Goal: Task Accomplishment & Management: Manage account settings

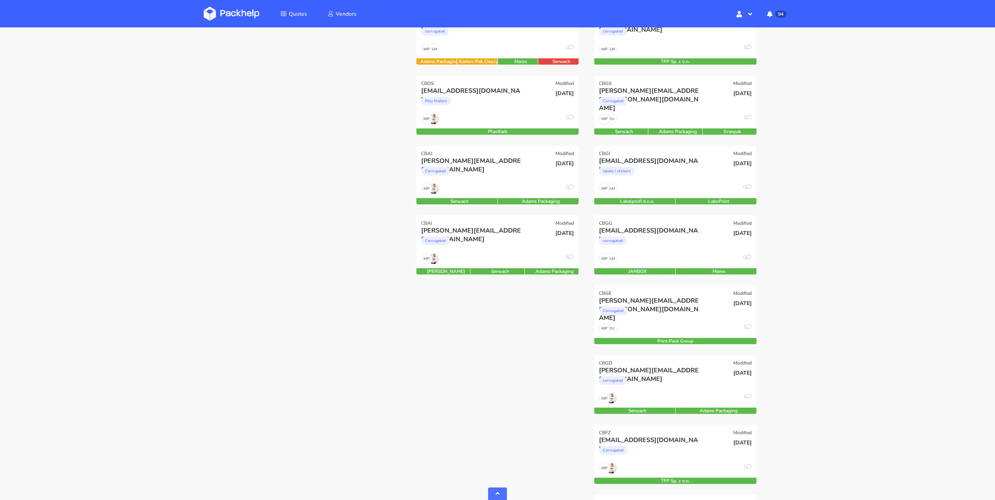
scroll to position [814, 0]
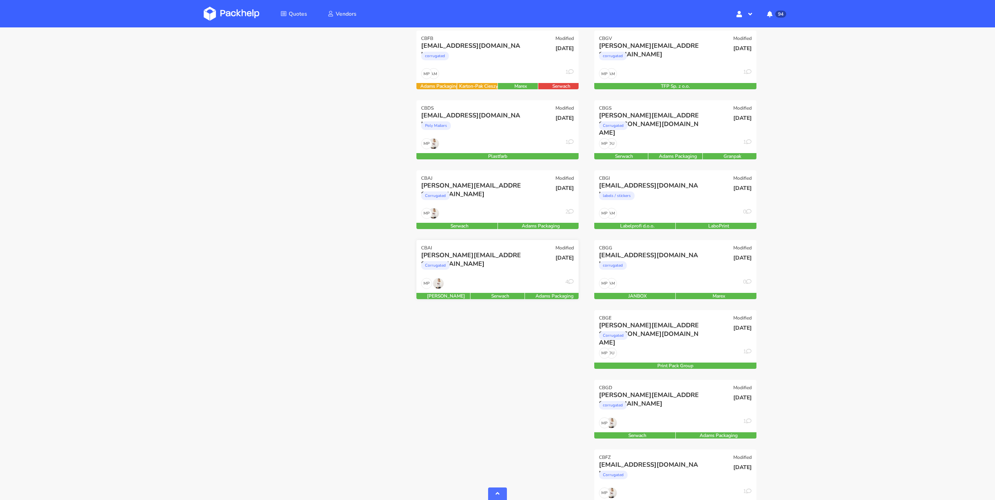
click at [511, 279] on div "MP 4" at bounding box center [498, 285] width 162 height 15
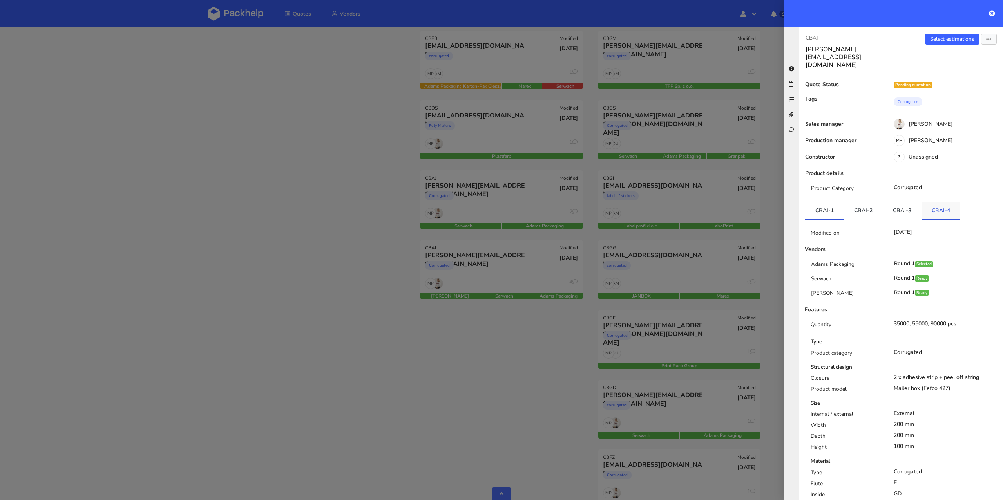
click at [935, 202] on link "CBAI-4" at bounding box center [941, 210] width 39 height 17
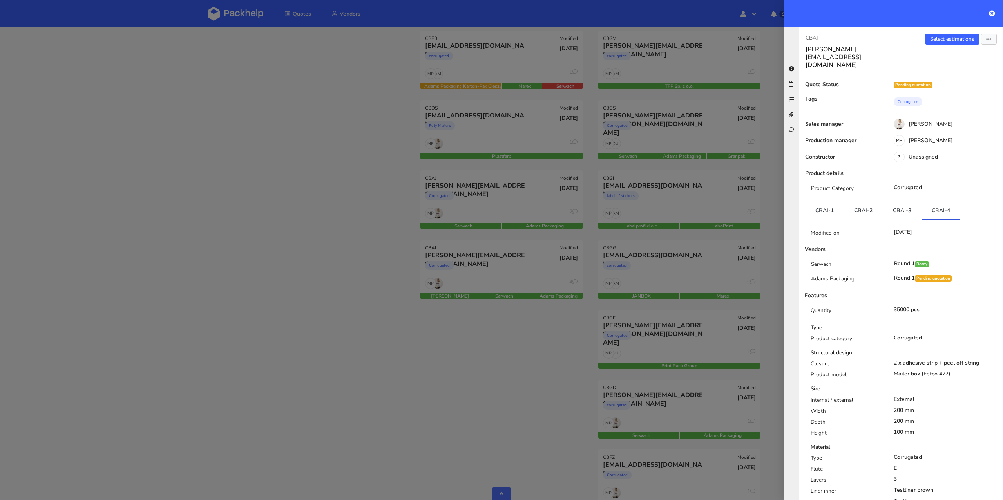
click at [439, 210] on div at bounding box center [501, 250] width 1003 height 500
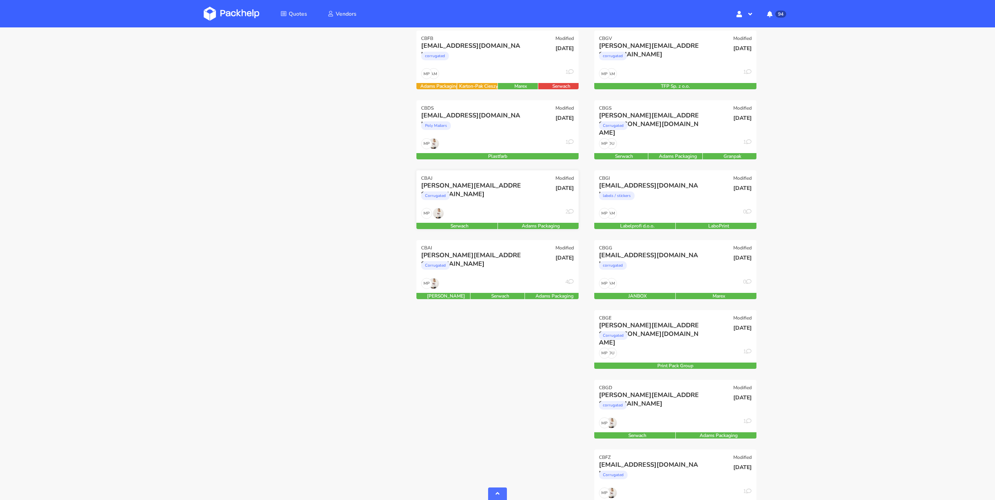
click at [487, 209] on div "MP 2" at bounding box center [498, 215] width 162 height 15
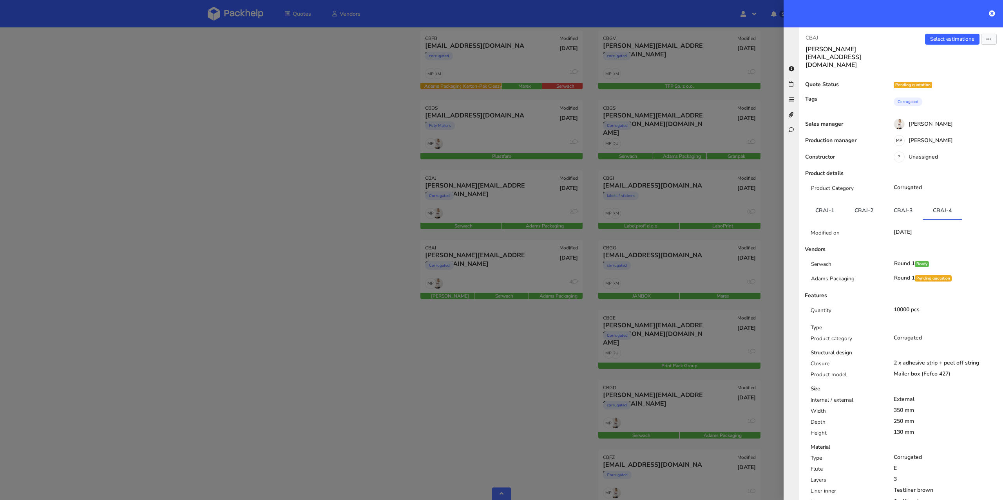
click at [340, 219] on div at bounding box center [501, 250] width 1003 height 500
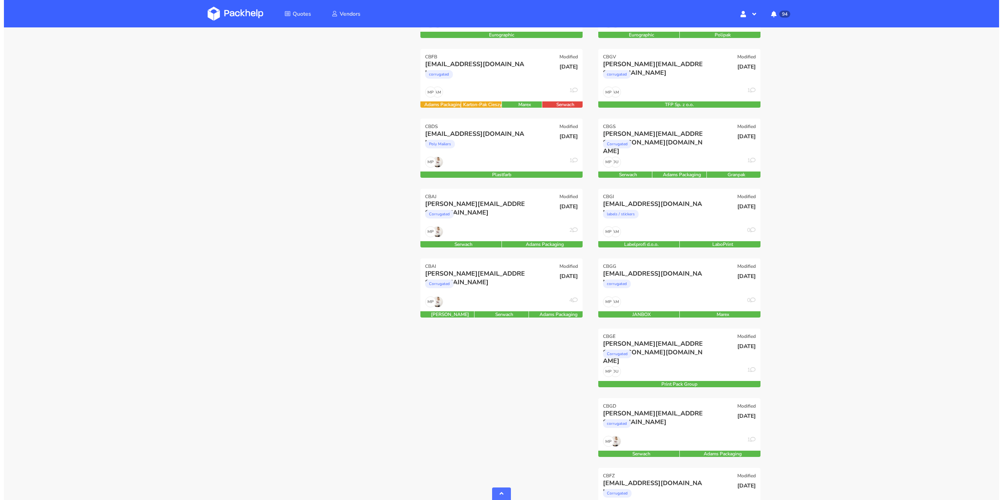
scroll to position [796, 0]
click at [475, 170] on div "MP 1" at bounding box center [498, 164] width 162 height 15
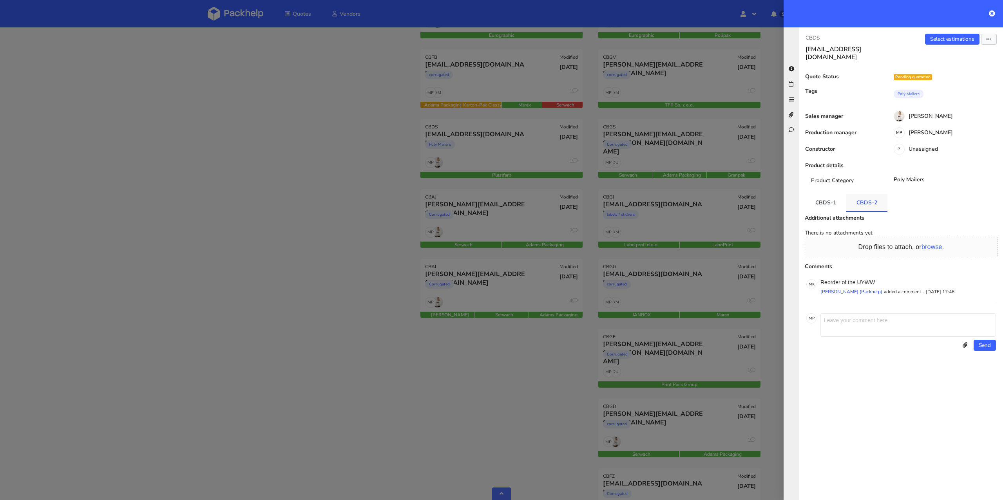
click at [855, 194] on link "CBDS-2" at bounding box center [867, 202] width 41 height 17
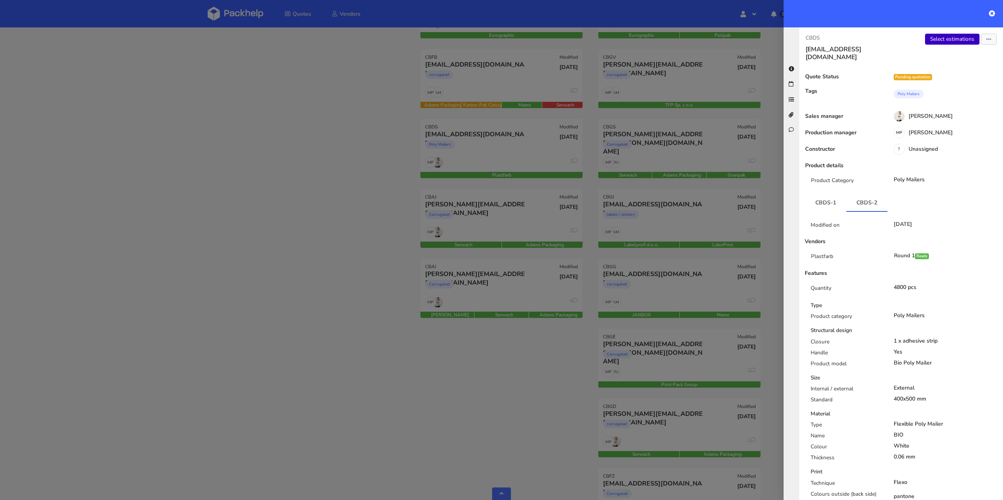
click at [960, 35] on link "Select estimations" at bounding box center [952, 39] width 54 height 11
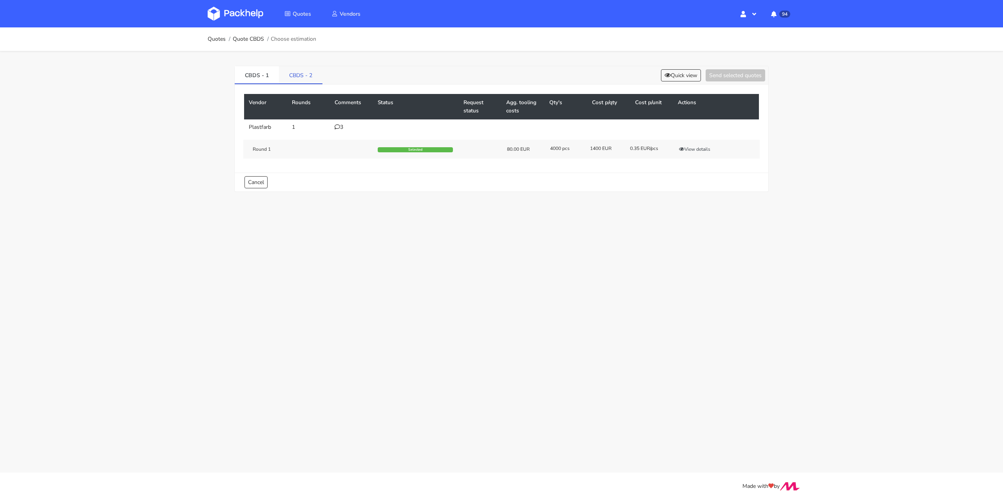
click at [314, 76] on link "CBDS - 2" at bounding box center [301, 74] width 44 height 17
click at [734, 150] on button "Select" at bounding box center [727, 151] width 25 height 8
click at [261, 72] on link "CBDS - 1" at bounding box center [257, 74] width 44 height 17
click at [299, 73] on link "CBDS - 2" at bounding box center [301, 74] width 44 height 17
click at [707, 76] on button "Send selected quotes ( 1 )" at bounding box center [730, 75] width 71 height 12
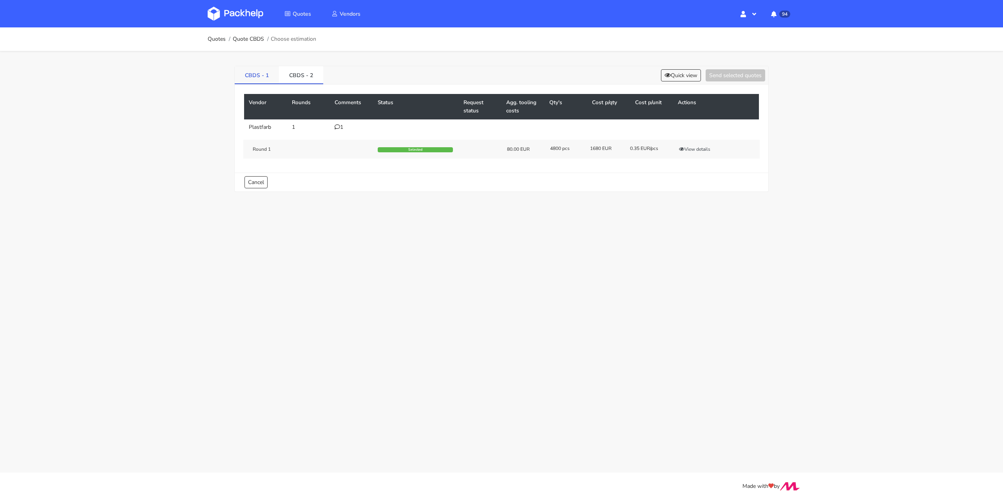
click at [255, 78] on link "CBDS - 1" at bounding box center [257, 74] width 44 height 17
click at [295, 78] on link "CBDS - 2" at bounding box center [301, 74] width 44 height 17
click at [210, 40] on link "Quotes" at bounding box center [217, 39] width 18 height 6
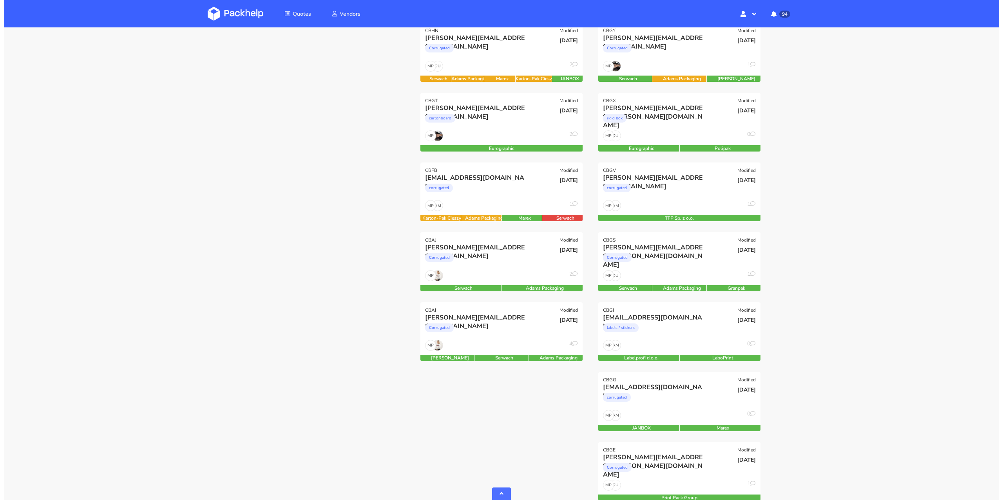
scroll to position [562, 0]
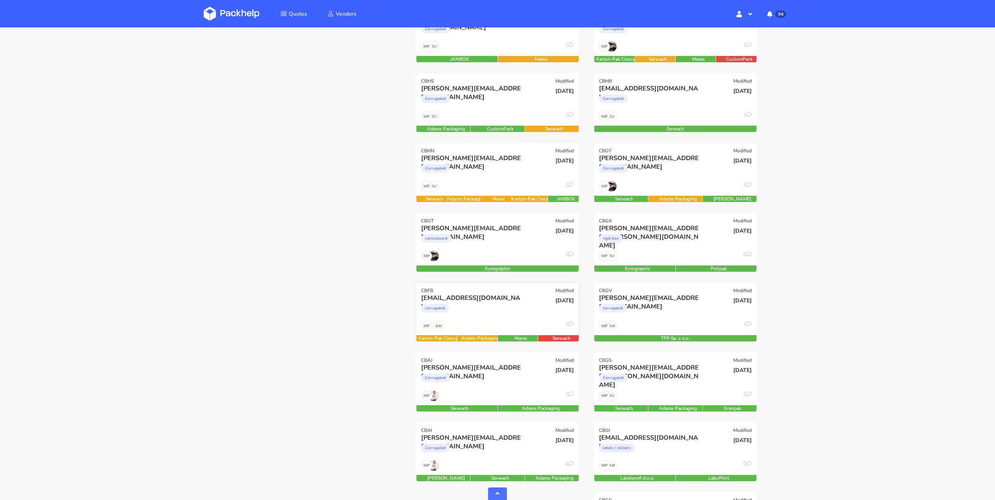
click at [525, 309] on div "08 Sep 2025" at bounding box center [552, 307] width 54 height 27
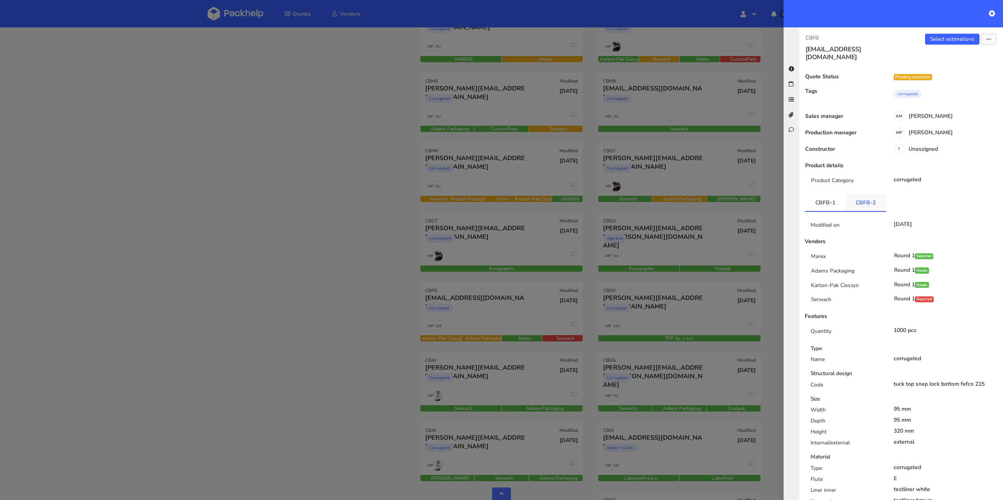
click at [872, 200] on link "CBFB-2" at bounding box center [866, 202] width 40 height 17
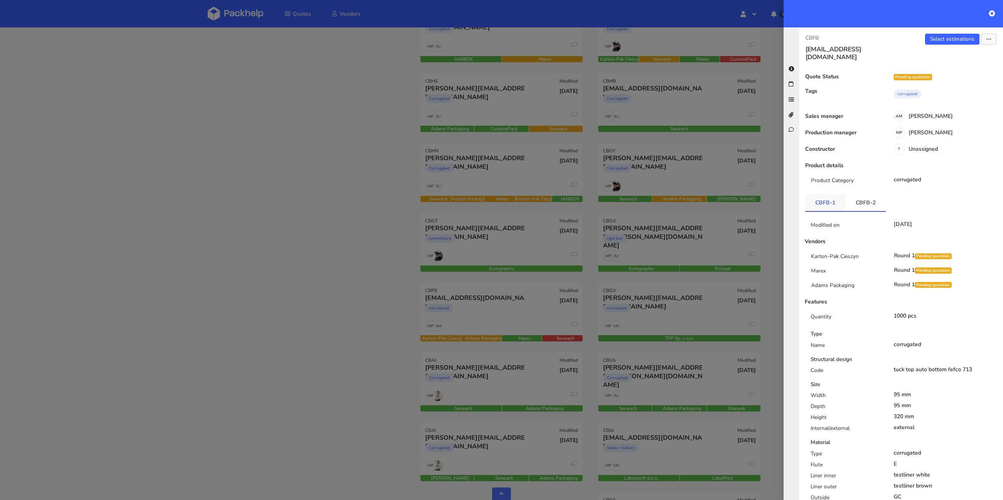
click at [818, 201] on link "CBFB-1" at bounding box center [825, 202] width 40 height 17
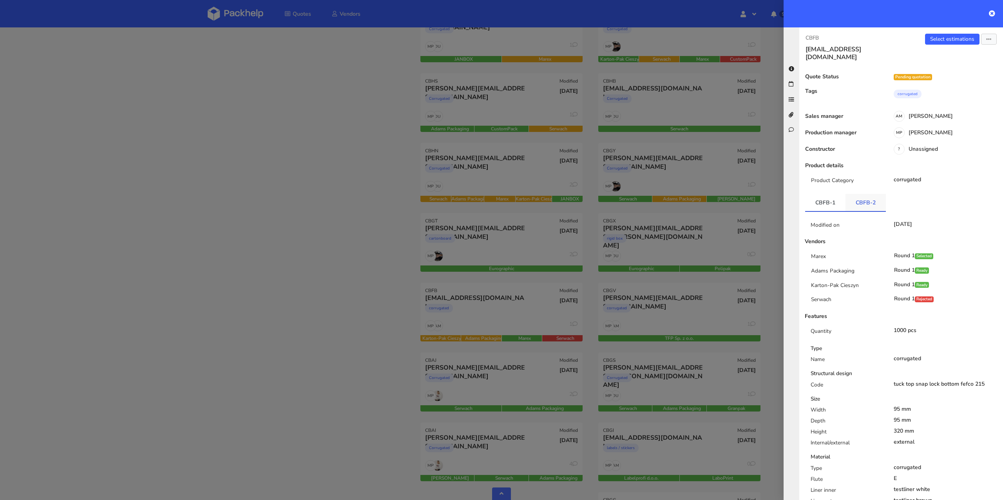
click at [874, 198] on link "CBFB-2" at bounding box center [866, 202] width 40 height 17
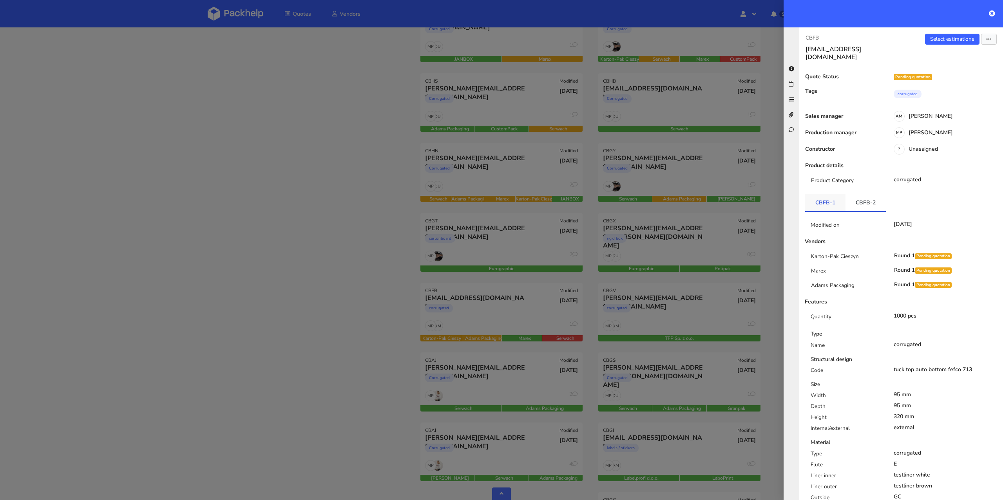
click at [829, 194] on link "CBFB-1" at bounding box center [825, 202] width 40 height 17
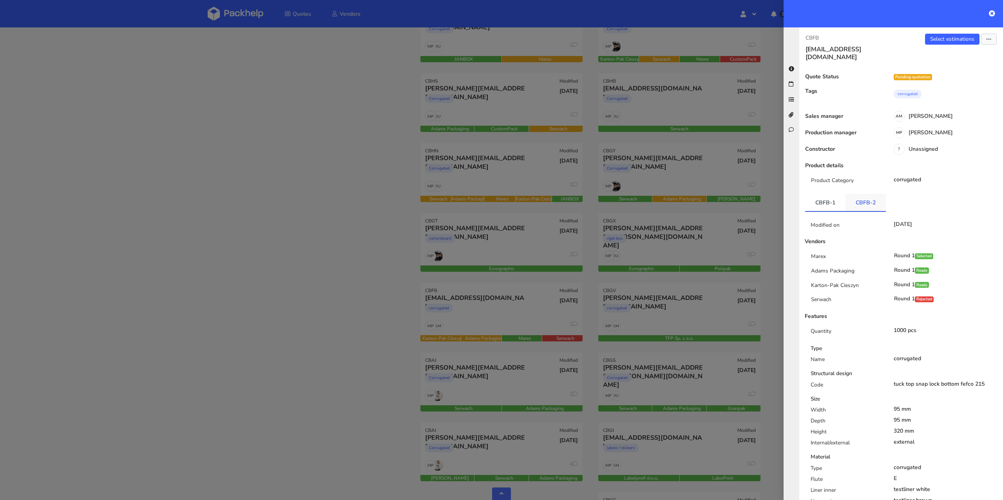
click at [858, 195] on link "CBFB-2" at bounding box center [866, 202] width 40 height 17
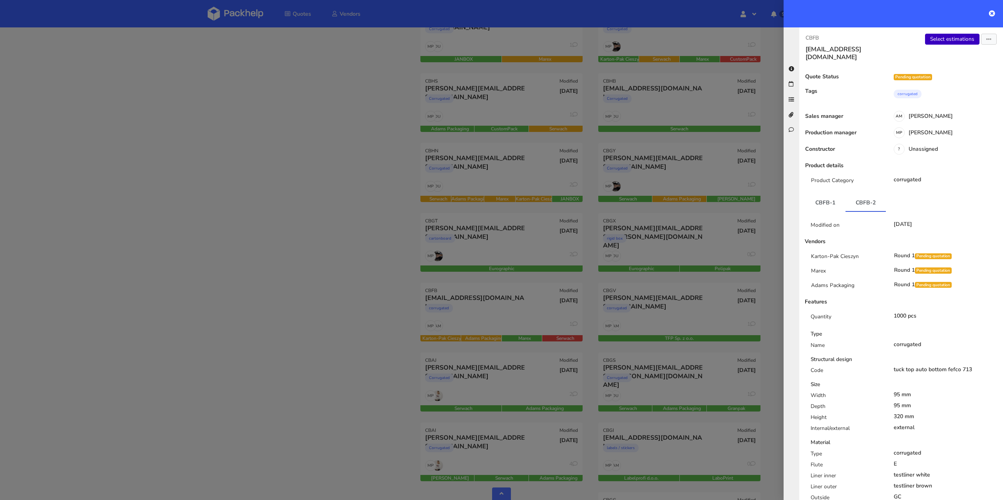
click at [937, 36] on link "Select estimations" at bounding box center [952, 39] width 54 height 11
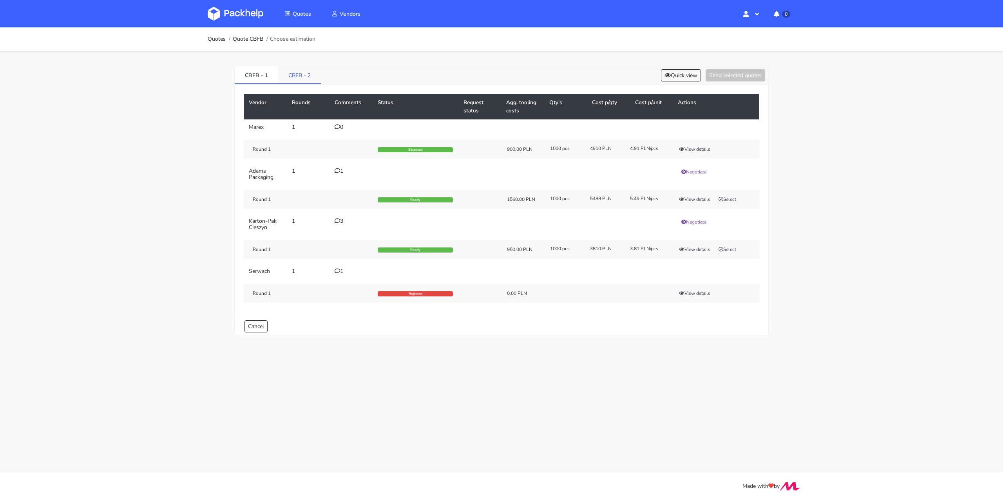
click at [312, 75] on link "CBFB - 2" at bounding box center [299, 74] width 43 height 17
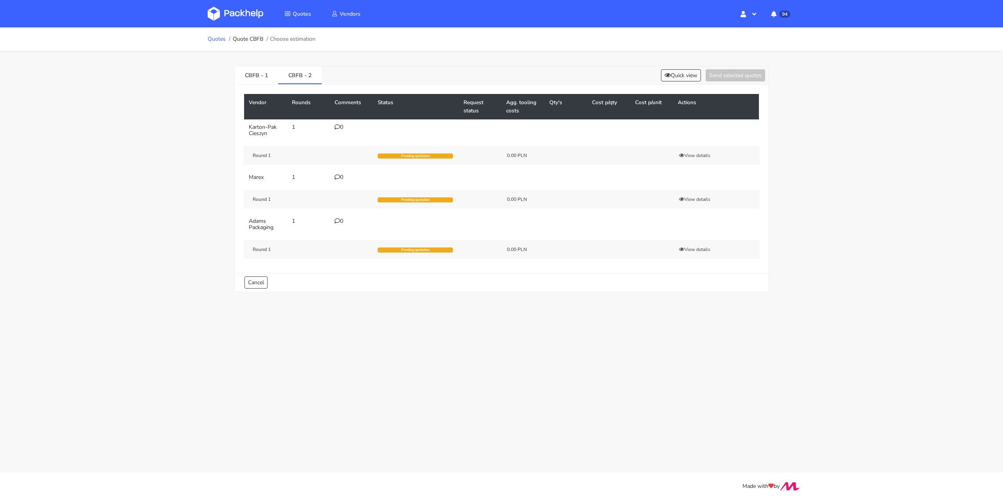
click at [221, 40] on link "Quotes" at bounding box center [217, 39] width 18 height 6
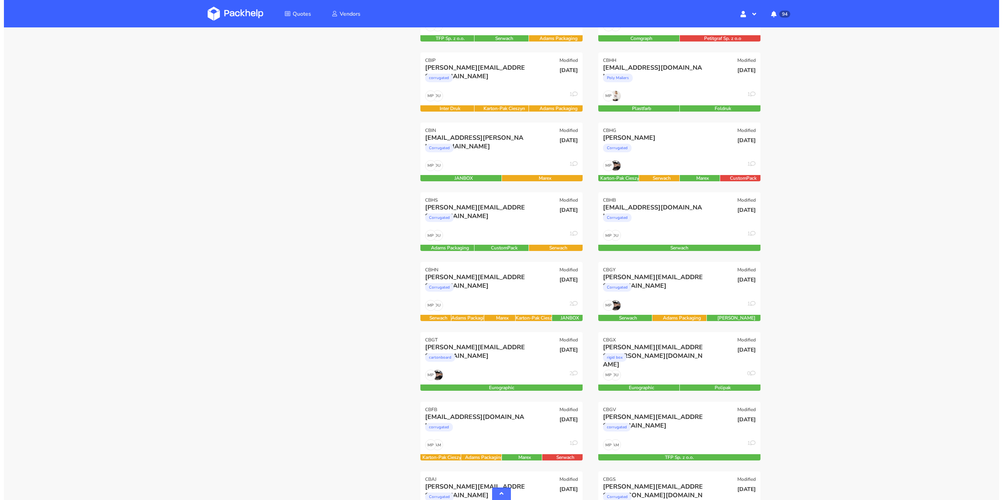
scroll to position [618, 0]
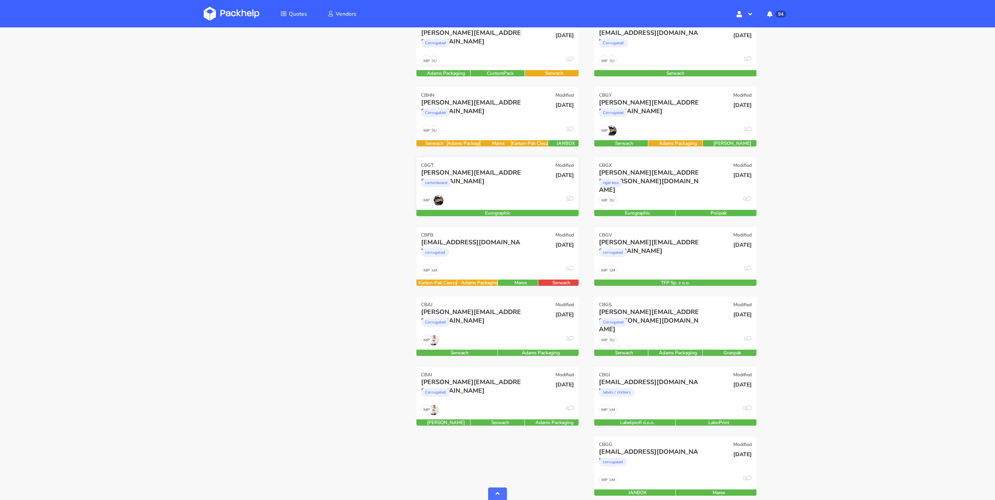
click at [491, 196] on div "MP 2" at bounding box center [498, 202] width 162 height 15
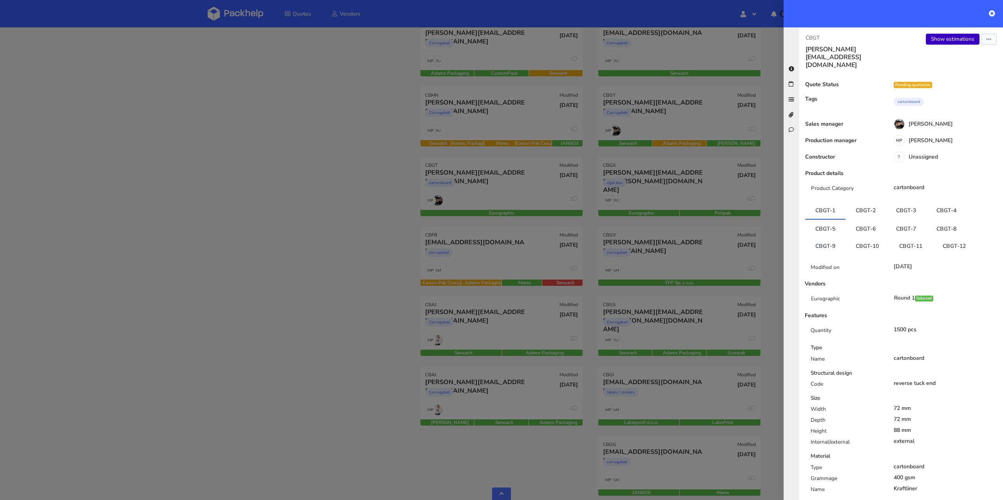
click at [939, 41] on link "Show estimations" at bounding box center [953, 39] width 54 height 11
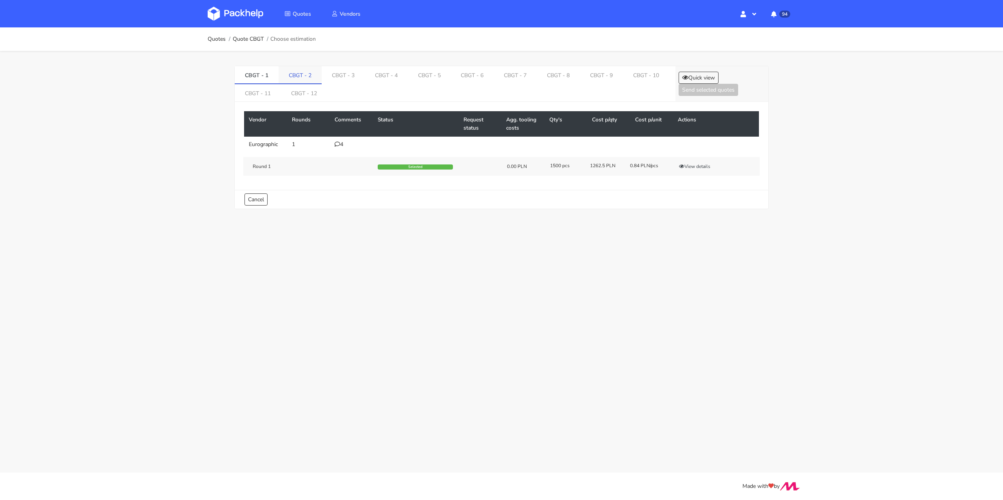
click at [302, 79] on link "CBGT - 2" at bounding box center [300, 74] width 43 height 17
click at [342, 78] on link "CBGT - 3" at bounding box center [344, 74] width 43 height 17
click at [379, 79] on link "CBGT - 4" at bounding box center [387, 74] width 43 height 17
click at [418, 76] on link "CBGT - 5" at bounding box center [431, 74] width 43 height 17
click at [265, 78] on link "CBGT - 1" at bounding box center [257, 74] width 44 height 17
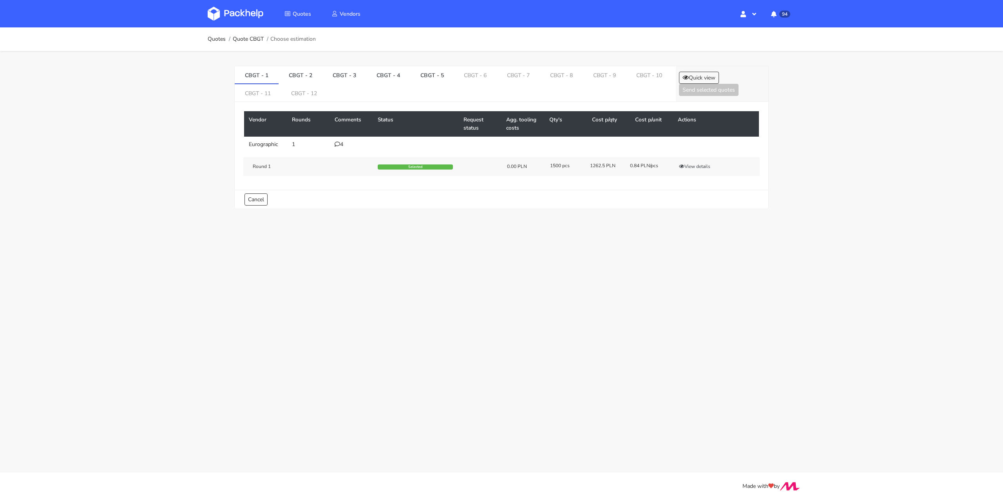
click at [337, 144] on icon at bounding box center [337, 143] width 5 height 5
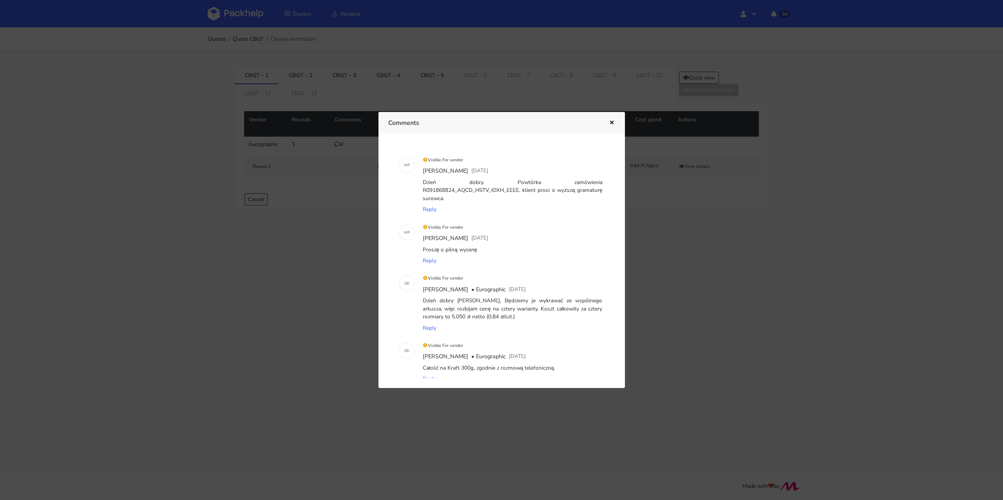
scroll to position [103, 0]
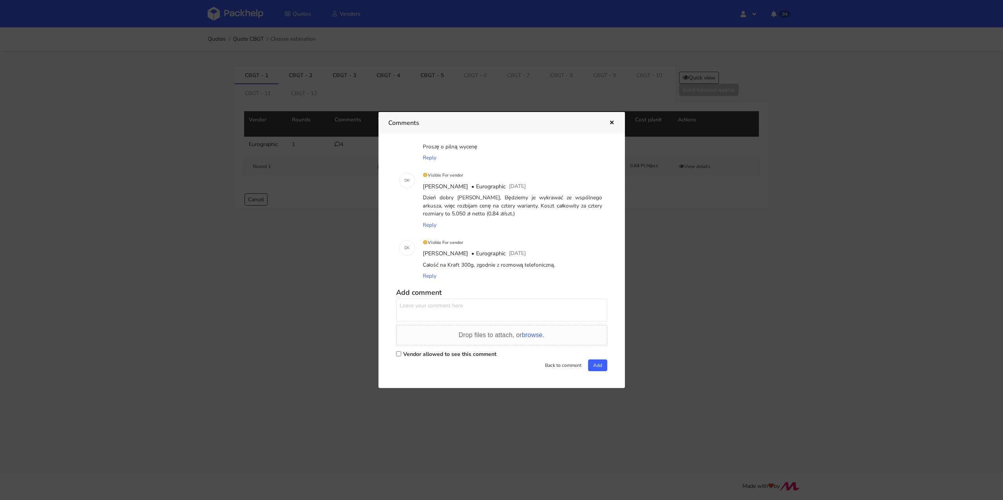
click at [407, 355] on label "Vendor allowed to see this comment" at bounding box center [449, 354] width 93 height 7
click at [401, 355] on input "Vendor allowed to see this comment" at bounding box center [398, 354] width 5 height 5
checkbox input "true"
click at [436, 313] on textarea at bounding box center [501, 311] width 211 height 24
type textarea "Pani Dominiko prośba o przeliczenie dla nowych wariantów surowca."
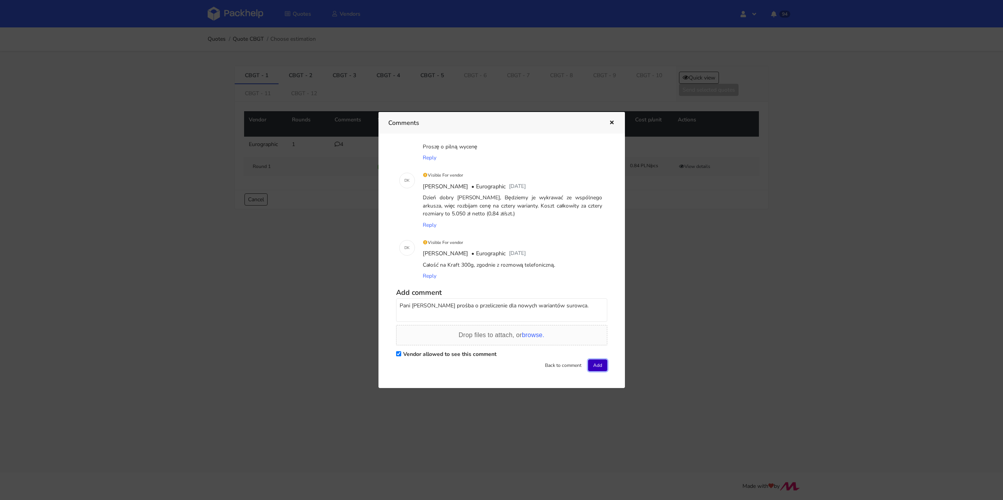
click at [602, 363] on button "Add" at bounding box center [597, 366] width 19 height 12
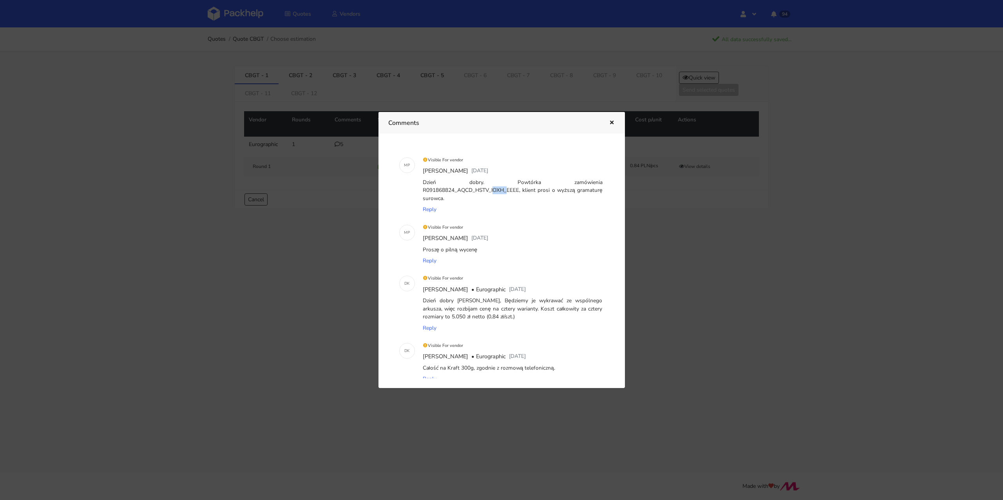
drag, startPoint x: 456, startPoint y: 190, endPoint x: 471, endPoint y: 189, distance: 14.5
click at [471, 189] on div "Dzień dobry. Powtórka zamówienia R091868824_AQCD_HSTV_IOXH_EEEE, klient prosi o…" at bounding box center [512, 190] width 183 height 27
copy div "AQCD"
click at [611, 125] on icon "button" at bounding box center [612, 122] width 7 height 5
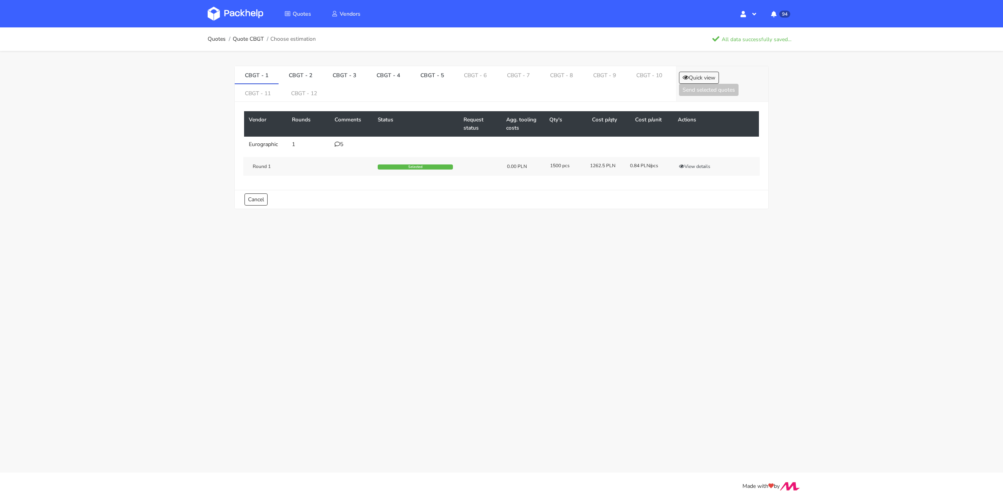
click at [236, 44] on ol "Quotes Quote CBGT Choose estimation" at bounding box center [262, 39] width 108 height 16
click at [239, 42] on link "Quote CBGT" at bounding box center [248, 39] width 31 height 6
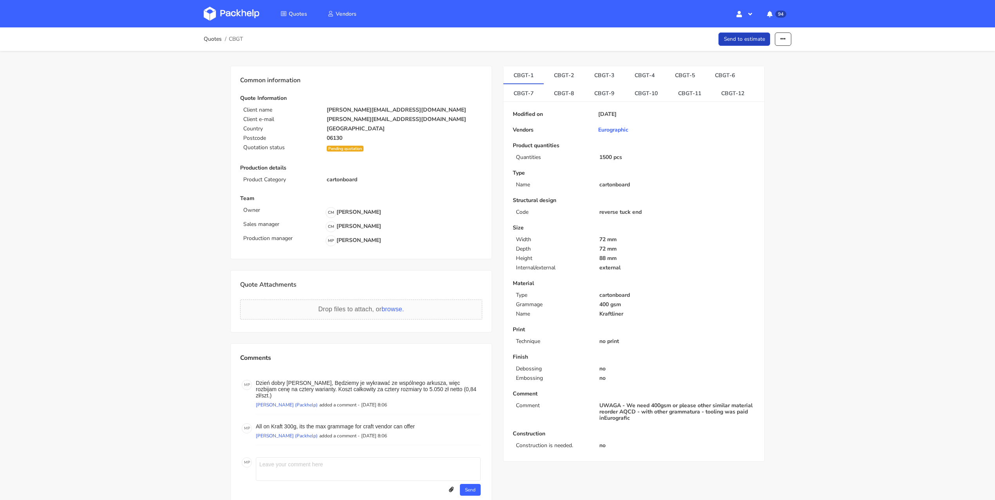
click at [745, 39] on link "Send to estimate" at bounding box center [745, 40] width 52 height 14
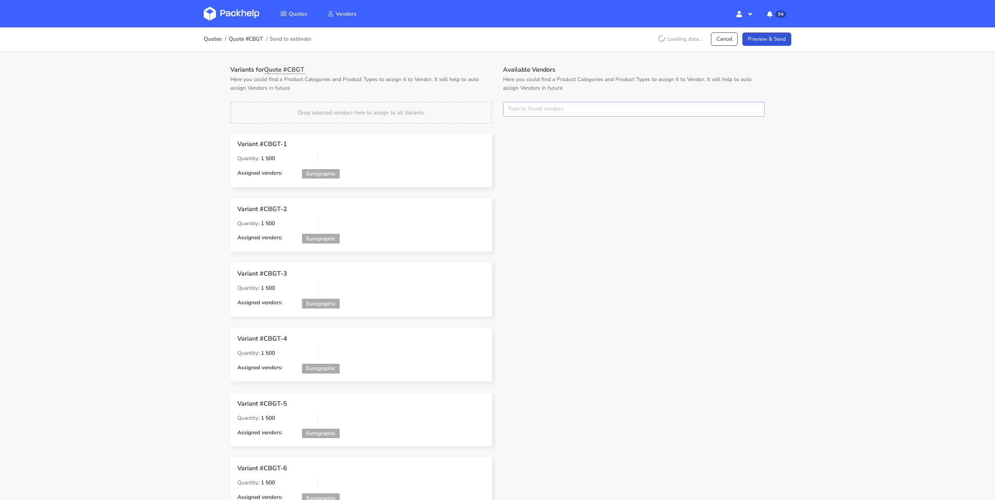
click at [548, 112] on input "text" at bounding box center [634, 109] width 262 height 15
type input "petitgraf"
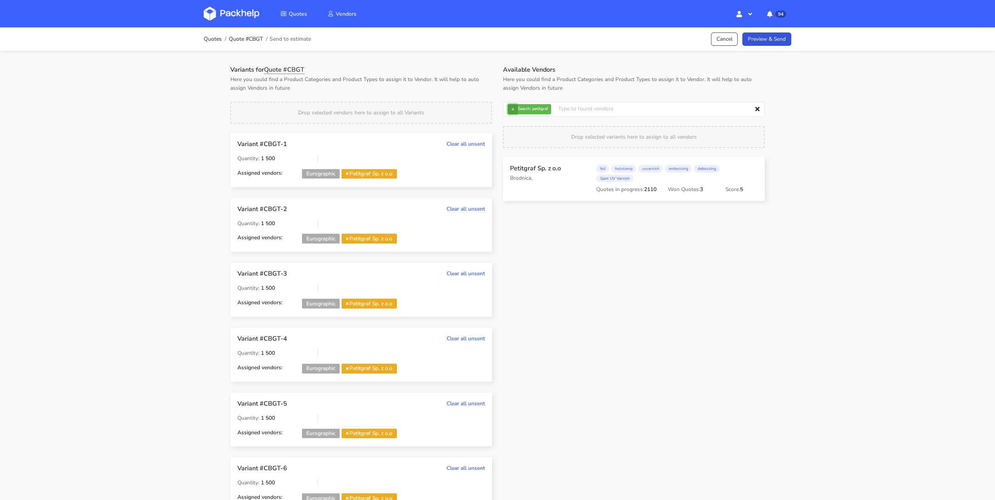
click at [517, 109] on button "×" at bounding box center [513, 109] width 10 height 10
click at [516, 109] on input "text" at bounding box center [634, 109] width 262 height 15
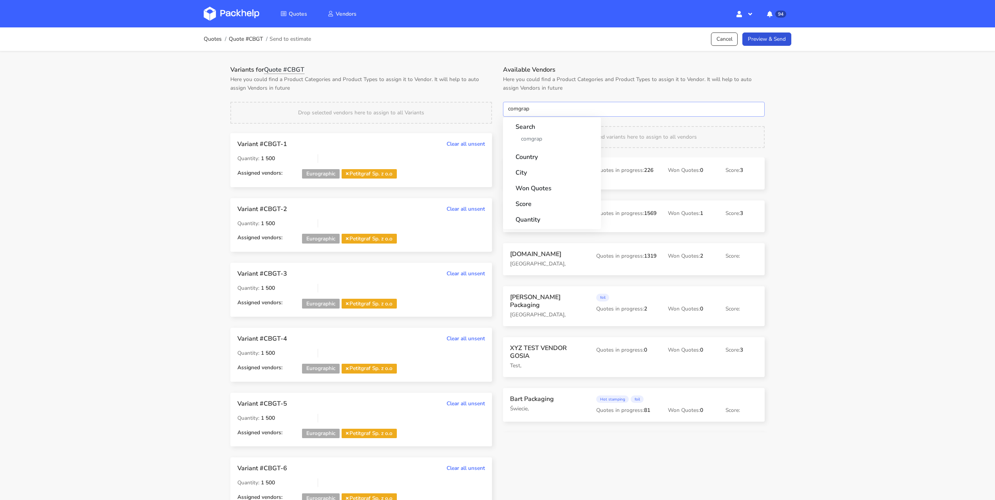
type input "comgraph"
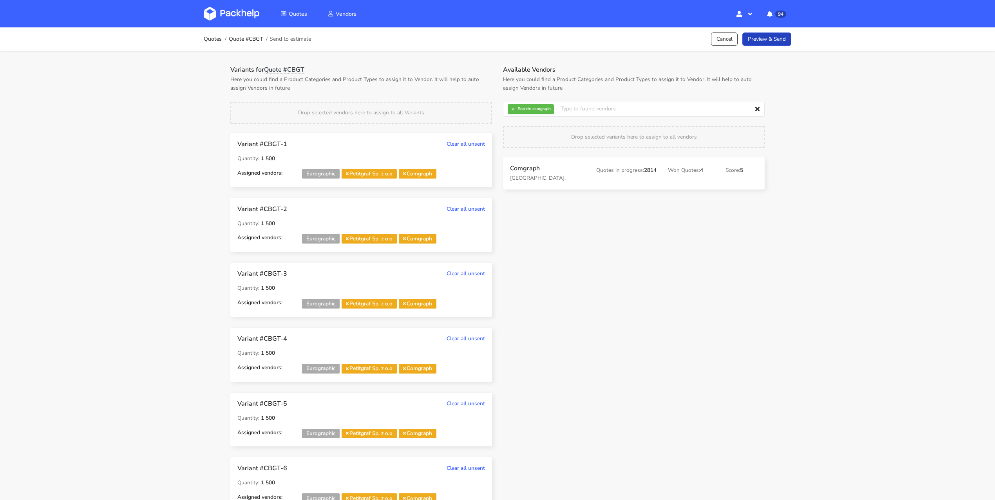
click at [774, 42] on link "Preview & Send" at bounding box center [767, 40] width 49 height 14
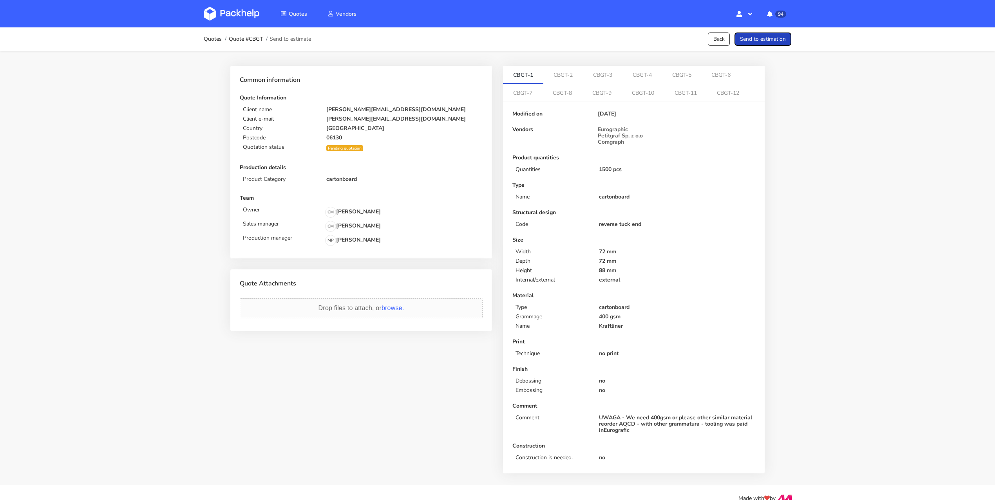
click at [774, 42] on button "Send to estimation" at bounding box center [763, 40] width 57 height 14
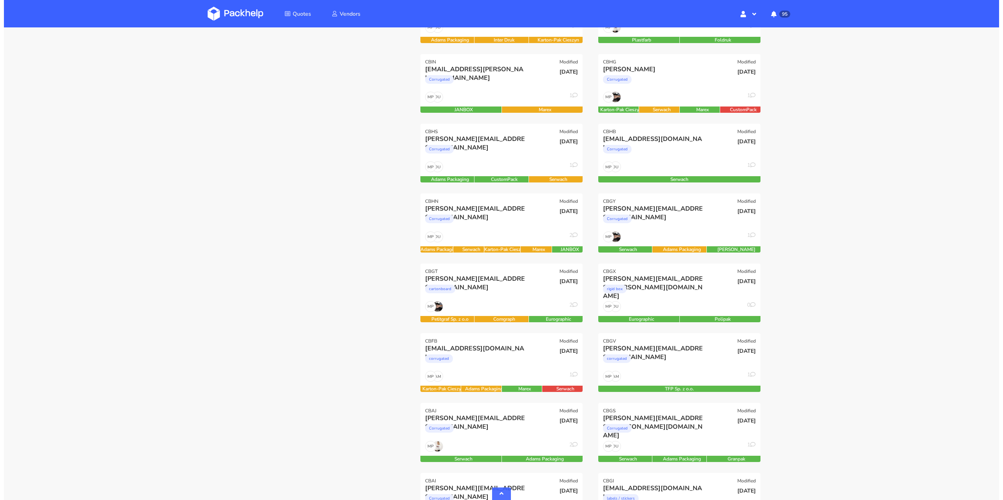
scroll to position [503, 0]
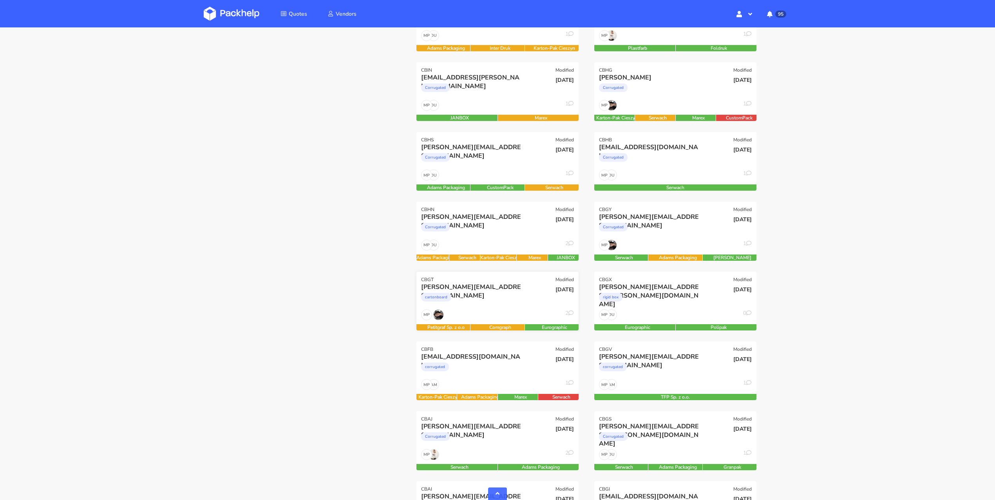
click at [494, 287] on div "[PERSON_NAME][EMAIL_ADDRESS][DOMAIN_NAME]" at bounding box center [473, 287] width 104 height 9
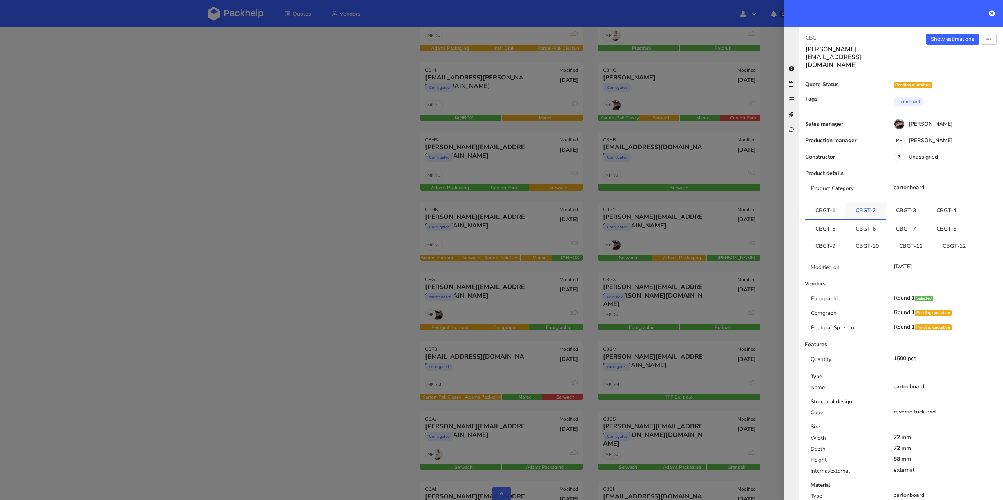
click at [869, 203] on li "CBGT-2" at bounding box center [866, 211] width 40 height 18
click at [897, 202] on link "CBGT-3" at bounding box center [906, 210] width 40 height 17
click at [931, 202] on link "CBGT-4" at bounding box center [946, 210] width 40 height 17
click at [872, 202] on link "CBGT-2" at bounding box center [866, 210] width 40 height 17
click at [834, 202] on link "CBGT-1" at bounding box center [825, 210] width 40 height 17
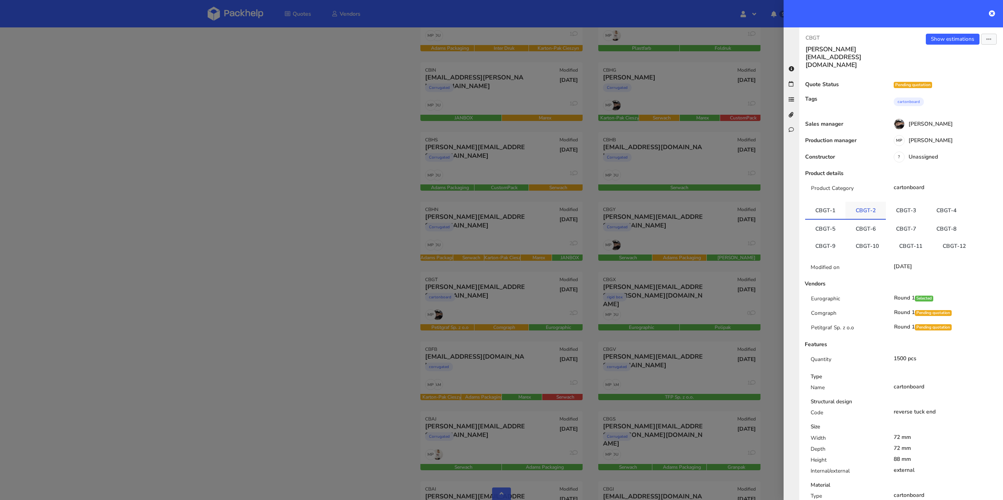
click at [864, 202] on link "CBGT-2" at bounding box center [866, 210] width 40 height 17
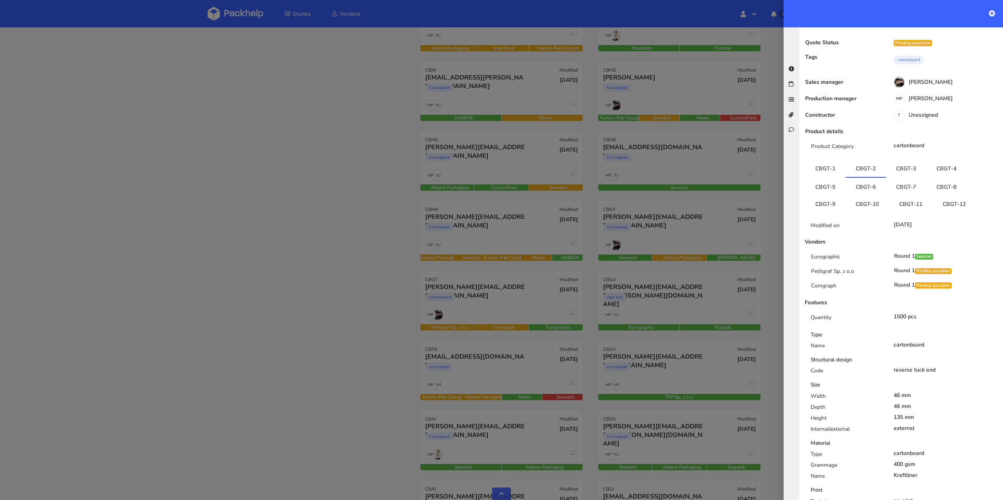
scroll to position [36, 0]
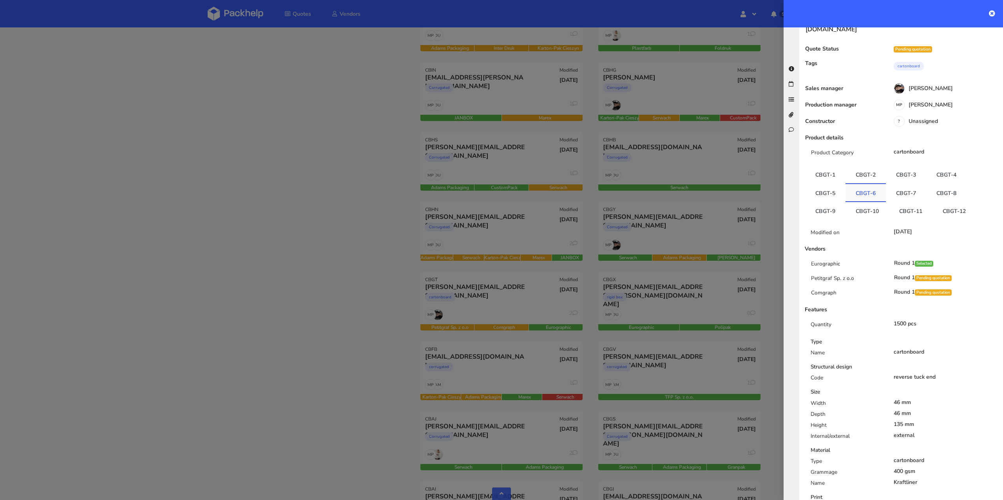
click at [859, 184] on link "CBGT-6" at bounding box center [866, 192] width 40 height 17
click at [858, 201] on link "CBGT-10" at bounding box center [868, 209] width 44 height 17
click at [863, 183] on link "CBGT-6" at bounding box center [866, 191] width 40 height 17
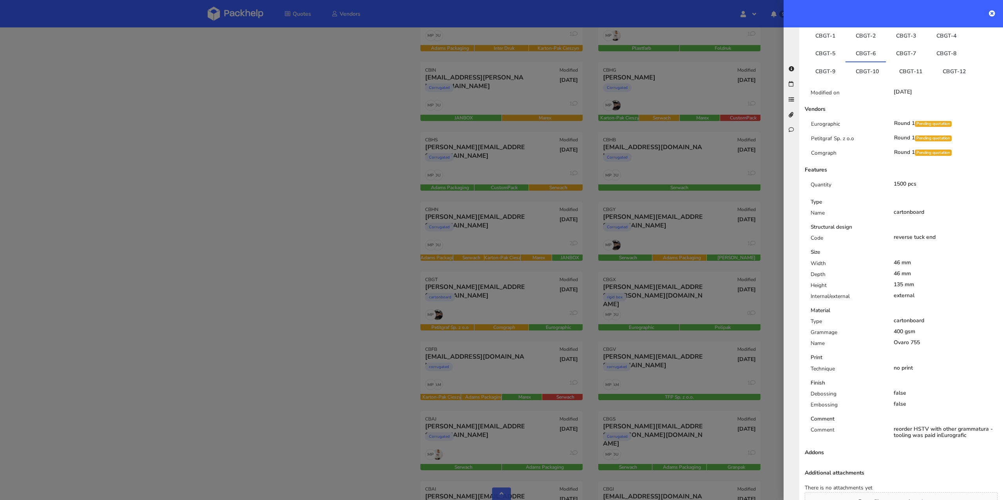
scroll to position [222, 0]
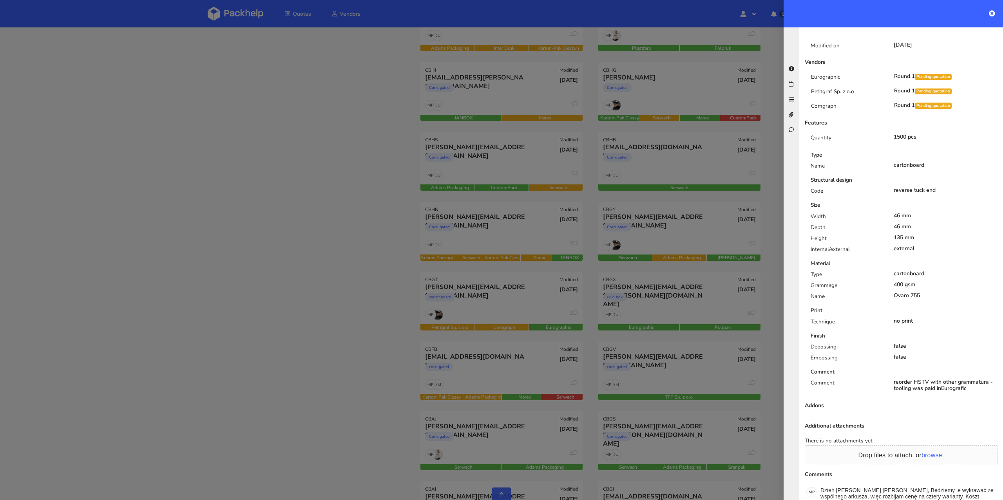
drag, startPoint x: 922, startPoint y: 279, endPoint x: 891, endPoint y: 280, distance: 31.4
click at [894, 293] on div "Ovaro 755" at bounding box center [946, 296] width 104 height 6
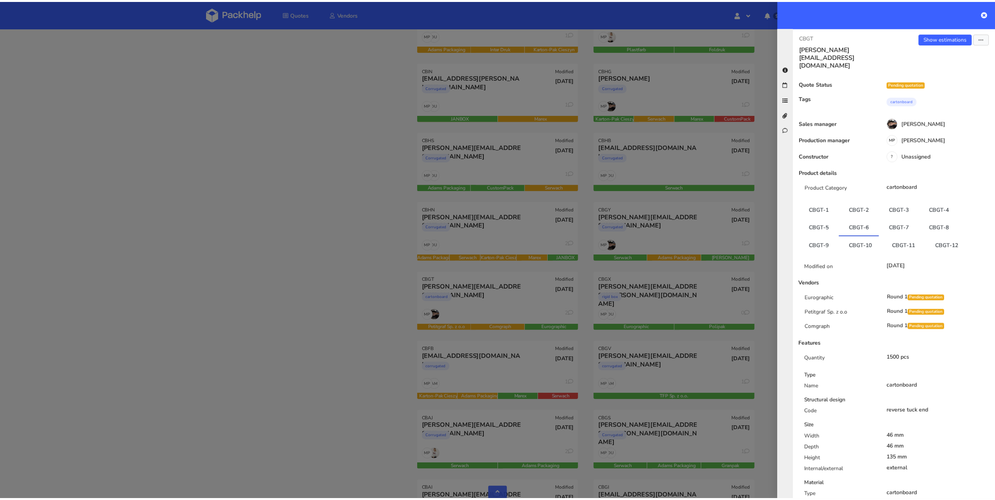
scroll to position [0, 0]
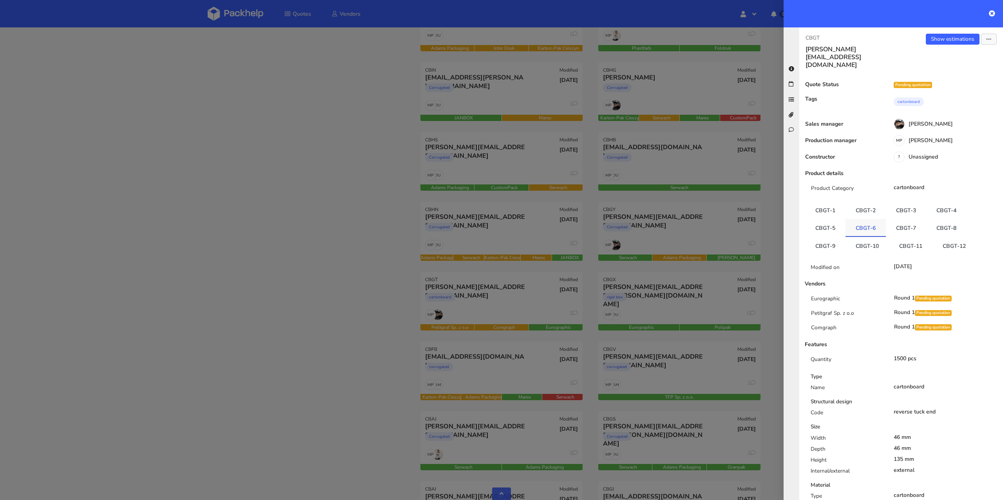
click at [861, 219] on link "CBGT-6" at bounding box center [866, 227] width 40 height 17
click at [862, 202] on link "CBGT-2" at bounding box center [866, 210] width 40 height 17
click at [859, 237] on link "CBGT-10" at bounding box center [868, 245] width 44 height 17
click at [993, 16] on link at bounding box center [992, 13] width 6 height 9
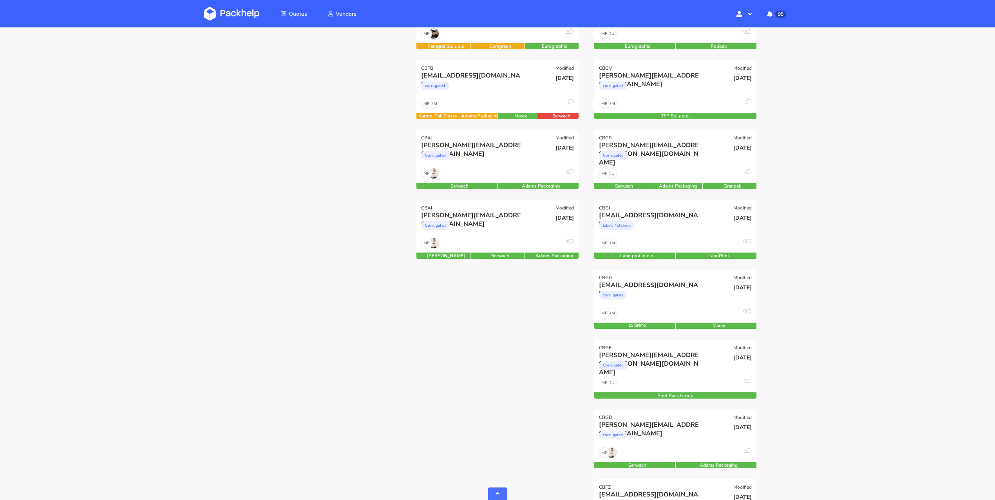
scroll to position [766, 0]
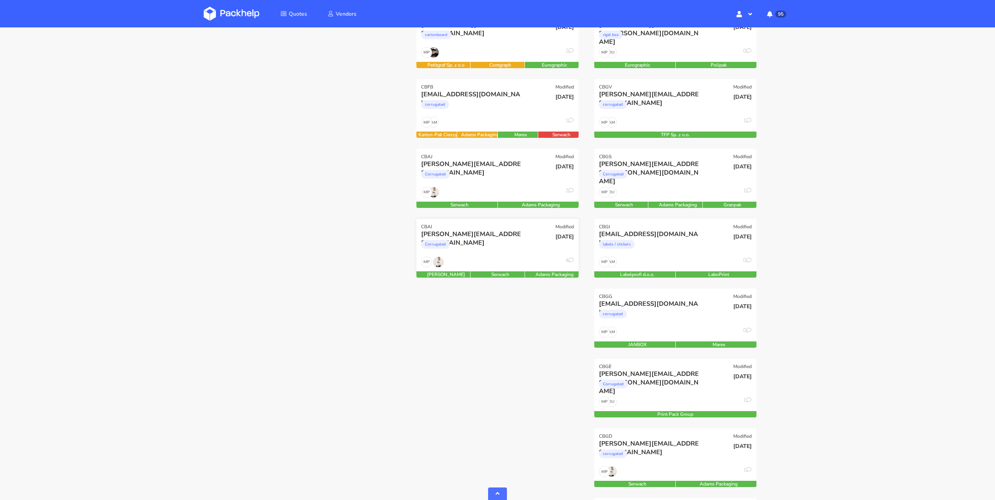
click at [483, 247] on div "Corrugated" at bounding box center [473, 247] width 104 height 16
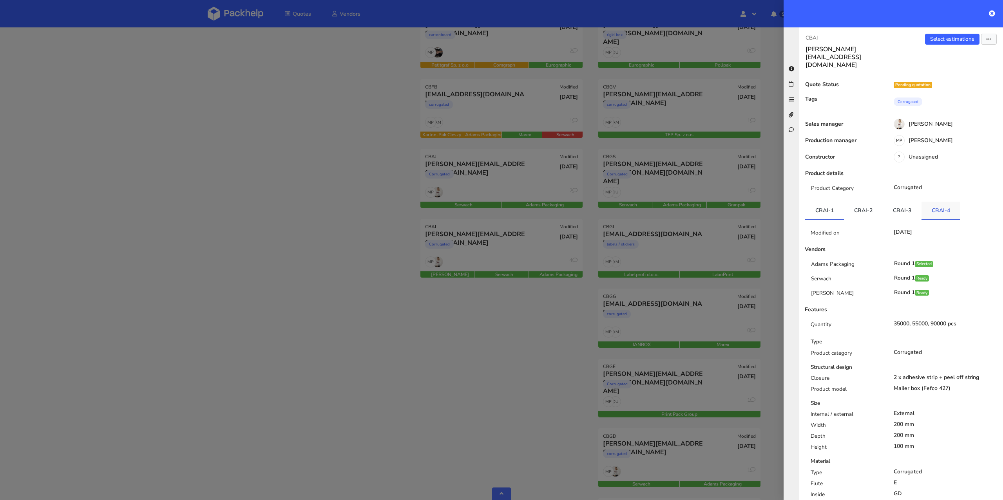
click at [922, 202] on link "CBAI-4" at bounding box center [941, 210] width 39 height 17
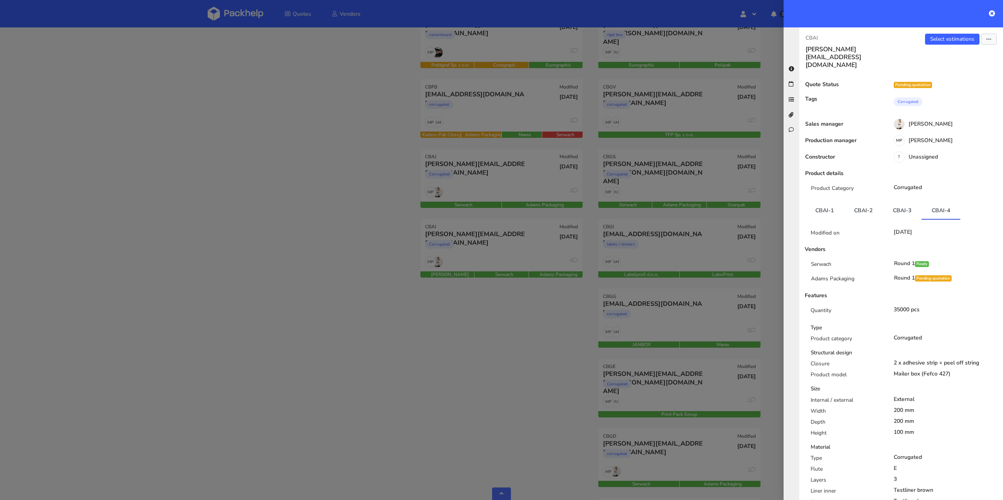
click at [341, 196] on div at bounding box center [501, 250] width 1003 height 500
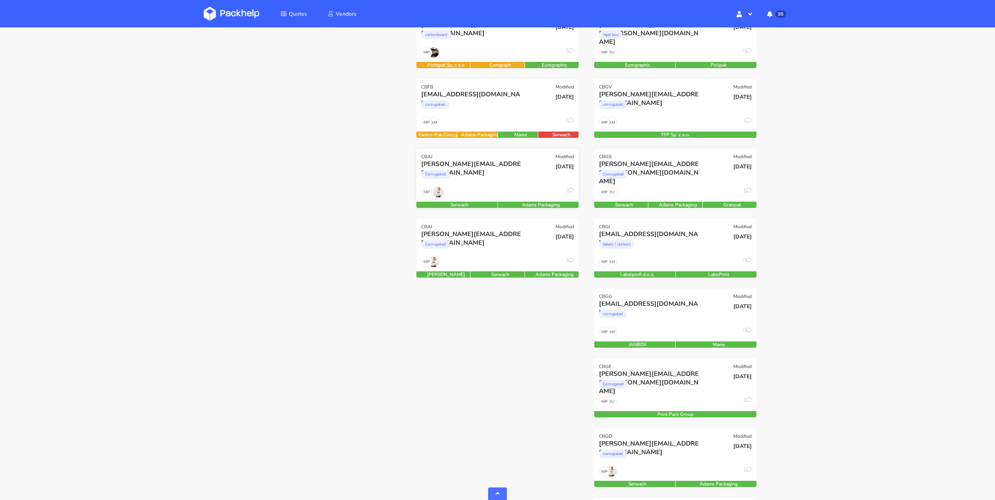
click at [502, 192] on div "MP 2" at bounding box center [498, 194] width 162 height 15
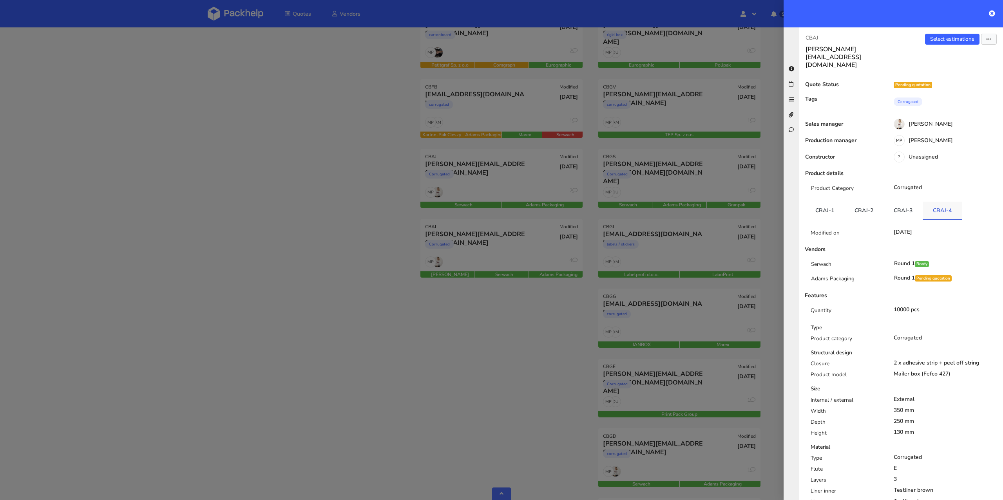
click at [930, 202] on link "CBAJ-4" at bounding box center [942, 210] width 39 height 17
click at [390, 206] on div at bounding box center [501, 250] width 1003 height 500
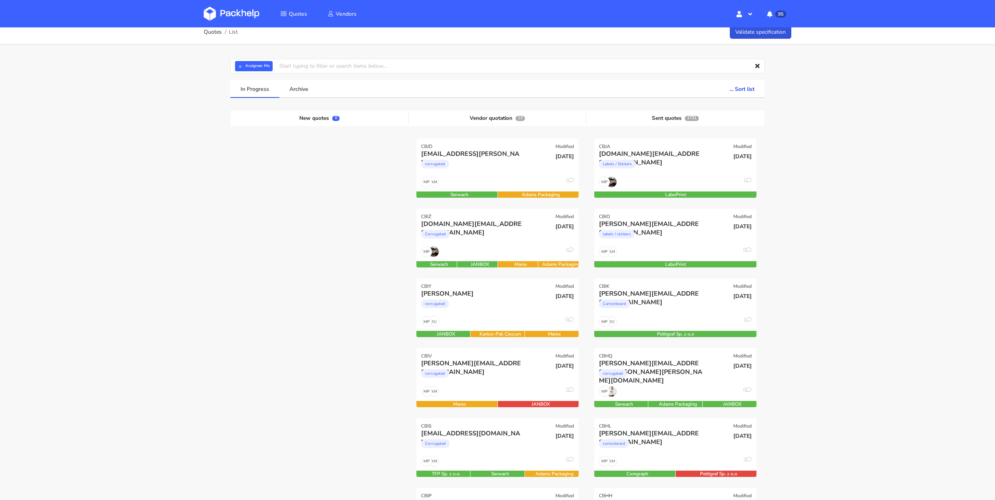
scroll to position [0, 0]
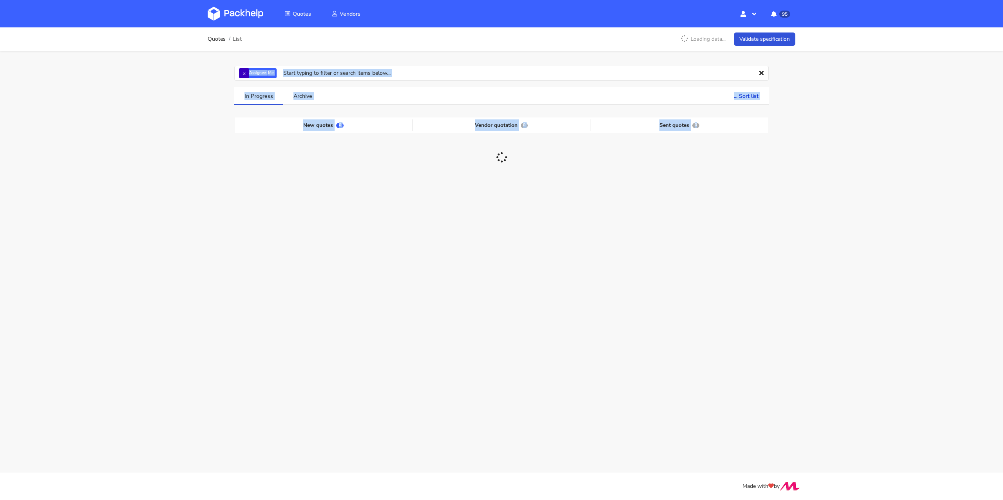
drag, startPoint x: 299, startPoint y: 361, endPoint x: 244, endPoint y: 75, distance: 290.9
click at [244, 75] on main "Quotes List Loading data... Validate specification × Assignee: Me Assignee Me […" at bounding box center [501, 236] width 1003 height 473
click at [244, 74] on button "×" at bounding box center [244, 73] width 10 height 10
click at [247, 73] on input "text" at bounding box center [501, 73] width 535 height 15
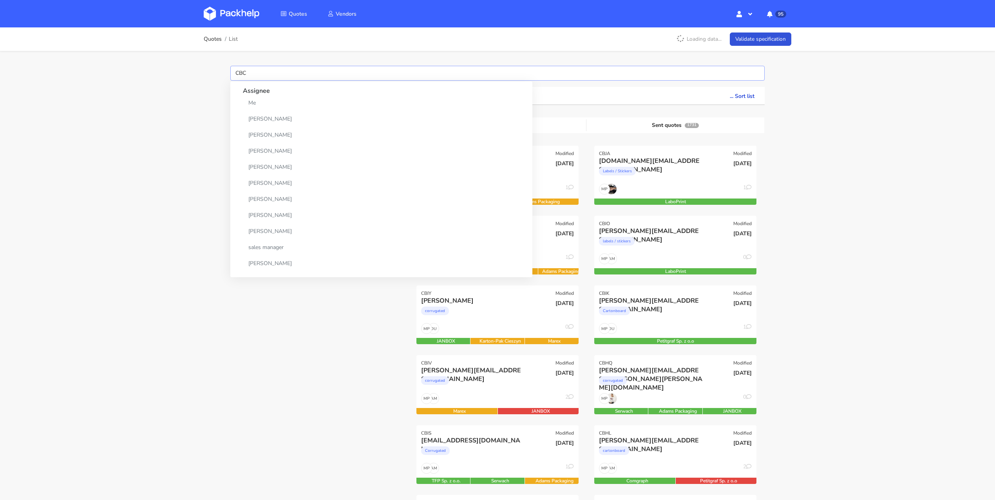
type input "CBCA"
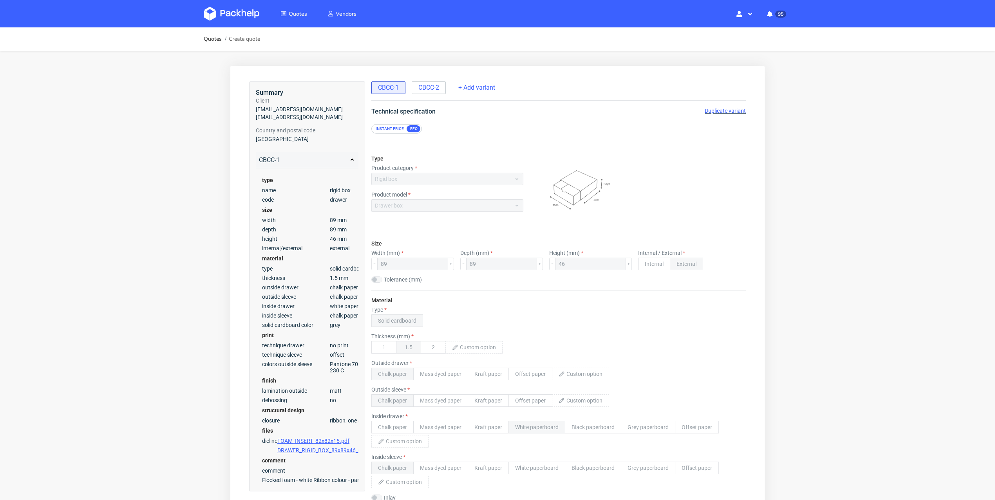
click at [712, 111] on span "Duplicate variant" at bounding box center [725, 111] width 41 height 6
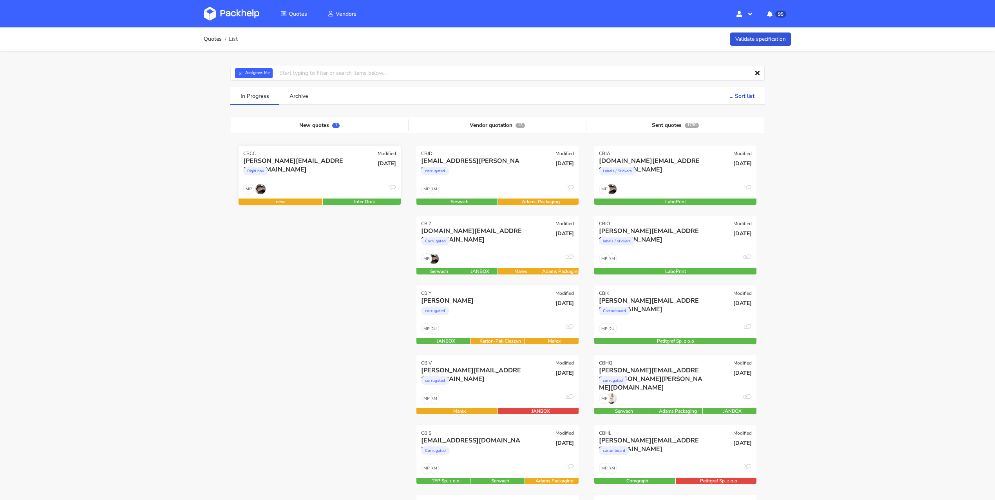
click at [341, 193] on div "MP 1" at bounding box center [320, 191] width 162 height 15
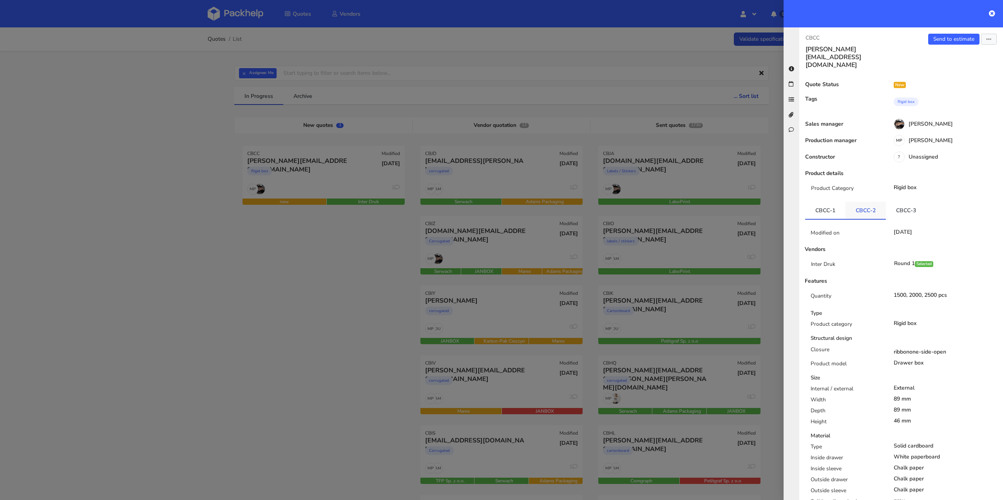
click at [861, 202] on link "CBCC-2" at bounding box center [866, 210] width 40 height 17
click at [843, 202] on link "CBCC-1" at bounding box center [825, 210] width 40 height 17
click at [866, 202] on link "CBCC-2" at bounding box center [866, 210] width 40 height 17
click at [828, 202] on link "CBCC-1" at bounding box center [825, 210] width 40 height 17
click at [860, 202] on link "CBCC-2" at bounding box center [866, 210] width 40 height 17
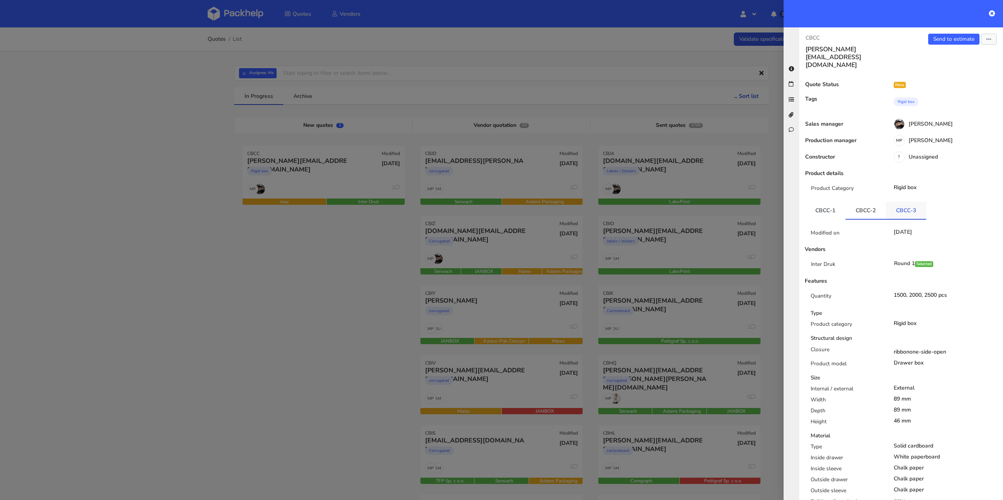
click at [888, 202] on link "CBCC-3" at bounding box center [906, 210] width 40 height 17
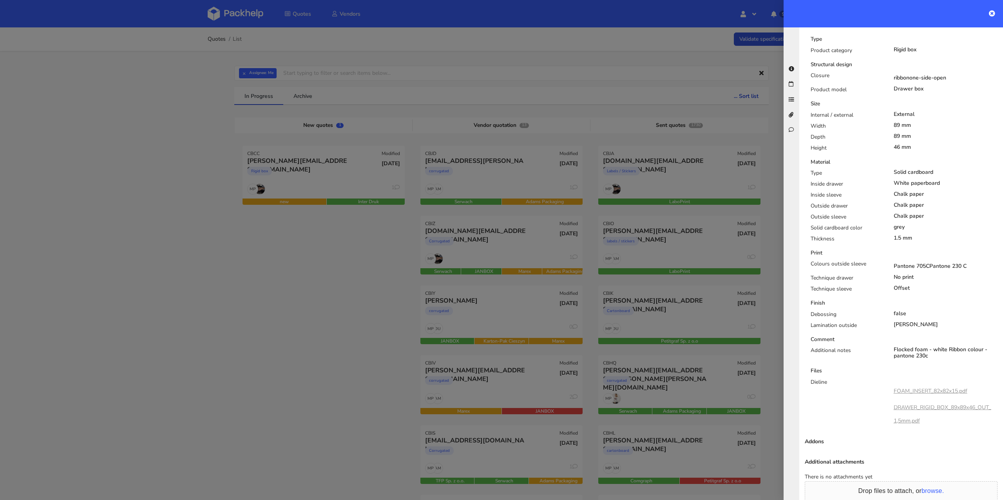
scroll to position [274, 0]
click at [912, 404] on link "DRAWER_RIGID_BOX_89x89x46_OUT_1,5mm.pdf" at bounding box center [943, 414] width 98 height 21
click at [911, 387] on link "FOAM_INSERT_82x82x15.pdf" at bounding box center [931, 390] width 74 height 7
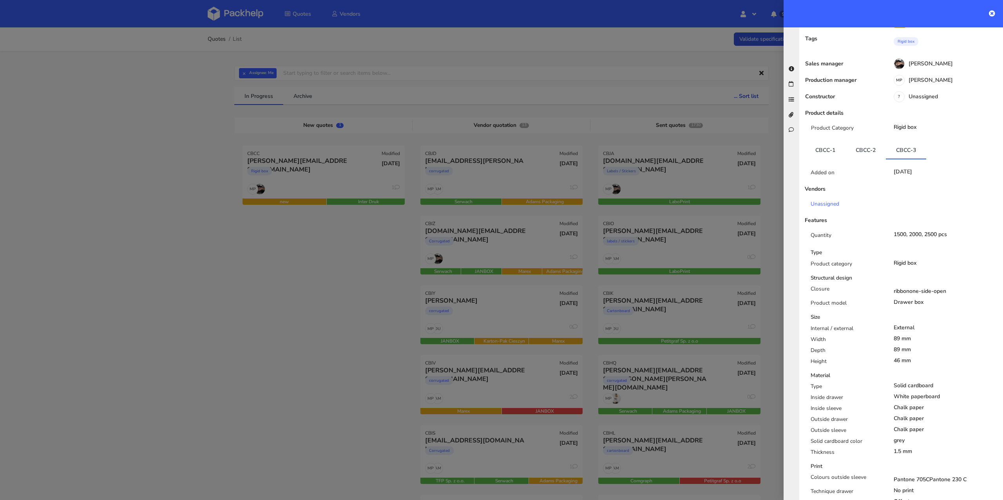
scroll to position [0, 0]
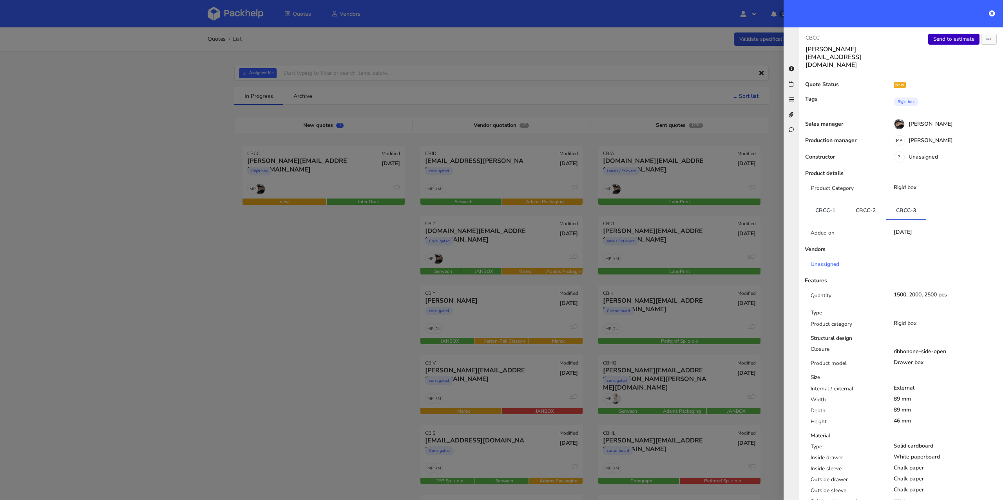
click at [952, 41] on link "Send to estimate" at bounding box center [953, 39] width 51 height 11
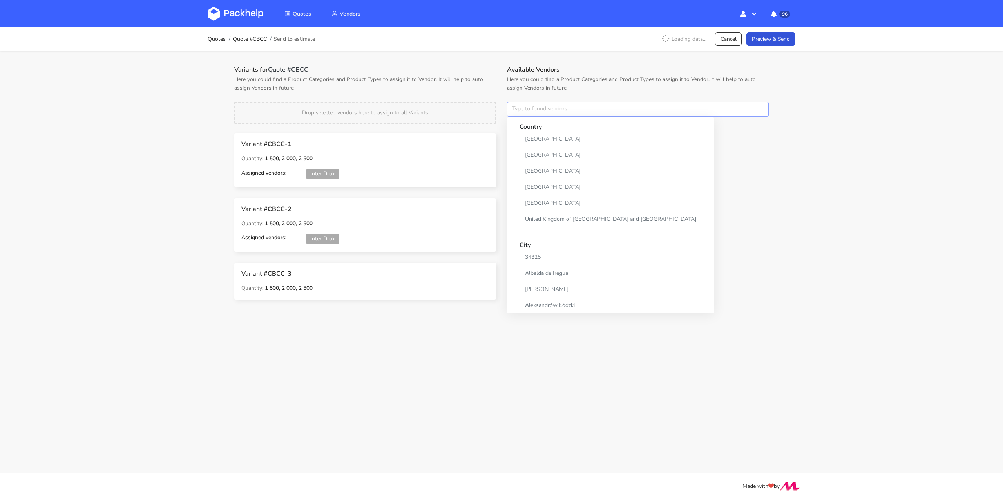
click at [545, 112] on input "text" at bounding box center [638, 109] width 262 height 15
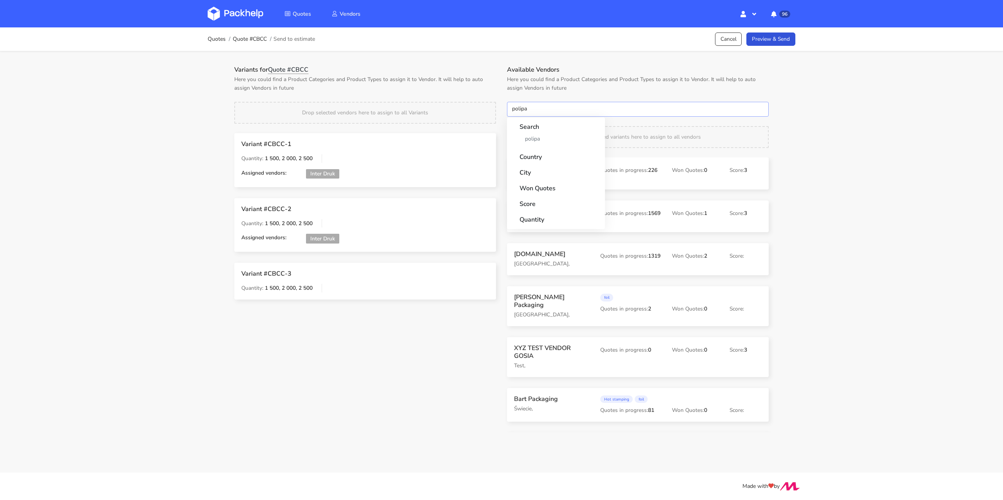
type input "polipak"
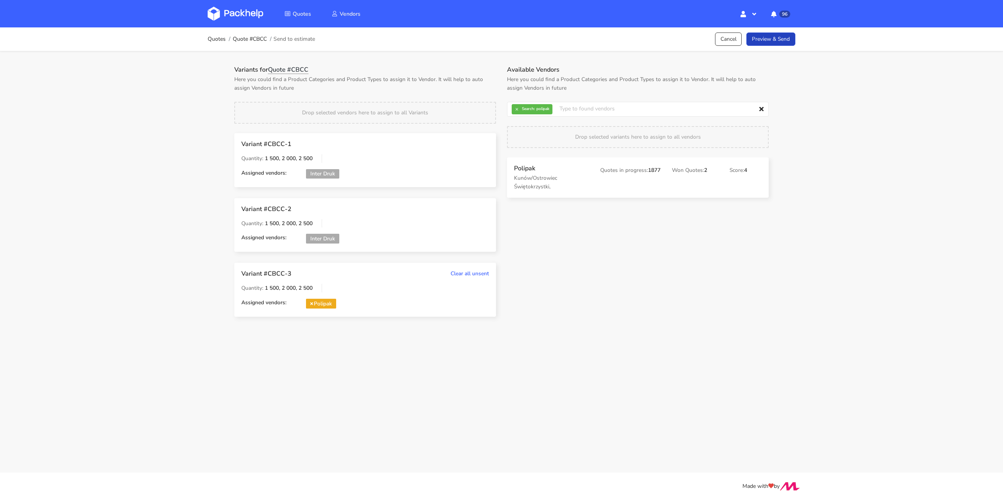
click at [777, 40] on link "Preview & Send" at bounding box center [771, 40] width 49 height 14
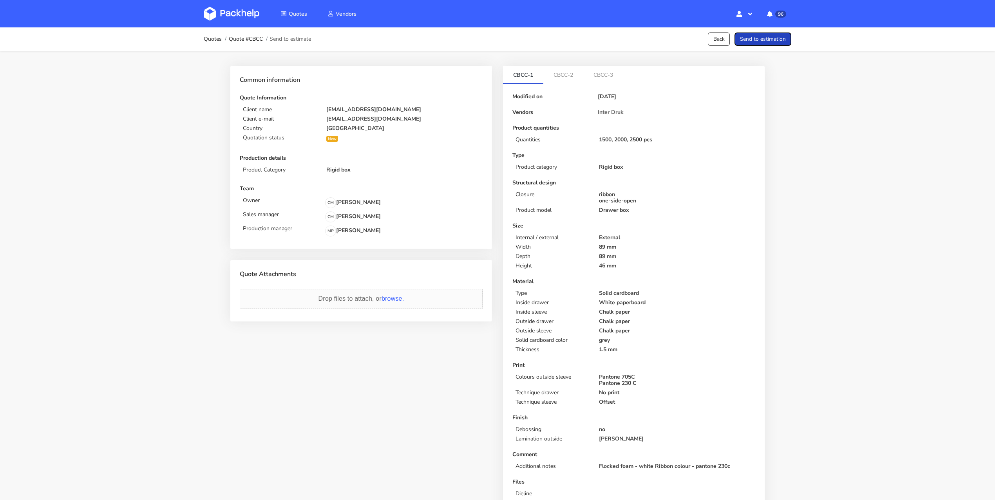
click at [777, 40] on button "Send to estimation" at bounding box center [763, 40] width 57 height 14
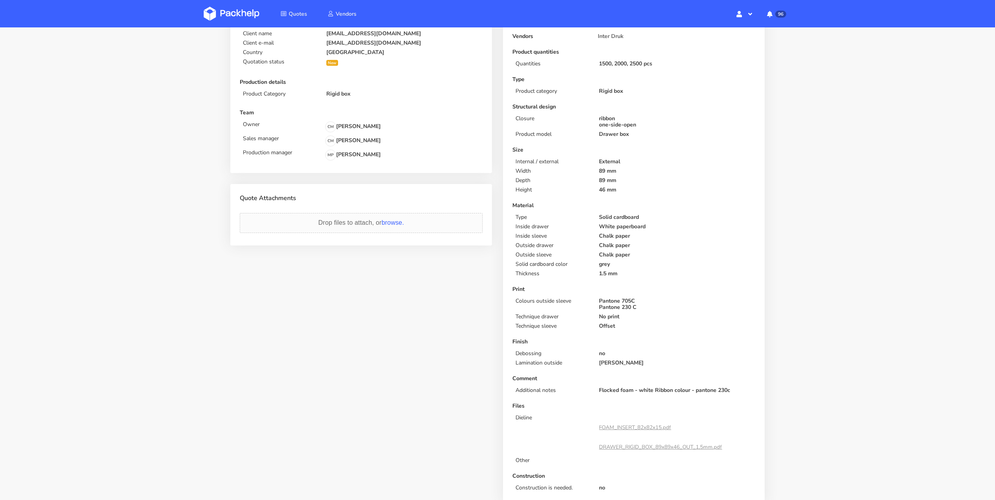
scroll to position [118, 0]
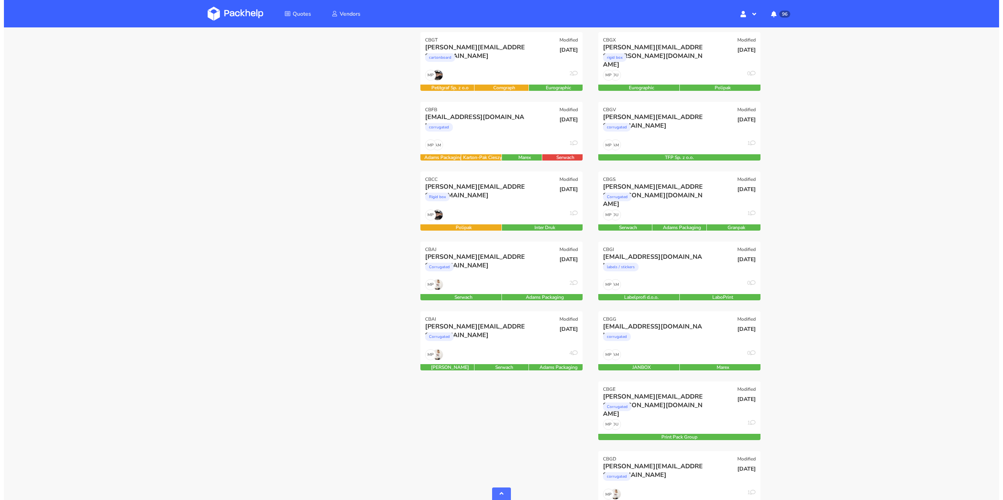
scroll to position [746, 0]
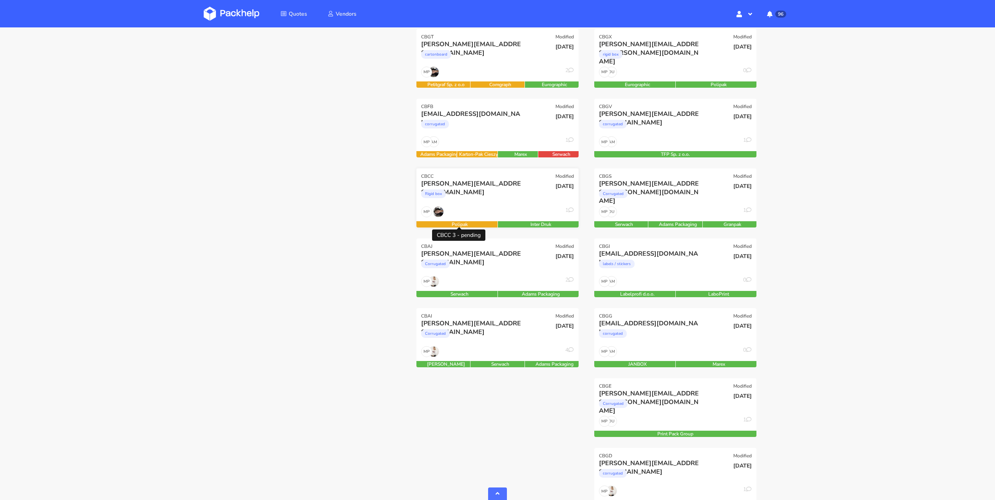
click at [475, 222] on div "Polipak" at bounding box center [460, 224] width 87 height 6
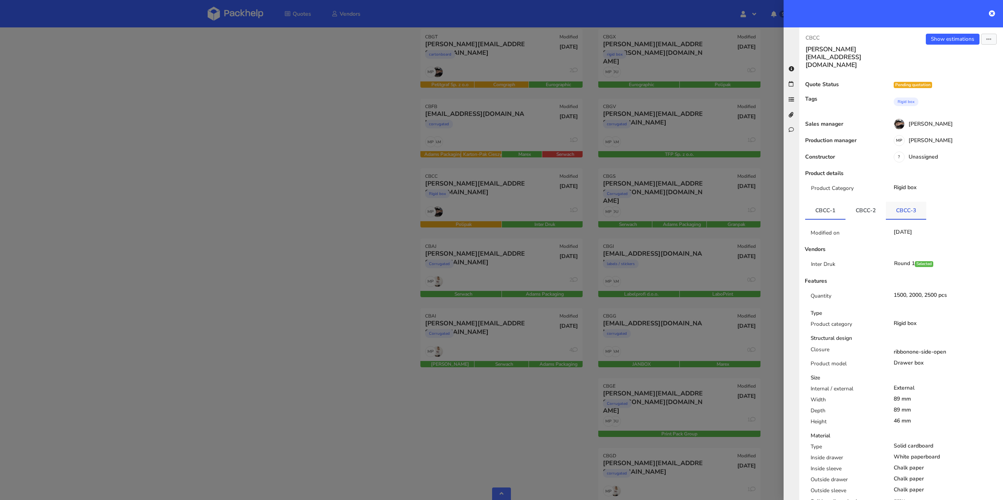
click at [909, 202] on link "CBCC-3" at bounding box center [906, 210] width 40 height 17
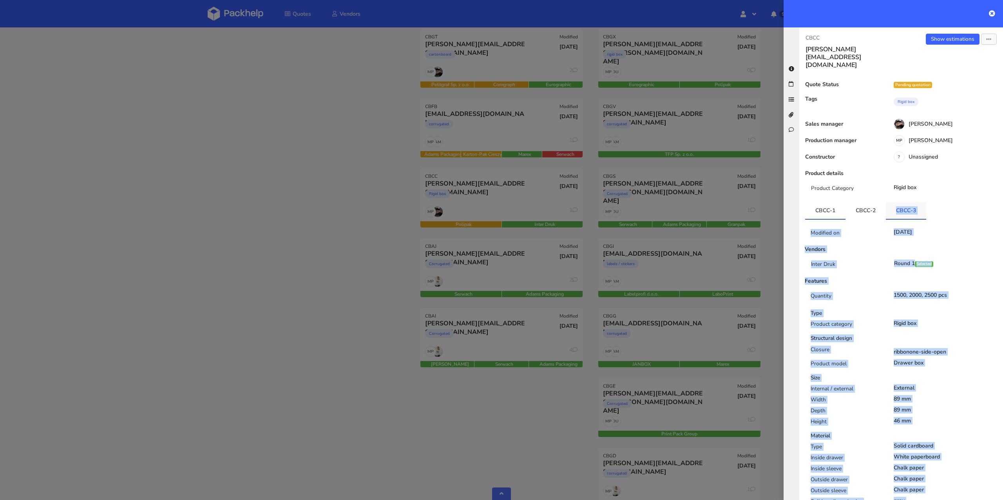
click at [909, 202] on link "CBCC-3" at bounding box center [906, 210] width 40 height 17
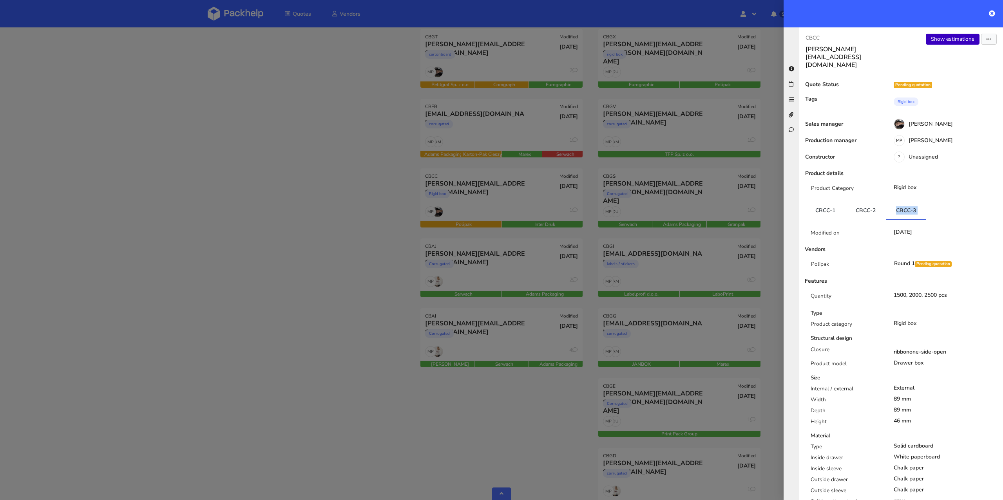
click at [940, 38] on link "Show estimations" at bounding box center [953, 39] width 54 height 11
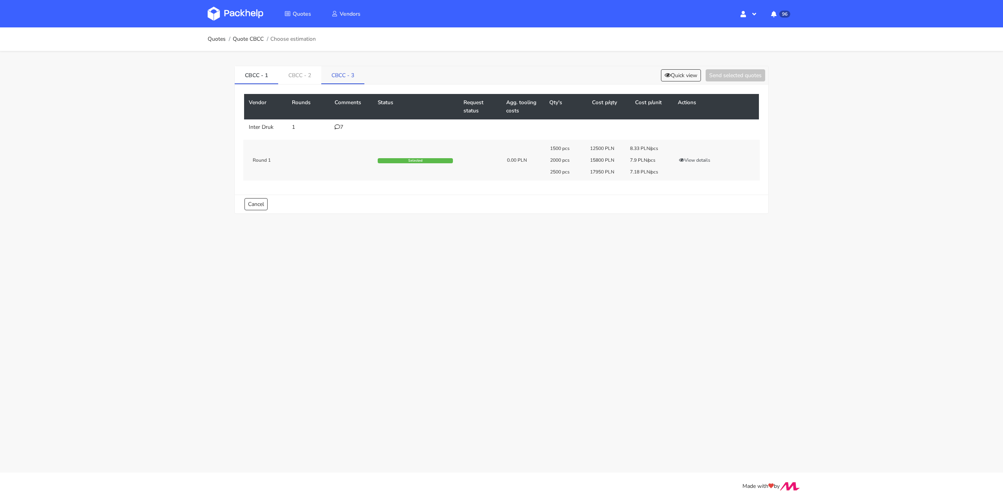
click at [346, 72] on link "CBCC - 3" at bounding box center [342, 74] width 43 height 17
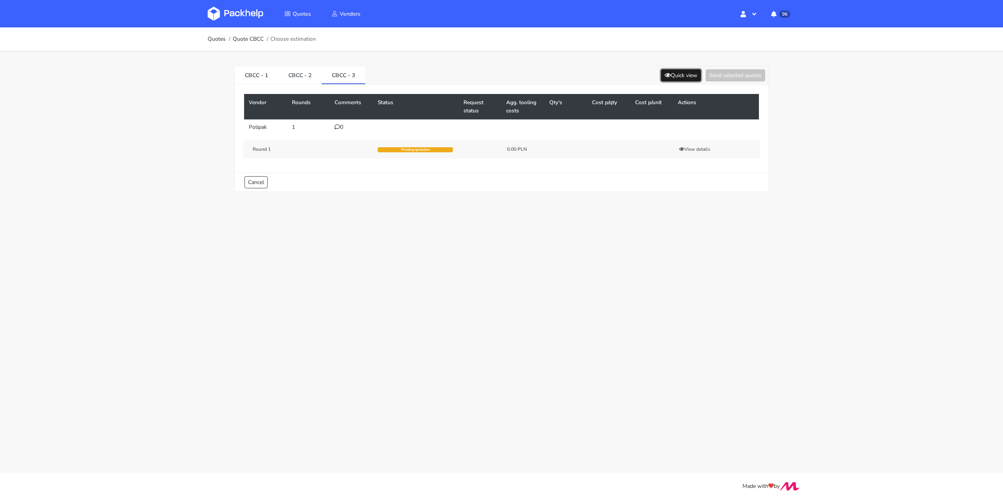
click at [687, 74] on button "Quick view" at bounding box center [681, 75] width 40 height 12
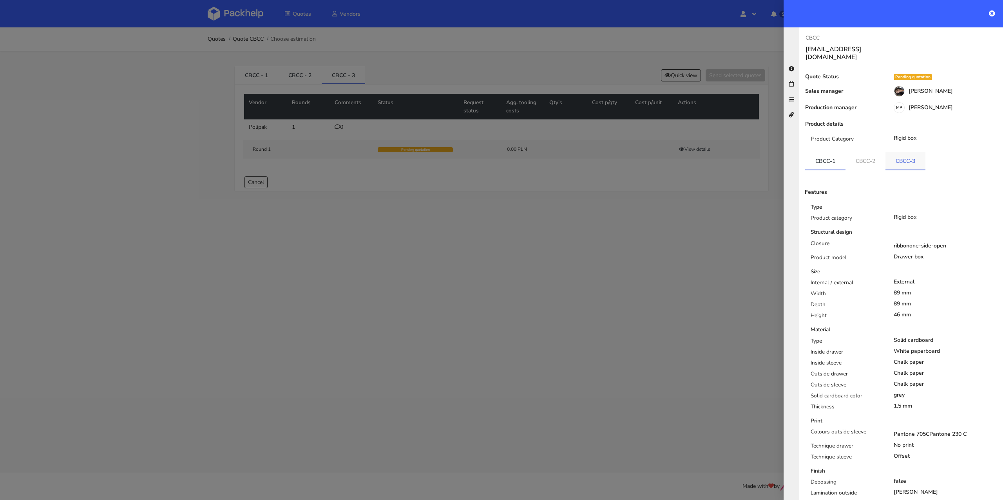
click at [912, 153] on link "CBCC-3" at bounding box center [906, 160] width 40 height 17
click at [578, 227] on div at bounding box center [501, 250] width 1003 height 500
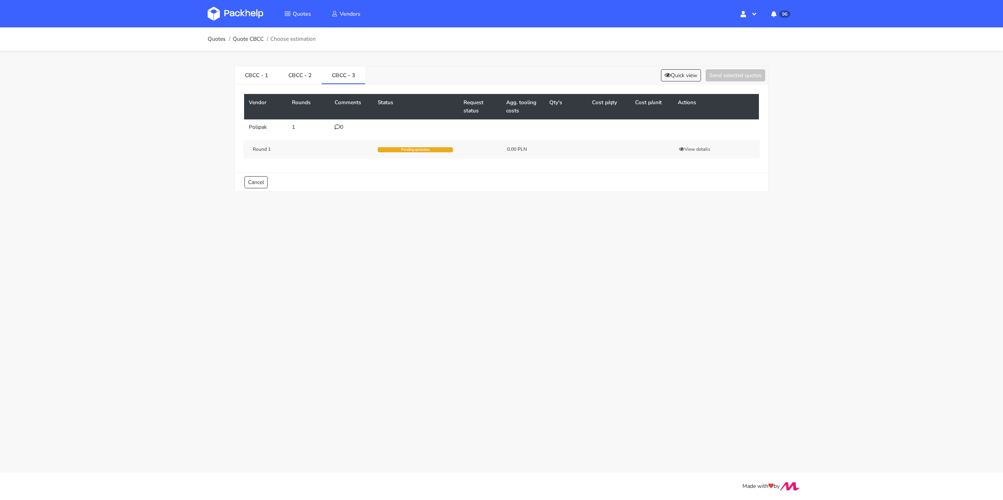
click at [339, 127] on icon at bounding box center [337, 126] width 5 height 5
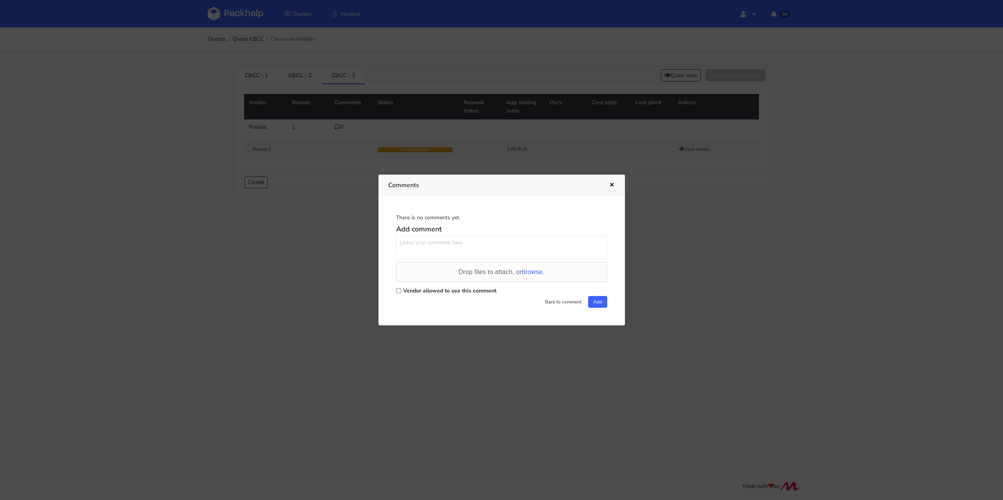
click at [407, 291] on label "Vendor allowed to see this comment" at bounding box center [449, 290] width 93 height 7
click at [401, 291] on input "Vendor allowed to see this comment" at bounding box center [398, 290] width 5 height 5
checkbox input "true"
click at [428, 250] on textarea at bounding box center [501, 248] width 211 height 24
type textarea "[PERSON_NAME] prośba o pilną wycenę, pudełko + biała pianka z flokiem"
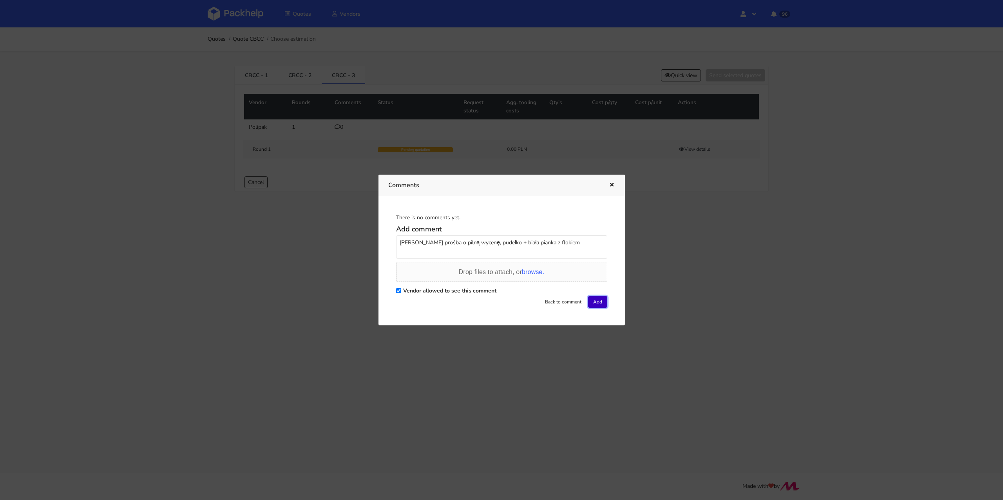
click at [601, 301] on button "Add" at bounding box center [597, 302] width 19 height 12
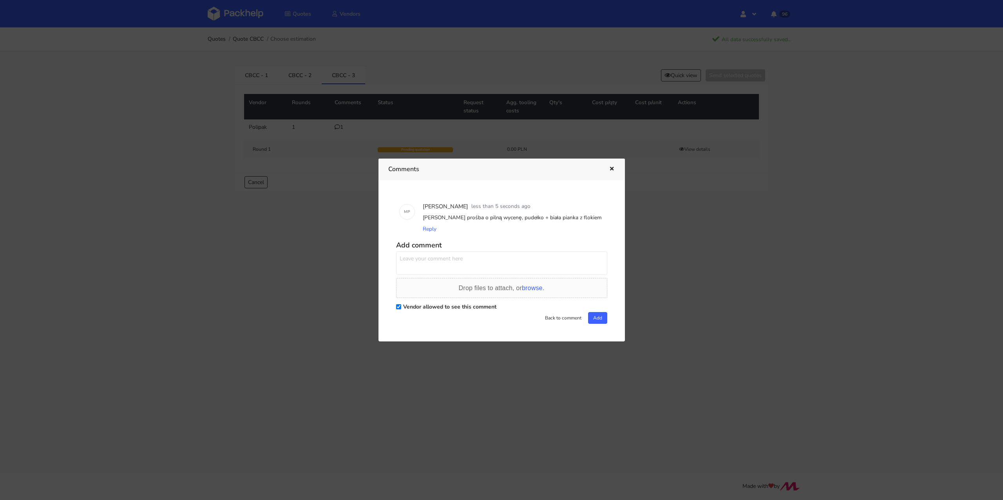
click at [609, 171] on icon "button" at bounding box center [612, 169] width 7 height 5
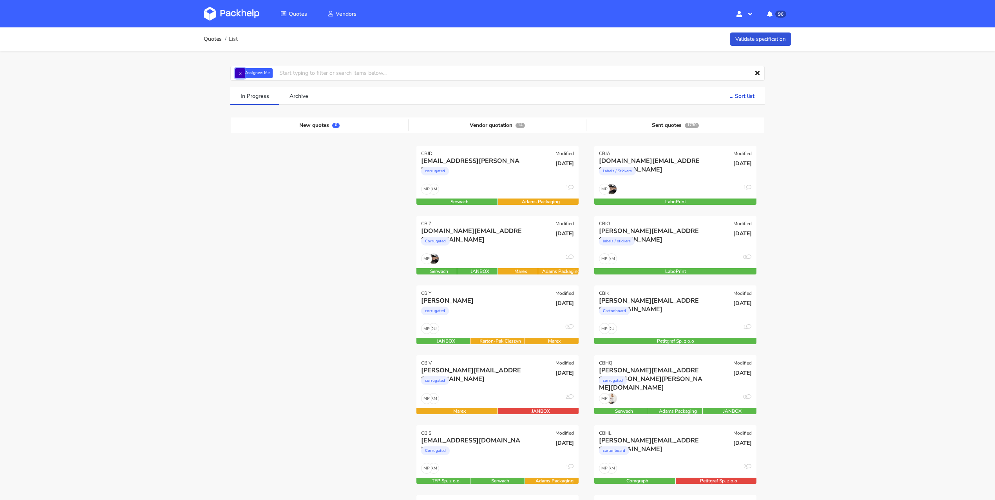
click at [240, 75] on button "×" at bounding box center [240, 73] width 10 height 10
click at [247, 73] on input "text" at bounding box center [497, 73] width 535 height 15
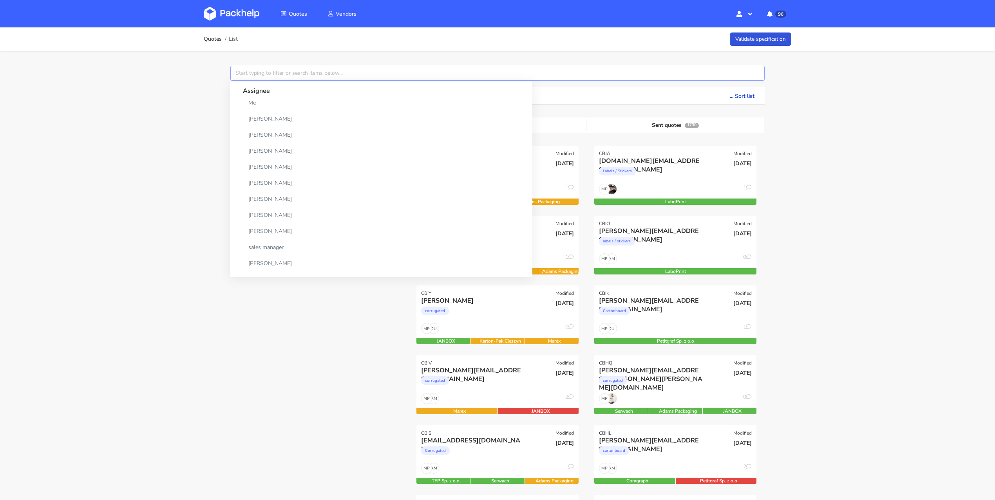
paste input "CBCC"
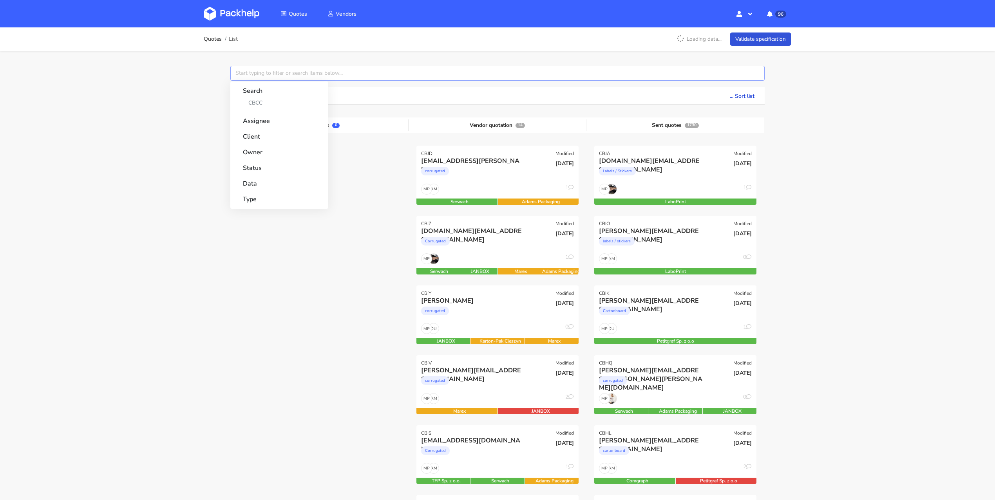
type input "CBCC"
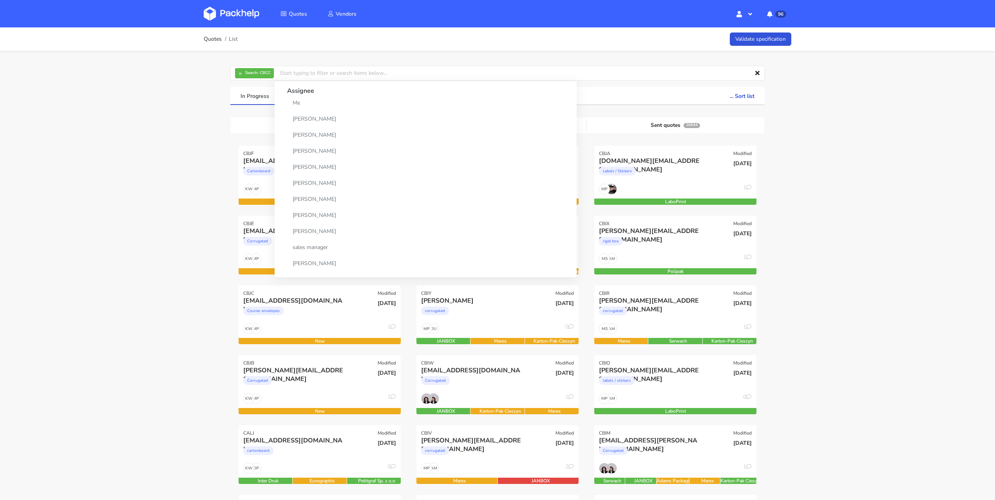
click at [147, 126] on div "Quotes List Validate specification × Search: CBCC Assignee Me [PERSON_NAME] [PE…" at bounding box center [497, 462] width 995 height 871
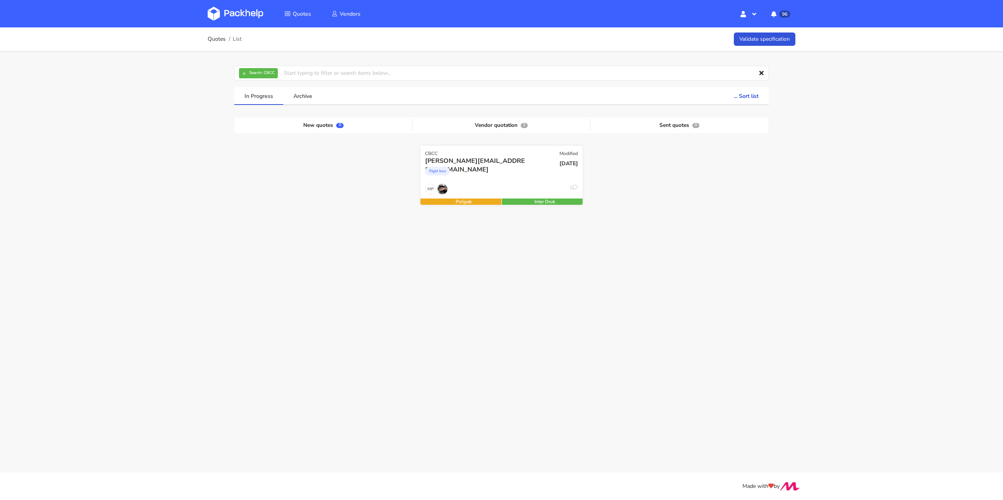
click at [480, 159] on div "[PERSON_NAME][EMAIL_ADDRESS][DOMAIN_NAME]" at bounding box center [477, 161] width 104 height 9
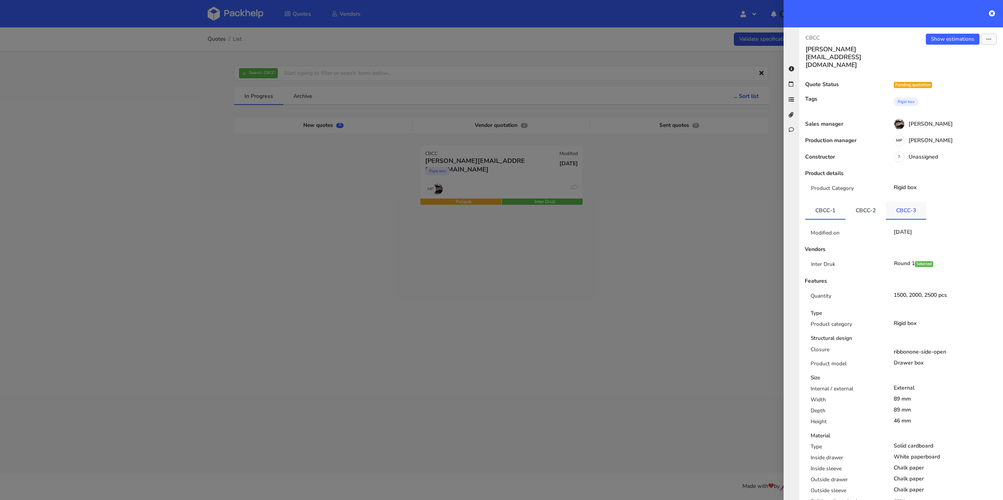
click at [912, 202] on link "CBCC-3" at bounding box center [906, 210] width 40 height 17
click at [817, 202] on link "CBCC-1" at bounding box center [825, 210] width 40 height 17
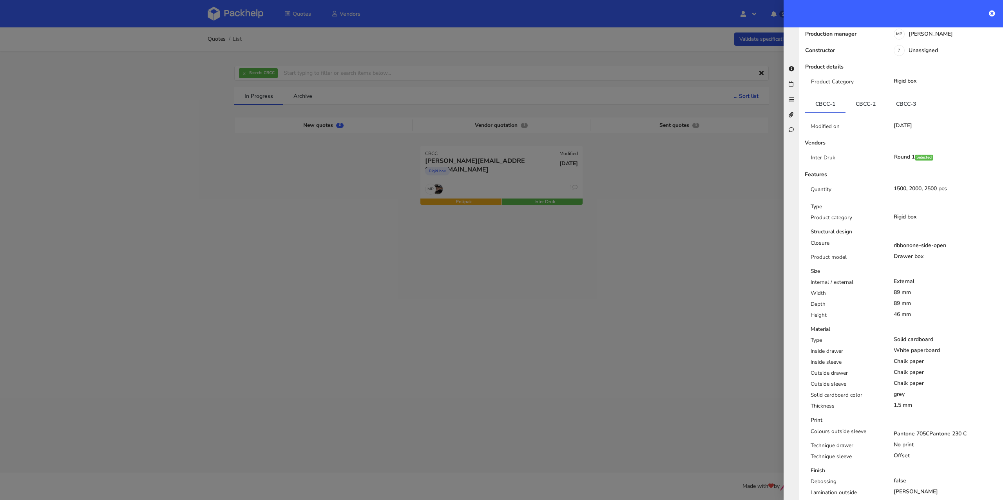
scroll to position [239, 0]
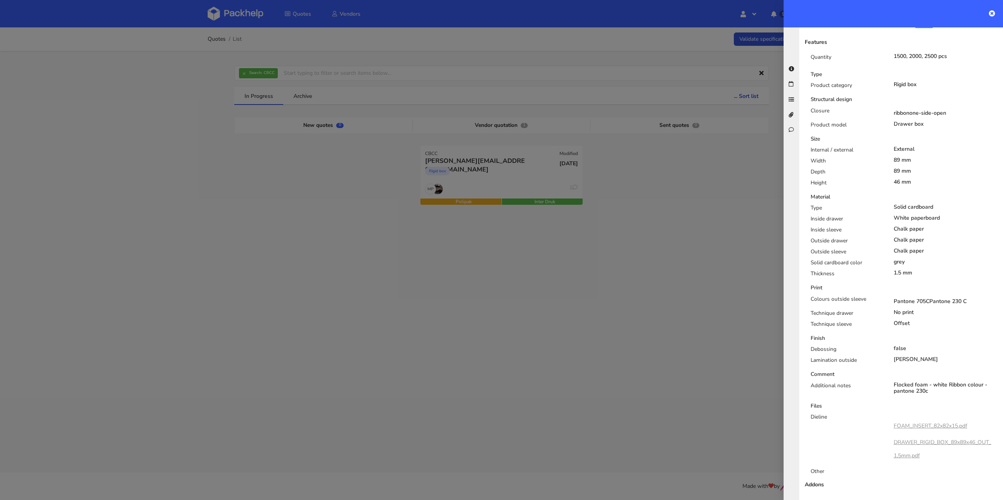
drag, startPoint x: 894, startPoint y: 39, endPoint x: 948, endPoint y: 41, distance: 54.1
click at [948, 53] on div "1500, 2000, 2500 pcs" at bounding box center [946, 56] width 116 height 6
copy div "1500, 2000, 2500 pcs"
click at [528, 129] on div at bounding box center [501, 250] width 1003 height 500
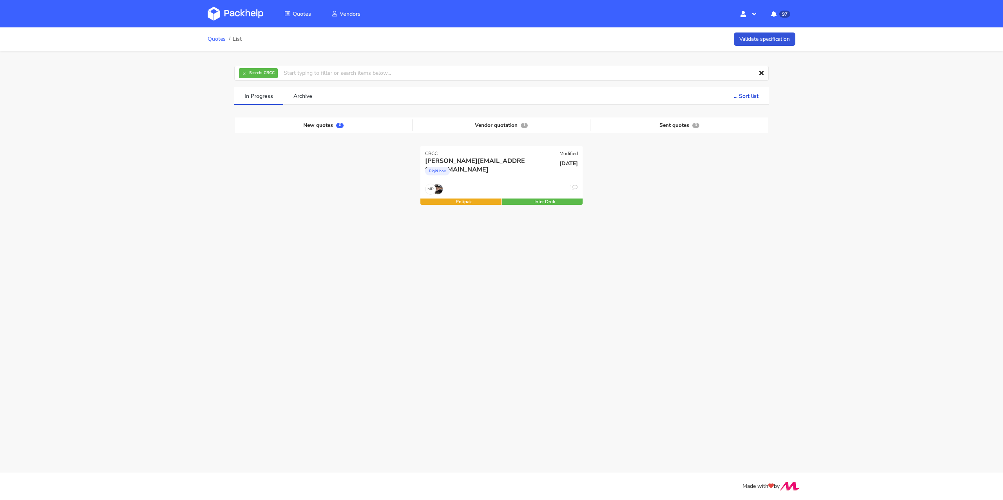
click at [220, 38] on link "Quotes" at bounding box center [217, 39] width 18 height 6
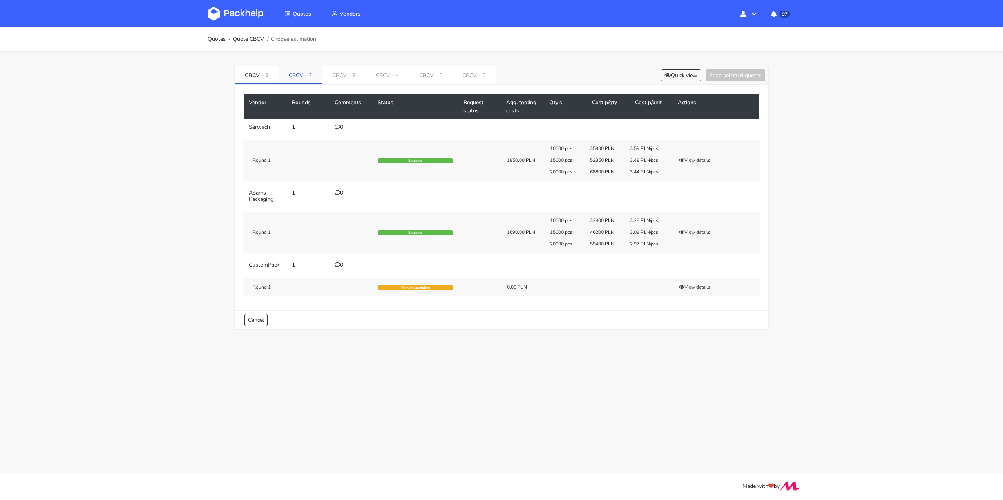
click at [299, 73] on link "CBCV - 2" at bounding box center [301, 74] width 44 height 17
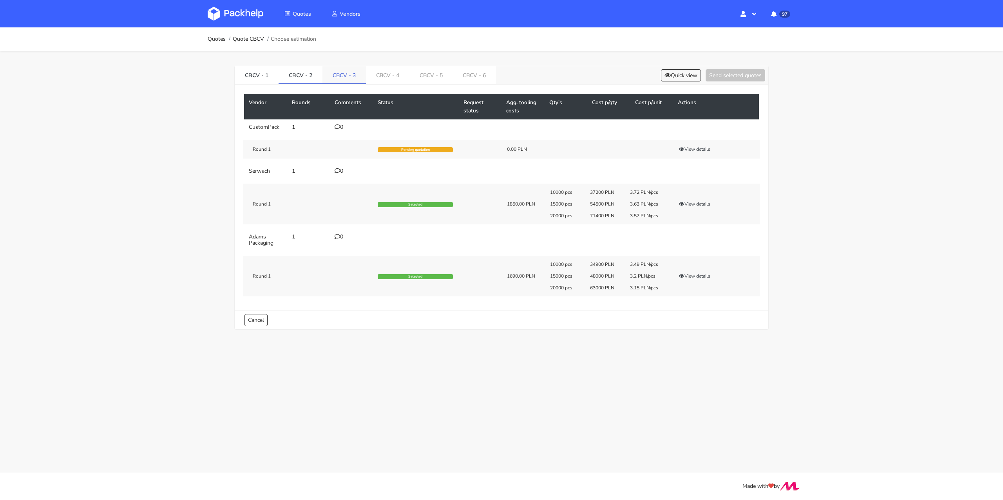
click at [347, 76] on link "CBCV - 3" at bounding box center [345, 74] width 44 height 17
click at [376, 75] on link "CBCV - 4" at bounding box center [388, 74] width 44 height 17
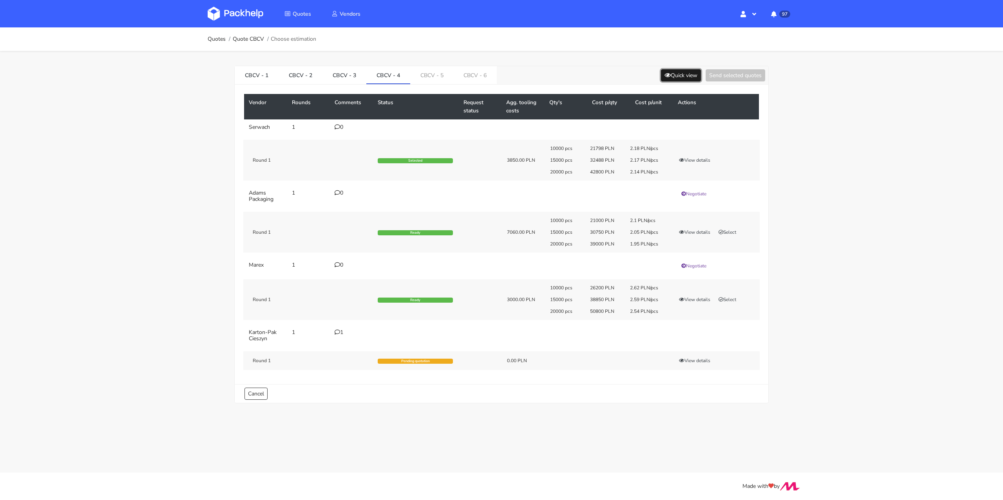
click at [667, 76] on icon at bounding box center [668, 75] width 6 height 5
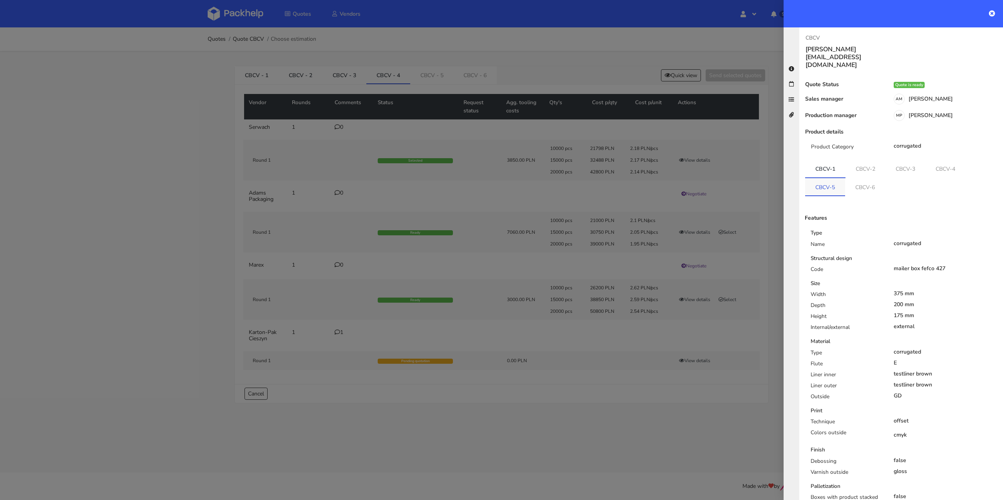
click at [831, 178] on link "CBCV-5" at bounding box center [825, 186] width 40 height 17
click at [866, 178] on link "CBCV-6" at bounding box center [866, 186] width 40 height 17
click at [654, 371] on div at bounding box center [501, 250] width 1003 height 500
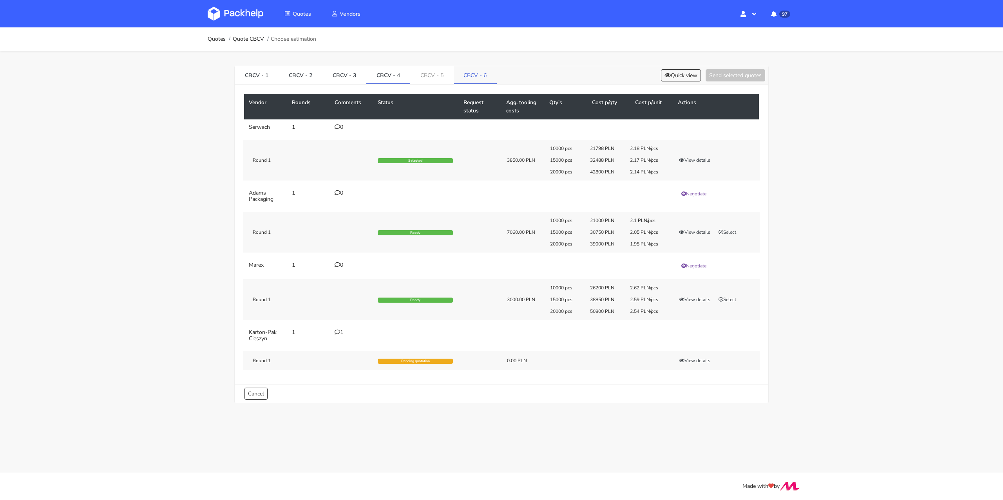
click at [477, 77] on link "CBCV - 6" at bounding box center [476, 74] width 44 height 17
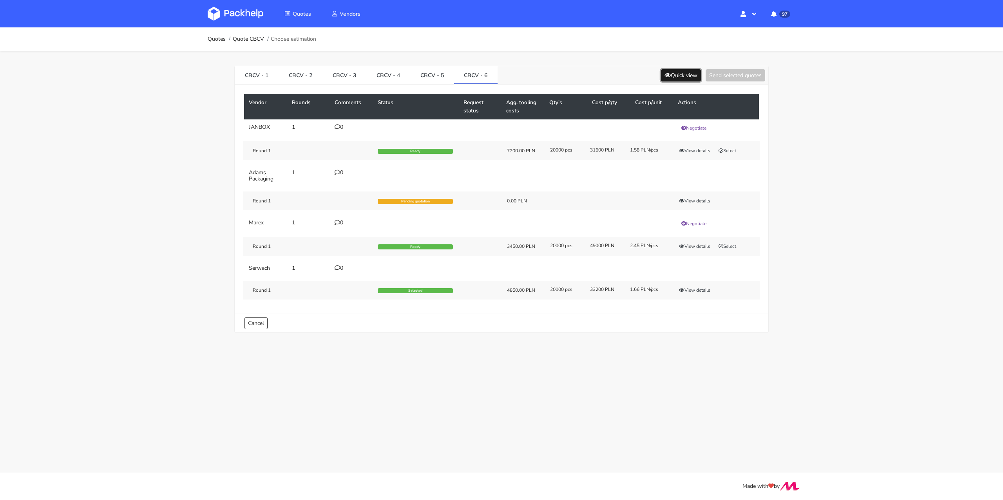
click at [678, 76] on button "Quick view" at bounding box center [681, 75] width 40 height 12
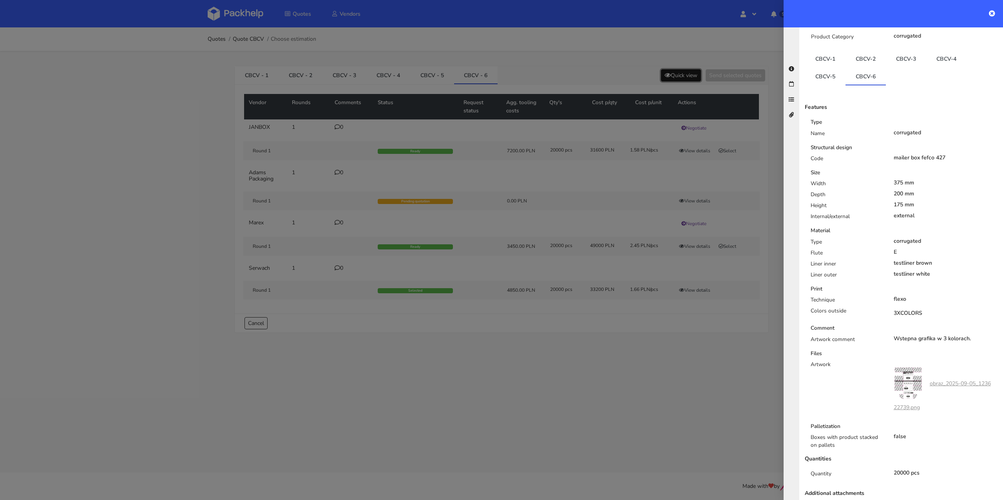
scroll to position [118, 0]
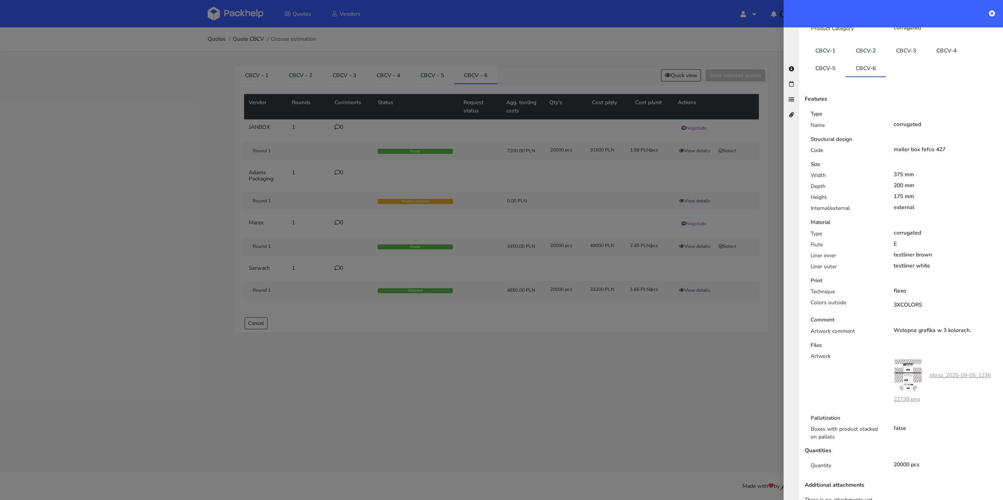
click at [577, 338] on div at bounding box center [501, 250] width 1003 height 500
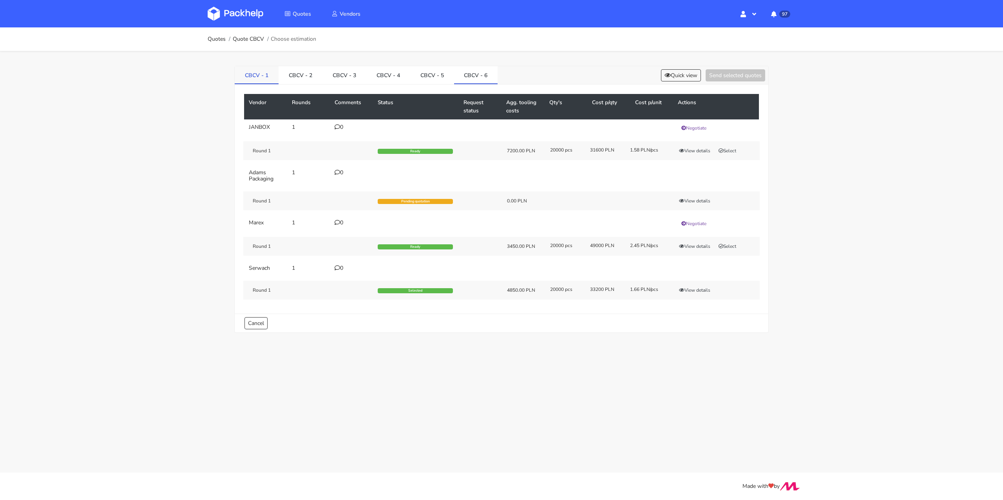
click at [265, 74] on link "CBCV - 1" at bounding box center [257, 74] width 44 height 17
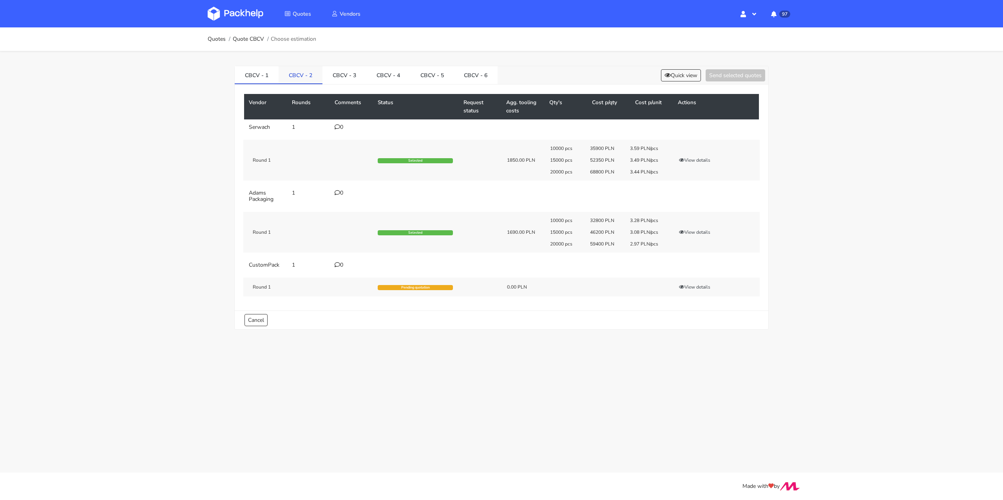
click at [289, 75] on link "CBCV - 2" at bounding box center [301, 74] width 44 height 17
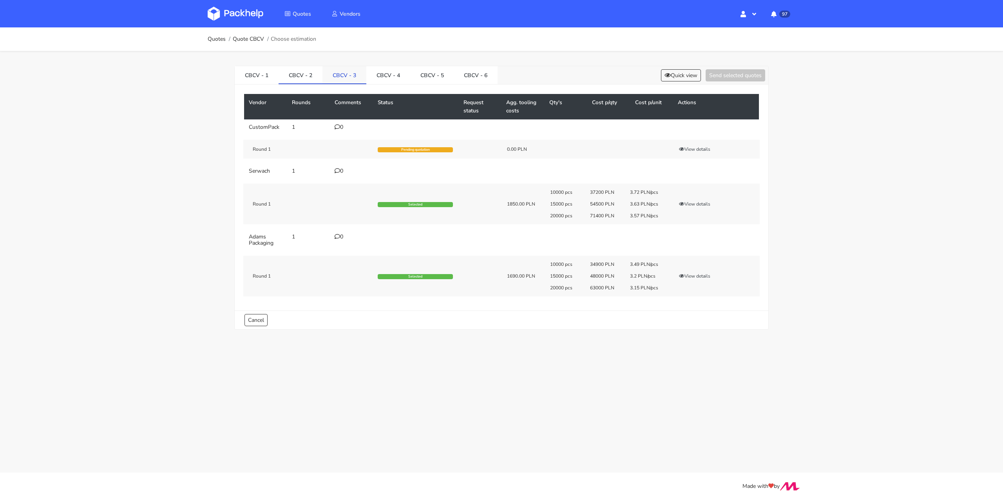
click at [352, 75] on link "CBCV - 3" at bounding box center [345, 74] width 44 height 17
click at [398, 78] on link "CBCV - 4" at bounding box center [388, 74] width 44 height 17
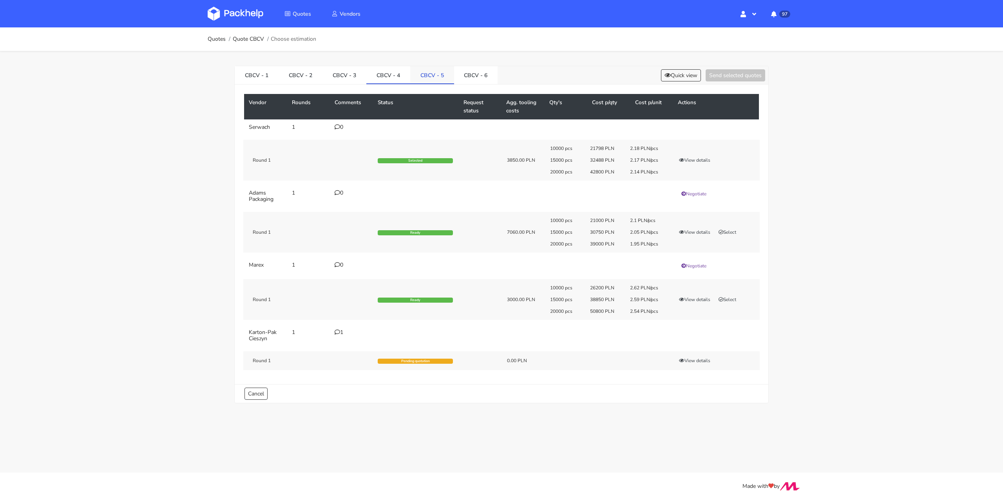
click at [426, 77] on link "CBCV - 5" at bounding box center [432, 74] width 44 height 17
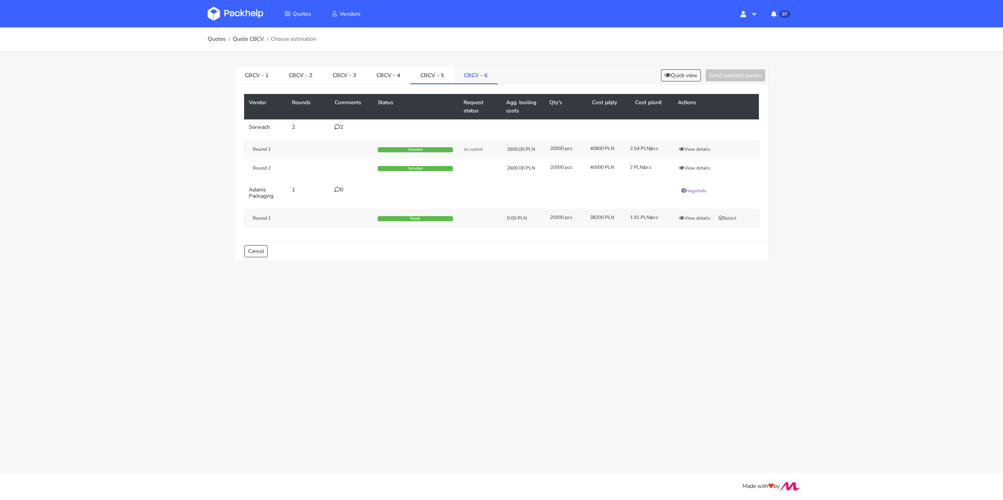
click at [468, 78] on link "CBCV - 6" at bounding box center [476, 74] width 44 height 17
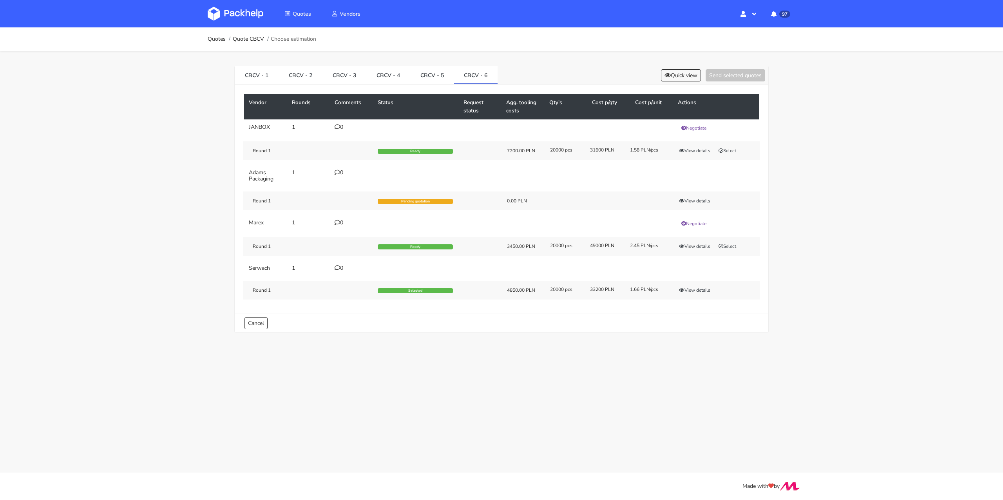
click at [338, 174] on icon at bounding box center [337, 172] width 5 height 5
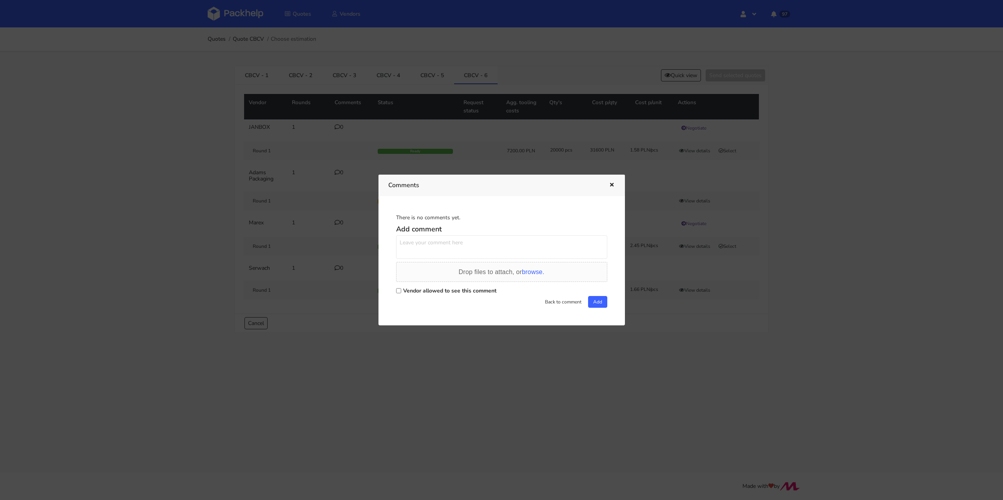
click at [437, 294] on label "Vendor allowed to see this comment" at bounding box center [449, 290] width 93 height 7
click at [401, 294] on input "Vendor allowed to see this comment" at bounding box center [398, 290] width 5 height 5
checkbox input "true"
click at [432, 250] on textarea at bounding box center [501, 248] width 211 height 24
type textarea "[PERSON_NAME] prośba o wycenę, potrzebujemy dobrej ceny"
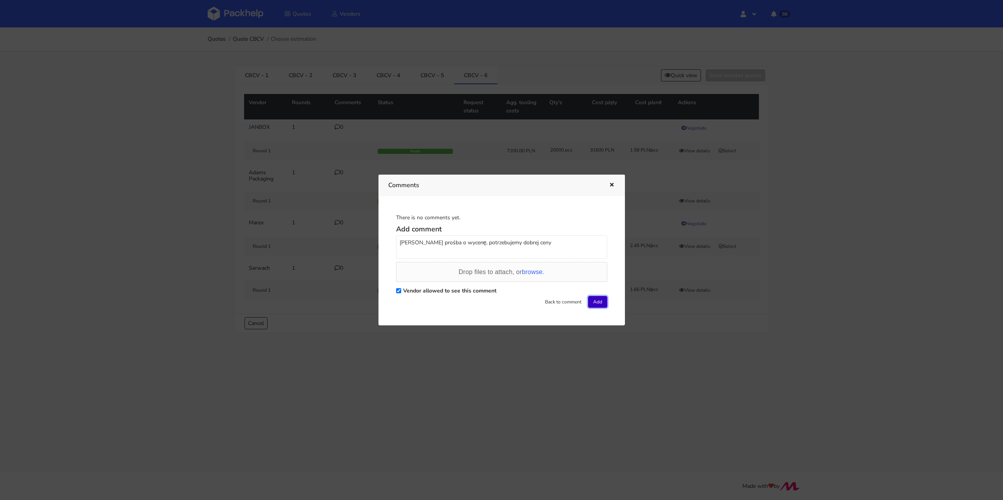
click at [600, 306] on button "Add" at bounding box center [597, 302] width 19 height 12
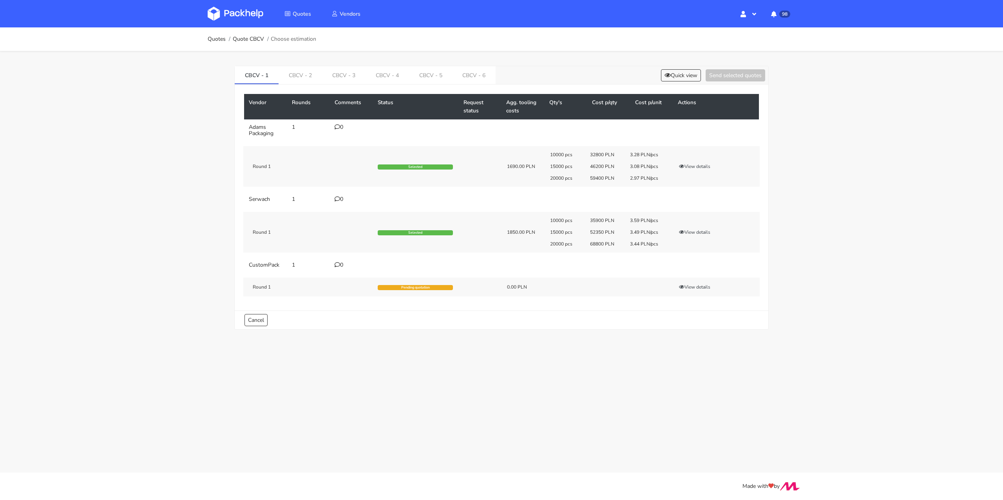
click at [473, 79] on link "CBCV - 6" at bounding box center [475, 74] width 44 height 17
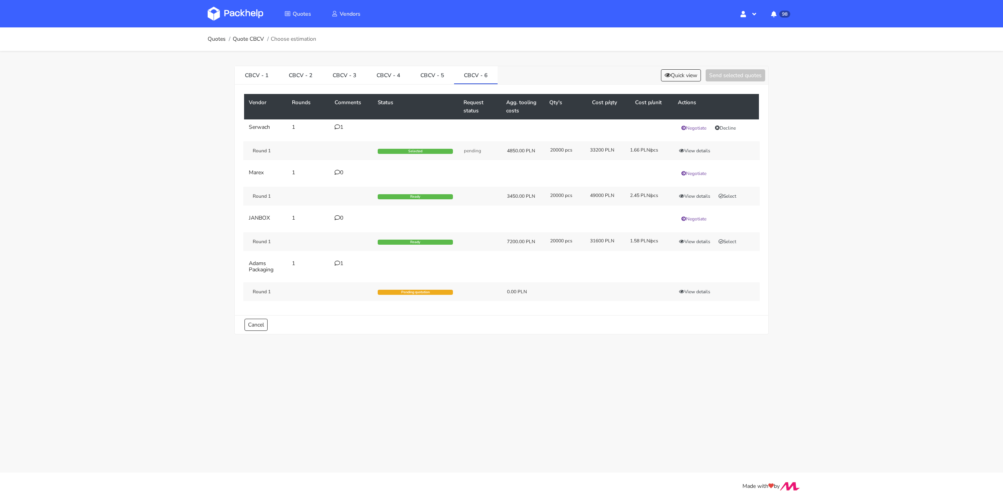
click at [338, 127] on icon at bounding box center [337, 126] width 5 height 5
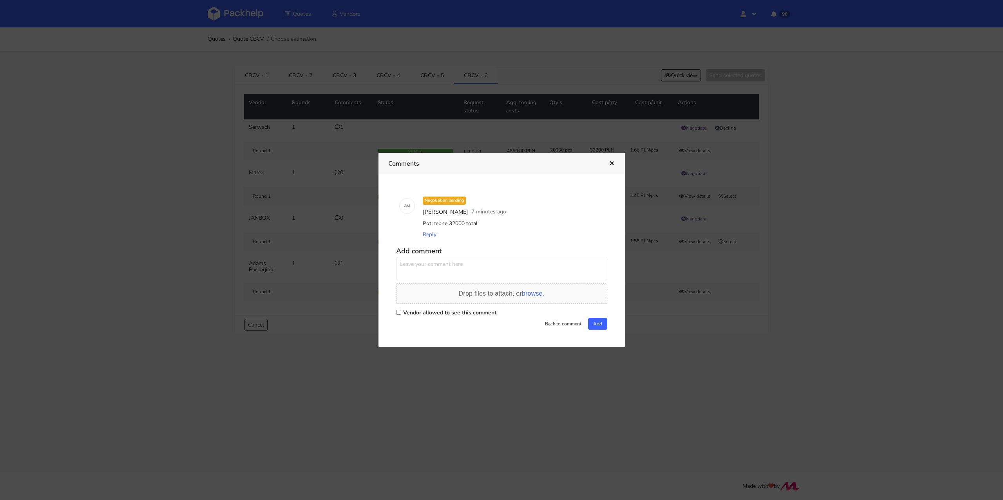
drag, startPoint x: 449, startPoint y: 223, endPoint x: 463, endPoint y: 224, distance: 14.5
click at [463, 224] on div "Potrzebne 32000 total" at bounding box center [512, 223] width 183 height 11
copy div "32000"
click at [615, 163] on icon "button" at bounding box center [612, 163] width 7 height 5
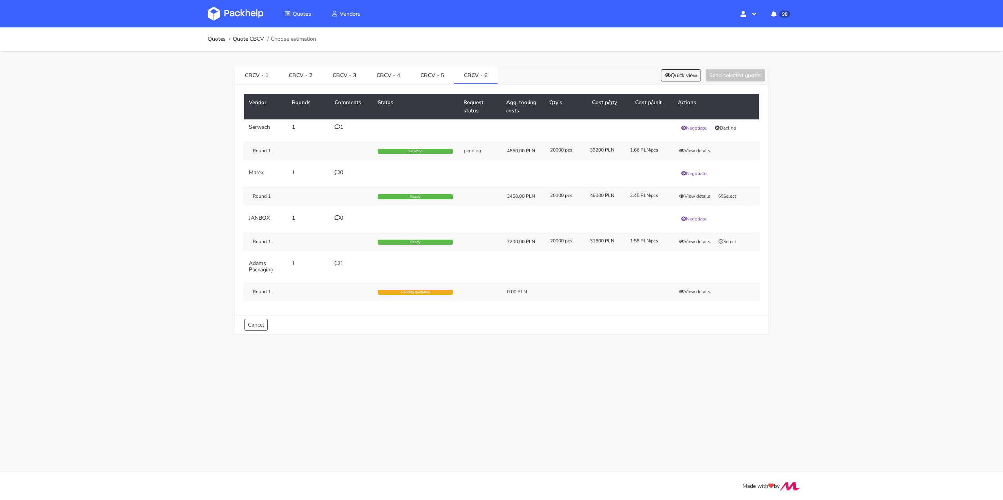
click at [344, 261] on div "1" at bounding box center [352, 264] width 34 height 6
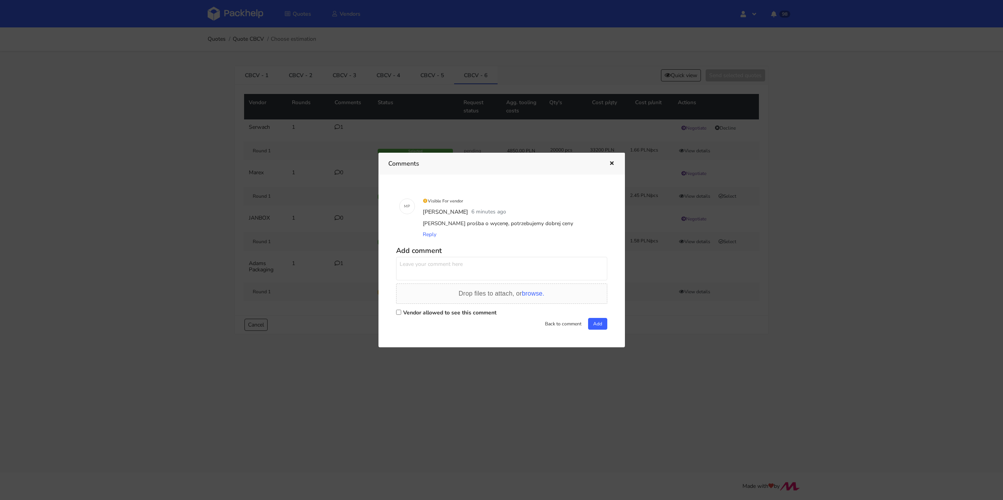
click at [433, 310] on label "Vendor allowed to see this comment" at bounding box center [449, 312] width 93 height 7
click at [401, 310] on input "Vendor allowed to see this comment" at bounding box center [398, 312] width 5 height 5
checkbox input "true"
click at [429, 272] on textarea at bounding box center [501, 269] width 211 height 24
paste textarea "32000"
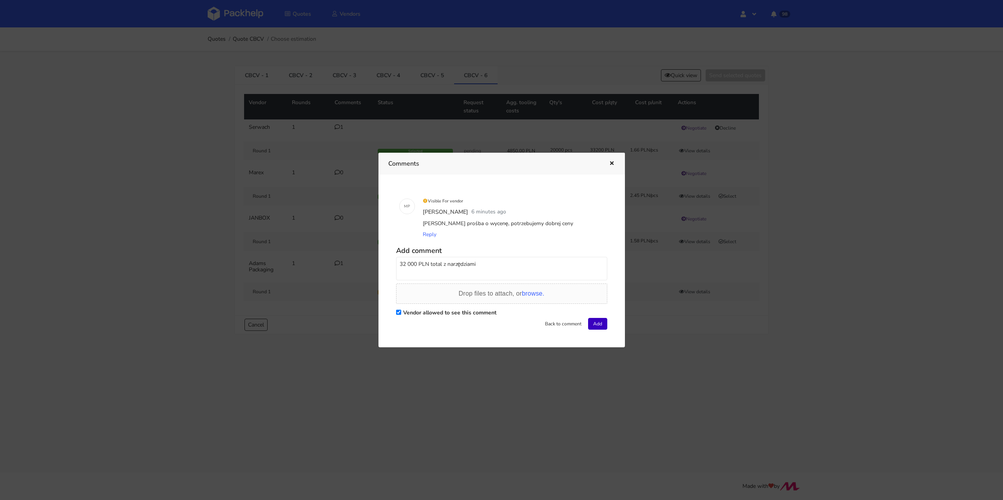
type textarea "32 000 PLN total z narzędziami"
click at [601, 321] on button "Add" at bounding box center [597, 324] width 19 height 12
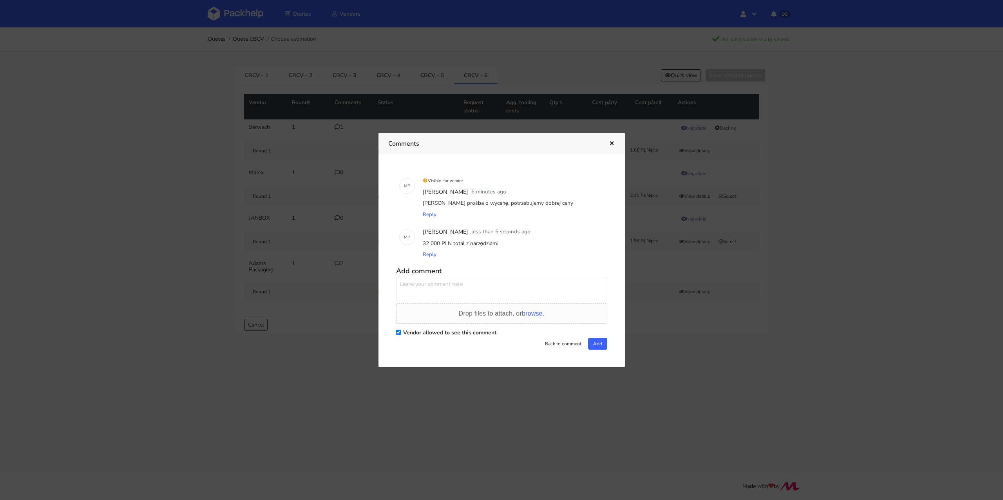
drag, startPoint x: 508, startPoint y: 244, endPoint x: 422, endPoint y: 243, distance: 85.8
click at [422, 243] on div "32 000 PLN total z narzędziami" at bounding box center [512, 243] width 183 height 11
copy div "32 000 PLN total z narzędziami"
click at [610, 150] on div "Comments" at bounding box center [502, 144] width 247 height 22
click at [610, 142] on icon "button" at bounding box center [612, 143] width 7 height 5
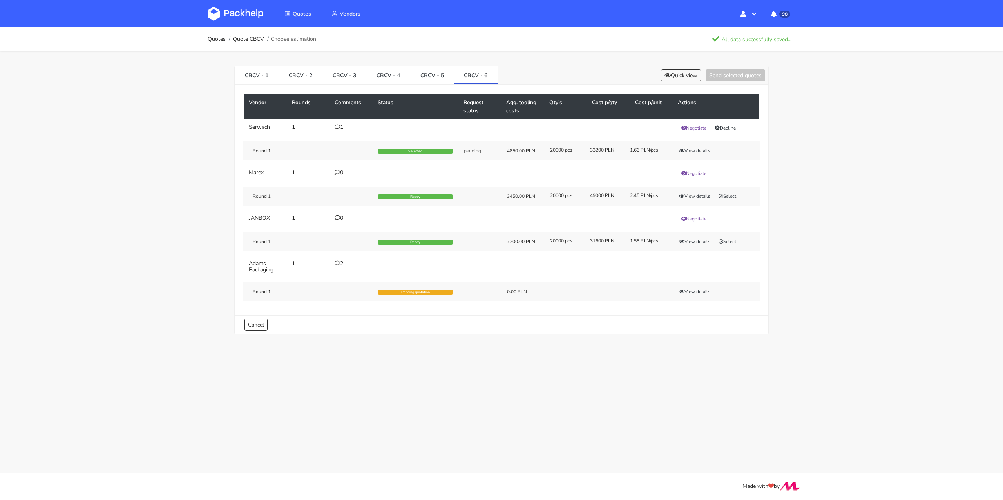
click at [342, 131] on td "1" at bounding box center [351, 128] width 43 height 17
click at [341, 128] on div "1" at bounding box center [352, 127] width 34 height 6
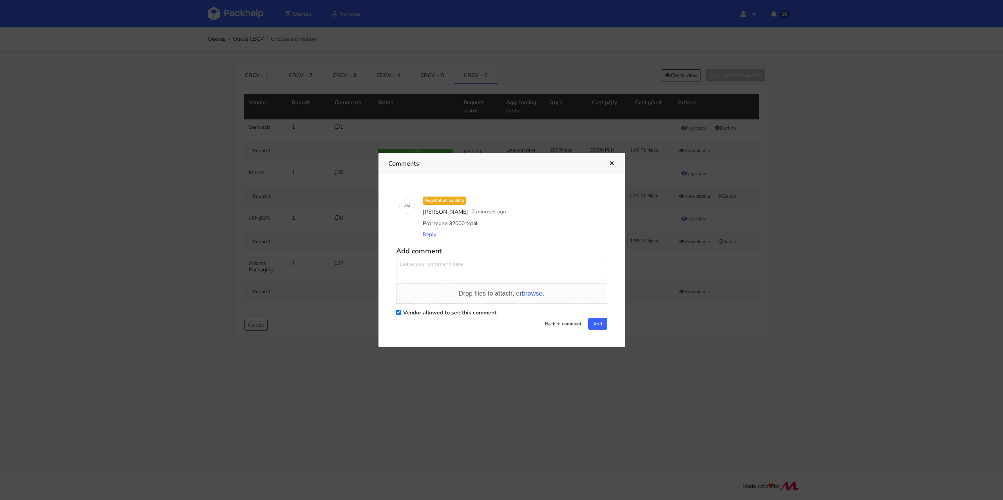
click at [612, 161] on icon "button" at bounding box center [612, 163] width 7 height 5
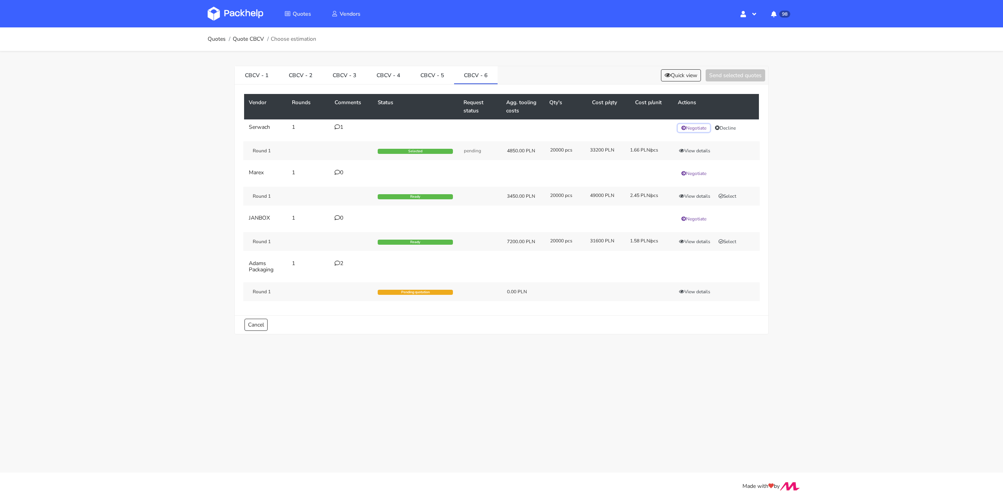
click at [698, 128] on button "Negotiate" at bounding box center [694, 128] width 32 height 8
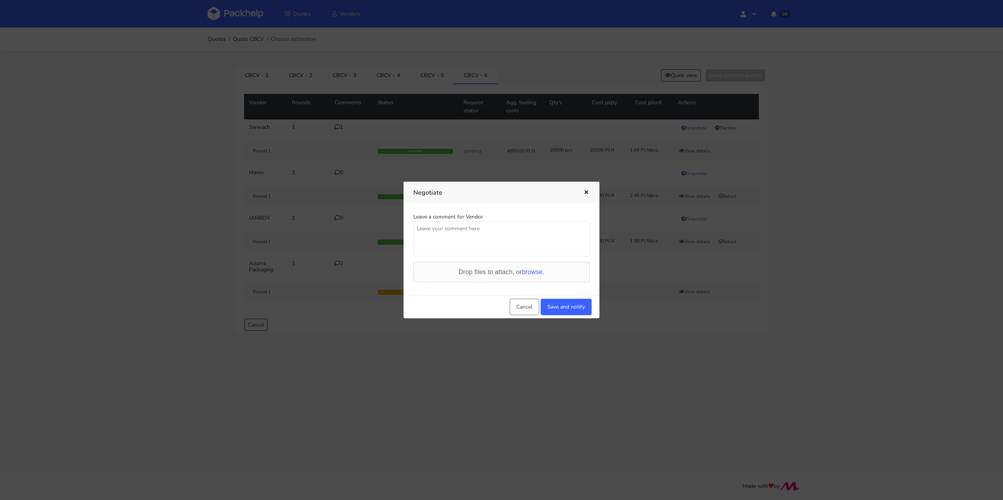
click at [458, 250] on textarea at bounding box center [501, 238] width 176 height 35
type textarea "P"
click at [587, 192] on icon "button" at bounding box center [586, 192] width 7 height 5
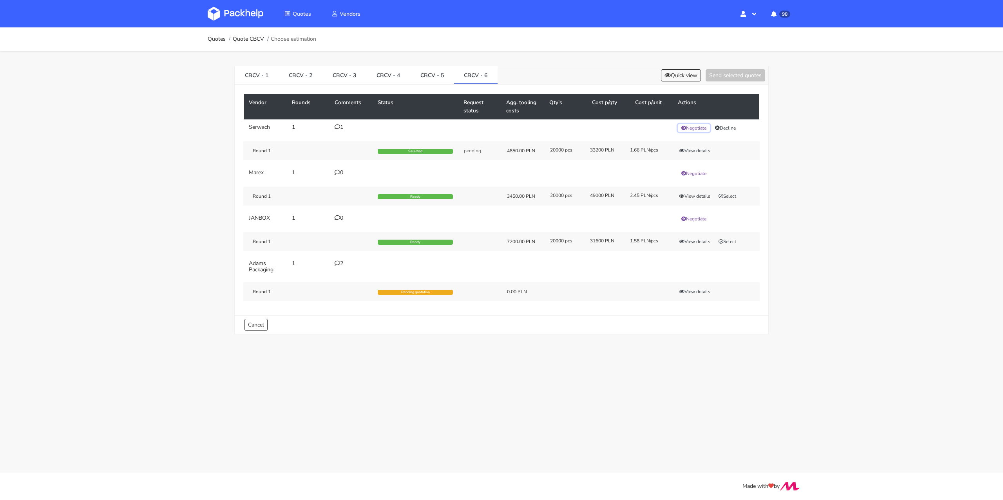
click at [696, 125] on button "Negotiate" at bounding box center [694, 128] width 32 height 8
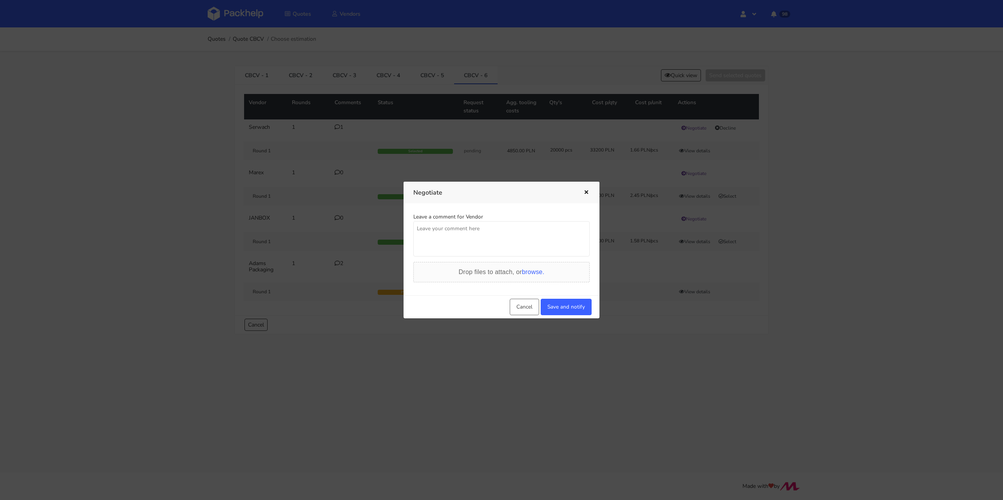
click at [473, 241] on textarea at bounding box center [501, 238] width 176 height 35
paste textarea "32 000 PLN total z narzędziami"
drag, startPoint x: 540, startPoint y: 226, endPoint x: 408, endPoint y: 226, distance: 131.7
click at [408, 226] on div "Leave a comment for Vendor Potrzebna cena total 32 000 PLN z narzędziami Drop f…" at bounding box center [502, 249] width 196 height 92
click at [552, 303] on button "Save and notify" at bounding box center [566, 307] width 51 height 16
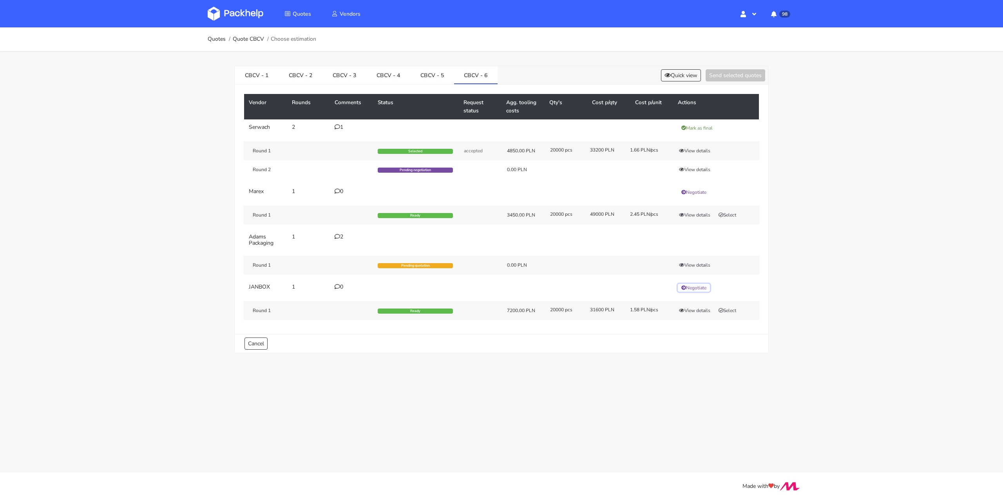
click at [700, 287] on button "Negotiate" at bounding box center [694, 288] width 32 height 8
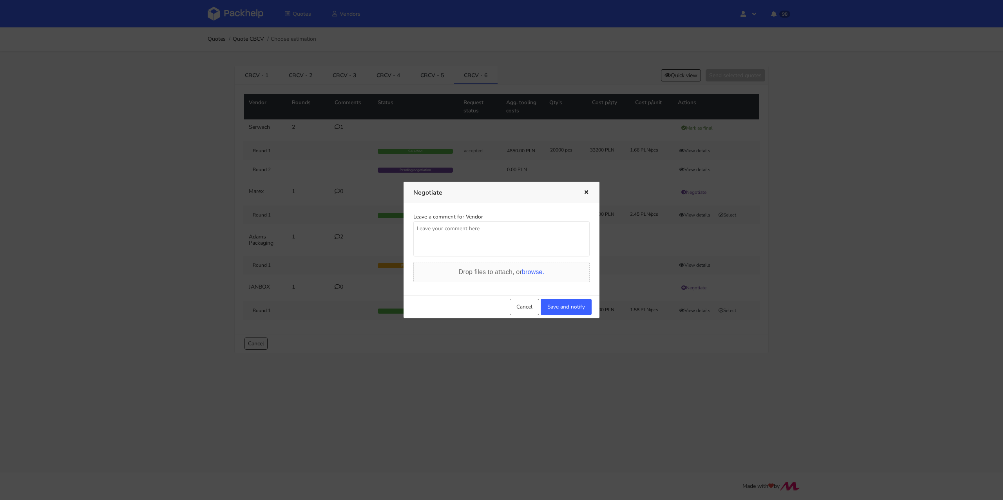
click at [517, 231] on textarea at bounding box center [501, 238] width 176 height 35
paste textarea "Potrzebna cena total 32 000 PLN z narzędziami"
type textarea "Potrzebna cena total 32 000 PLN z narzędziami"
click at [578, 307] on button "Save and notify" at bounding box center [566, 307] width 51 height 16
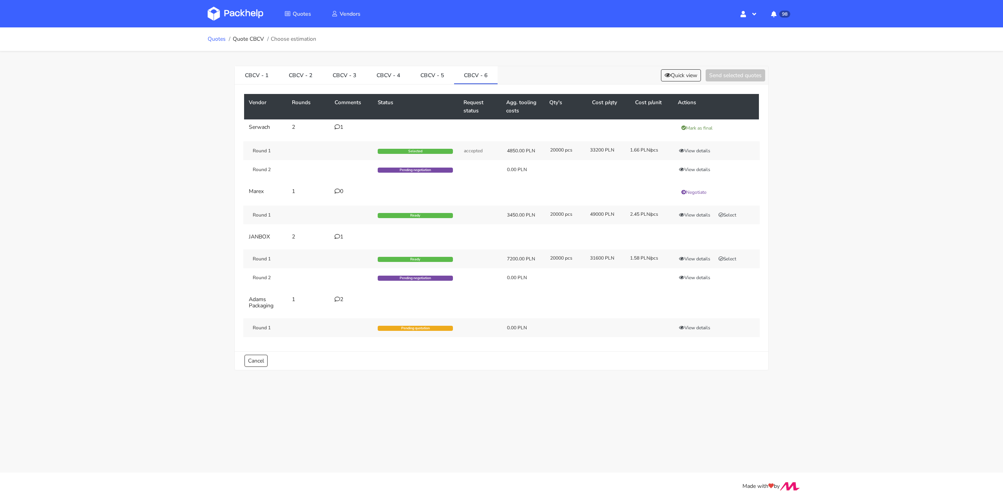
click at [225, 38] on link "Quotes" at bounding box center [217, 39] width 18 height 6
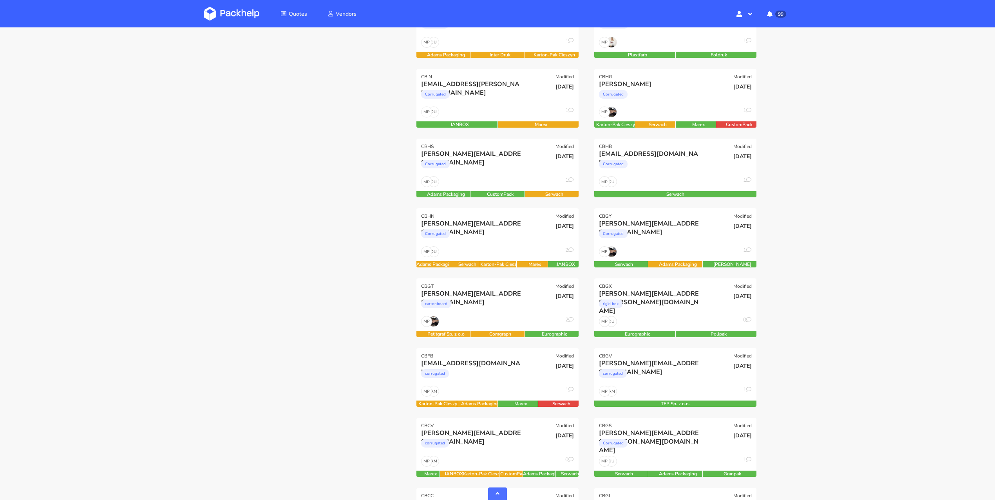
scroll to position [142, 0]
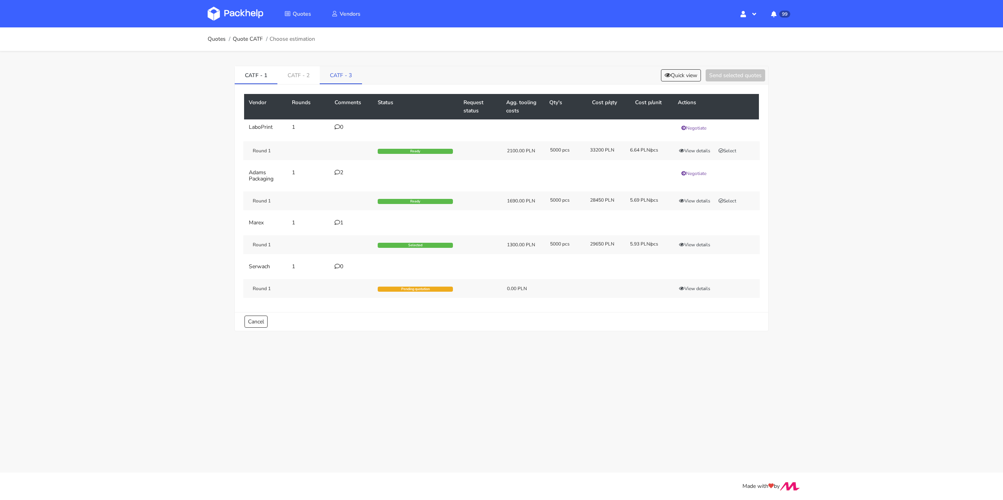
click at [343, 82] on link "CATF - 3" at bounding box center [341, 74] width 42 height 17
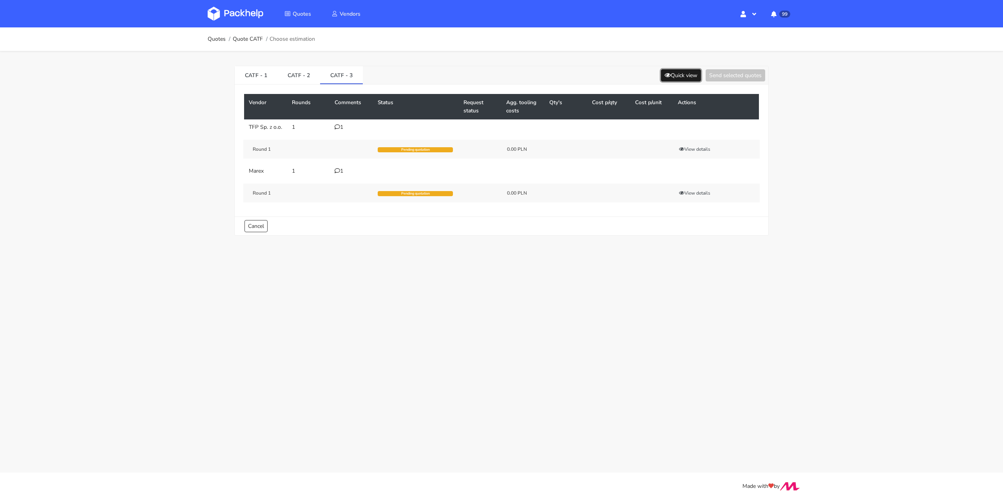
click at [678, 70] on button "Quick view" at bounding box center [681, 75] width 40 height 12
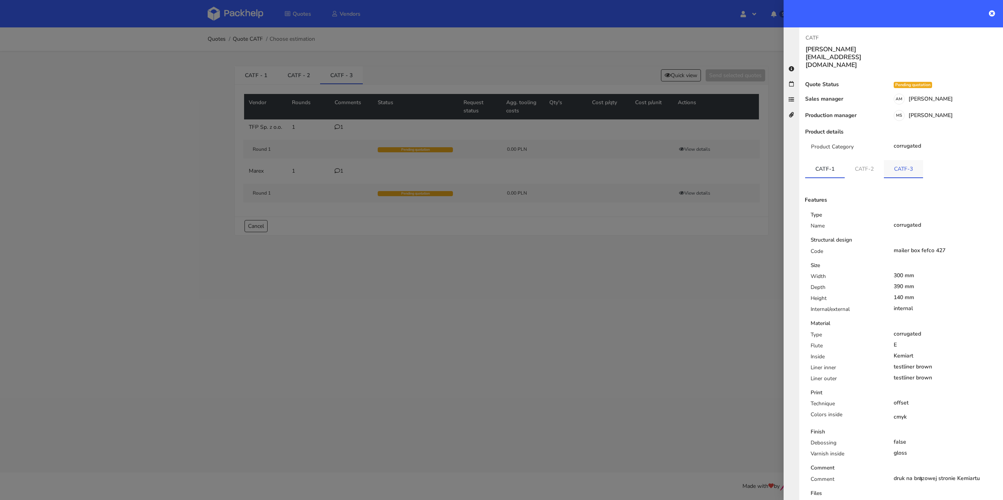
click at [907, 160] on link "CATF-3" at bounding box center [903, 168] width 39 height 17
click at [672, 241] on div at bounding box center [501, 250] width 1003 height 500
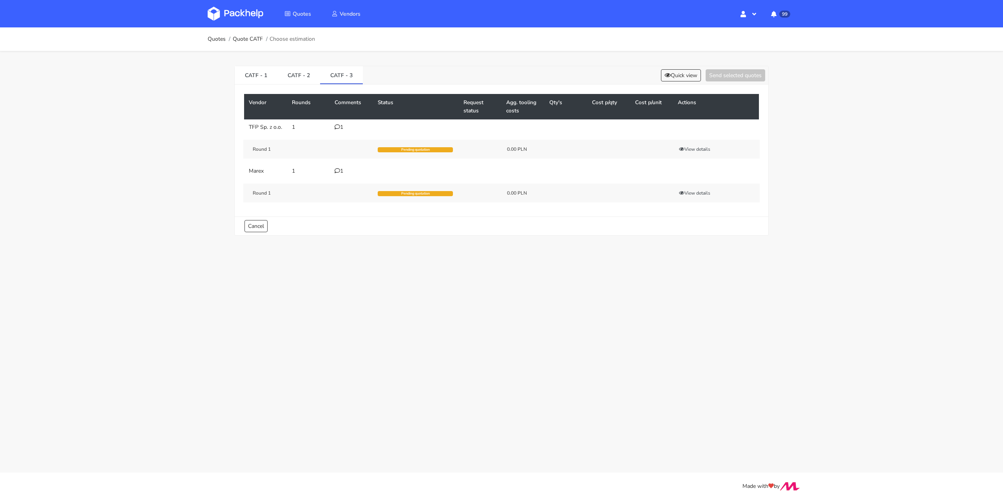
click at [339, 131] on td "1" at bounding box center [351, 128] width 43 height 16
click at [340, 127] on icon at bounding box center [337, 126] width 5 height 5
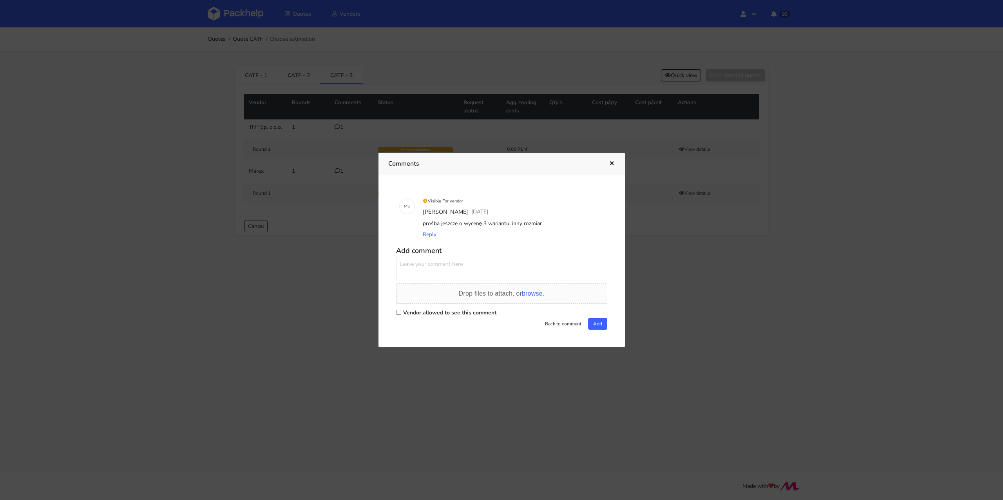
click at [324, 292] on div at bounding box center [501, 250] width 1003 height 500
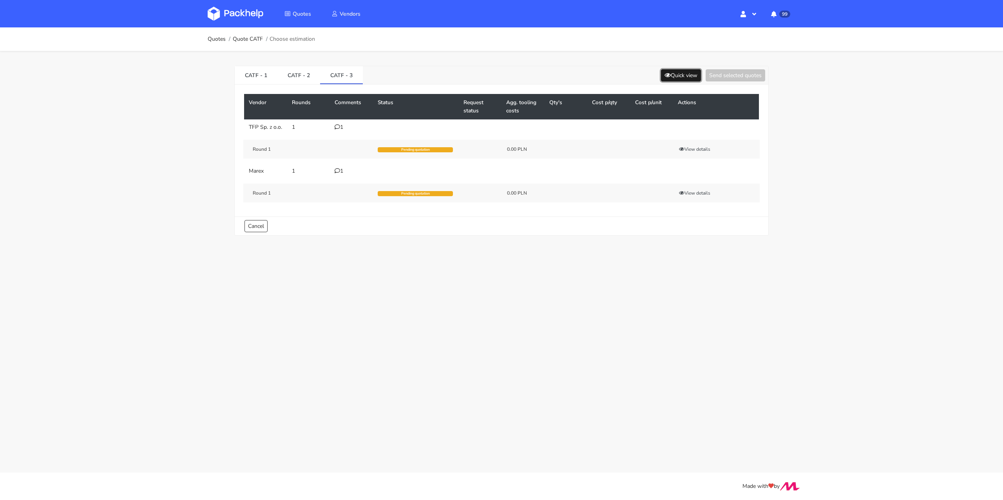
click at [689, 71] on button "Quick view" at bounding box center [681, 75] width 40 height 12
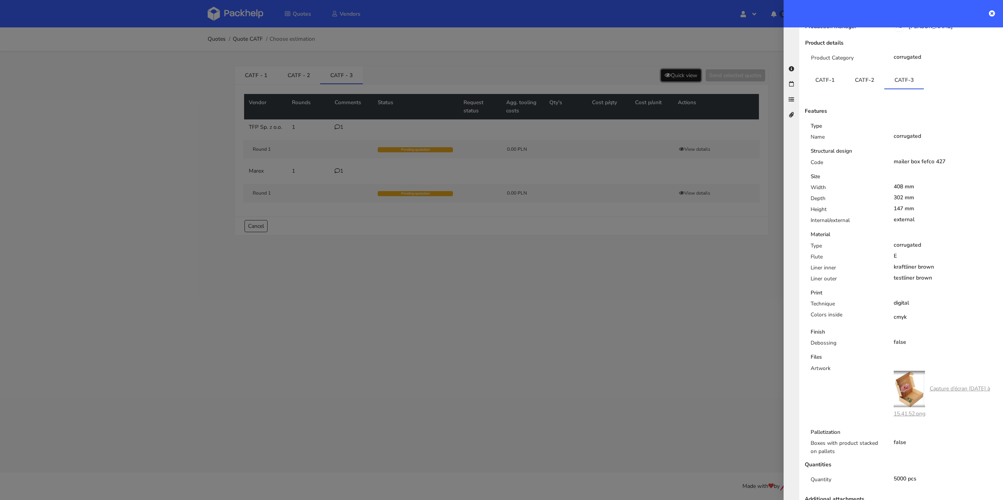
scroll to position [103, 0]
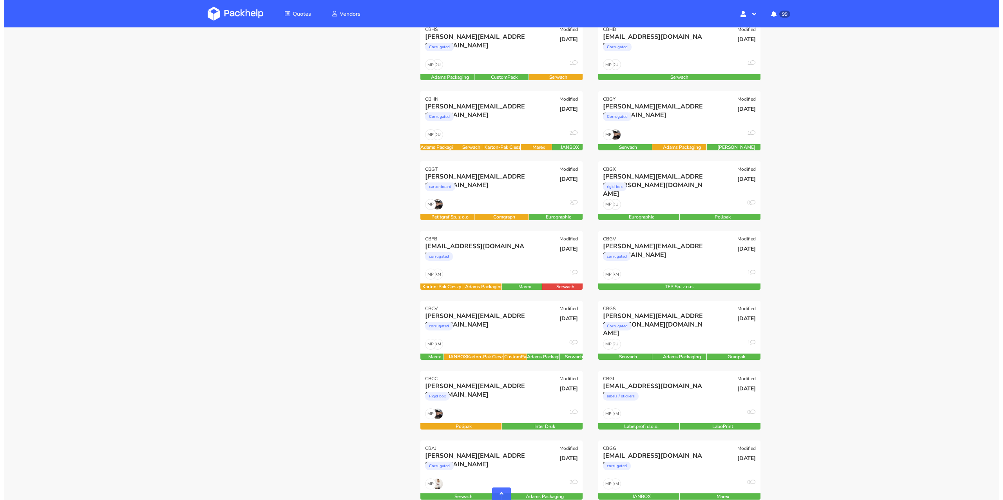
scroll to position [742, 0]
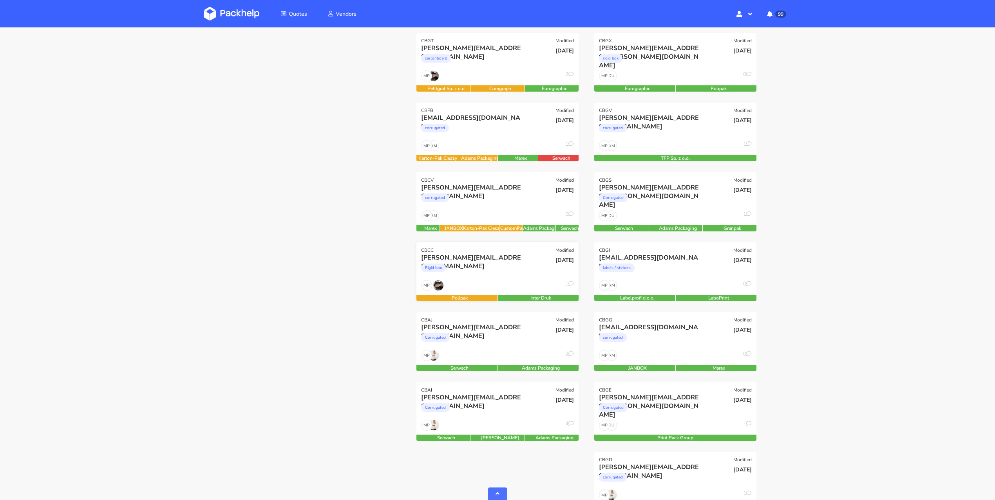
click at [502, 272] on div "Rigid box" at bounding box center [473, 270] width 104 height 16
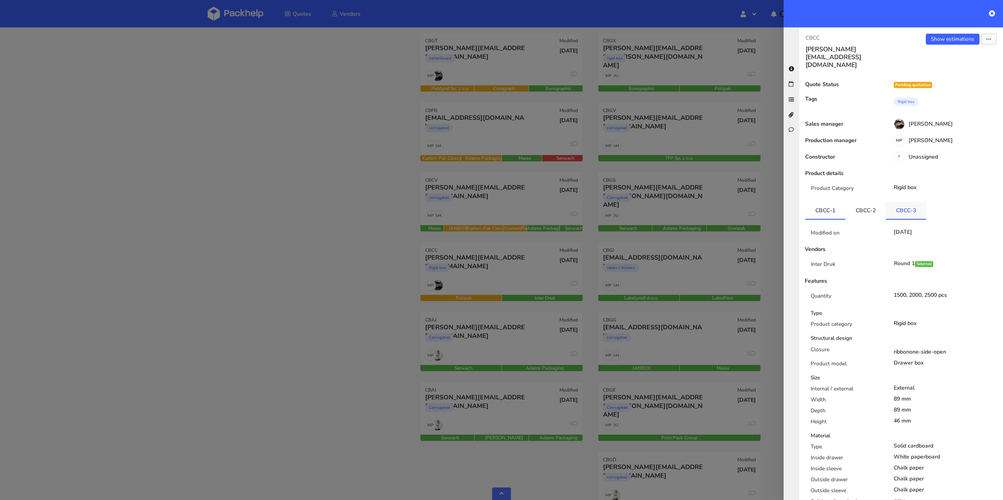
click at [915, 202] on link "CBCC-3" at bounding box center [906, 210] width 40 height 17
click at [943, 42] on link "Show estimations" at bounding box center [953, 39] width 54 height 11
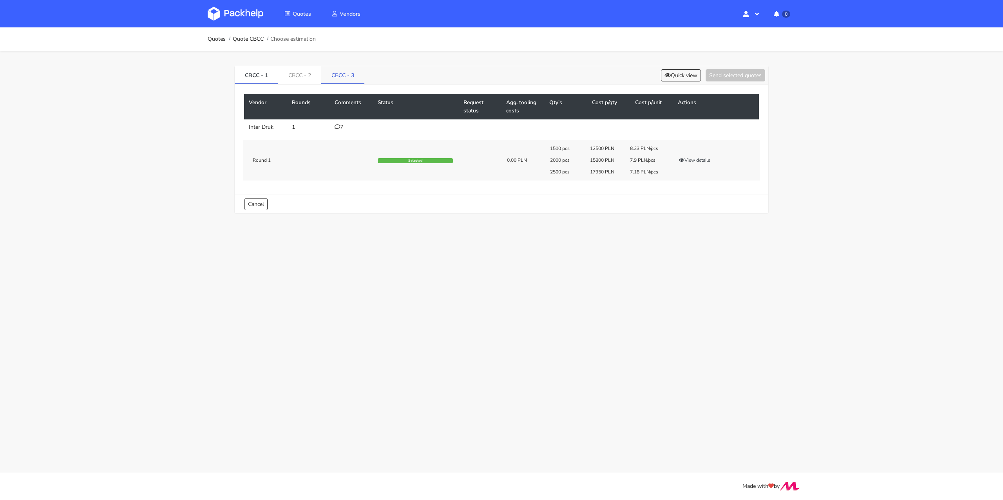
click at [346, 68] on link "CBCC - 3" at bounding box center [342, 74] width 43 height 17
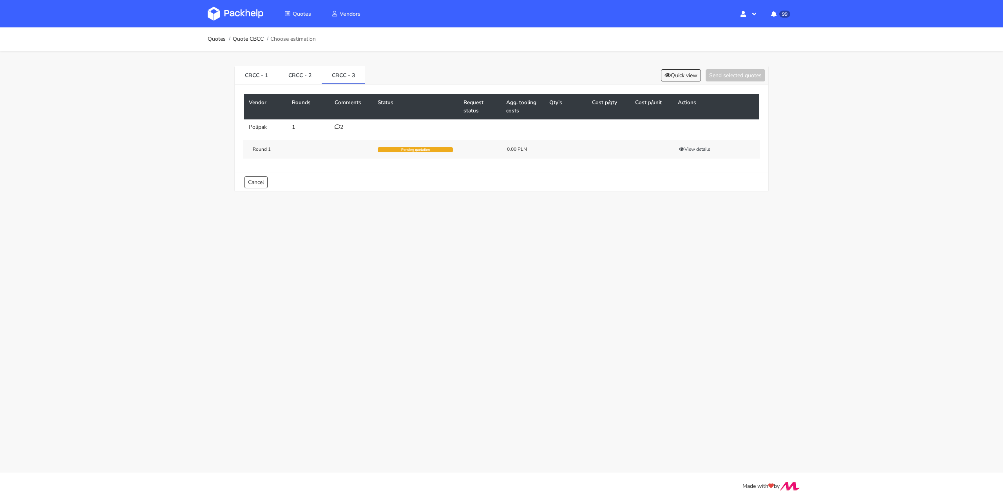
click at [341, 129] on div "2" at bounding box center [352, 127] width 34 height 6
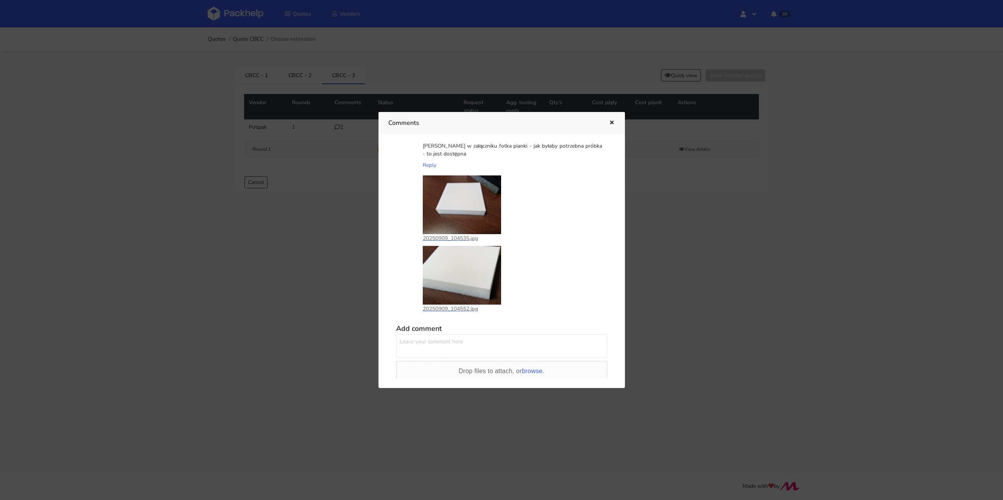
scroll to position [78, 0]
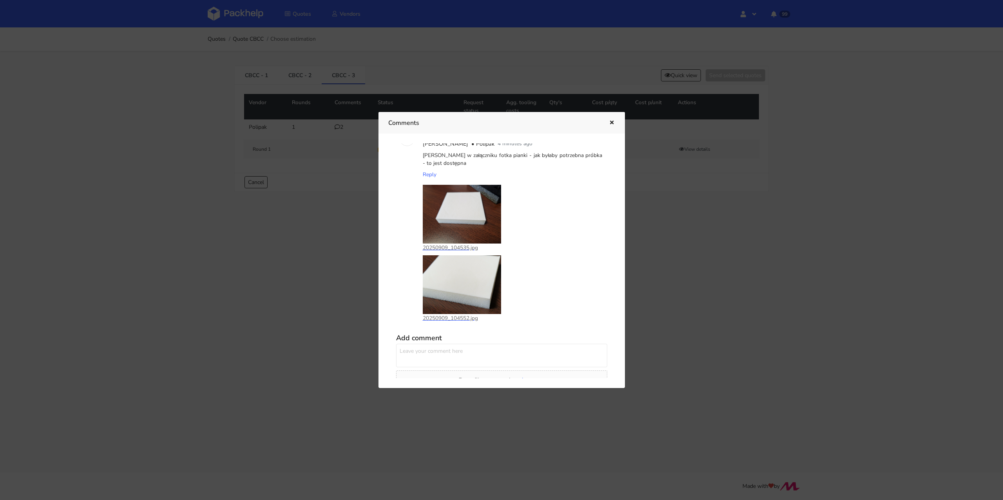
click at [459, 245] on p "20250909_104535.jpg" at bounding box center [462, 248] width 78 height 9
click at [453, 320] on p "20250909_104552.jpg" at bounding box center [462, 318] width 78 height 9
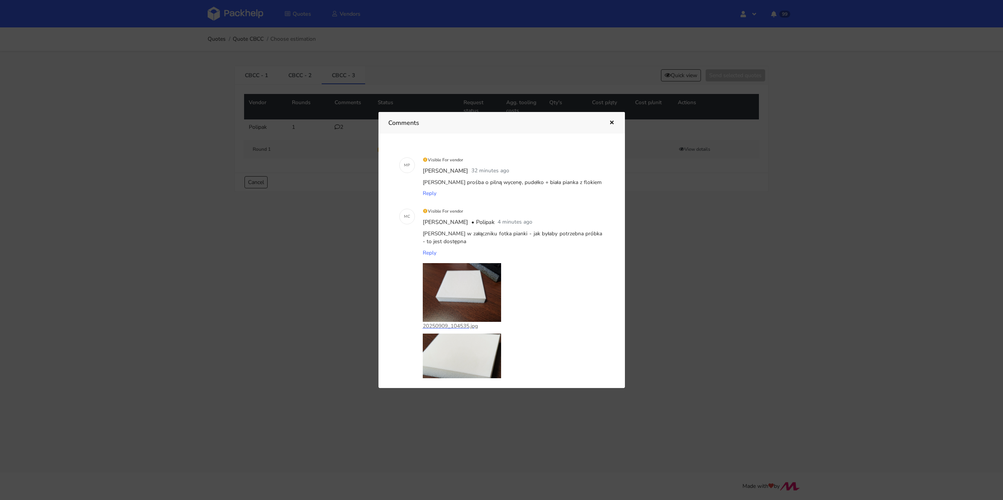
scroll to position [124, 0]
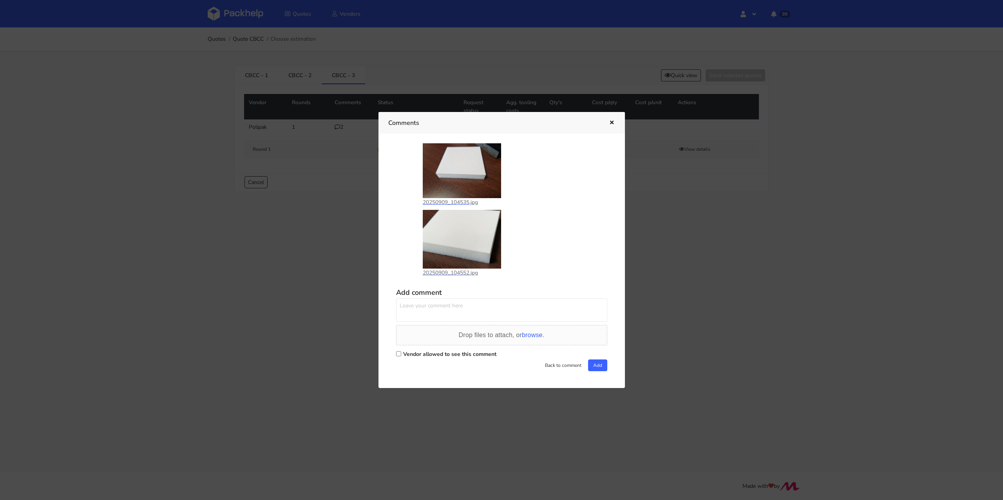
click at [410, 354] on label "Vendor allowed to see this comment" at bounding box center [449, 354] width 93 height 7
click at [401, 354] on input "Vendor allowed to see this comment" at bounding box center [398, 354] width 5 height 5
checkbox input "true"
click at [421, 317] on textarea at bounding box center [501, 311] width 211 height 24
type textarea "[PERSON_NAME] prośba o wycenę pudełka z pianką w wycenie, proszę też podaj od r…"
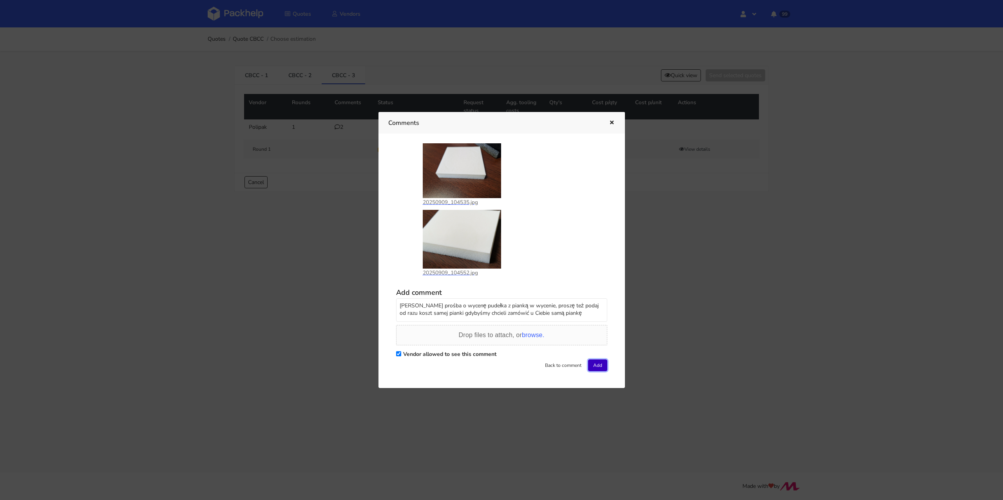
click at [592, 363] on button "Add" at bounding box center [597, 366] width 19 height 12
click at [610, 122] on icon "button" at bounding box center [612, 122] width 7 height 5
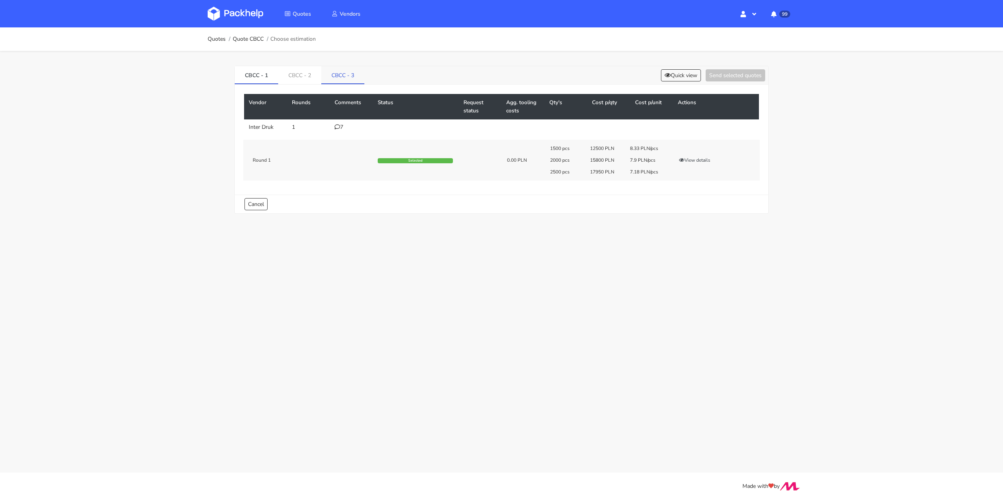
click at [339, 69] on link "CBCC - 3" at bounding box center [342, 74] width 43 height 17
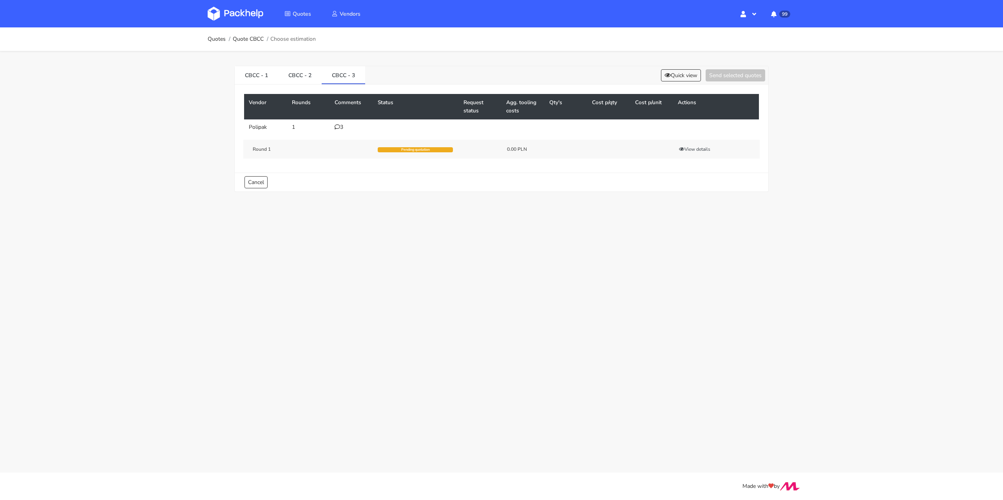
click at [338, 125] on icon at bounding box center [337, 126] width 5 height 5
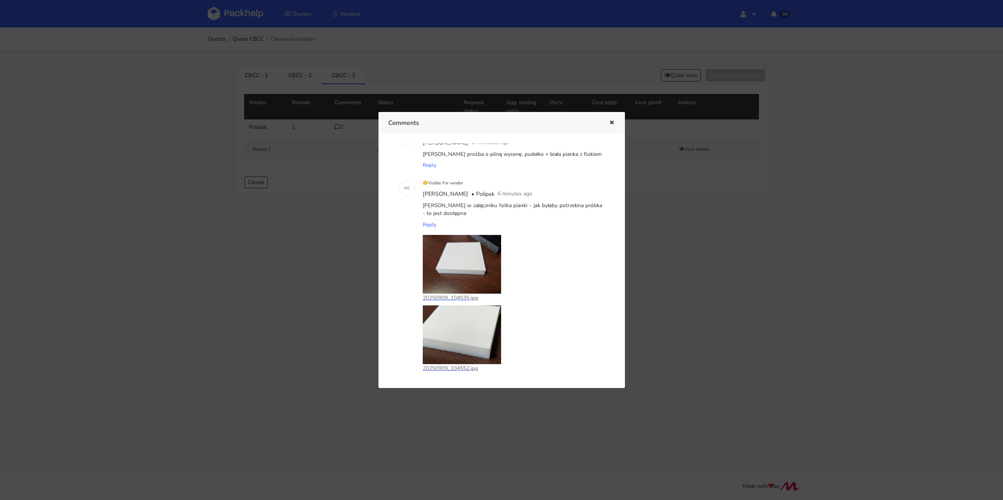
scroll to position [78, 0]
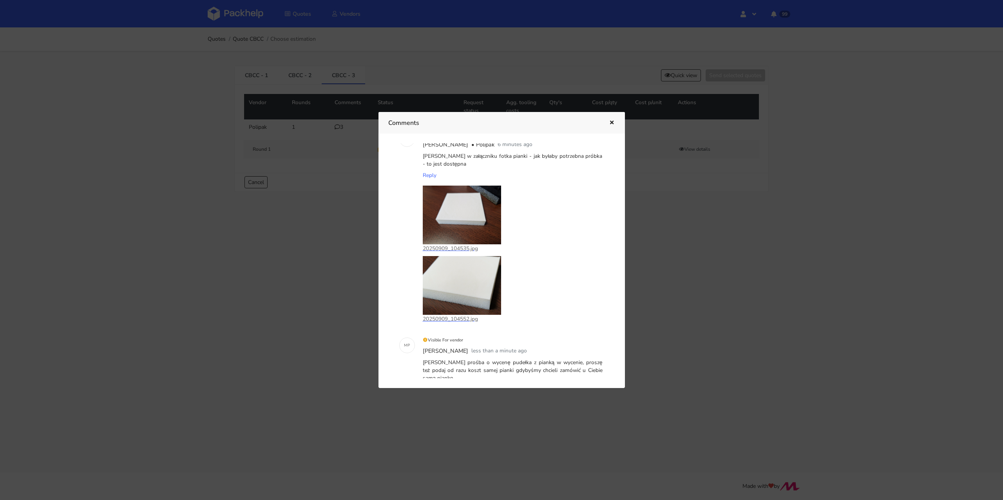
click at [581, 296] on div "20250909_104552.jpg" at bounding box center [513, 289] width 180 height 67
drag, startPoint x: 421, startPoint y: 248, endPoint x: 466, endPoint y: 249, distance: 44.7
click at [466, 249] on div "20250909_104535.jpg 20250909_104552.jpg" at bounding box center [512, 254] width 183 height 147
copy p "20250909_104535"
click at [421, 317] on div "20250909_104535.jpg 20250909_104552.jpg" at bounding box center [512, 254] width 183 height 147
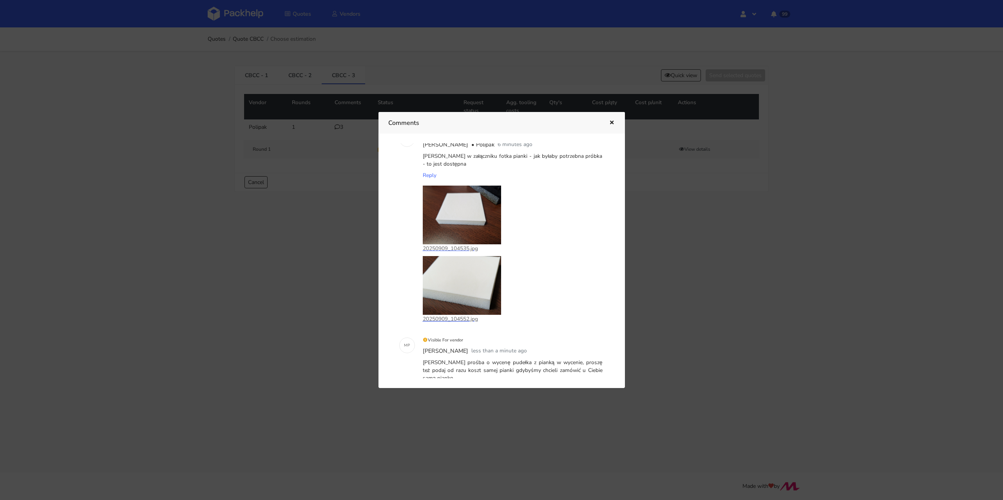
click at [443, 319] on p "20250909_104552.jpg" at bounding box center [462, 319] width 78 height 9
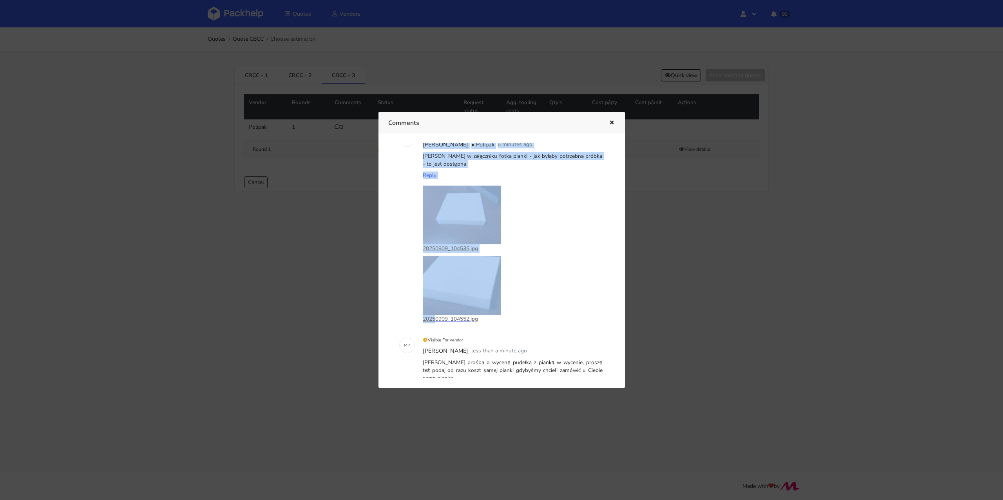
drag, startPoint x: 410, startPoint y: 319, endPoint x: 434, endPoint y: 319, distance: 23.5
click at [434, 319] on div "M C Visible For vendor Marcin Czarnecki • Polipak 6 minutes ago Michał w załącz…" at bounding box center [501, 228] width 211 height 207
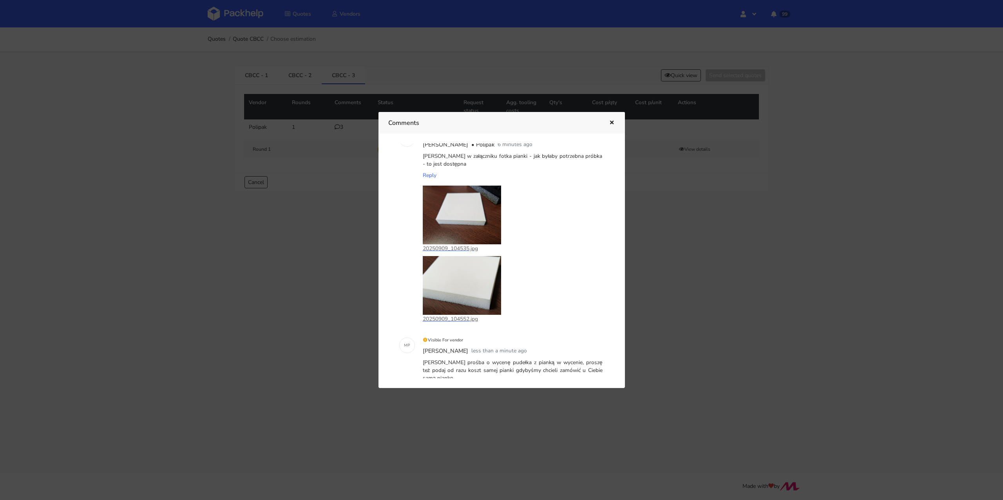
click at [399, 325] on div "M C" at bounding box center [407, 228] width 22 height 207
drag, startPoint x: 421, startPoint y: 319, endPoint x: 466, endPoint y: 319, distance: 45.9
click at [466, 319] on div "20250909_104535.jpg 20250909_104552.jpg" at bounding box center [512, 254] width 183 height 147
copy p "20250909_104552"
click at [616, 119] on div "Comments" at bounding box center [502, 123] width 247 height 22
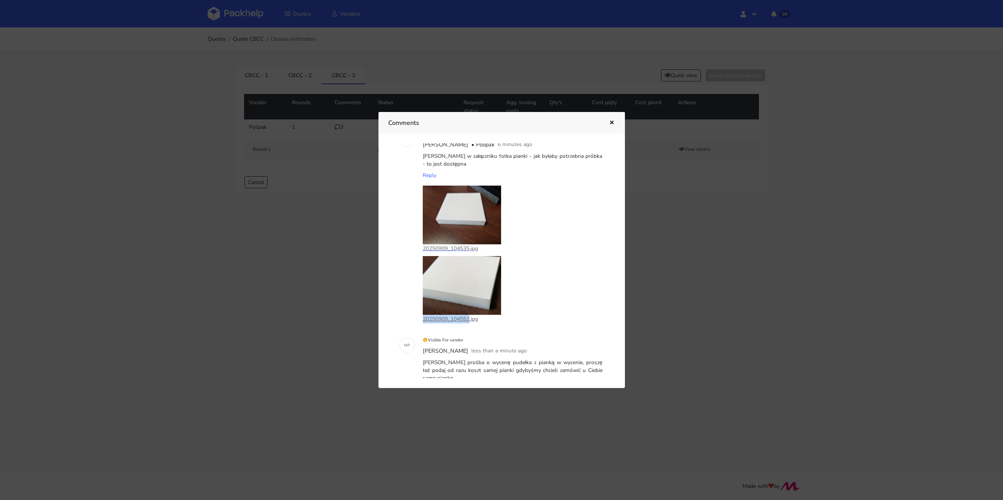
click at [616, 119] on div "Comments" at bounding box center [502, 123] width 247 height 22
click at [607, 125] on button "button" at bounding box center [611, 123] width 9 height 10
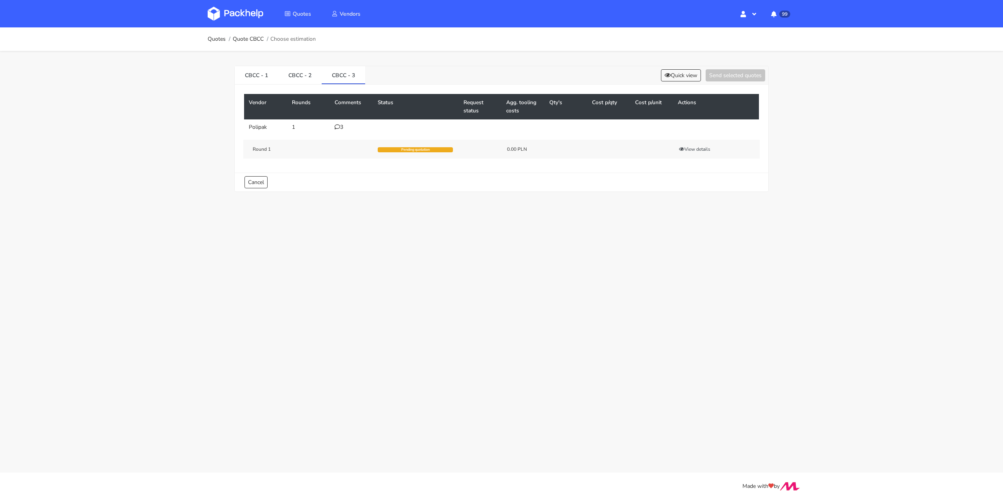
click at [607, 125] on tr "Polipak 1 3 Round 1 Pending quotation 0.00 PLN View details" at bounding box center [501, 142] width 515 height 44
click at [214, 42] on link "Quotes" at bounding box center [217, 39] width 18 height 6
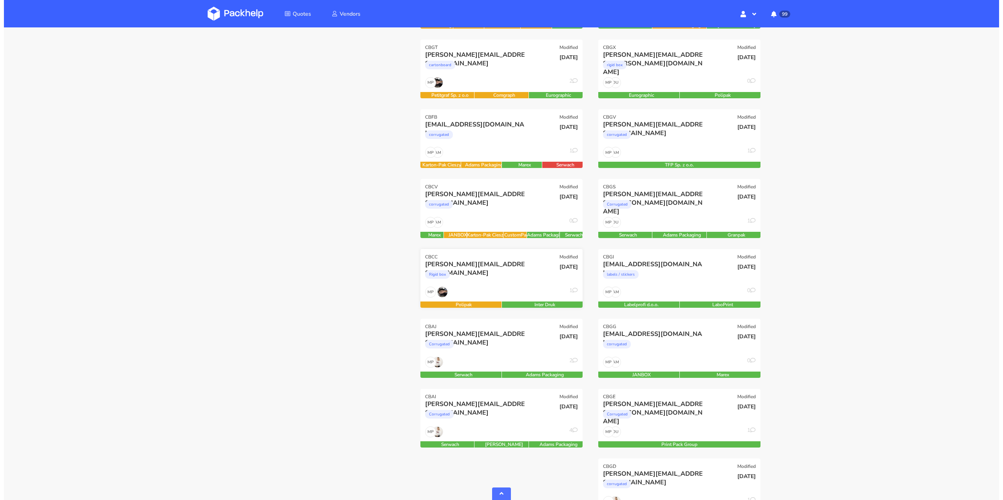
scroll to position [746, 0]
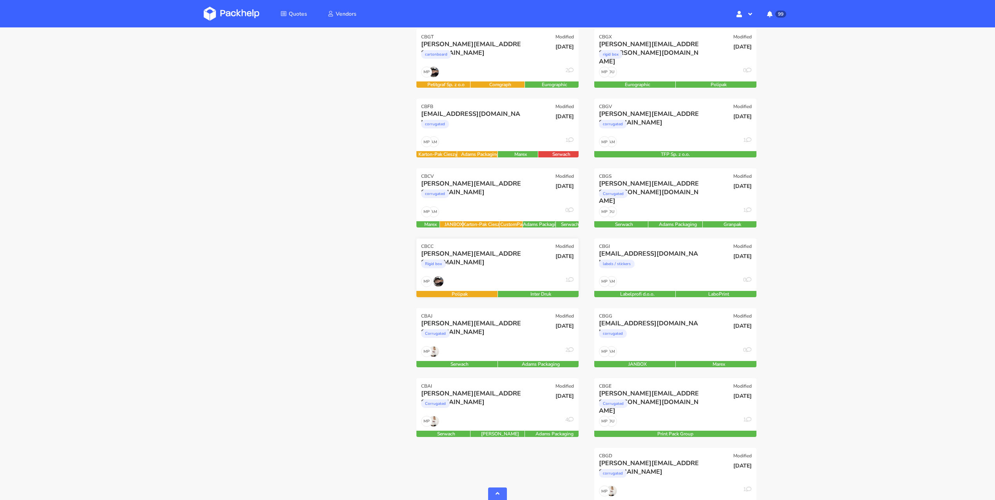
click at [500, 264] on div "Rigid box" at bounding box center [473, 266] width 104 height 16
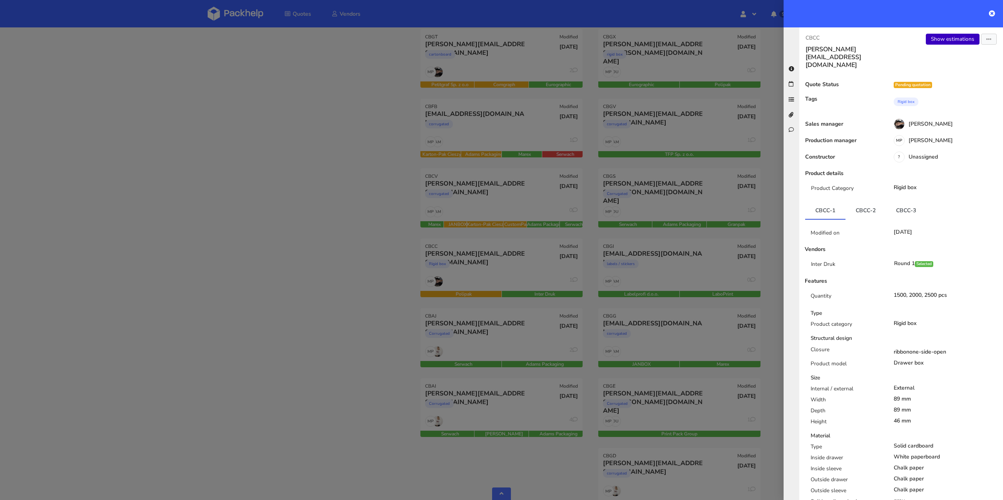
click at [935, 40] on link "Show estimations" at bounding box center [953, 39] width 54 height 11
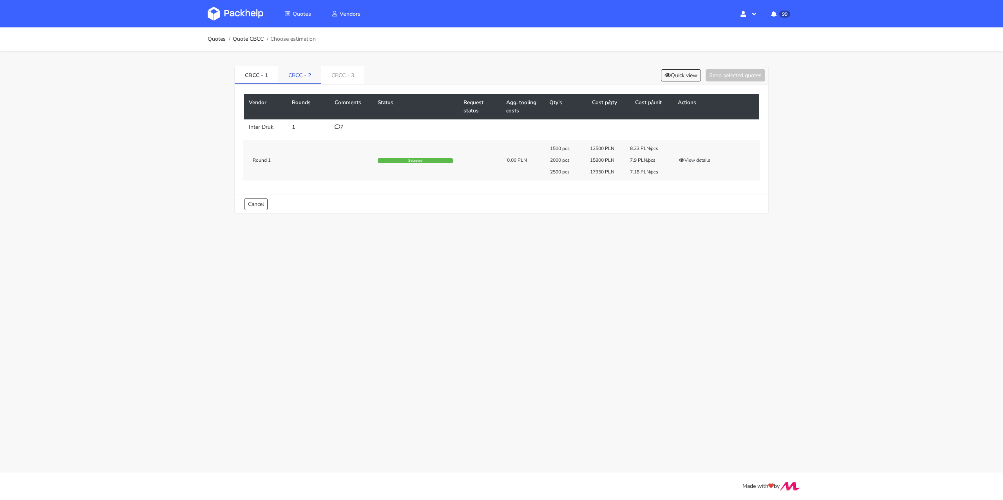
click at [295, 71] on link "CBCC - 2" at bounding box center [299, 74] width 43 height 17
click at [248, 71] on link "CBCC - 1" at bounding box center [257, 74] width 44 height 17
click at [290, 72] on link "CBCC - 2" at bounding box center [300, 74] width 44 height 17
click at [255, 72] on link "CBCC - 1" at bounding box center [257, 74] width 44 height 17
click at [304, 73] on link "CBCC - 2" at bounding box center [300, 74] width 44 height 17
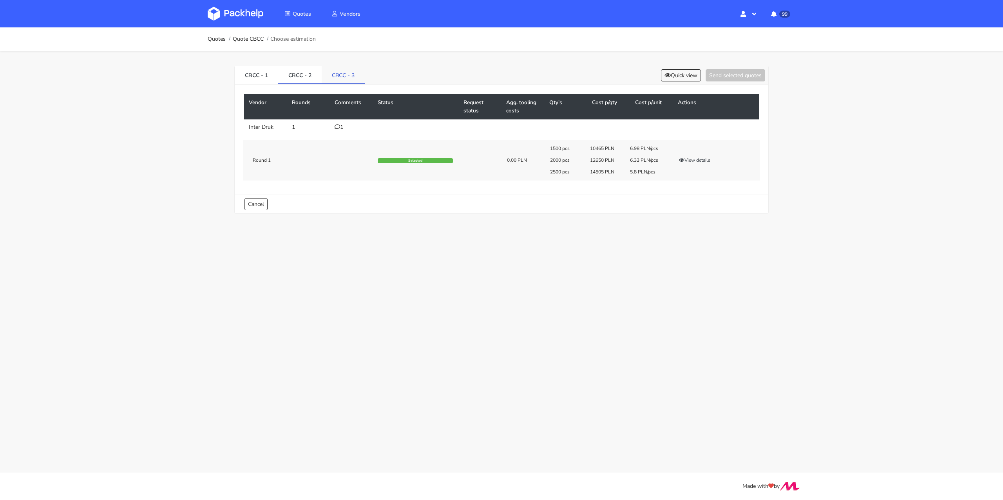
click at [339, 74] on link "CBCC - 3" at bounding box center [343, 74] width 43 height 17
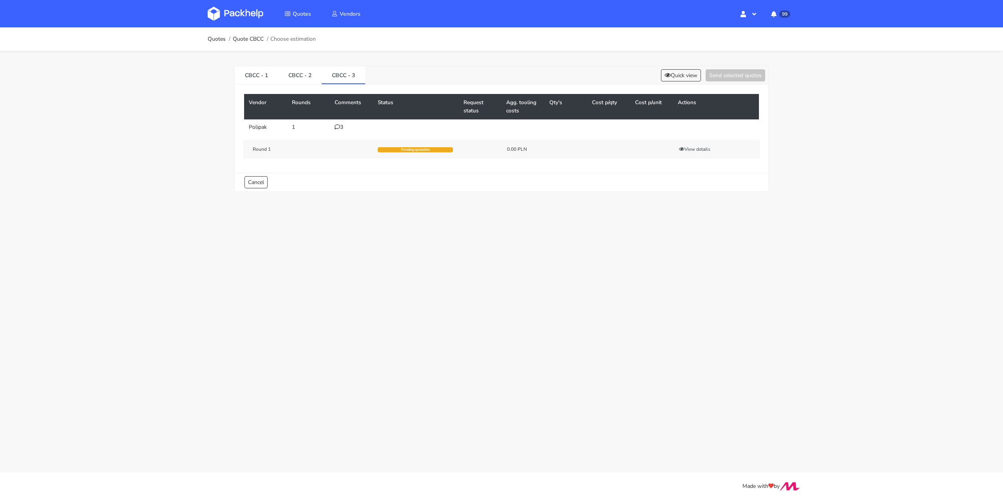
click at [339, 128] on icon at bounding box center [337, 126] width 5 height 5
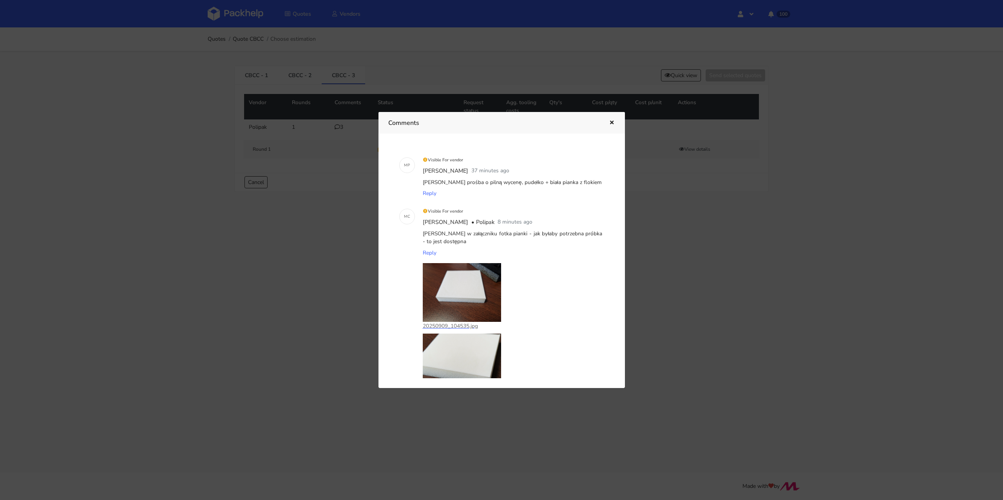
click at [106, 119] on div at bounding box center [501, 250] width 1003 height 500
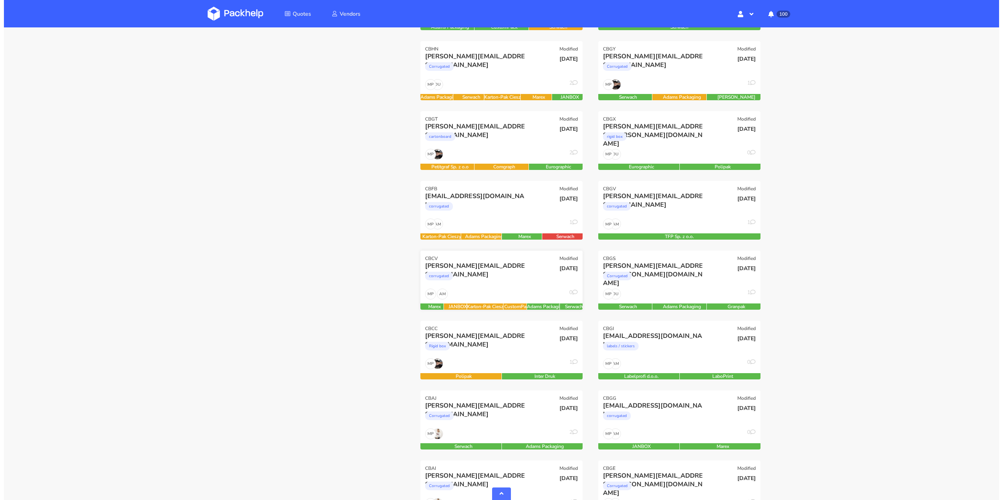
scroll to position [673, 0]
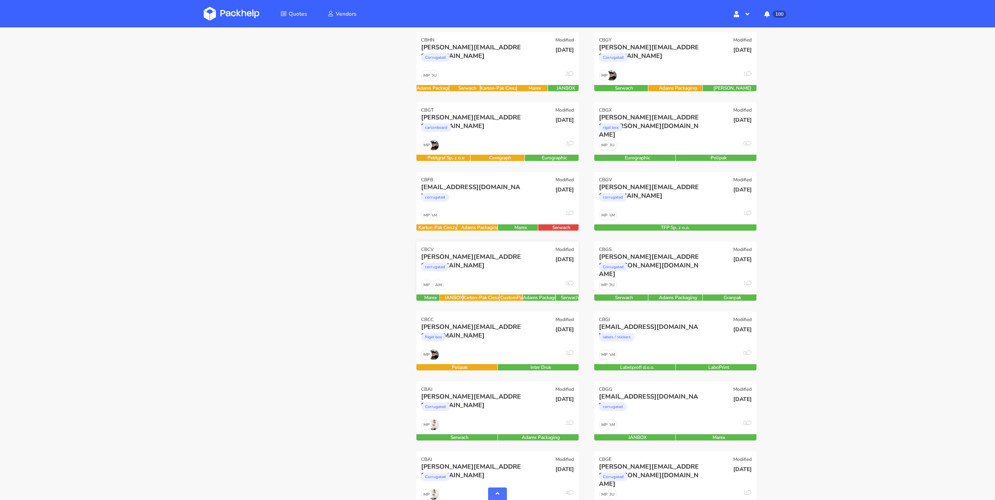
click at [488, 263] on div "corrugated" at bounding box center [473, 269] width 104 height 16
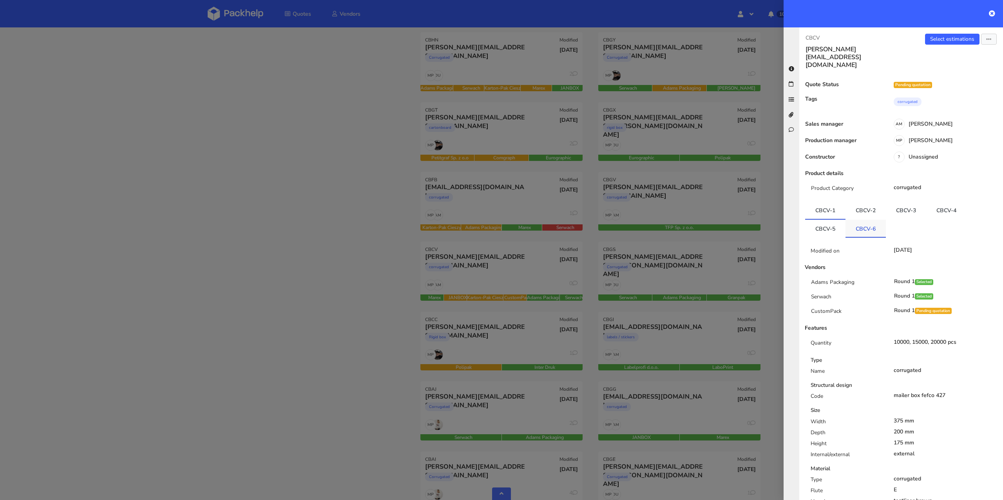
click at [851, 220] on link "CBCV-6" at bounding box center [866, 228] width 40 height 17
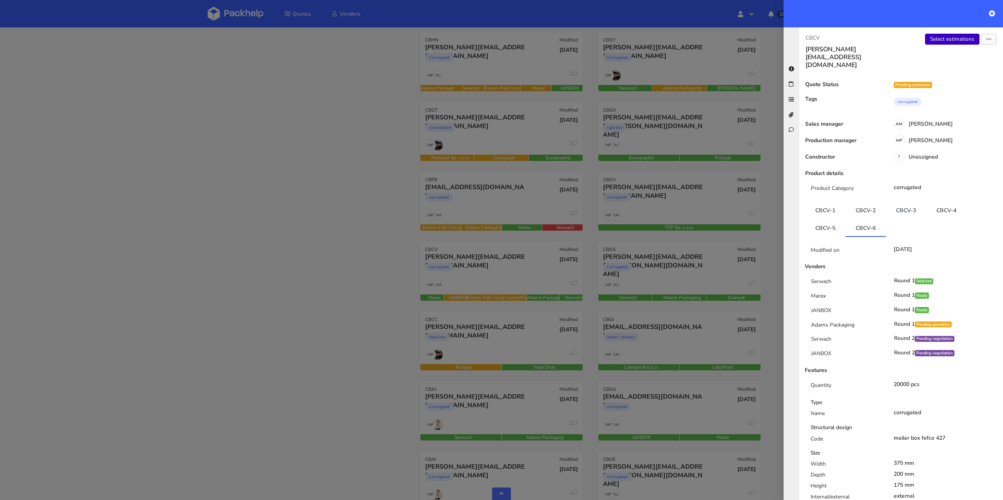
click at [943, 42] on link "Select estimations" at bounding box center [952, 39] width 54 height 11
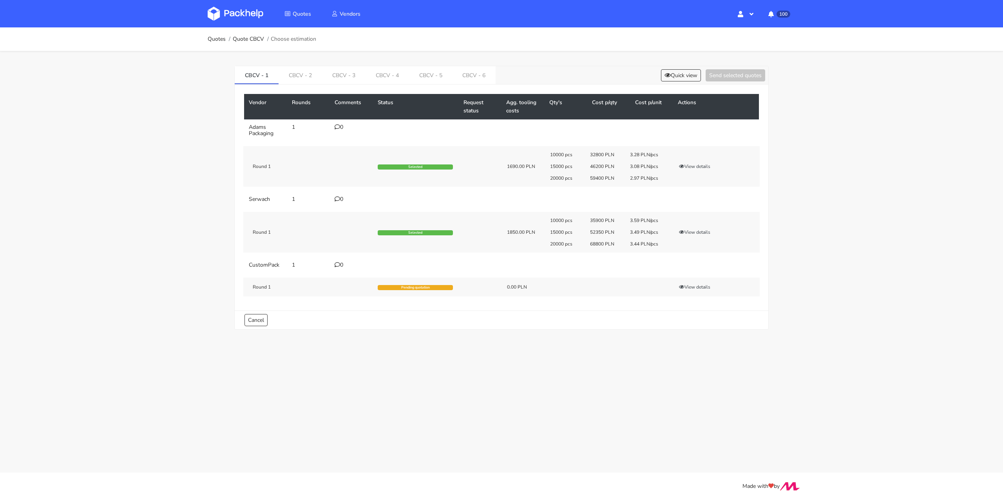
click at [461, 73] on link "CBCV - 6" at bounding box center [475, 74] width 44 height 17
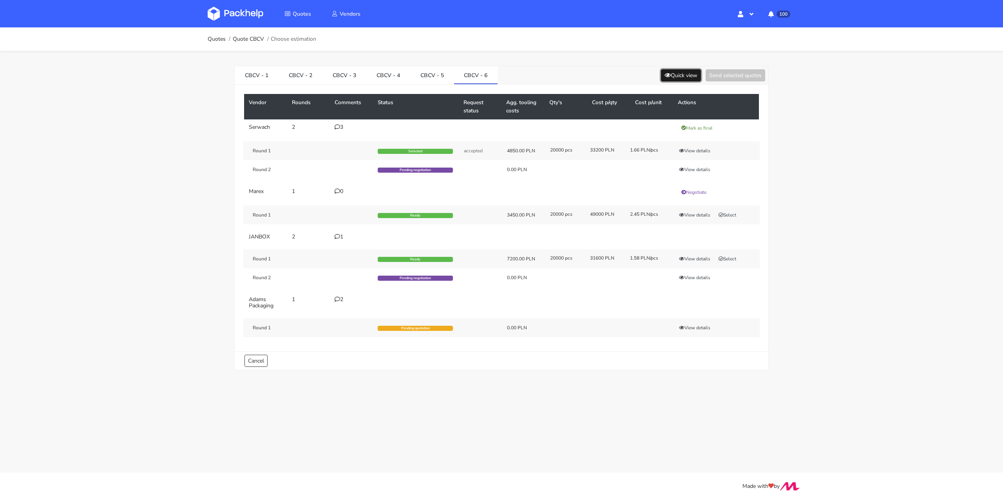
click at [665, 75] on icon at bounding box center [668, 75] width 6 height 5
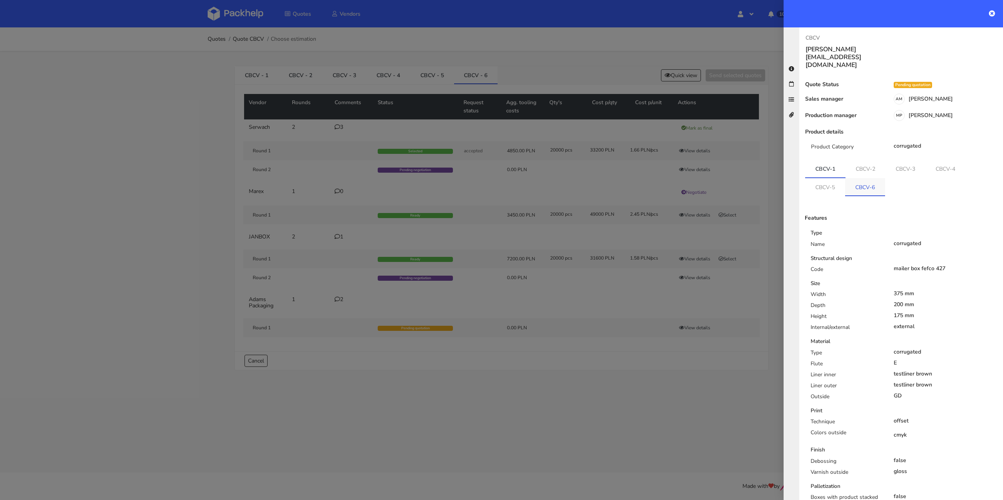
click at [861, 179] on li "CBCV-6" at bounding box center [865, 187] width 40 height 18
click at [872, 178] on link "CBCV-6" at bounding box center [865, 186] width 40 height 17
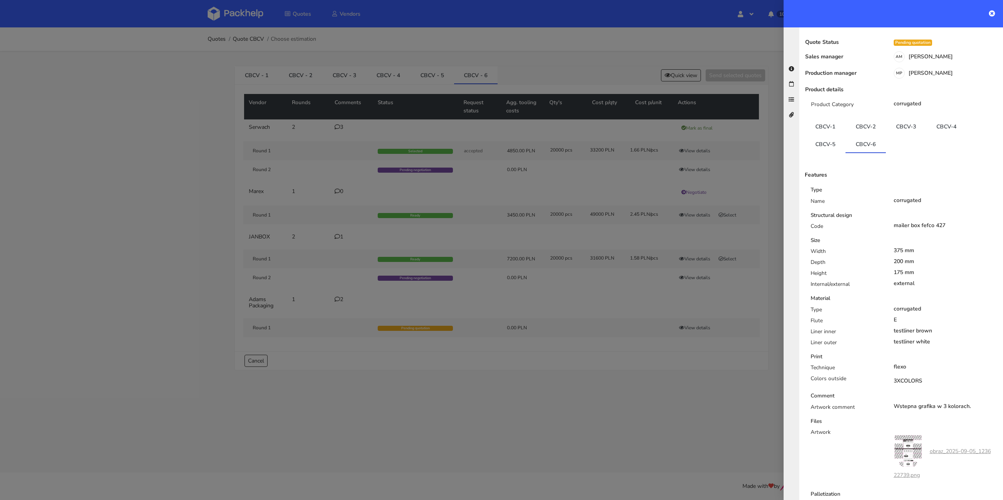
scroll to position [93, 0]
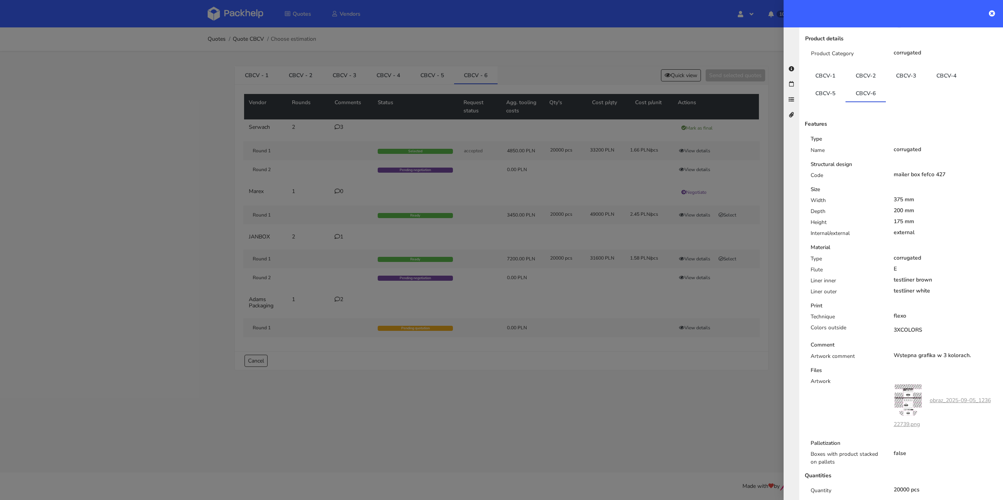
click at [955, 397] on link "obraz_2025-09-05_123622739.png" at bounding box center [942, 412] width 97 height 31
click at [199, 91] on div at bounding box center [501, 250] width 1003 height 500
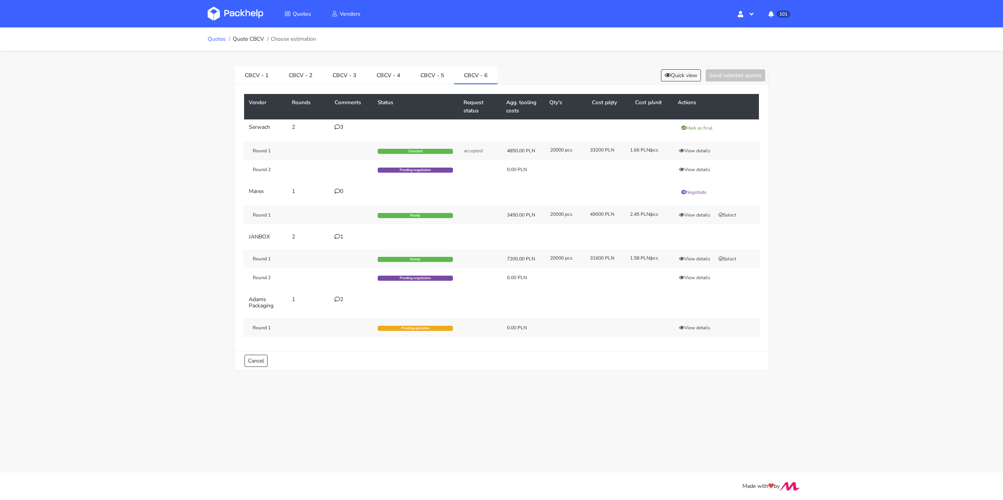
click at [214, 41] on link "Quotes" at bounding box center [217, 39] width 18 height 6
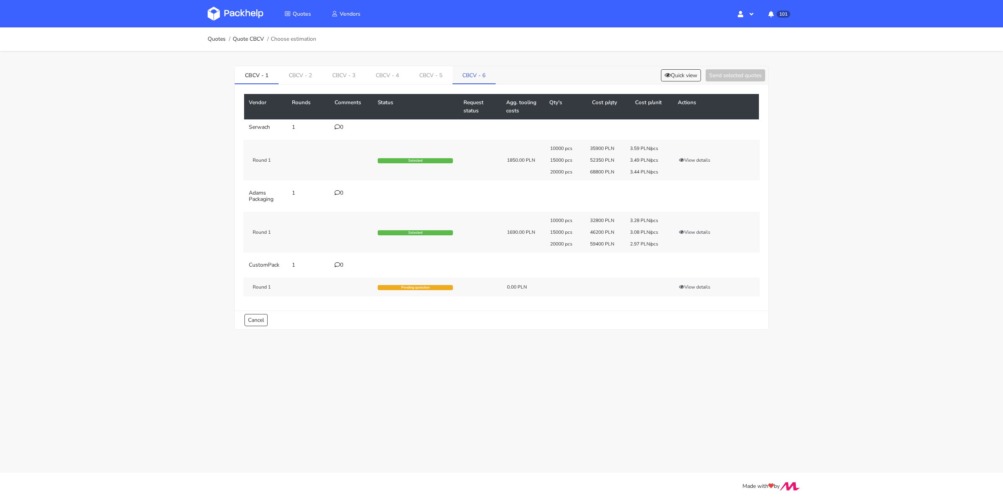
click at [467, 77] on link "CBCV - 6" at bounding box center [475, 74] width 44 height 17
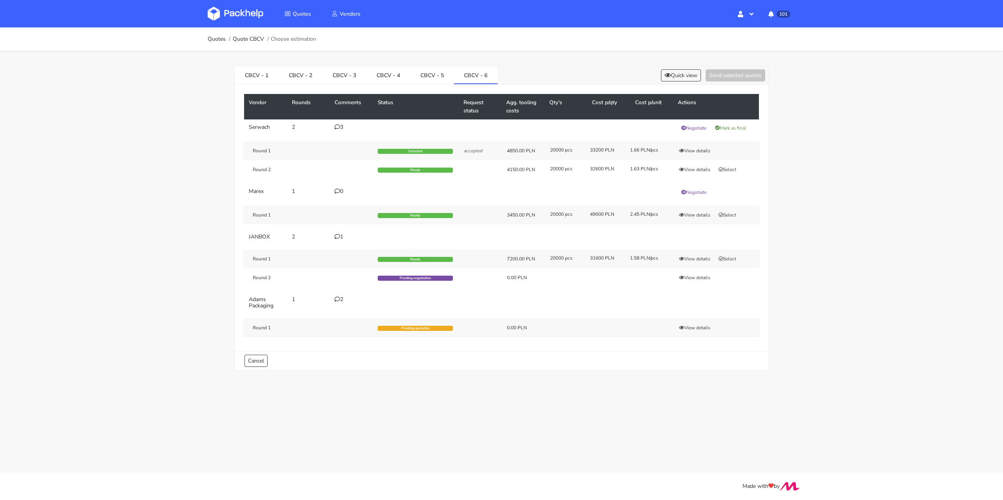
click at [338, 124] on icon at bounding box center [337, 126] width 5 height 5
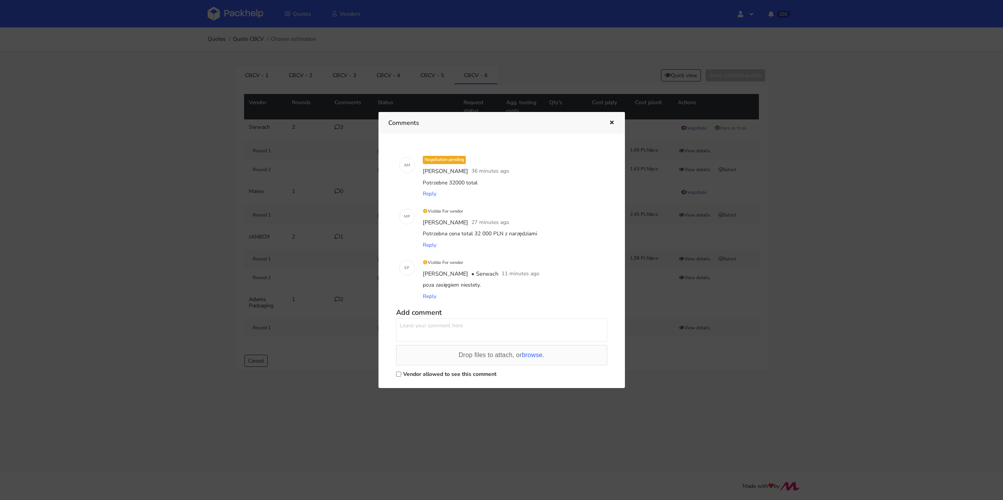
click at [613, 122] on icon "button" at bounding box center [612, 122] width 7 height 5
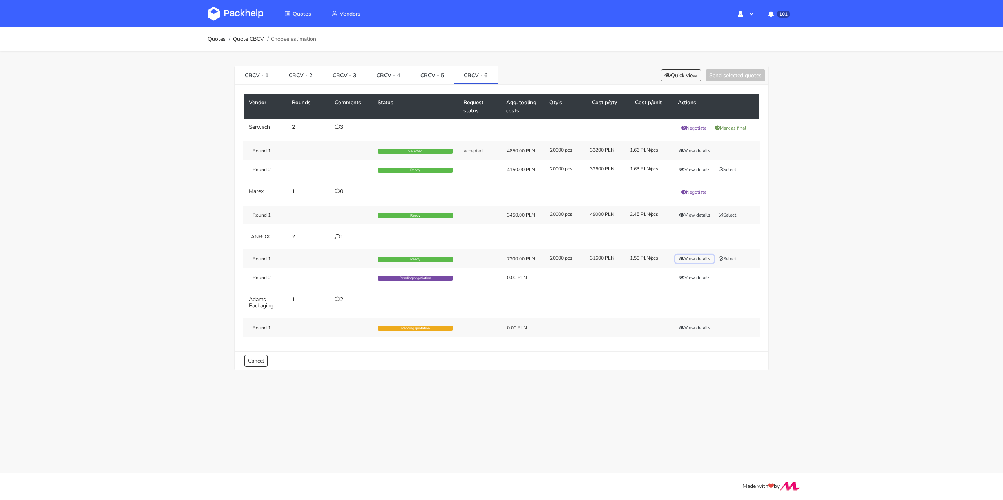
click at [698, 257] on button "View details" at bounding box center [695, 259] width 38 height 8
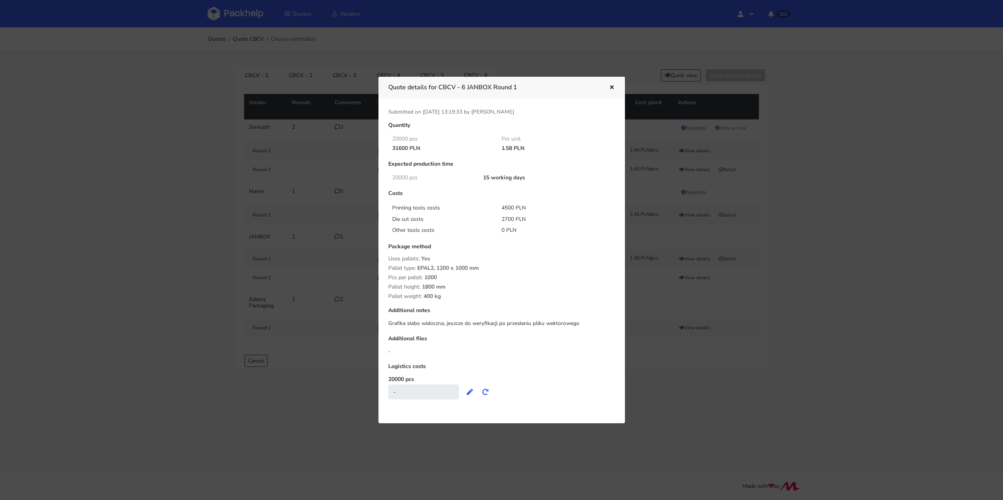
click at [613, 89] on icon "button" at bounding box center [612, 87] width 7 height 5
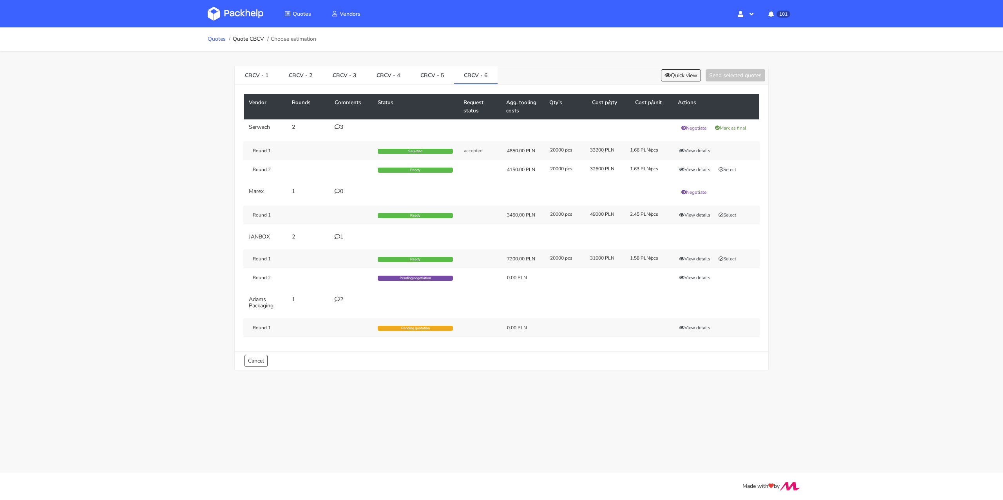
click at [217, 38] on link "Quotes" at bounding box center [217, 39] width 18 height 6
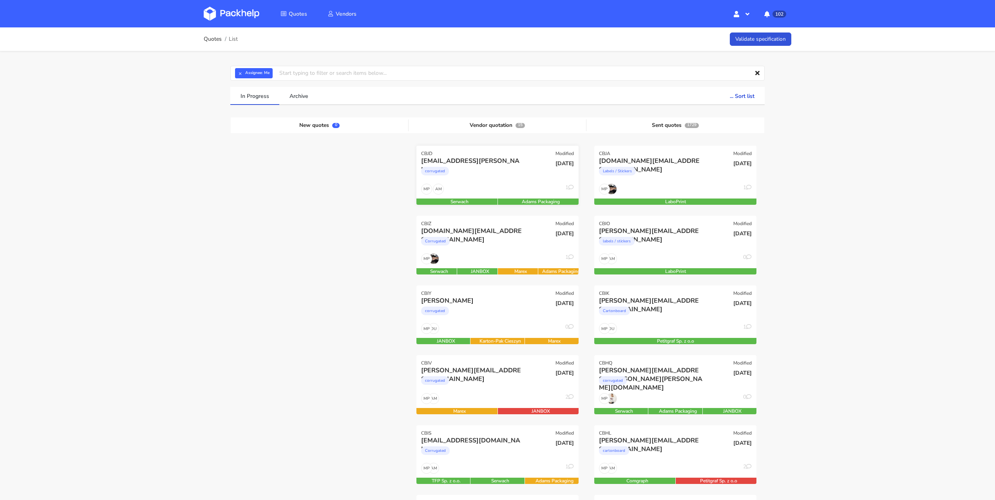
click at [493, 176] on div "corrugated" at bounding box center [473, 173] width 104 height 16
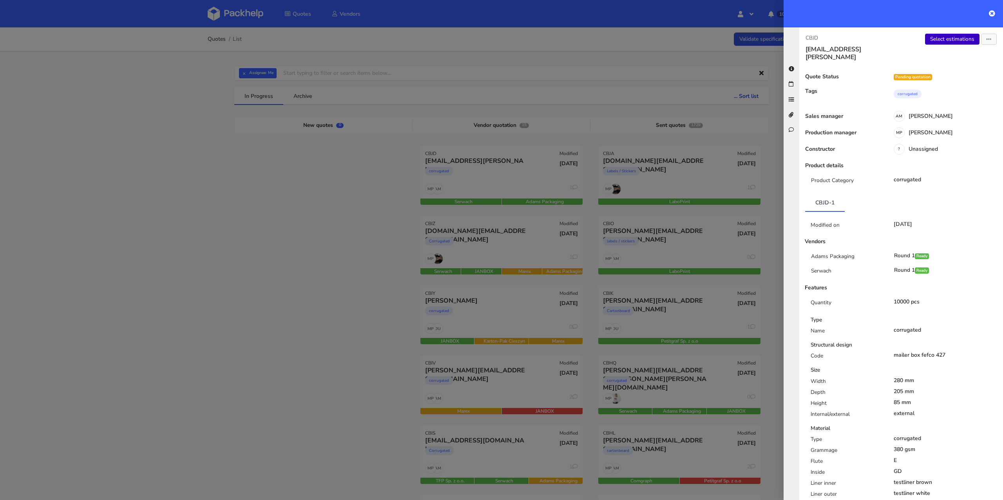
click at [942, 44] on link "Select estimations" at bounding box center [952, 39] width 54 height 11
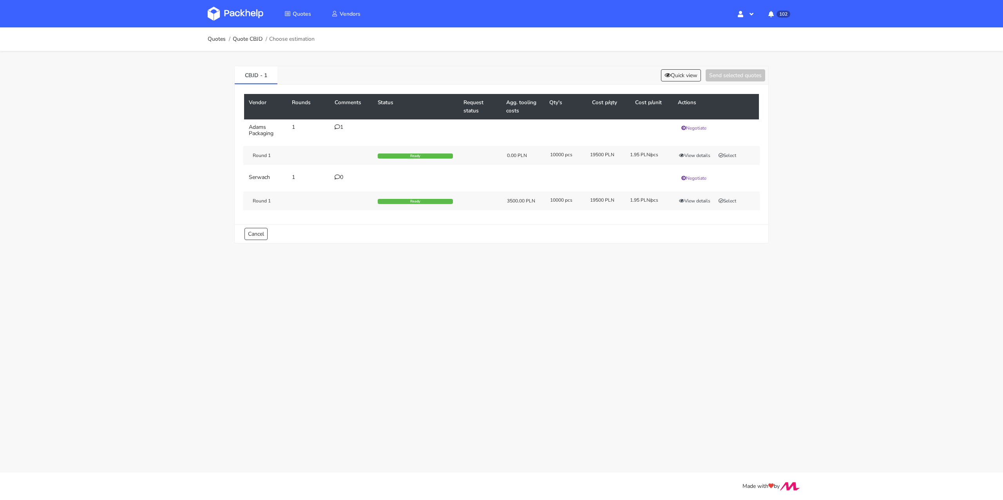
click at [335, 127] on icon at bounding box center [337, 126] width 5 height 5
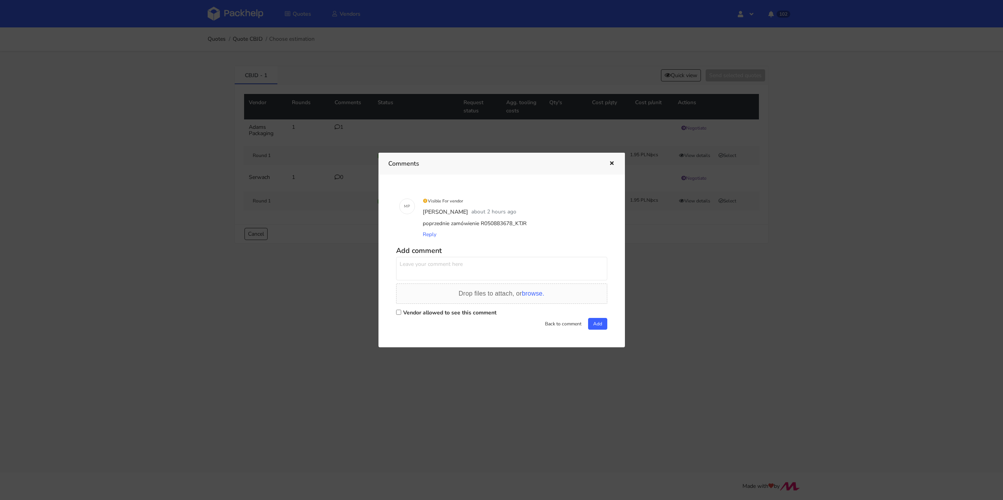
click at [172, 206] on div at bounding box center [501, 250] width 1003 height 500
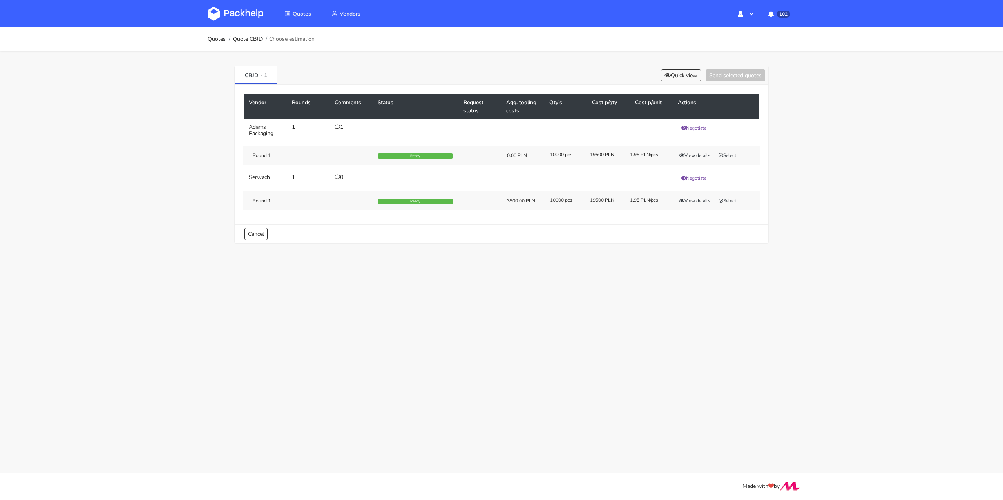
click at [738, 150] on div "Round 1 Ready 0.00 PLN 10000 pcs 19500 PLN 1.95 PLN/pcs View details Select" at bounding box center [501, 155] width 517 height 19
click at [737, 152] on button "Select" at bounding box center [727, 156] width 25 height 8
click at [724, 73] on button "Send selected quotes ( 1 )" at bounding box center [730, 75] width 71 height 12
click at [696, 155] on button "View details" at bounding box center [695, 156] width 38 height 8
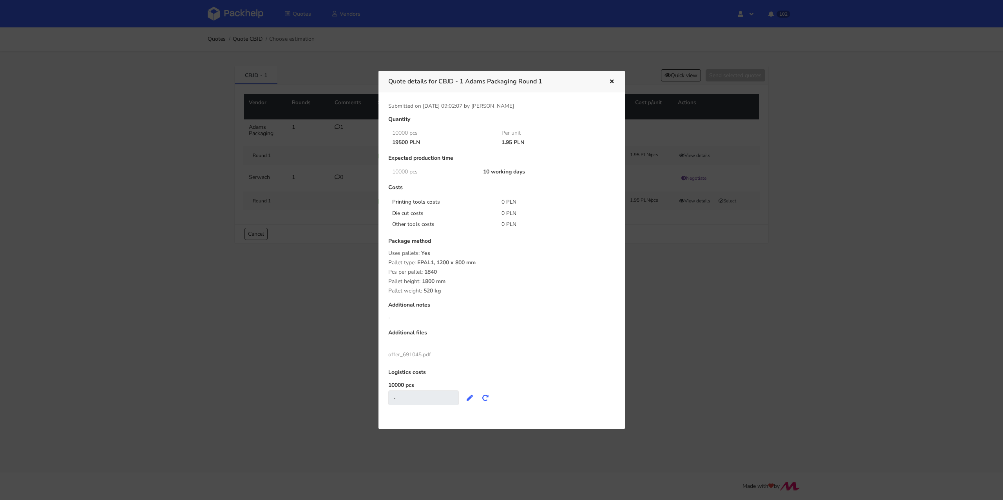
click at [609, 82] on icon "button" at bounding box center [612, 81] width 7 height 5
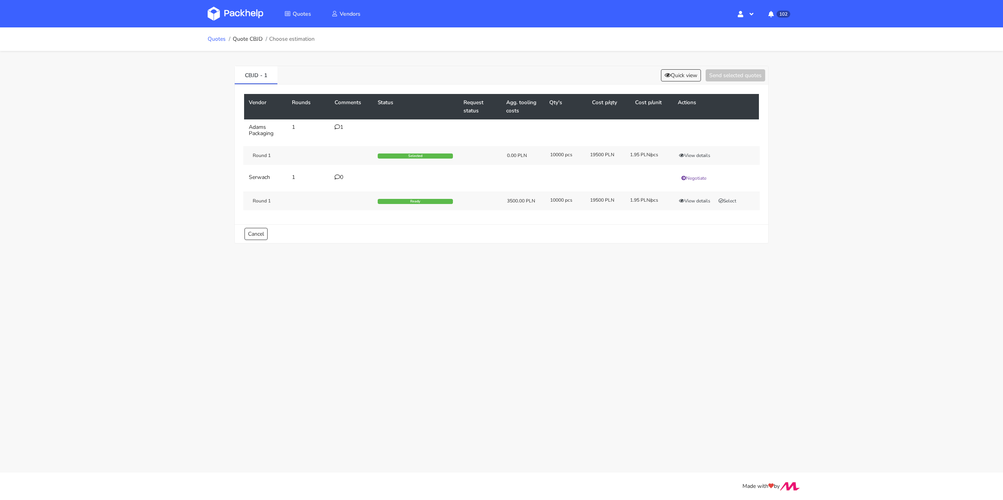
click at [219, 39] on link "Quotes" at bounding box center [217, 39] width 18 height 6
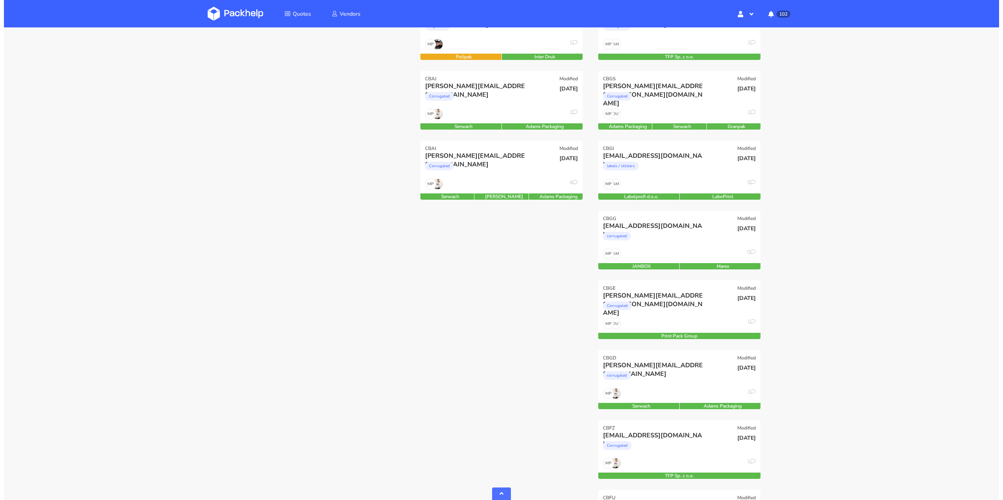
scroll to position [861, 0]
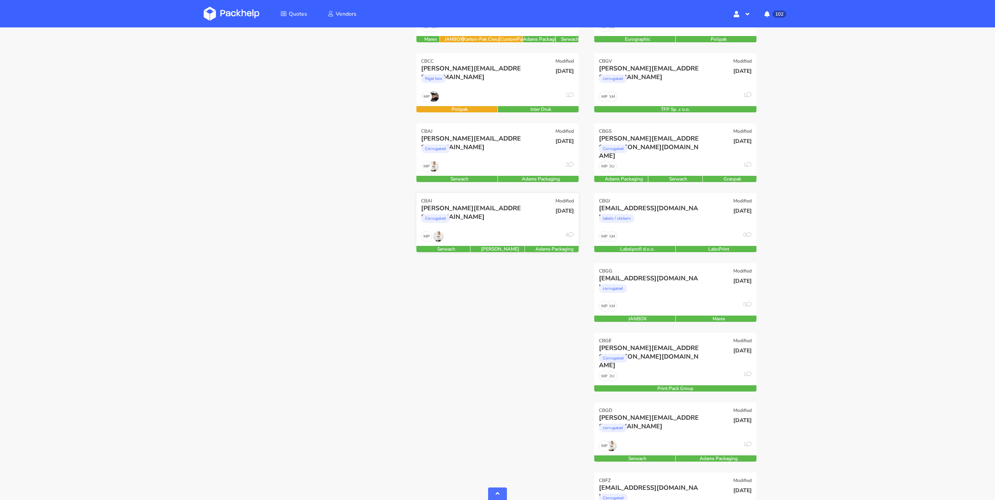
click at [501, 219] on div "Corrugated" at bounding box center [473, 221] width 104 height 16
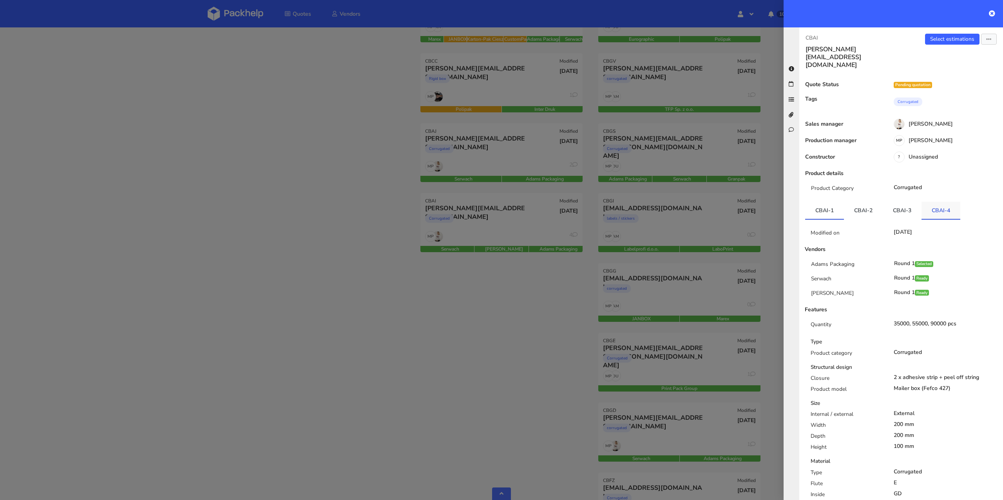
click at [929, 202] on link "CBAI-4" at bounding box center [941, 210] width 39 height 17
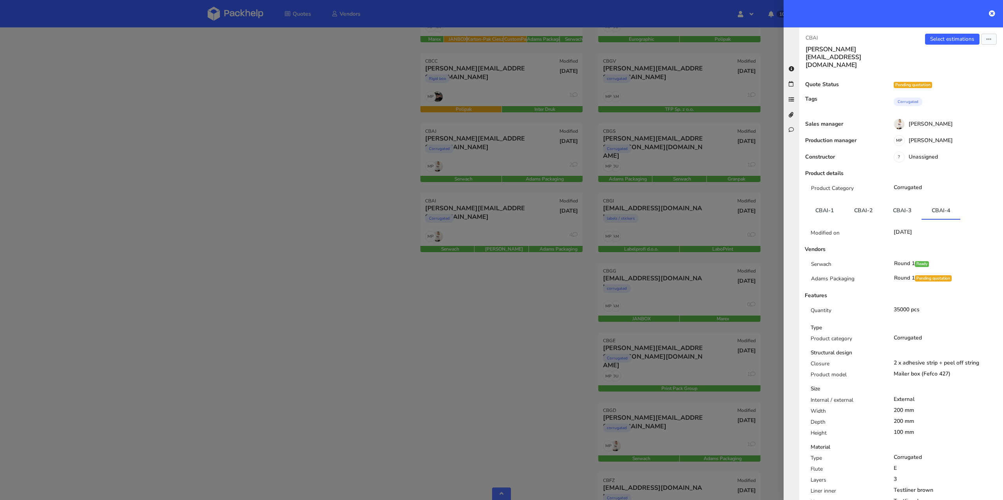
click at [559, 166] on div at bounding box center [501, 250] width 1003 height 500
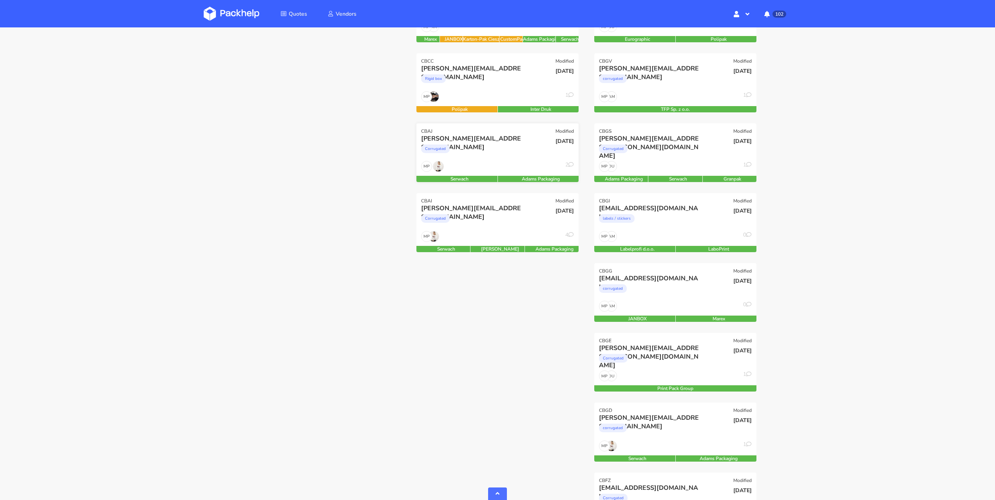
click at [527, 168] on div "MP 2" at bounding box center [498, 168] width 162 height 15
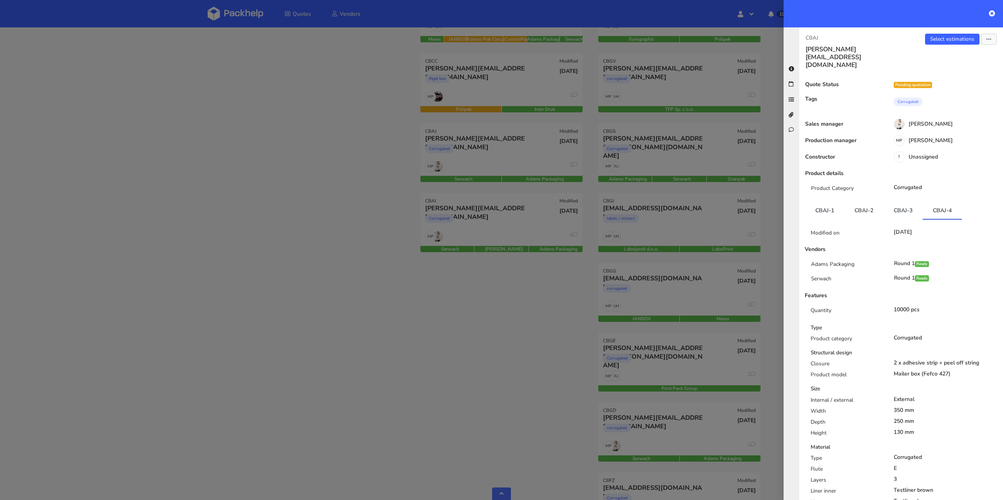
click at [941, 48] on div "Select estimations Send to estimate View quote Edit quote Missing data Export t…" at bounding box center [952, 51] width 102 height 35
click at [942, 42] on link "Select estimations" at bounding box center [952, 39] width 54 height 11
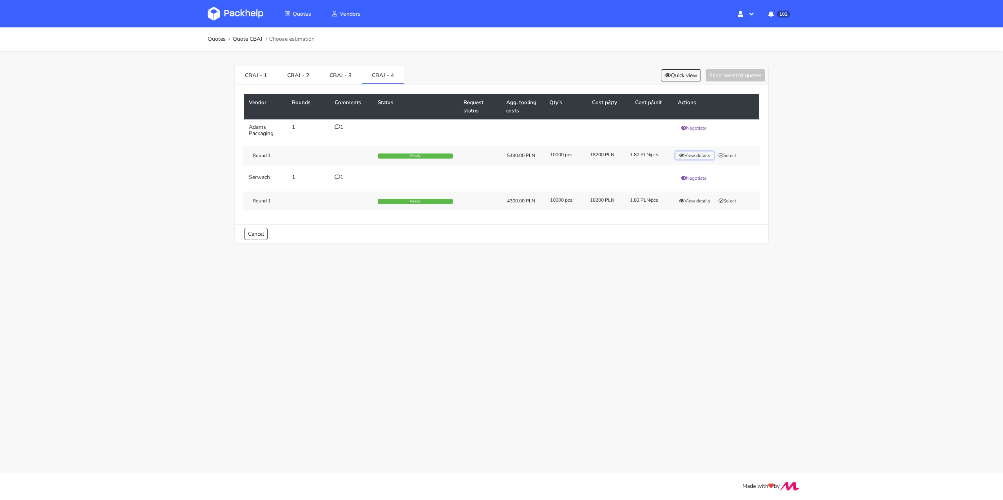
click at [704, 155] on button "View details" at bounding box center [695, 156] width 38 height 8
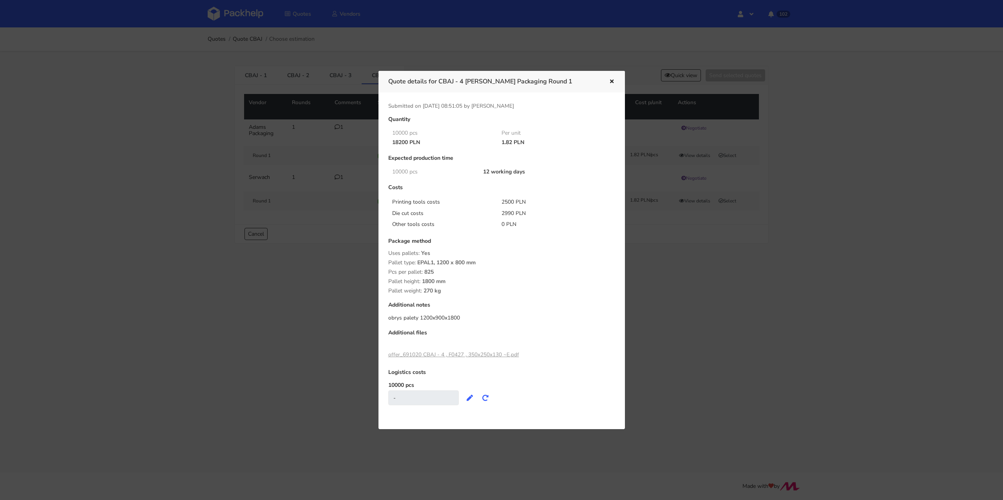
click at [613, 80] on icon "button" at bounding box center [612, 81] width 7 height 5
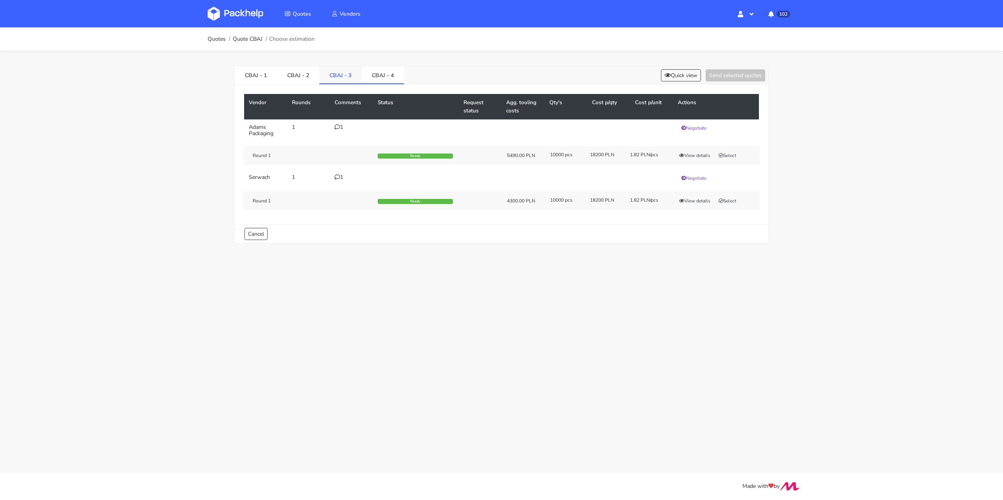
click at [349, 77] on link "CBAJ - 3" at bounding box center [340, 74] width 42 height 17
click at [666, 76] on icon at bounding box center [668, 75] width 6 height 5
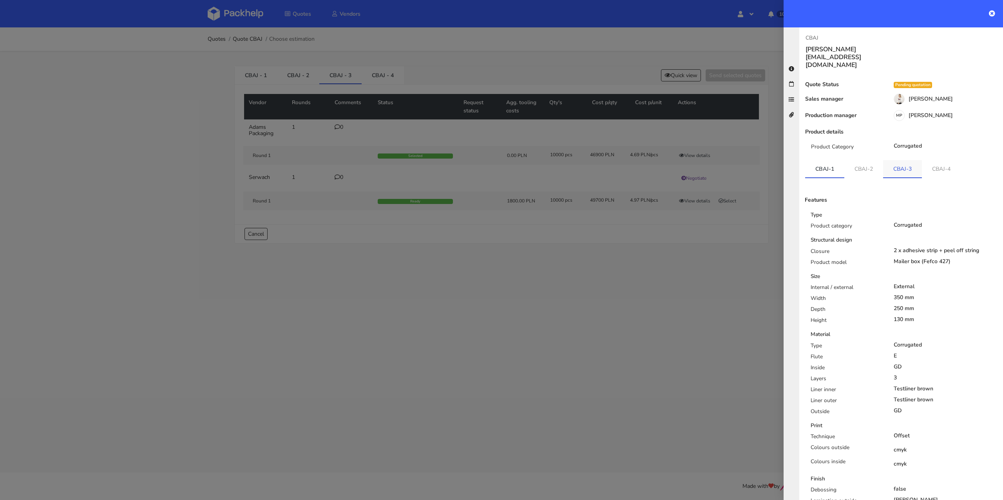
click at [913, 160] on link "CBAJ-3" at bounding box center [902, 168] width 39 height 17
click at [948, 160] on link "CBAJ-4" at bounding box center [942, 168] width 39 height 17
click at [607, 297] on div at bounding box center [501, 250] width 1003 height 500
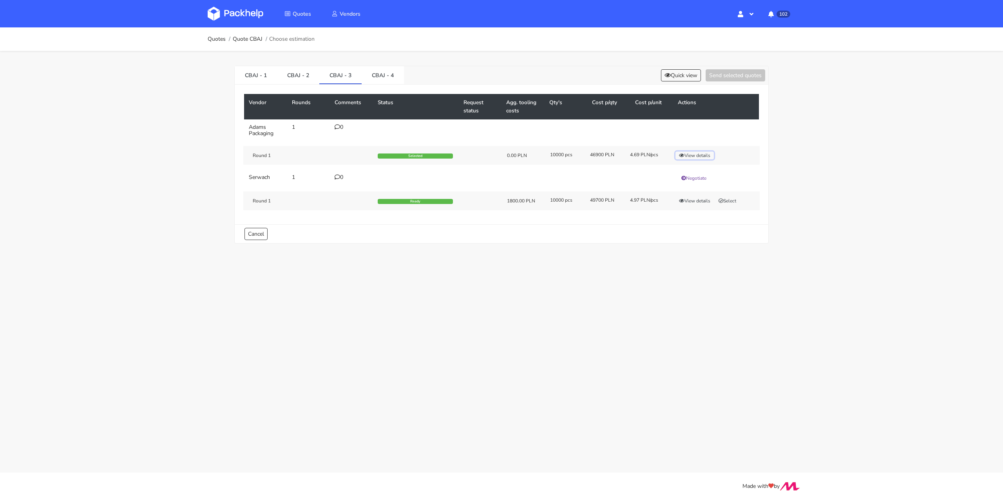
click at [702, 157] on button "View details" at bounding box center [695, 156] width 38 height 8
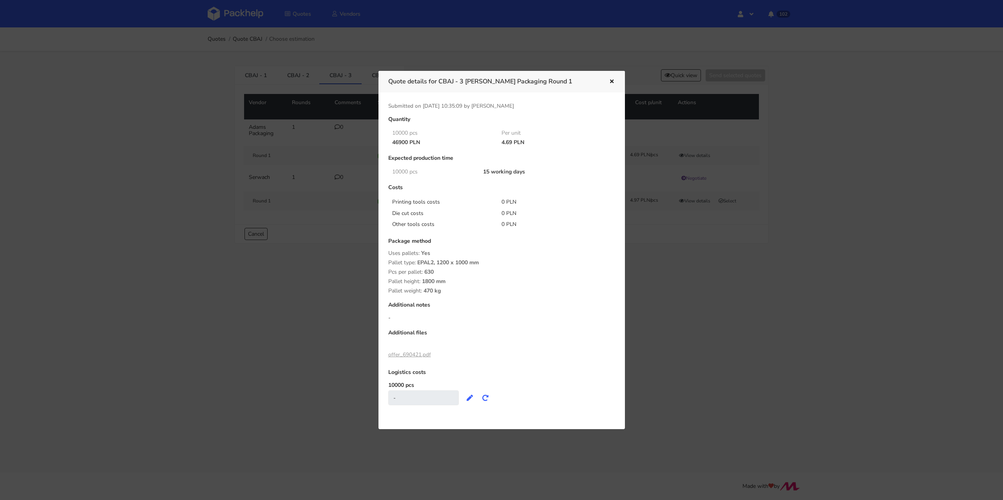
click at [611, 82] on icon "button" at bounding box center [612, 81] width 7 height 5
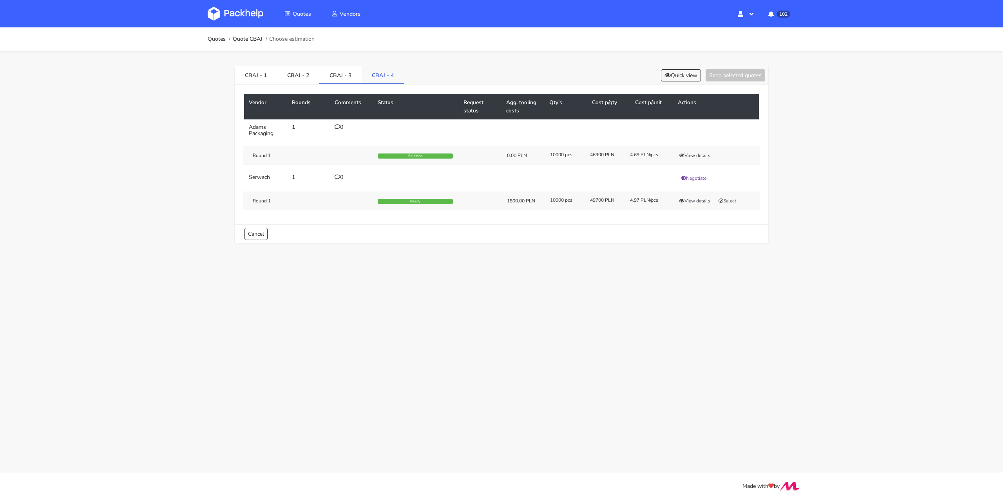
click at [396, 78] on link "CBAJ - 4" at bounding box center [383, 74] width 42 height 17
click at [693, 152] on button "View details" at bounding box center [695, 156] width 38 height 8
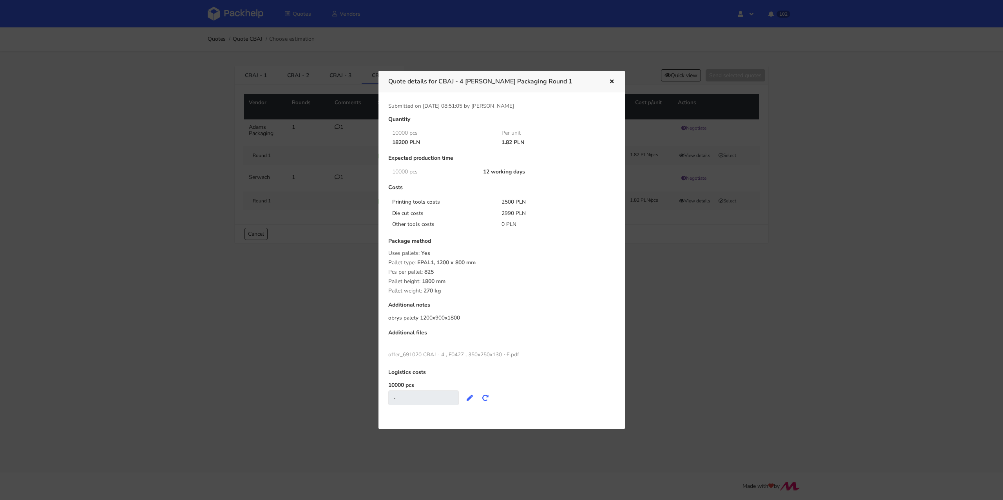
click at [613, 81] on icon "button" at bounding box center [612, 81] width 7 height 5
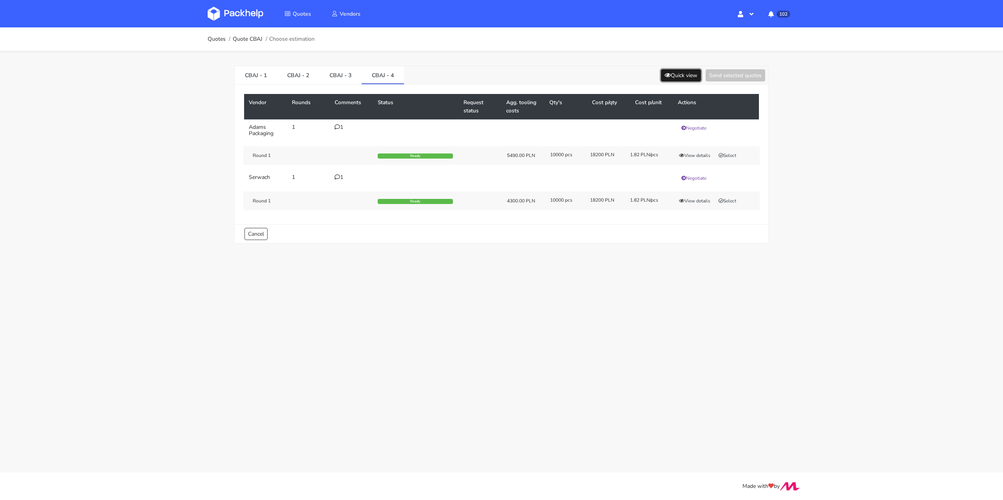
click at [692, 76] on button "Quick view" at bounding box center [681, 75] width 40 height 12
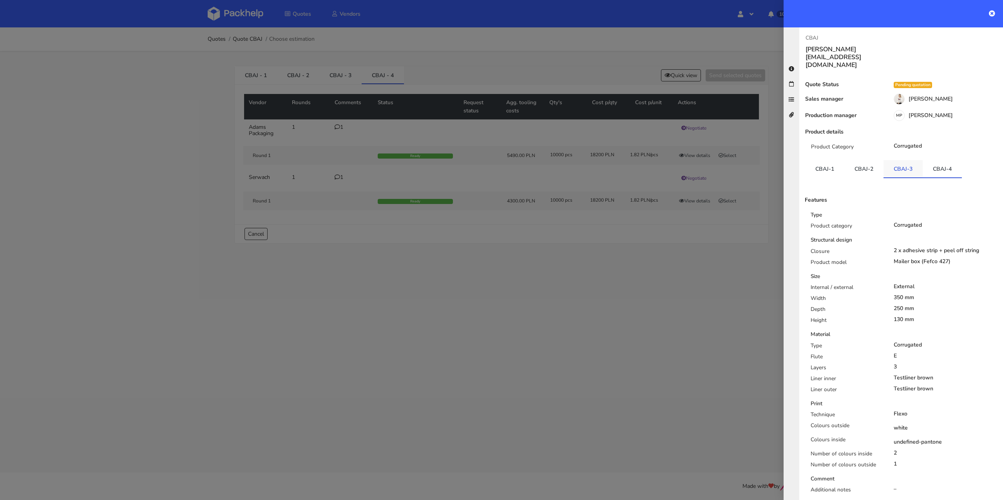
click at [904, 160] on link "CBAJ-3" at bounding box center [903, 168] width 39 height 17
click at [863, 160] on link "CBAJ-2" at bounding box center [864, 168] width 39 height 17
click at [900, 160] on link "CBAJ-3" at bounding box center [903, 168] width 39 height 17
click at [934, 160] on link "CBAJ-4" at bounding box center [942, 168] width 39 height 17
click at [991, 16] on link at bounding box center [992, 13] width 6 height 9
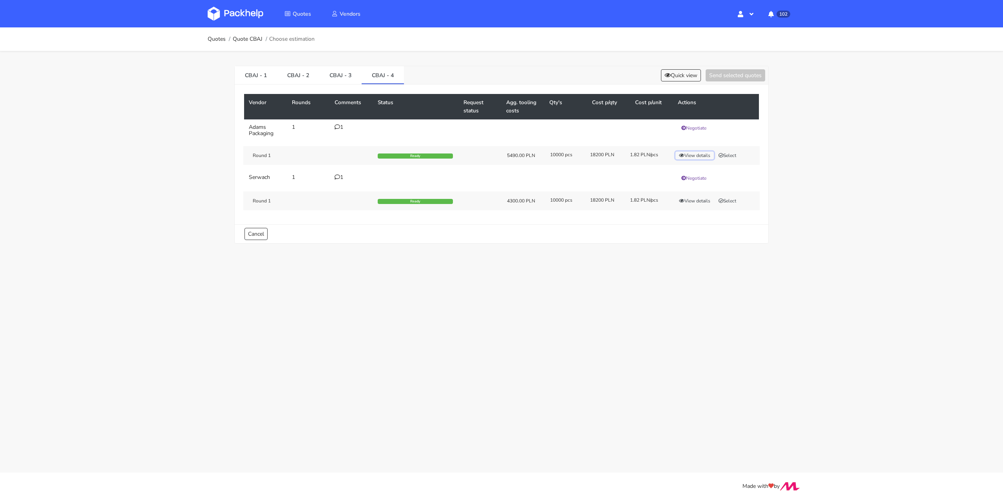
click at [697, 156] on button "View details" at bounding box center [695, 156] width 38 height 8
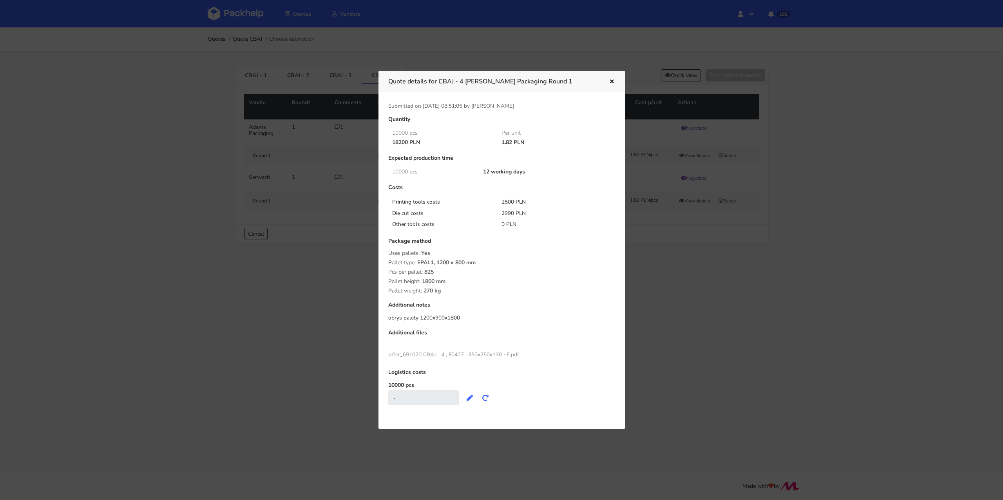
click at [609, 82] on icon "button" at bounding box center [612, 81] width 7 height 5
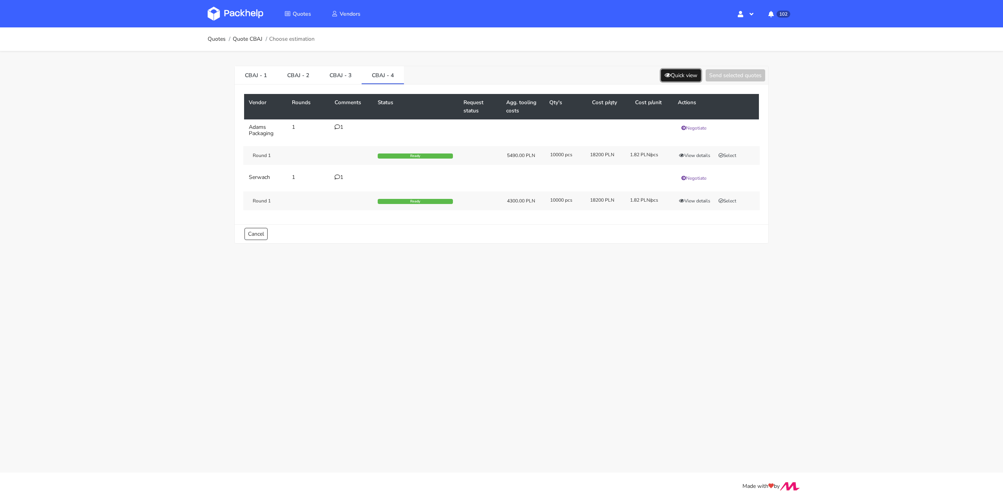
click at [682, 73] on button "Quick view" at bounding box center [681, 75] width 40 height 12
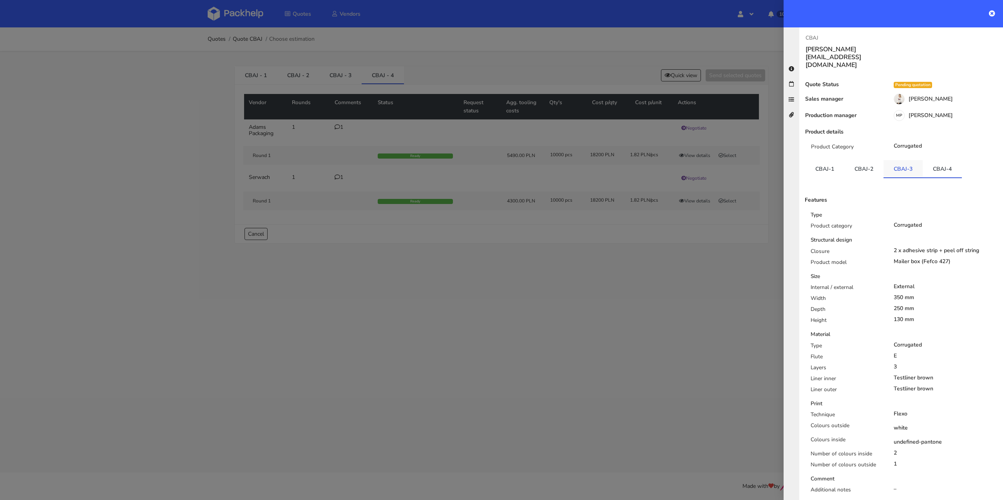
click at [910, 160] on link "CBAJ-3" at bounding box center [903, 168] width 39 height 17
click at [955, 160] on link "CBAJ-4" at bounding box center [942, 168] width 39 height 17
click at [899, 160] on link "CBAJ-3" at bounding box center [903, 168] width 39 height 17
click at [856, 160] on link "CBAJ-2" at bounding box center [864, 168] width 39 height 17
click at [890, 160] on link "CBAJ-3" at bounding box center [903, 168] width 39 height 17
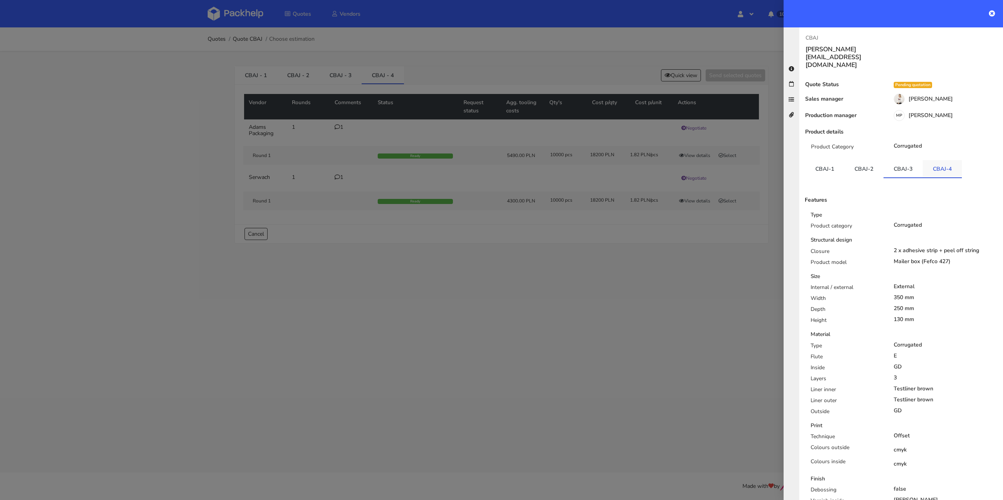
click at [949, 160] on link "CBAJ-4" at bounding box center [942, 168] width 39 height 17
click at [991, 15] on icon at bounding box center [992, 13] width 6 height 6
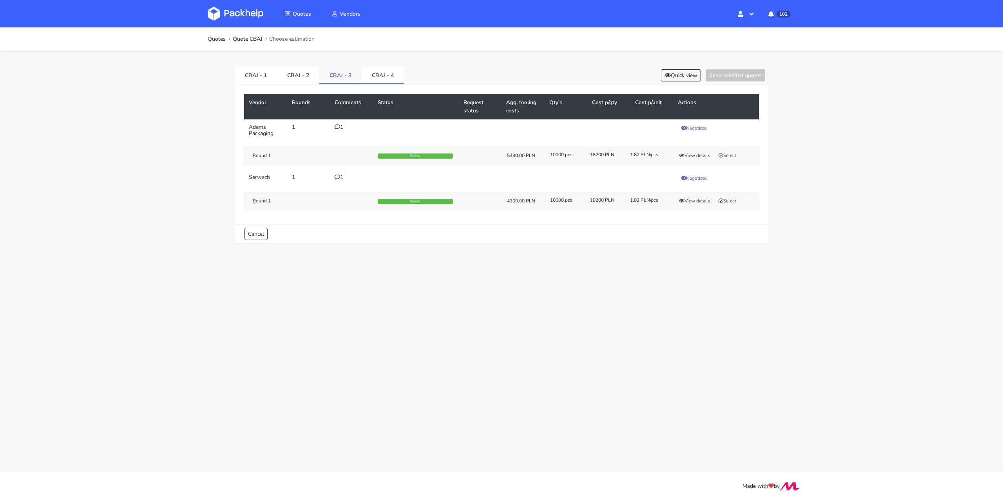
click at [348, 78] on link "CBAJ - 3" at bounding box center [340, 74] width 42 height 17
click at [665, 67] on div "CBAJ - 1 CBAJ - 2 CBAJ - 3 CBAJ - 4 Quick view Send selected quotes" at bounding box center [502, 75] width 534 height 18
click at [667, 73] on icon at bounding box center [668, 75] width 6 height 5
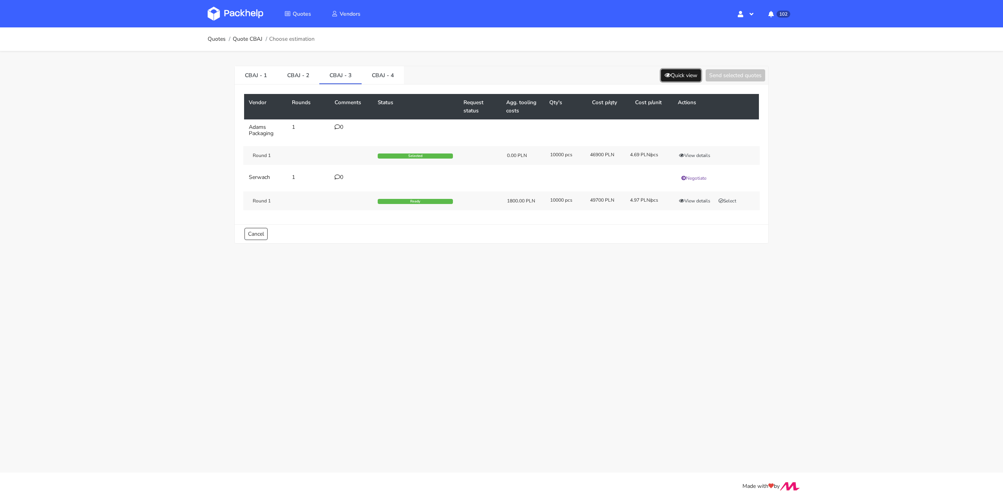
click at [666, 75] on icon at bounding box center [668, 75] width 6 height 5
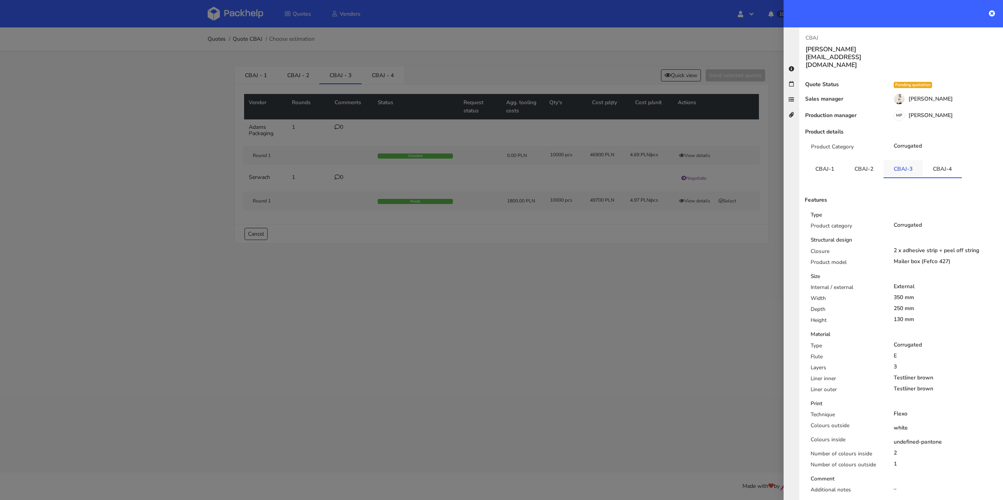
click at [896, 160] on link "CBAJ-3" at bounding box center [903, 168] width 39 height 17
click at [867, 160] on link "CBAJ-2" at bounding box center [864, 168] width 39 height 17
click at [826, 160] on link "CBAJ-1" at bounding box center [824, 168] width 39 height 17
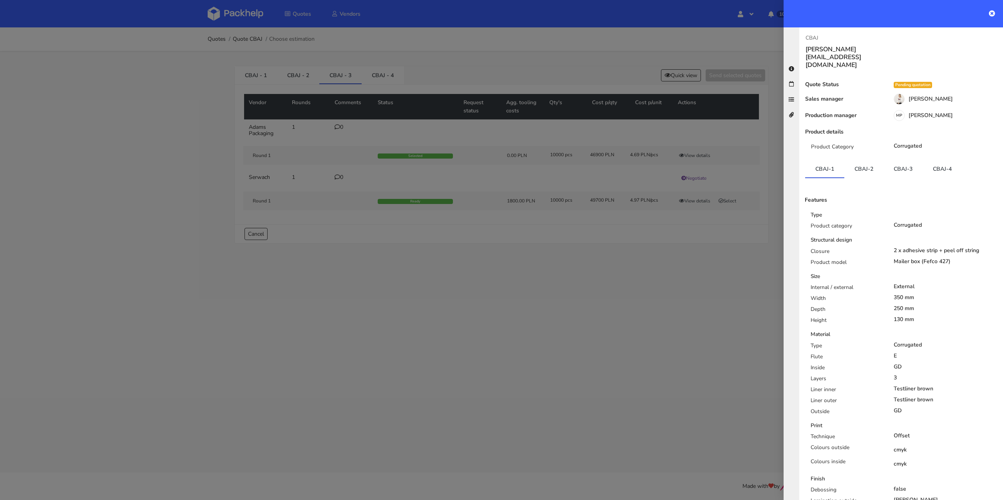
click at [965, 160] on ul "CBAJ-1 CBAJ-2 CBAJ-3 CBAJ-4" at bounding box center [901, 169] width 192 height 18
click at [954, 160] on link "CBAJ-4" at bounding box center [942, 168] width 39 height 17
click at [995, 13] on icon at bounding box center [992, 13] width 6 height 6
click at [995, 13] on div at bounding box center [893, 13] width 219 height 27
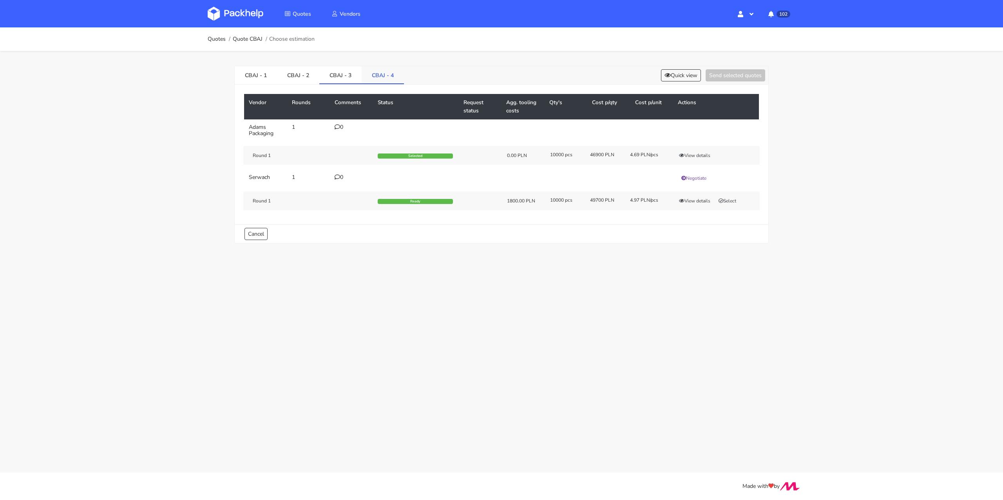
click at [375, 73] on link "CBAJ - 4" at bounding box center [383, 74] width 42 height 17
click at [354, 74] on link "CBAJ - 3" at bounding box center [340, 74] width 42 height 17
click at [380, 74] on link "CBAJ - 4" at bounding box center [383, 74] width 42 height 17
click at [724, 152] on button "Select" at bounding box center [727, 156] width 25 height 8
click at [734, 76] on button "Send selected quotes ( 1 )" at bounding box center [730, 75] width 71 height 12
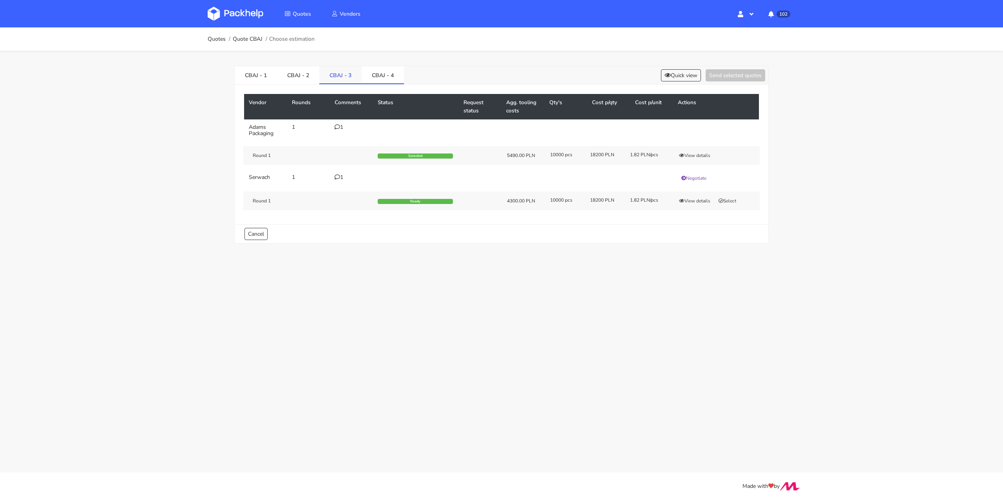
click at [331, 69] on link "CBAJ - 3" at bounding box center [340, 74] width 42 height 17
click at [297, 71] on link "CBAJ - 2" at bounding box center [298, 74] width 42 height 17
click at [257, 74] on link "CBAJ - 1" at bounding box center [256, 74] width 42 height 17
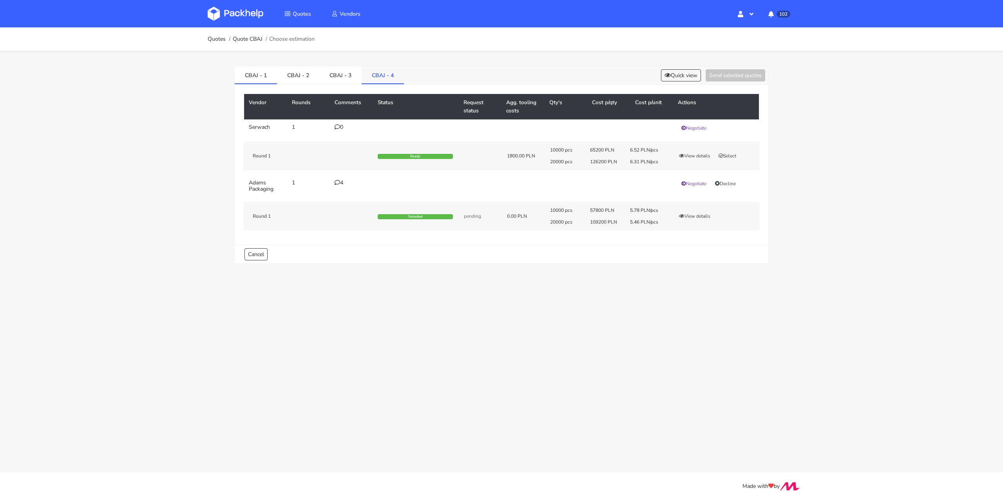
click at [384, 74] on link "CBAJ - 4" at bounding box center [383, 74] width 42 height 17
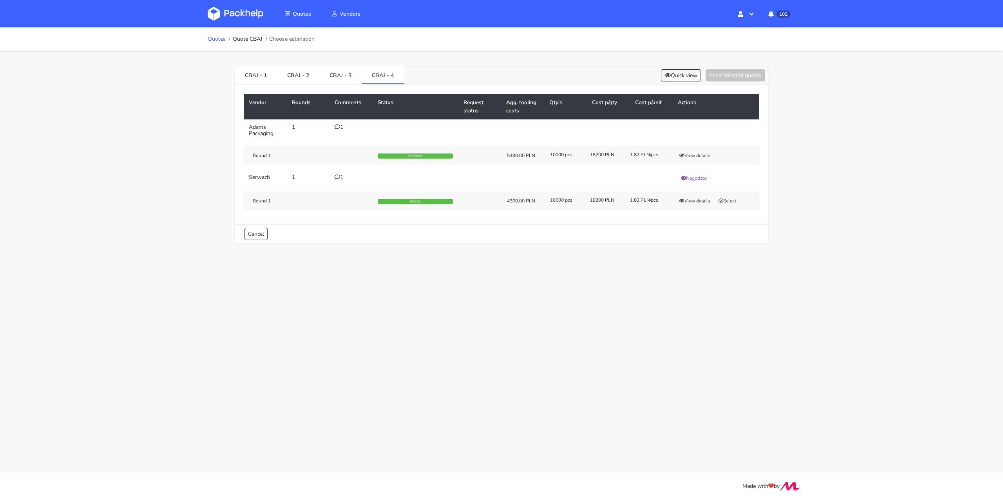
click at [225, 36] on link "Quotes" at bounding box center [217, 39] width 18 height 6
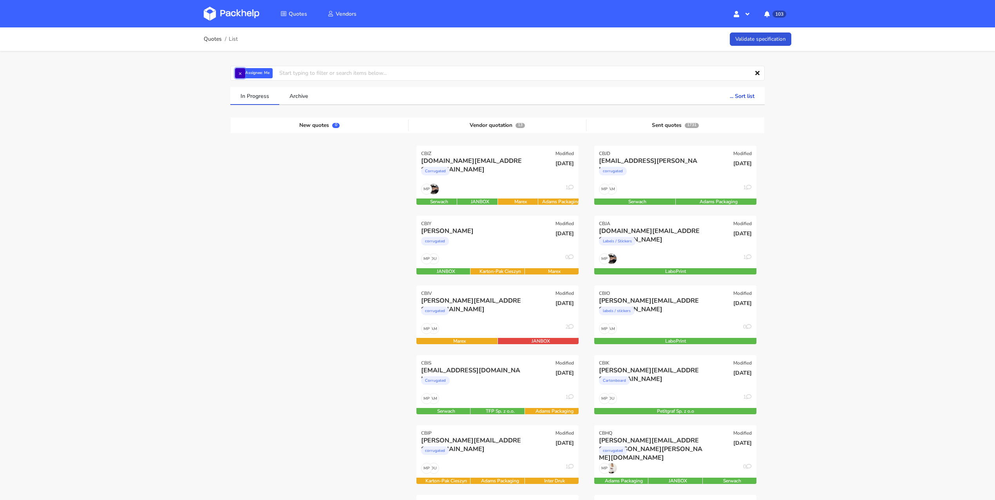
click at [243, 74] on button "×" at bounding box center [240, 73] width 10 height 10
click at [243, 74] on input "text" at bounding box center [497, 73] width 535 height 15
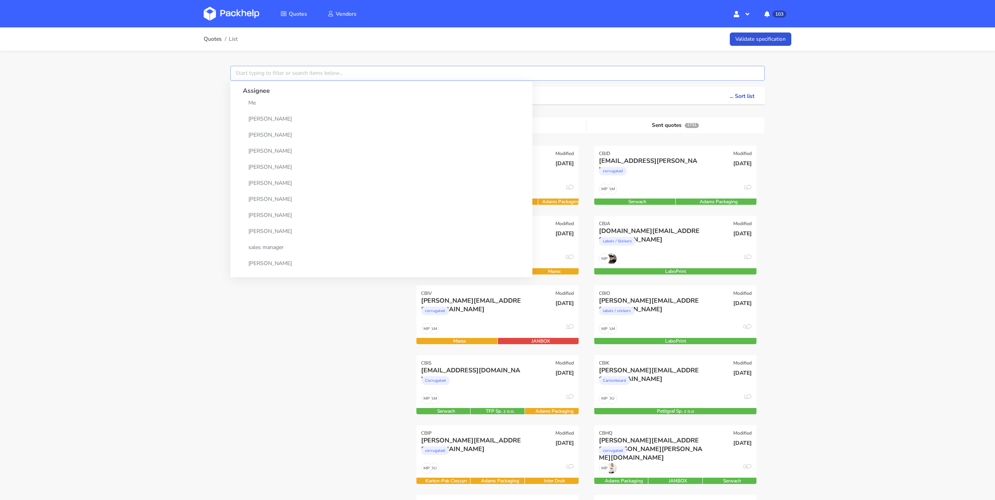
paste input "CBCV"
type input "CBCV"
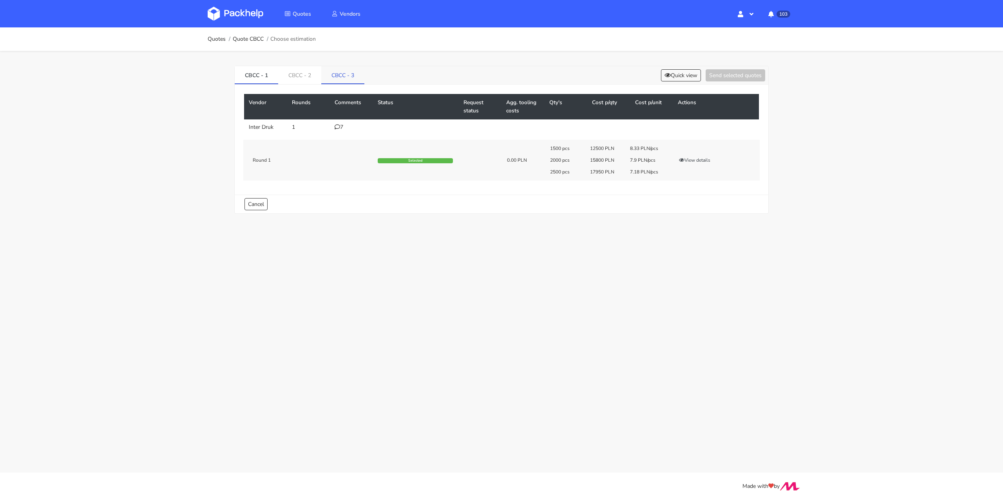
click at [343, 74] on link "CBCC - 3" at bounding box center [342, 74] width 43 height 17
click at [344, 77] on link "CBCC - 3" at bounding box center [342, 74] width 43 height 17
click at [299, 75] on link "CBCC - 2" at bounding box center [300, 74] width 44 height 17
click at [340, 73] on link "CBCC - 3" at bounding box center [344, 74] width 44 height 17
click at [697, 161] on button "View details" at bounding box center [695, 162] width 38 height 8
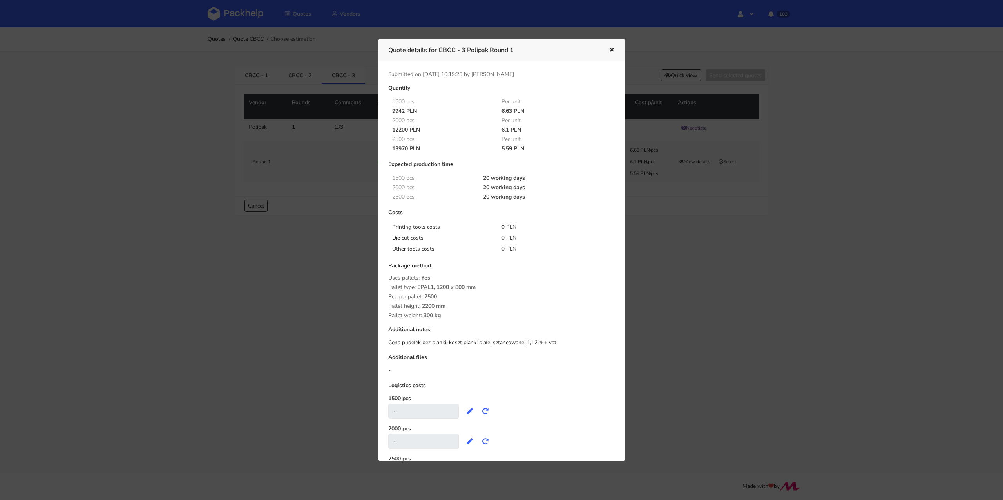
click at [614, 52] on icon "button" at bounding box center [612, 49] width 7 height 5
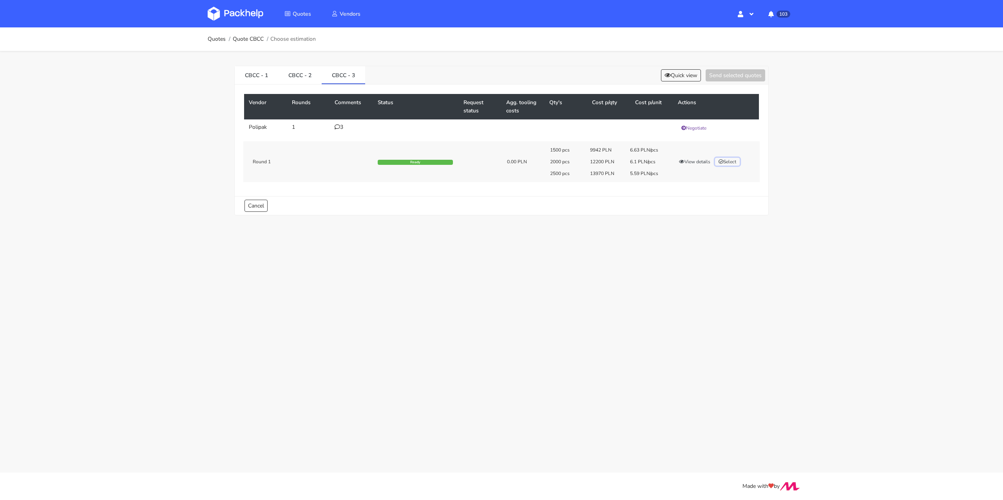
click at [732, 160] on button "Select" at bounding box center [727, 162] width 25 height 8
click at [299, 78] on link "CBCC - 2" at bounding box center [300, 74] width 44 height 17
click at [350, 75] on link "CBCC - 3" at bounding box center [344, 74] width 44 height 17
click at [727, 74] on button "Send selected quotes ( 1 )" at bounding box center [730, 75] width 71 height 12
drag, startPoint x: 330, startPoint y: 73, endPoint x: 357, endPoint y: 75, distance: 26.7
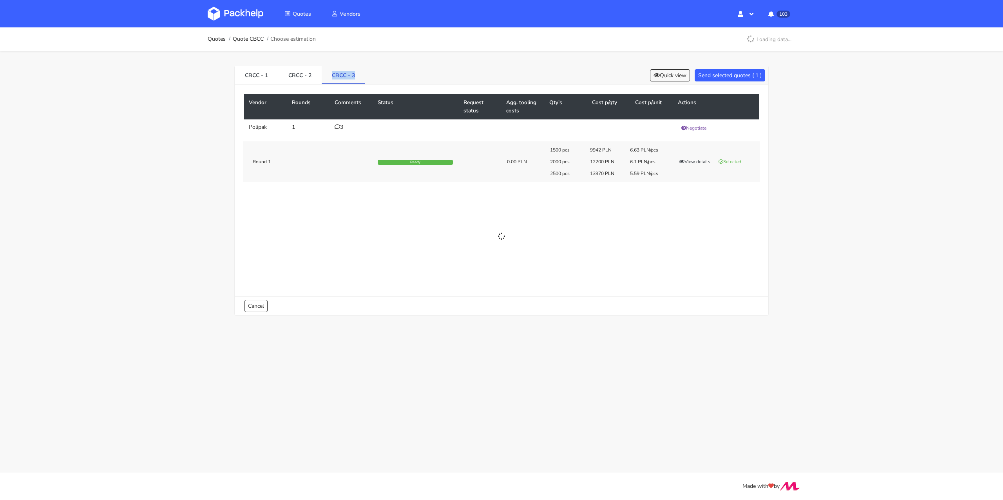
click at [357, 75] on link "CBCC - 3" at bounding box center [344, 74] width 44 height 17
copy link "CBCC - 3"
click at [339, 127] on icon at bounding box center [337, 126] width 5 height 5
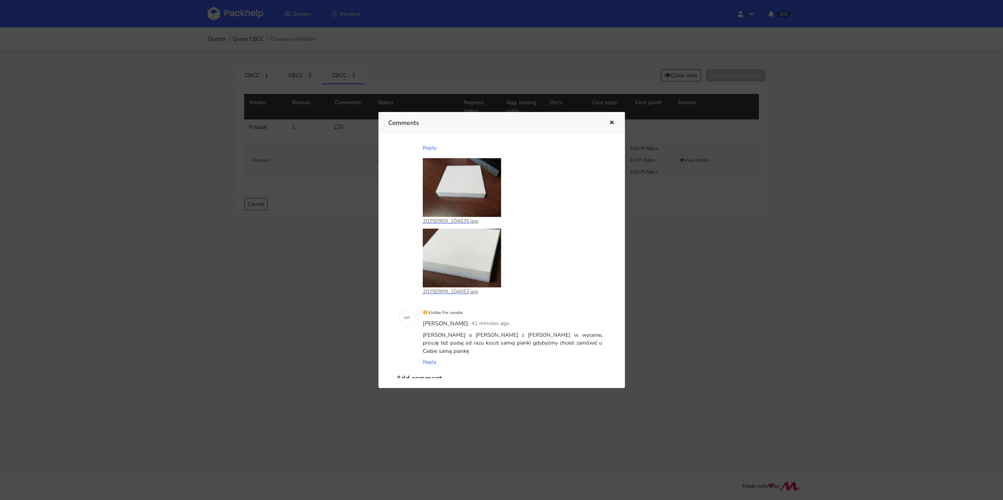
scroll to position [183, 0]
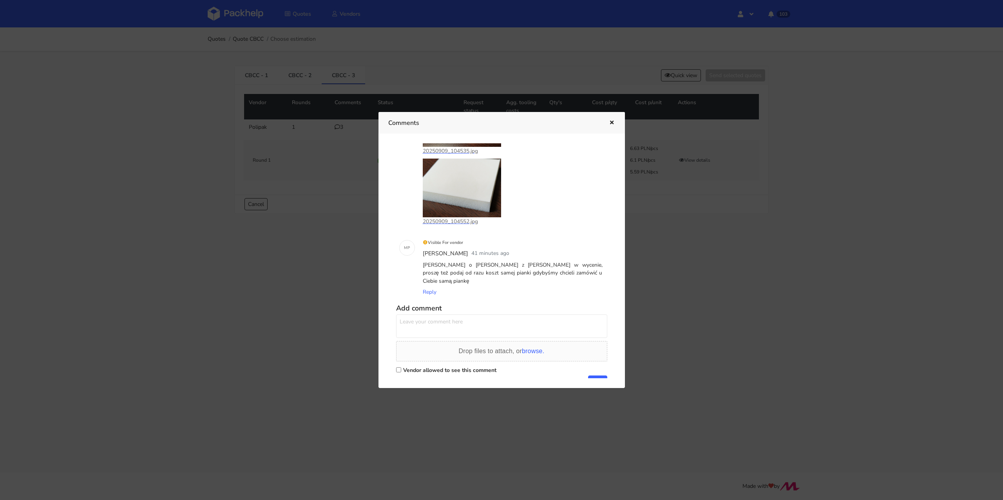
click at [333, 296] on div at bounding box center [501, 250] width 1003 height 500
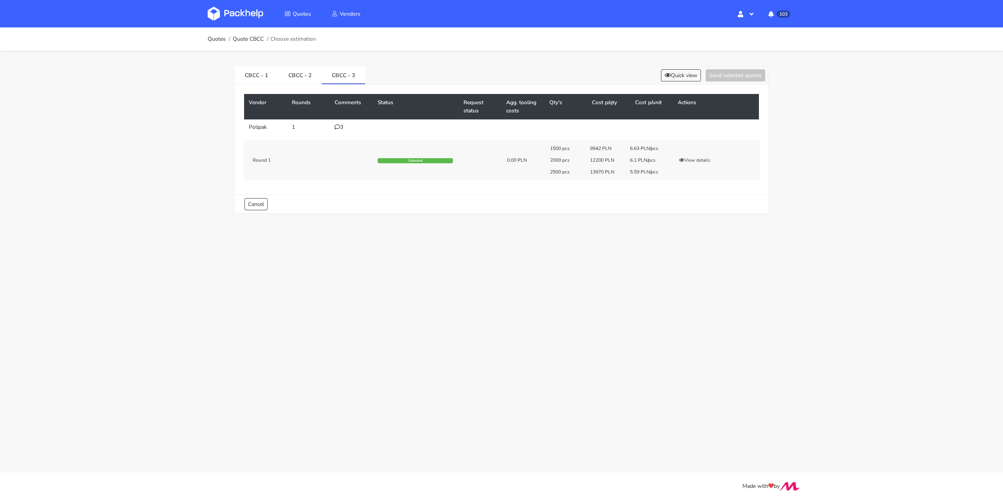
click at [702, 153] on div "1500 pcs 9942 PLN 6.63 PLN/pcs 2000 pcs 12200 PLN 6.1 PLN/pcs 2500 pcs 13970 PL…" at bounding box center [652, 160] width 215 height 30
click at [698, 160] on button "View details" at bounding box center [695, 160] width 38 height 8
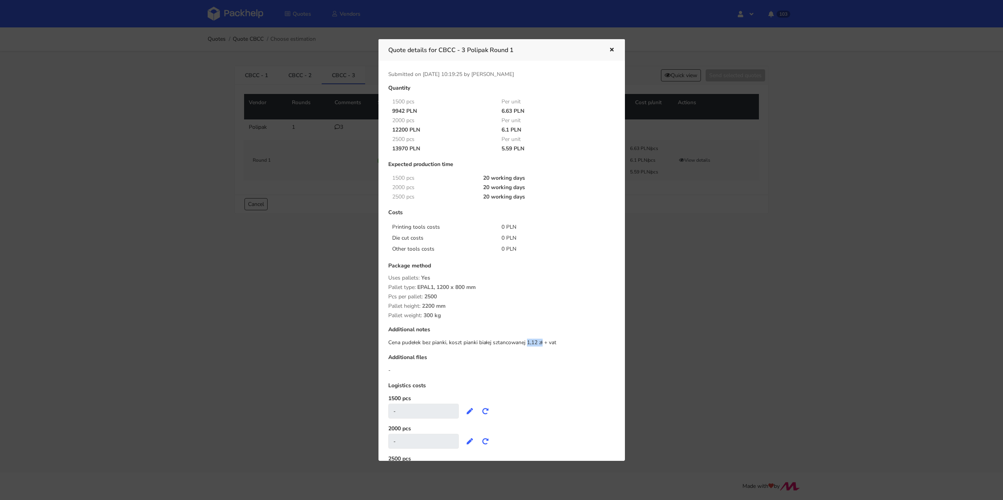
drag, startPoint x: 527, startPoint y: 343, endPoint x: 542, endPoint y: 343, distance: 14.9
click at [542, 343] on div "Cena pudełek bez pianki, koszt pianki białej sztancowanej 1,12 zł + vat" at bounding box center [501, 343] width 227 height 8
copy div "1,12 zł"
click at [495, 351] on div "Quantity 1500 pcs Per unit 9942 PLN 6.63 PLN 2000 pcs Per unit 12200 PLN 6.1 PL…" at bounding box center [502, 286] width 238 height 402
click at [613, 49] on icon "button" at bounding box center [612, 49] width 7 height 5
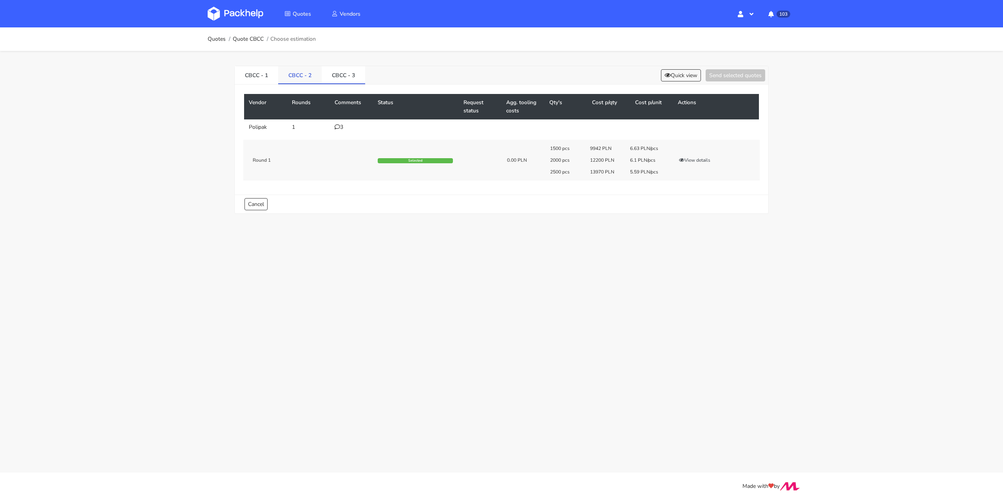
click at [300, 74] on link "CBCC - 2" at bounding box center [300, 74] width 44 height 17
click at [343, 76] on link "CBCC - 3" at bounding box center [344, 74] width 44 height 17
click at [297, 74] on link "CBCC - 2" at bounding box center [300, 74] width 44 height 17
click at [697, 158] on button "View details" at bounding box center [695, 160] width 38 height 8
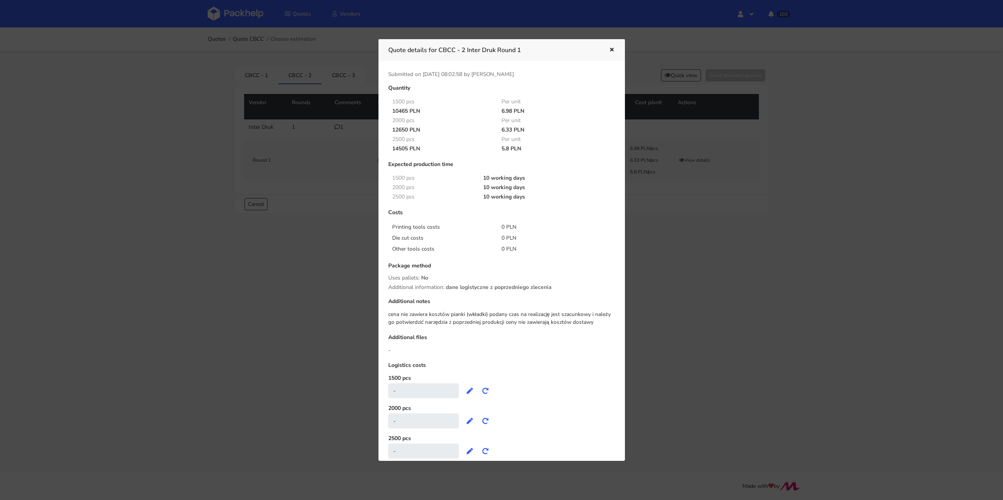
click at [612, 47] on icon "button" at bounding box center [612, 49] width 7 height 5
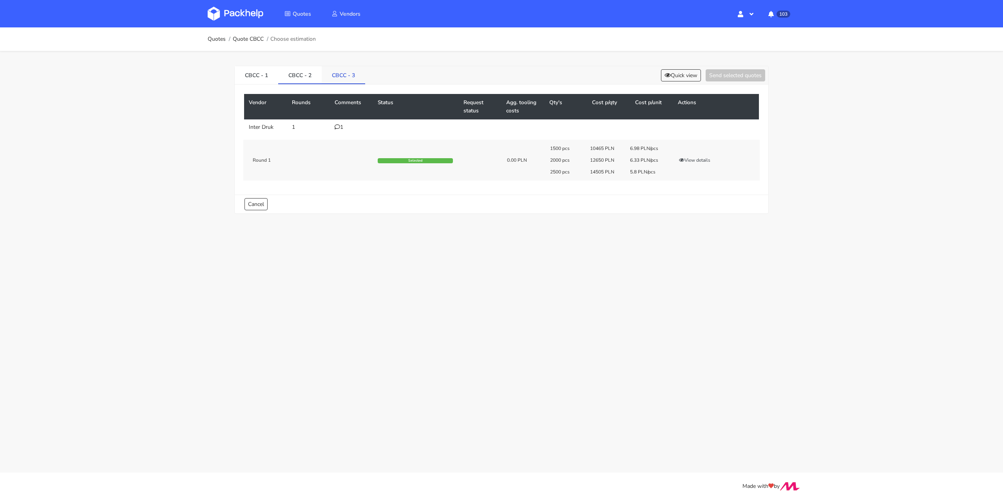
click at [354, 74] on link "CBCC - 3" at bounding box center [344, 74] width 44 height 17
click at [696, 161] on button "View details" at bounding box center [695, 160] width 38 height 8
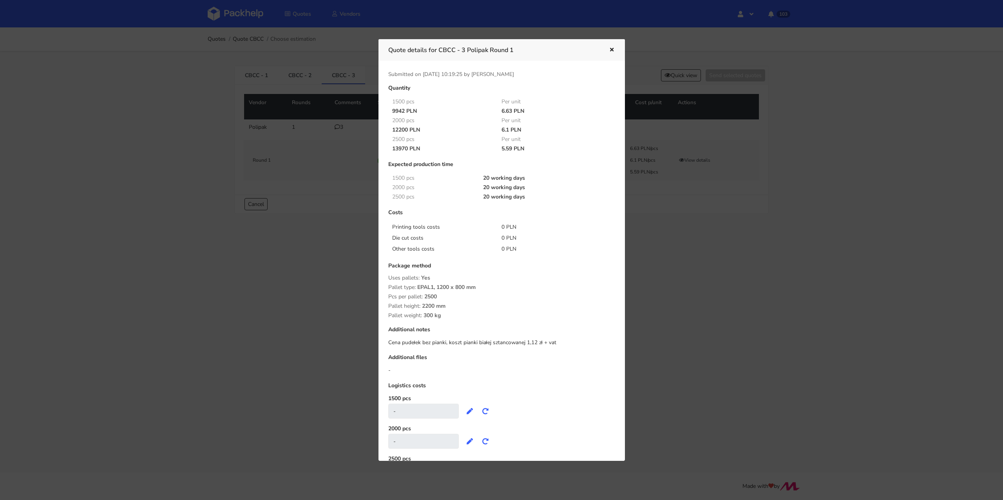
click at [613, 51] on icon "button" at bounding box center [612, 49] width 7 height 5
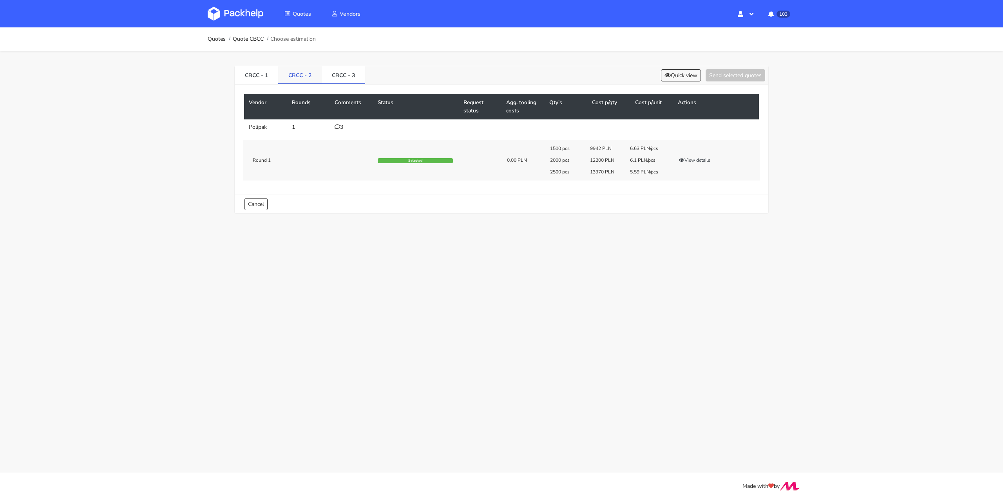
click at [301, 70] on link "CBCC - 2" at bounding box center [300, 74] width 44 height 17
click at [706, 155] on div "1500 pcs 10465 PLN 6.98 PLN/pcs 2000 pcs 12650 PLN 6.33 PLN/pcs 2500 pcs 14505 …" at bounding box center [652, 160] width 215 height 30
click at [690, 161] on button "View details" at bounding box center [695, 160] width 38 height 8
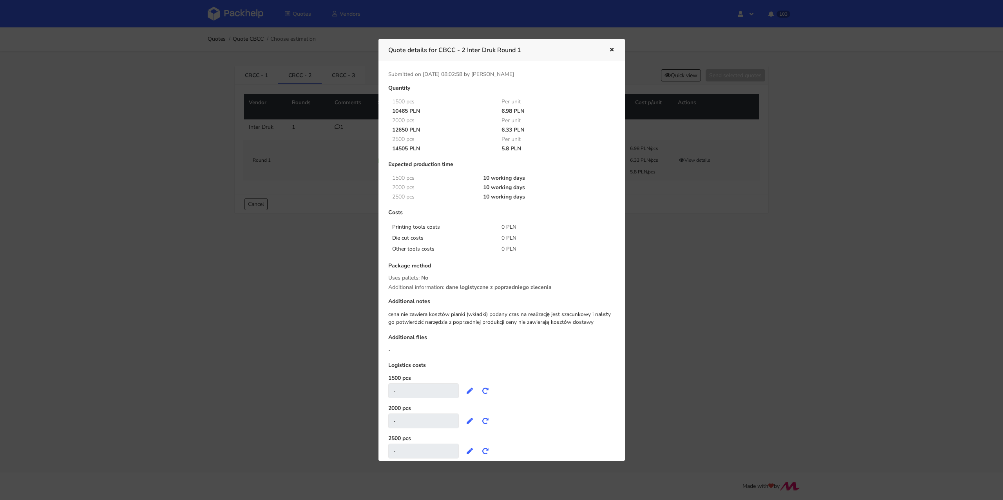
click at [700, 276] on div at bounding box center [501, 250] width 1003 height 500
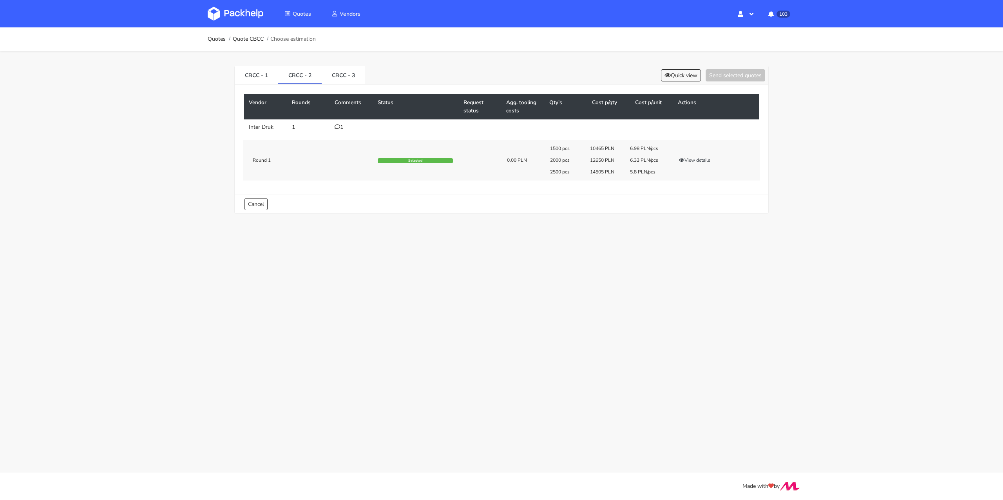
click at [700, 276] on main "Quotes Quote CBCC Choose estimation CBCC - 1 CBCC - 2 CBCC - 3 Quick view Send …" at bounding box center [501, 236] width 1003 height 473
click at [337, 74] on link "CBCC - 3" at bounding box center [344, 74] width 44 height 17
click at [230, 37] on li "Quote CBCC" at bounding box center [245, 39] width 38 height 6
click at [223, 37] on link "Quotes" at bounding box center [217, 39] width 18 height 6
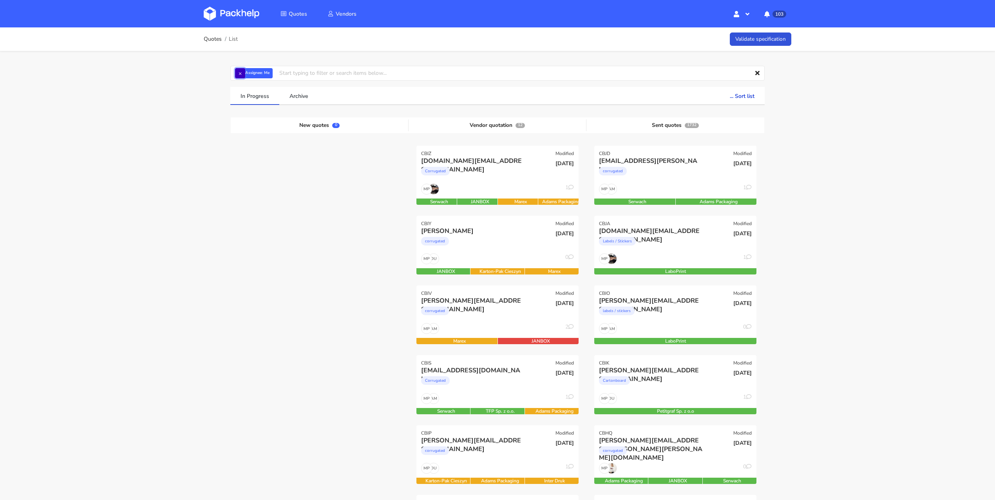
click at [242, 77] on button "×" at bounding box center [240, 73] width 10 height 10
click at [242, 77] on input "text" at bounding box center [497, 73] width 535 height 15
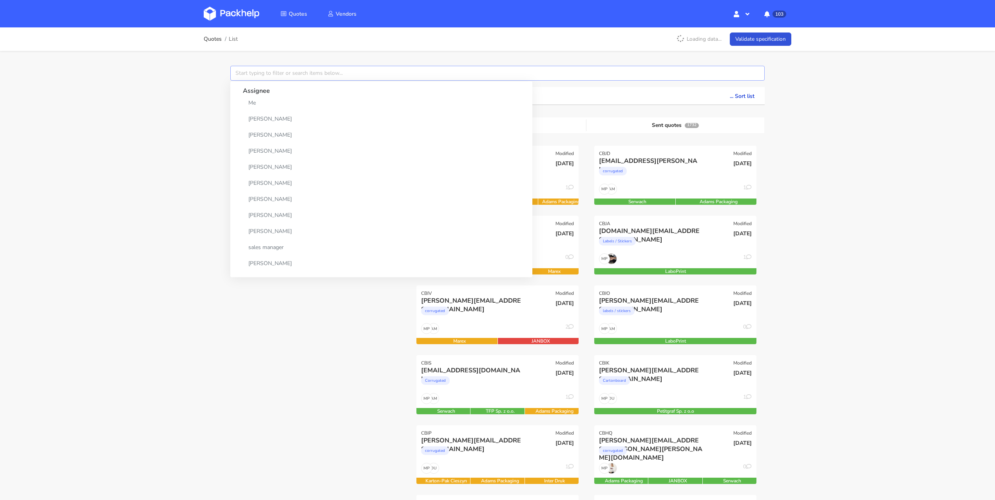
paste input "CBCV"
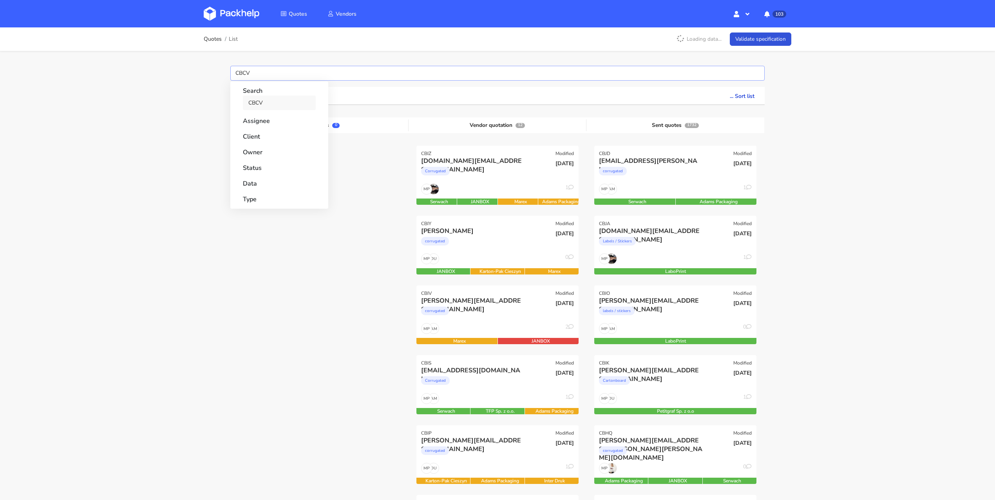
type input "CBCV"
click at [248, 98] on link "CBCV" at bounding box center [279, 103] width 73 height 15
click at [239, 73] on button "×" at bounding box center [240, 73] width 10 height 10
click at [239, 73] on input "text" at bounding box center [497, 73] width 535 height 15
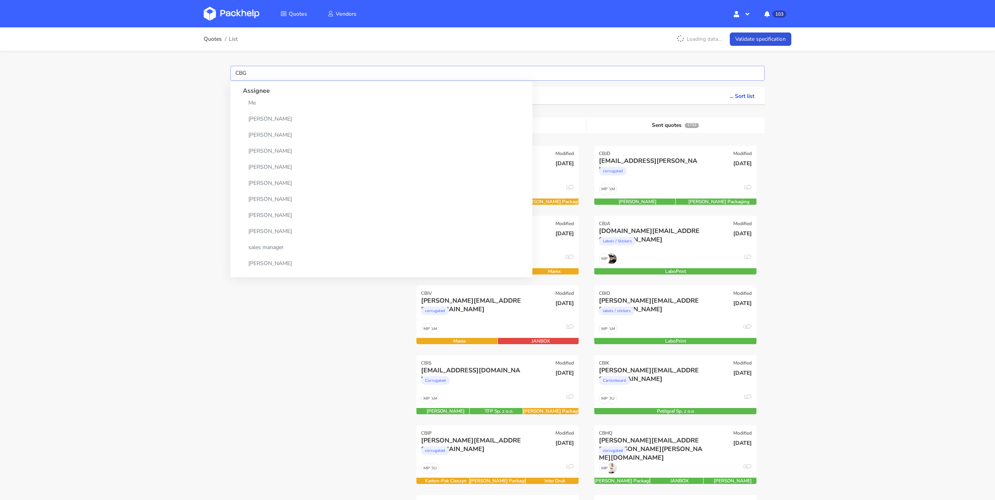
type input "CBGY"
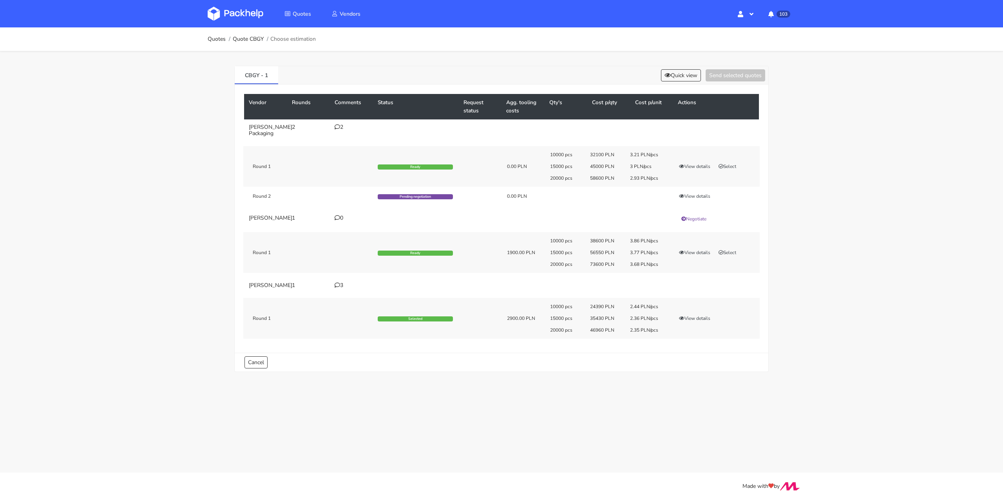
click at [335, 286] on icon at bounding box center [337, 285] width 5 height 5
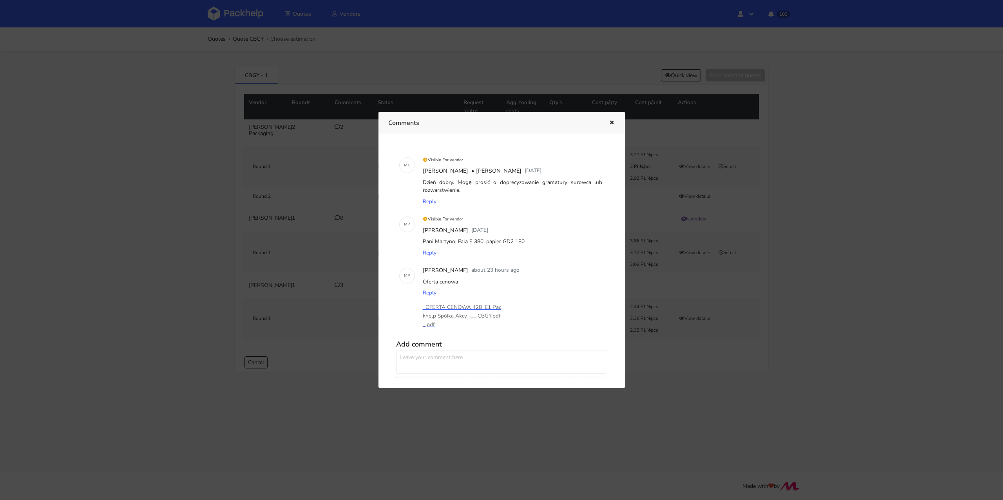
click at [335, 286] on div at bounding box center [501, 250] width 1003 height 500
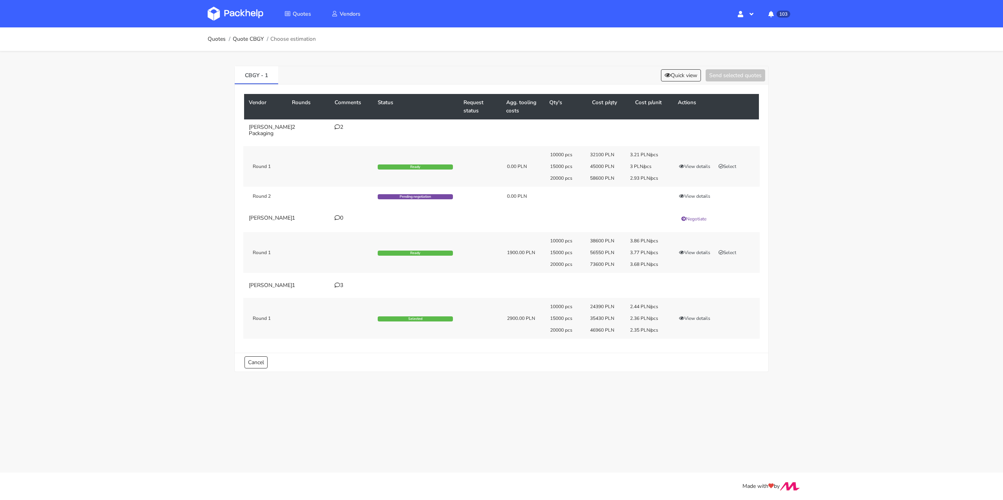
click at [340, 126] on div "2" at bounding box center [352, 127] width 34 height 6
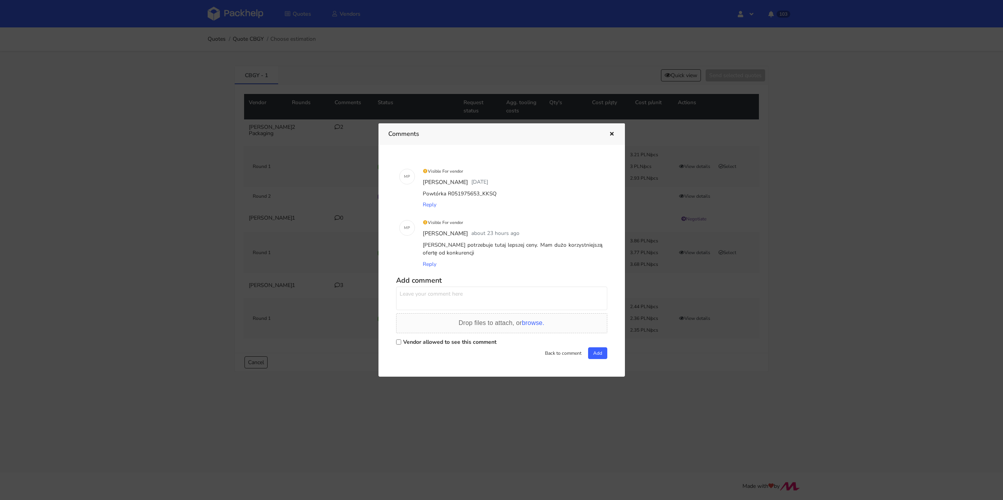
click at [165, 259] on div at bounding box center [501, 250] width 1003 height 500
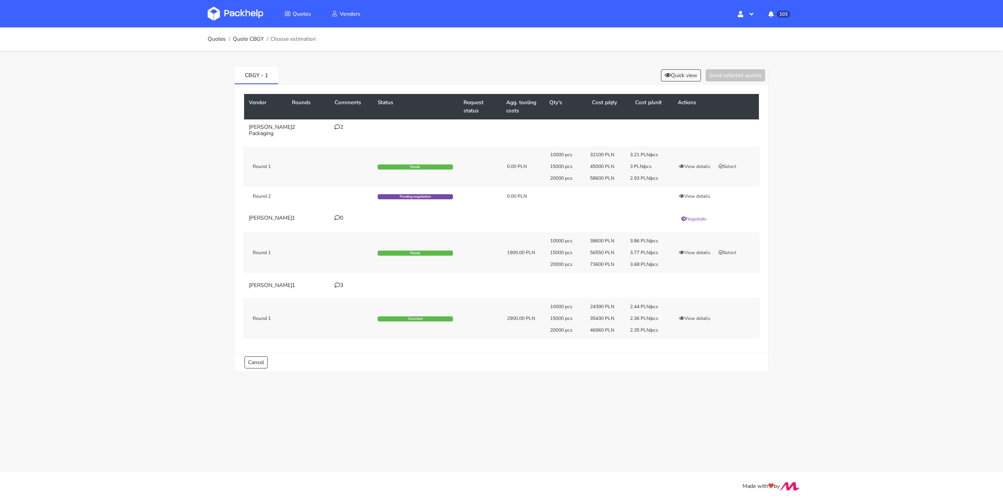
click at [341, 126] on div "2" at bounding box center [352, 127] width 34 height 6
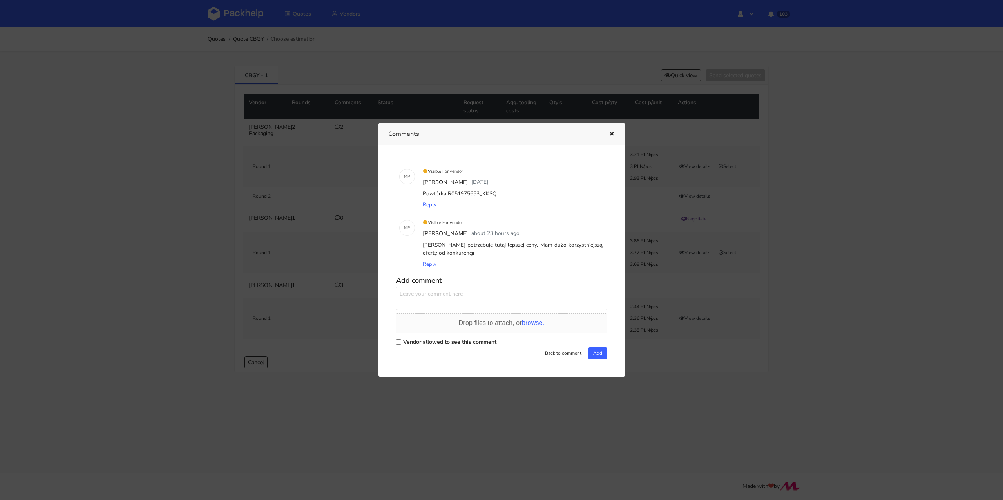
click at [614, 132] on icon "button" at bounding box center [612, 134] width 7 height 5
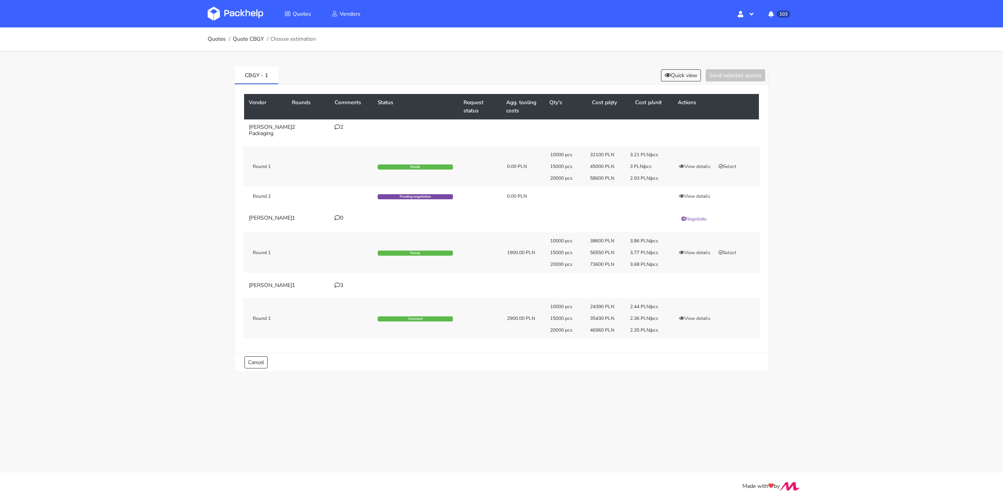
click at [337, 283] on icon at bounding box center [337, 285] width 5 height 5
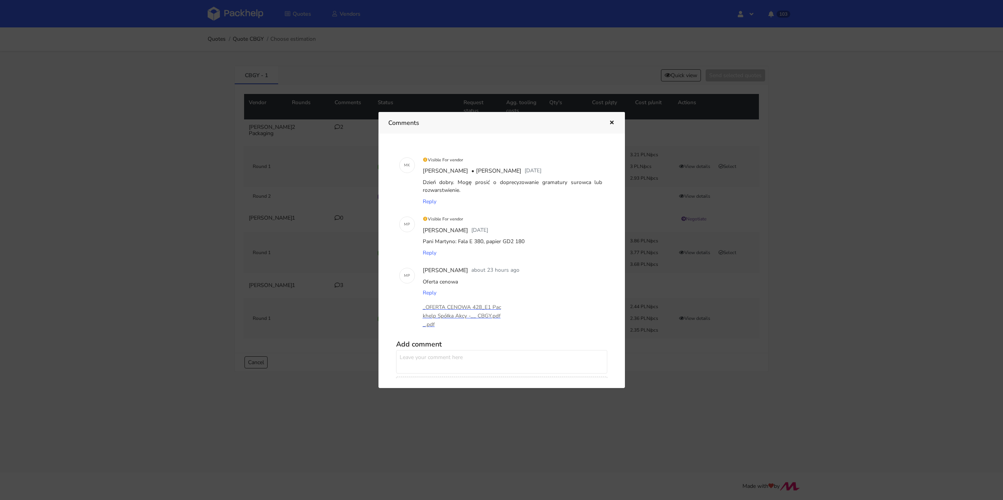
drag, startPoint x: 525, startPoint y: 241, endPoint x: 464, endPoint y: 242, distance: 61.6
click at [464, 242] on div "Pani Martyno: Fala E 380, papier GD2 180" at bounding box center [512, 241] width 183 height 11
click at [459, 243] on div "Pani Martyno: Fala E 380, papier GD2 180" at bounding box center [512, 241] width 183 height 11
drag, startPoint x: 455, startPoint y: 242, endPoint x: 493, endPoint y: 242, distance: 37.2
click at [493, 242] on div "Pani Martyno: Fala E 380, papier GD2 180" at bounding box center [512, 241] width 183 height 11
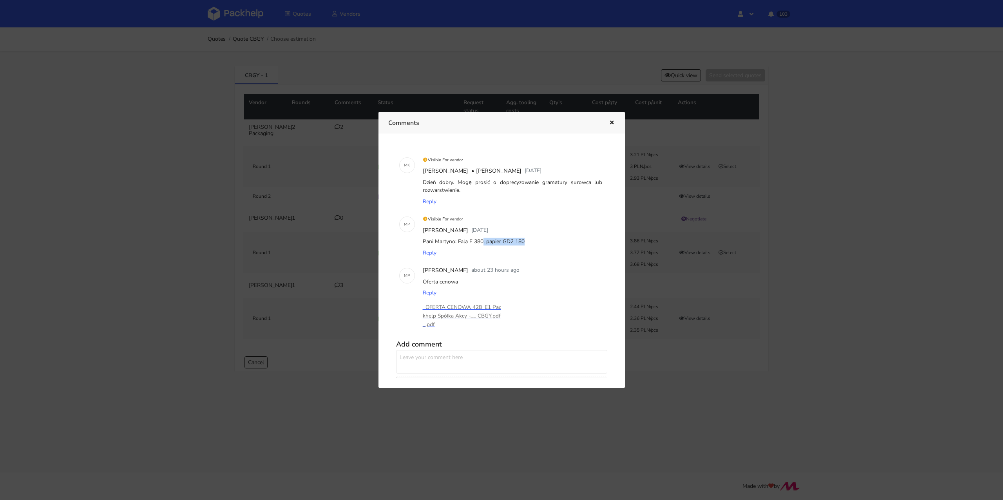
click at [526, 243] on div "Pani Martyno: Fala E 380, papier GD2 180" at bounding box center [512, 241] width 183 height 11
drag, startPoint x: 531, startPoint y: 240, endPoint x: 459, endPoint y: 242, distance: 71.7
click at [459, 242] on div "Pani Martyno: Fala E 380, papier GD2 180" at bounding box center [512, 241] width 183 height 11
click at [611, 124] on icon "button" at bounding box center [612, 122] width 7 height 5
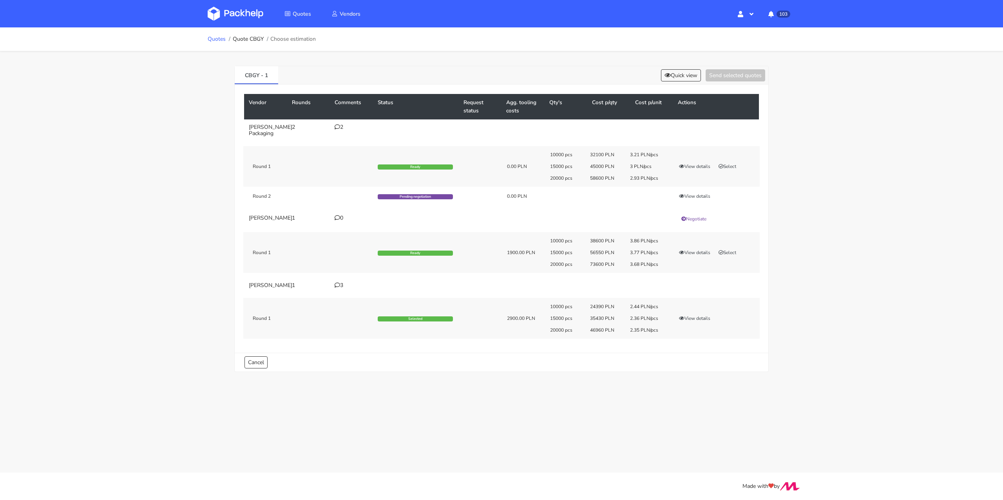
click at [221, 38] on link "Quotes" at bounding box center [217, 39] width 18 height 6
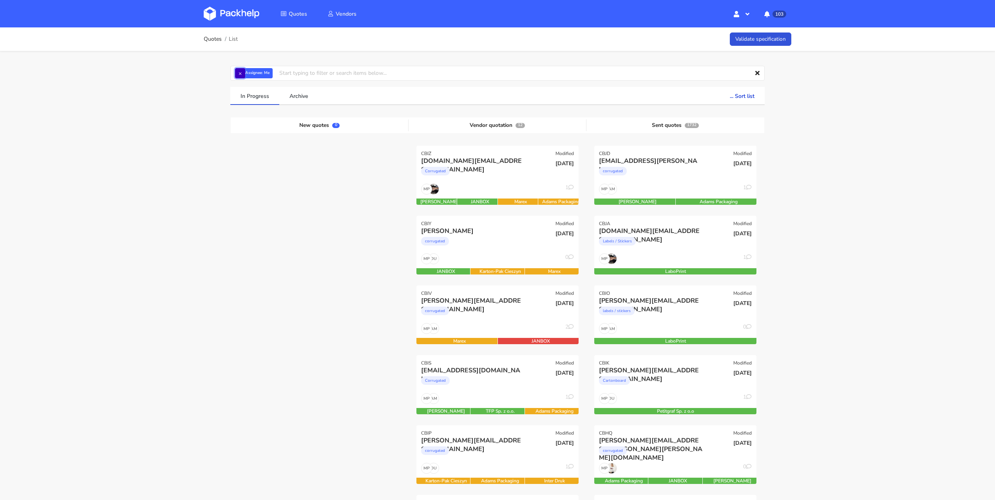
click at [236, 74] on button "×" at bounding box center [240, 73] width 10 height 10
click at [250, 74] on input "text" at bounding box center [497, 73] width 535 height 15
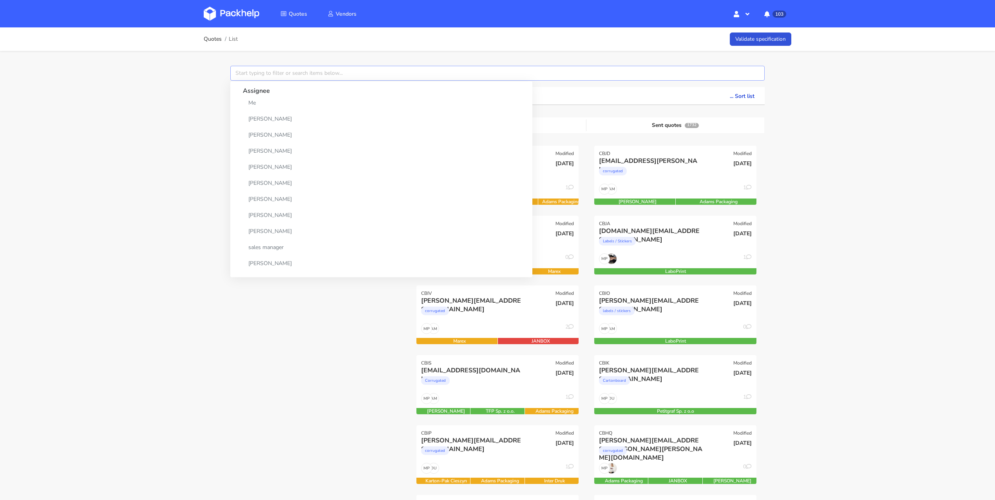
paste input "CBCC"
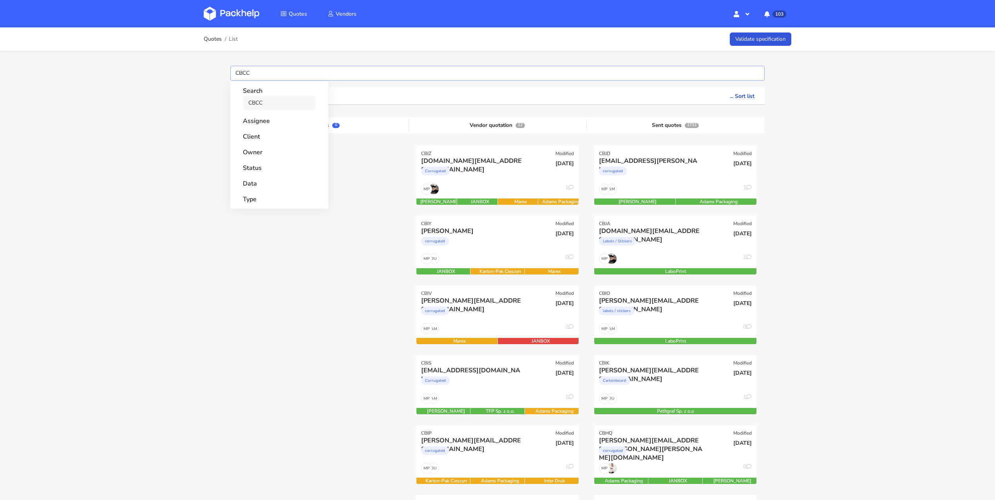
type input "CBCC"
click at [273, 106] on link "CBCC" at bounding box center [279, 103] width 73 height 15
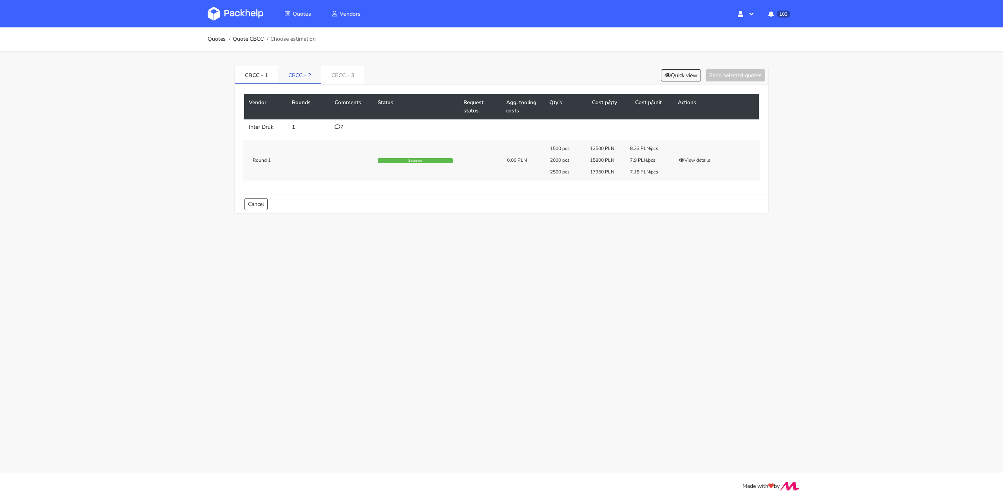
click at [303, 82] on link "CBCC - 2" at bounding box center [299, 74] width 43 height 17
click at [343, 74] on link "CBCC - 3" at bounding box center [343, 74] width 43 height 17
click at [301, 76] on link "CBCC - 2" at bounding box center [300, 74] width 44 height 17
click at [327, 76] on link "CBCC - 3" at bounding box center [344, 74] width 44 height 17
click at [307, 76] on link "CBCC - 2" at bounding box center [300, 74] width 44 height 17
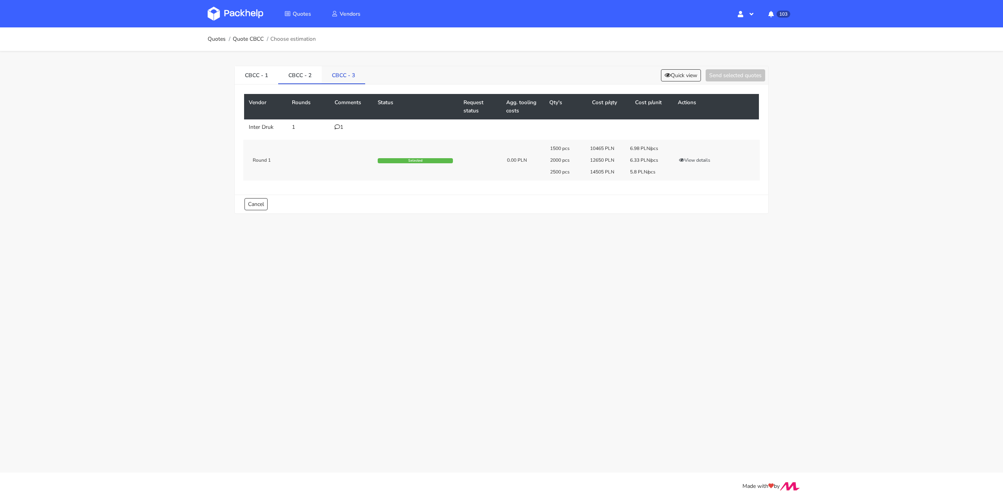
click at [332, 75] on link "CBCC - 3" at bounding box center [344, 74] width 44 height 17
click at [304, 78] on link "CBCC - 2" at bounding box center [300, 74] width 44 height 17
click at [336, 75] on link "CBCC - 3" at bounding box center [344, 74] width 44 height 17
click at [698, 163] on button "View details" at bounding box center [695, 160] width 38 height 8
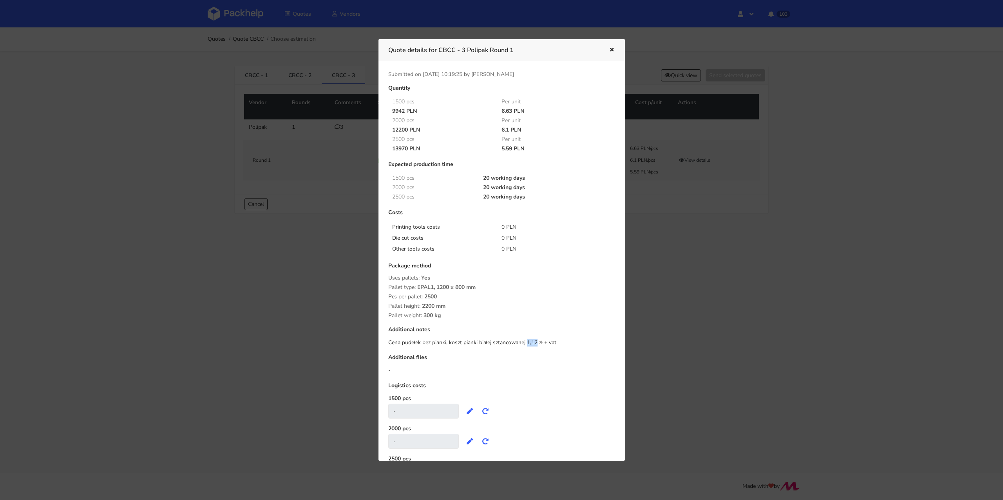
drag, startPoint x: 526, startPoint y: 342, endPoint x: 537, endPoint y: 342, distance: 10.6
click at [537, 342] on div "Cena pudełek bez pianki, koszt pianki białej sztancowanej 1,12 zł + vat" at bounding box center [501, 343] width 227 height 8
click at [614, 47] on icon "button" at bounding box center [612, 49] width 7 height 5
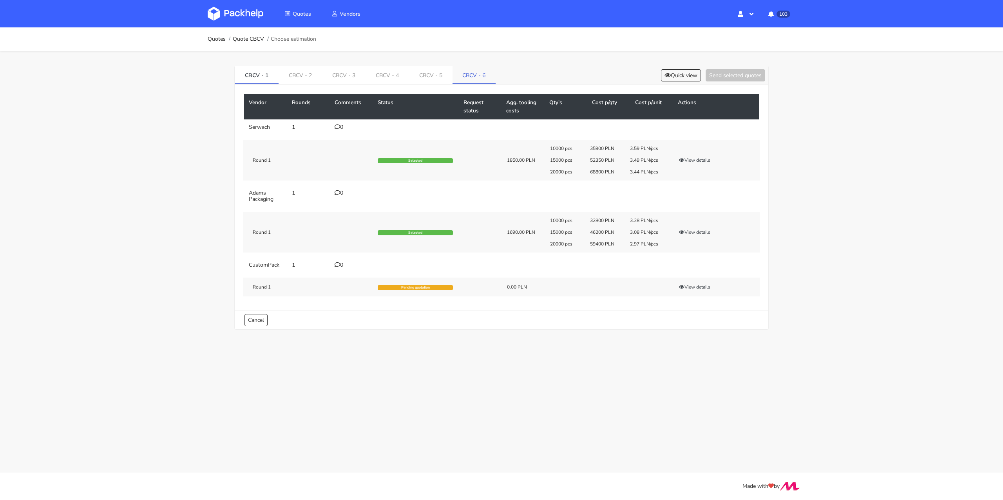
click at [473, 78] on link "CBCV - 6" at bounding box center [475, 74] width 44 height 17
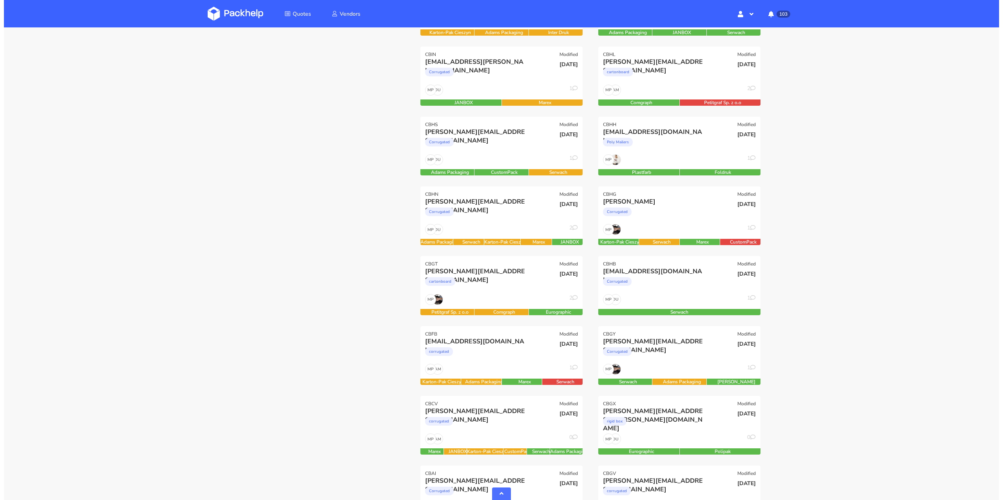
scroll to position [407, 0]
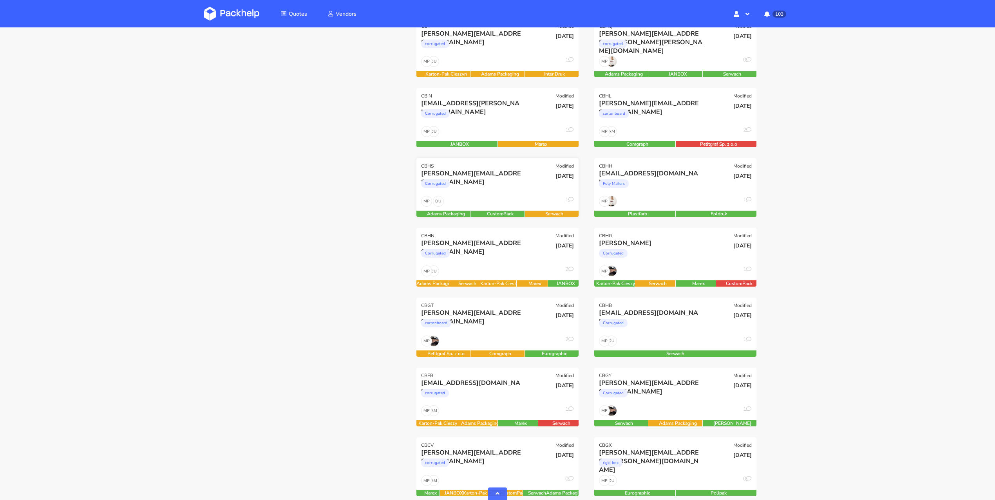
click at [542, 184] on div "[DATE]" at bounding box center [552, 182] width 54 height 27
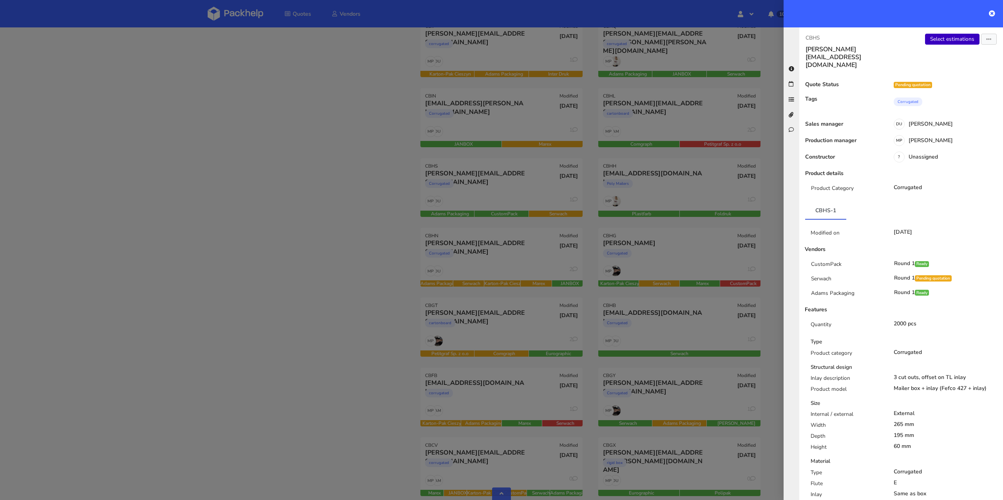
click at [957, 35] on link "Select estimations" at bounding box center [952, 39] width 54 height 11
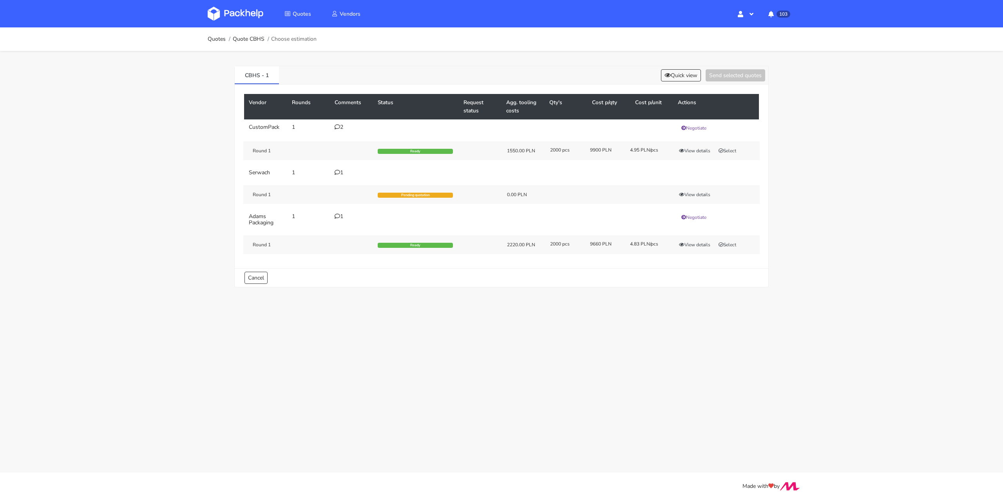
click at [335, 170] on icon at bounding box center [337, 172] width 5 height 5
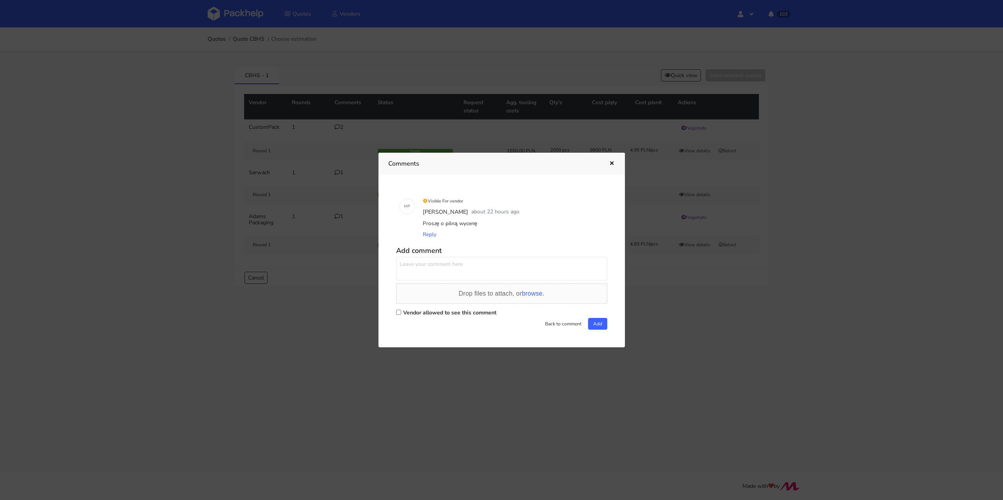
click at [177, 221] on div at bounding box center [501, 250] width 1003 height 500
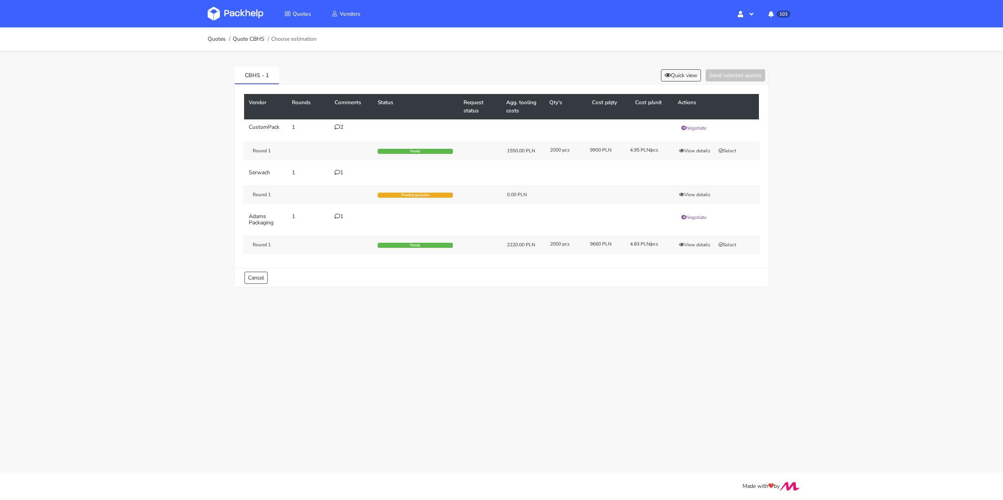
click at [337, 219] on td "1" at bounding box center [351, 220] width 43 height 22
click at [338, 216] on icon at bounding box center [337, 216] width 5 height 5
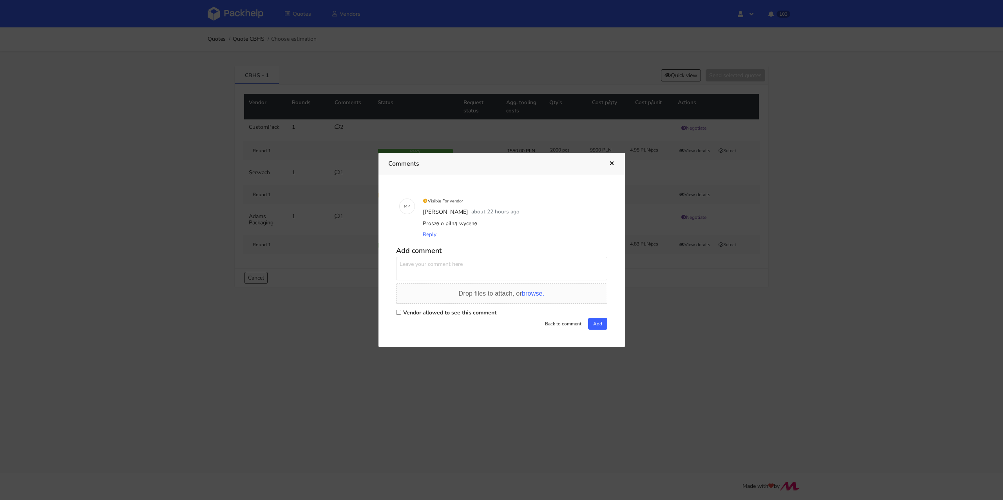
click at [180, 230] on div at bounding box center [501, 250] width 1003 height 500
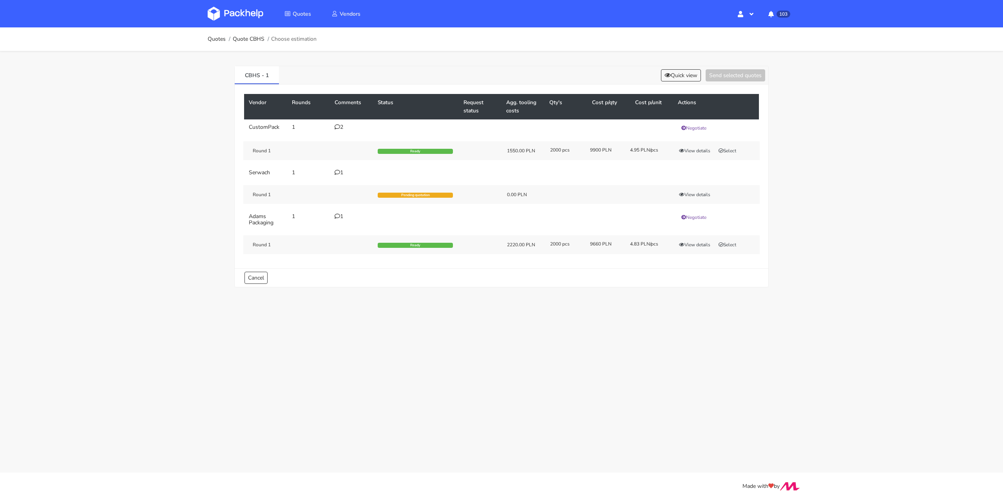
click at [341, 131] on td "2" at bounding box center [351, 128] width 43 height 17
click at [708, 149] on button "View details" at bounding box center [695, 151] width 38 height 8
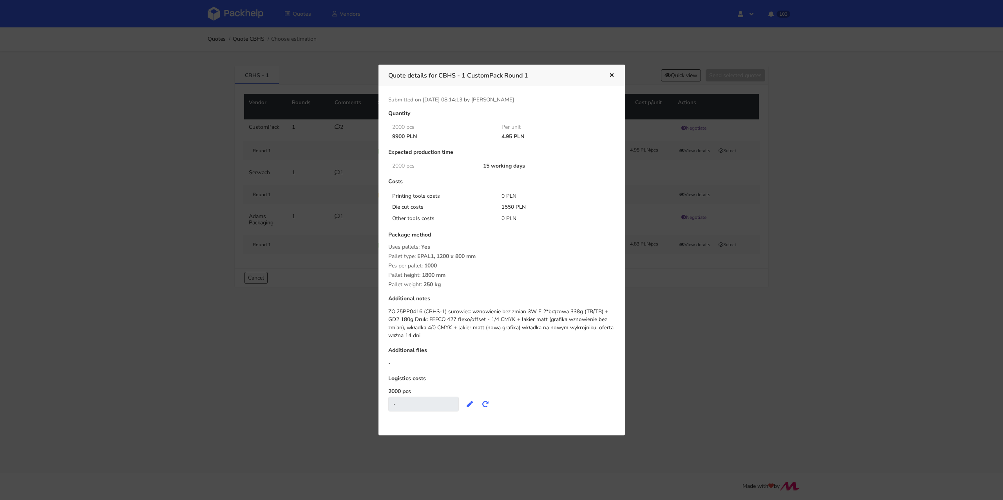
click at [155, 218] on div at bounding box center [501, 250] width 1003 height 500
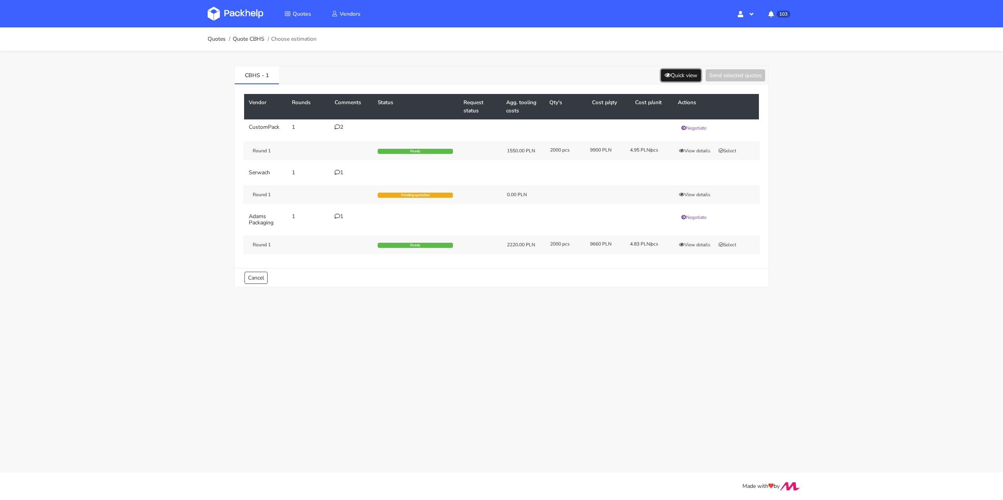
click at [680, 78] on button "Quick view" at bounding box center [681, 75] width 40 height 12
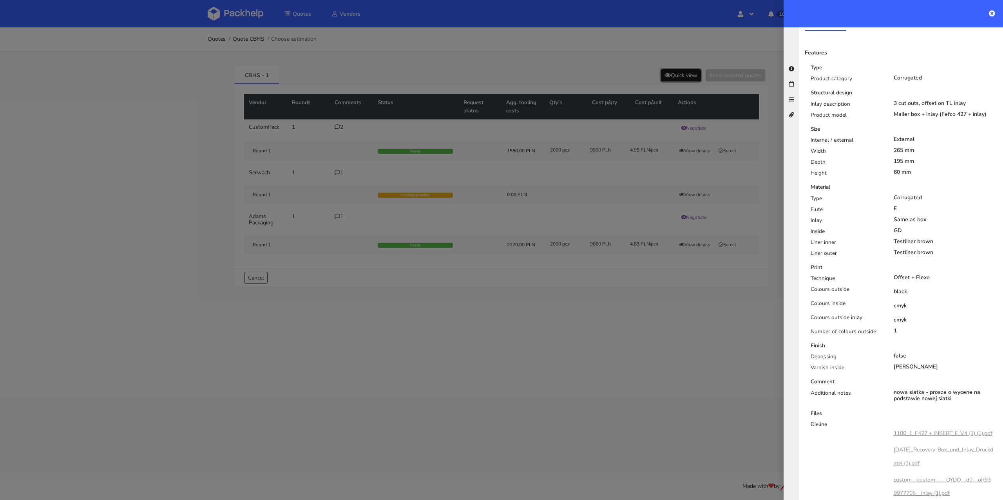
scroll to position [238, 0]
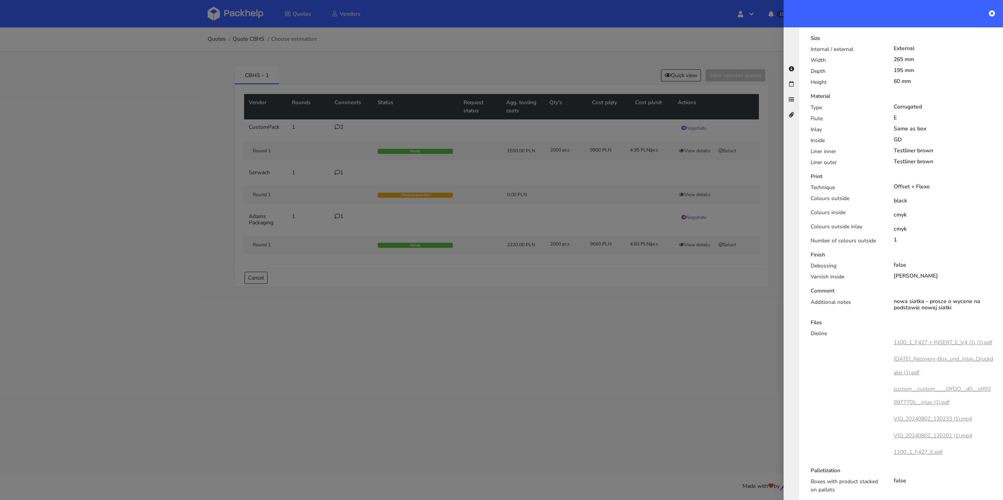
click at [690, 335] on div at bounding box center [501, 250] width 1003 height 500
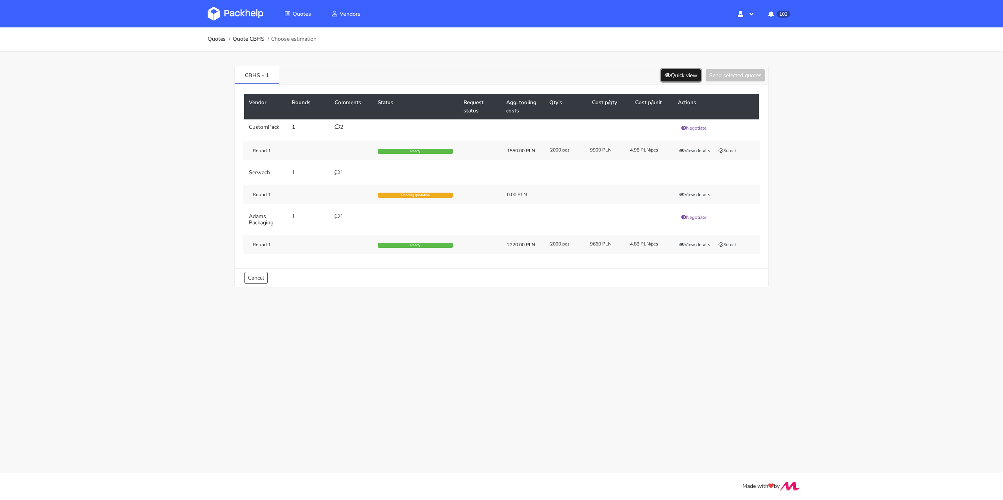
click at [696, 78] on button "Quick view" at bounding box center [681, 75] width 40 height 12
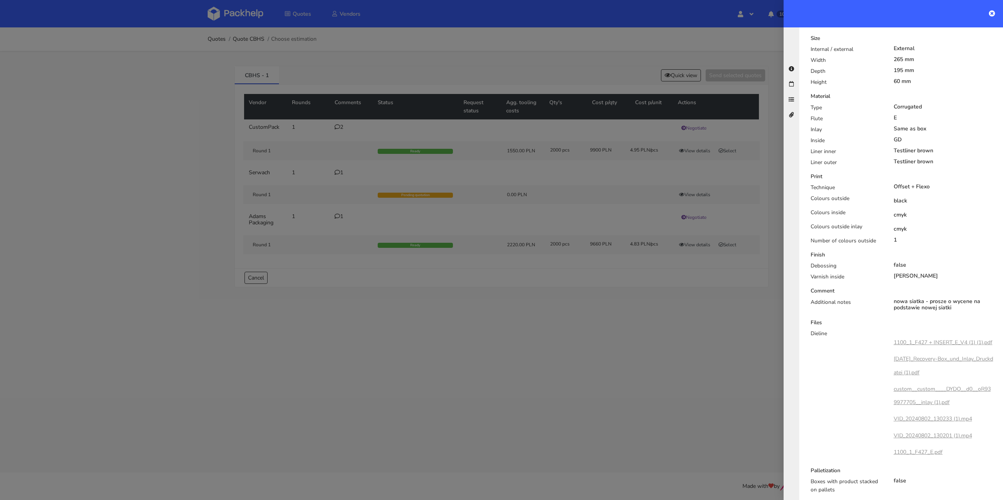
click at [609, 345] on div at bounding box center [501, 250] width 1003 height 500
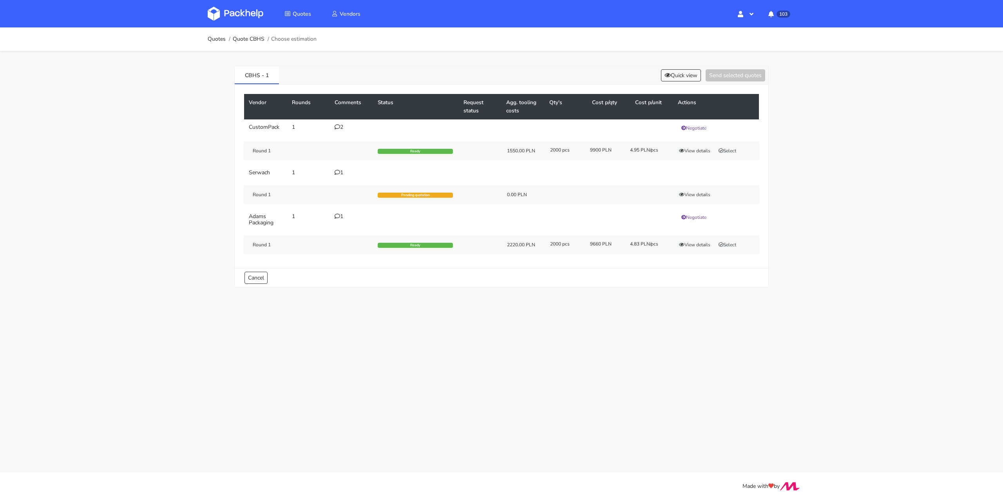
click at [337, 128] on icon at bounding box center [337, 126] width 5 height 5
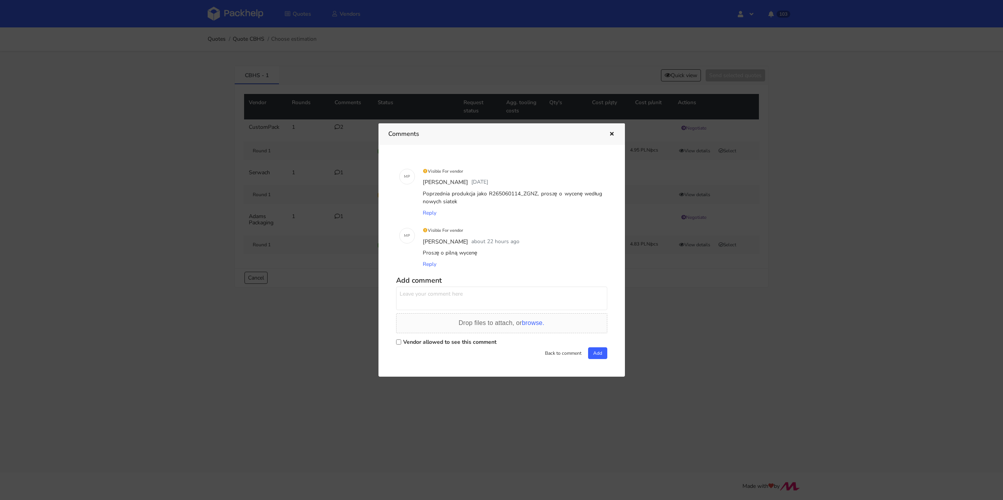
click at [351, 285] on div at bounding box center [501, 250] width 1003 height 500
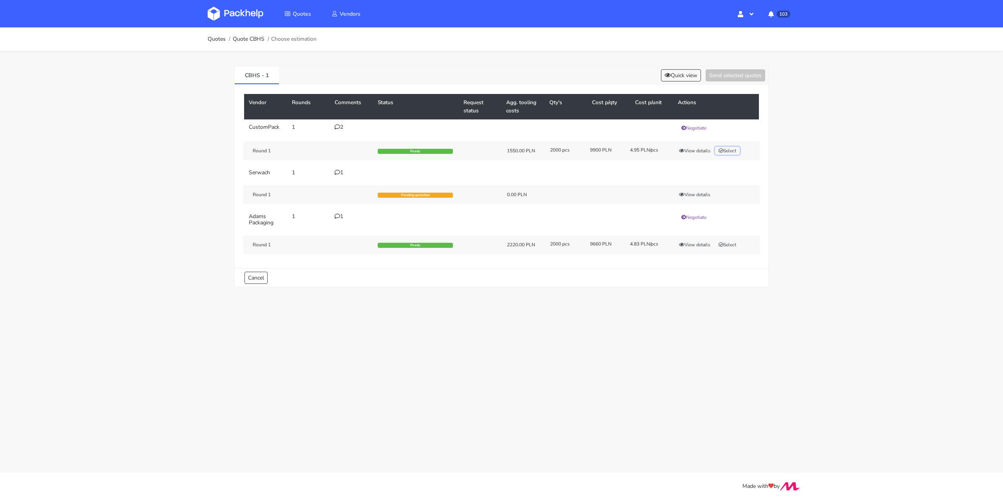
click at [736, 150] on button "Select" at bounding box center [727, 151] width 25 height 8
click at [742, 76] on button "Send selected quotes ( 1 )" at bounding box center [730, 75] width 71 height 12
click at [212, 40] on link "Quotes" at bounding box center [217, 39] width 18 height 6
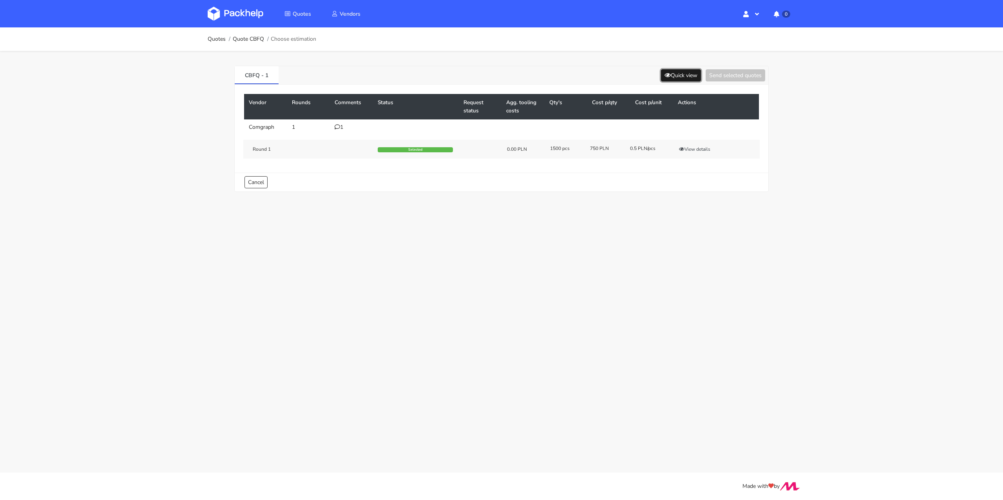
click at [684, 76] on button "Quick view" at bounding box center [681, 75] width 40 height 12
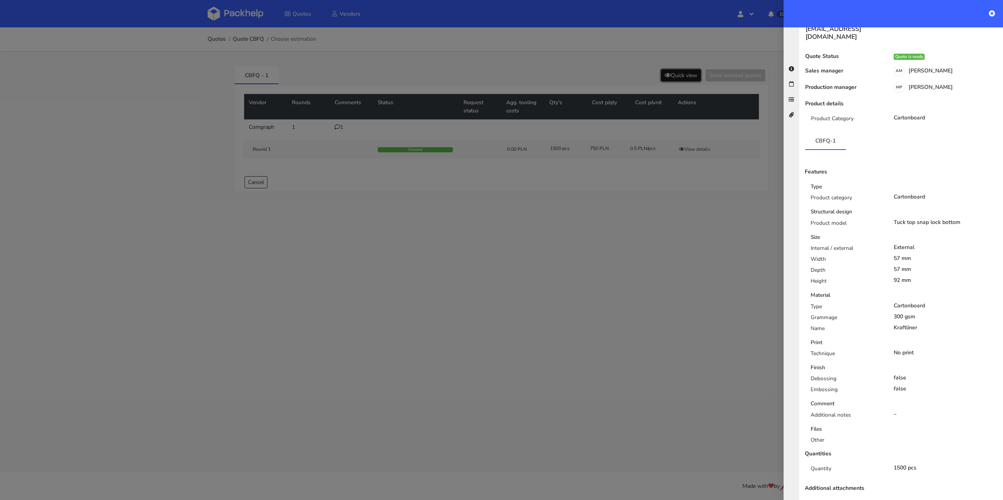
scroll to position [32, 0]
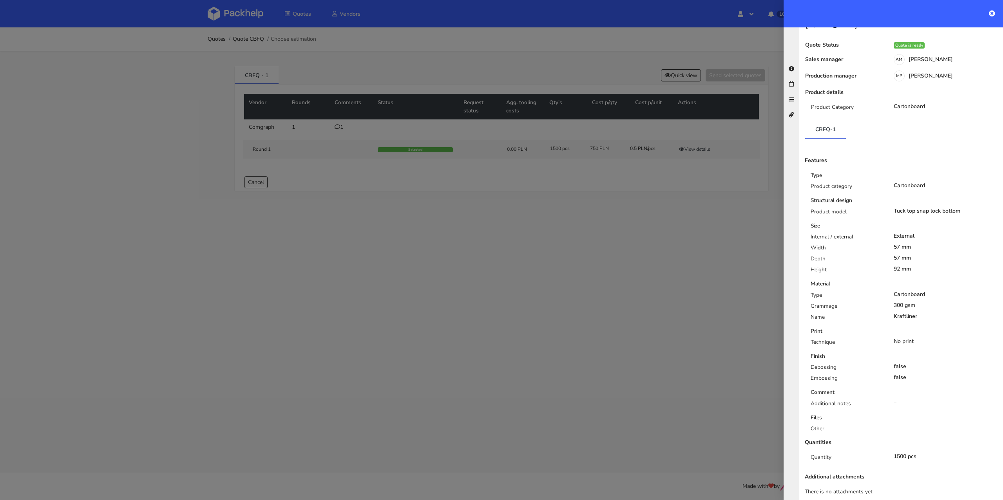
drag, startPoint x: 649, startPoint y: 233, endPoint x: 645, endPoint y: 234, distance: 4.0
click at [649, 233] on div at bounding box center [501, 250] width 1003 height 500
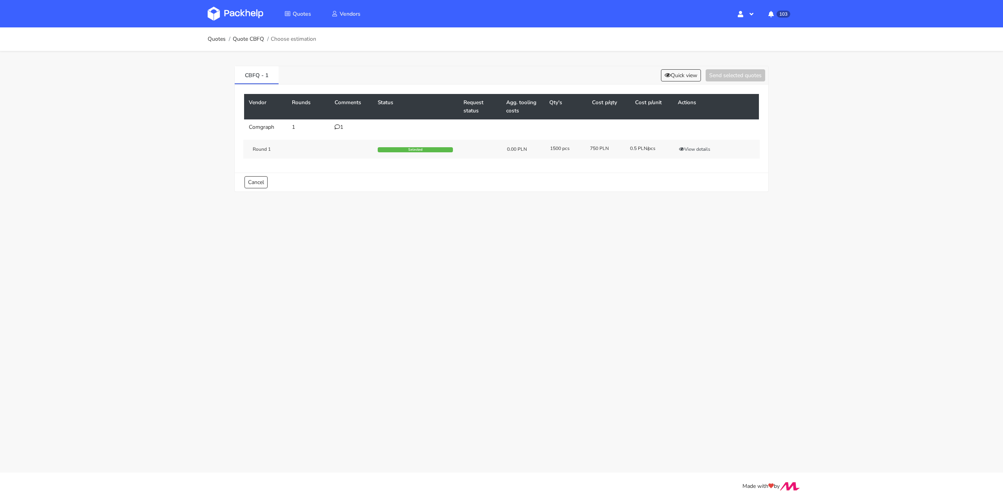
click at [337, 123] on td "1" at bounding box center [351, 128] width 43 height 16
click at [337, 125] on icon at bounding box center [337, 126] width 5 height 5
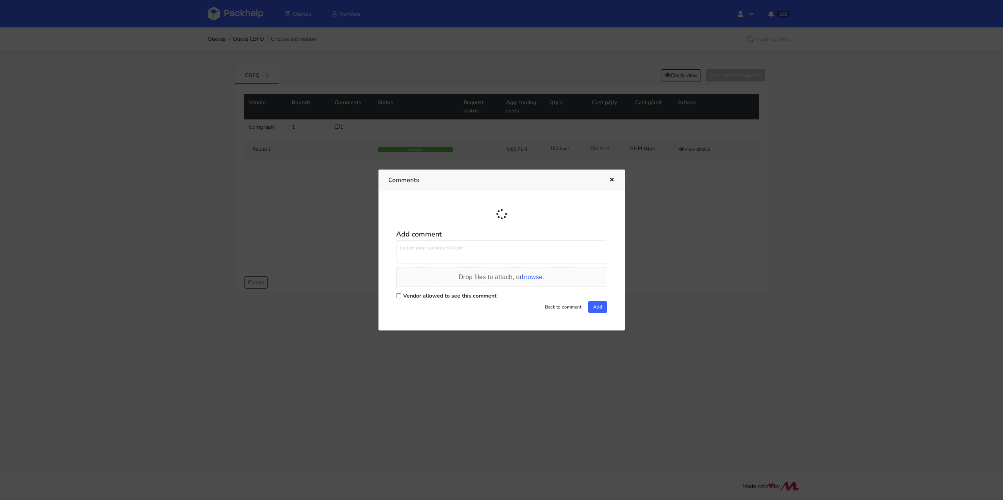
click at [613, 182] on icon "button" at bounding box center [612, 180] width 7 height 5
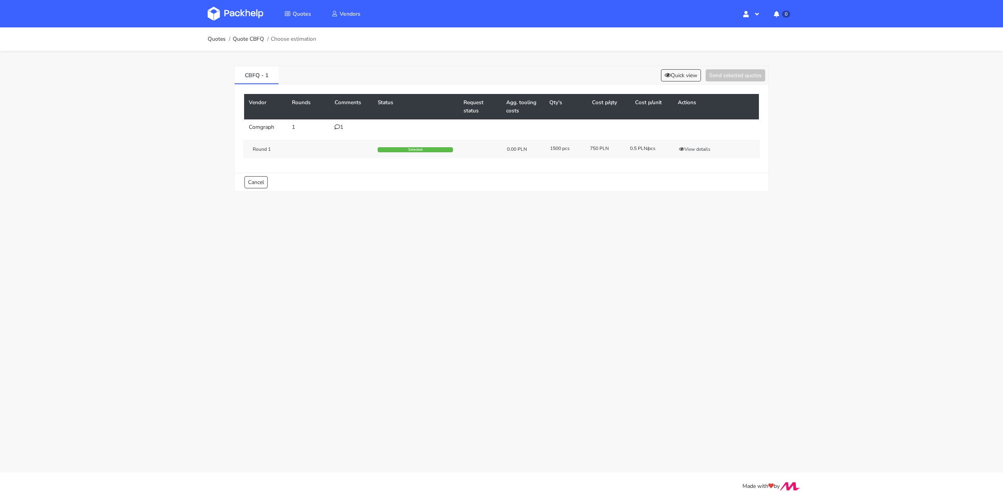
click at [337, 126] on icon at bounding box center [337, 126] width 5 height 5
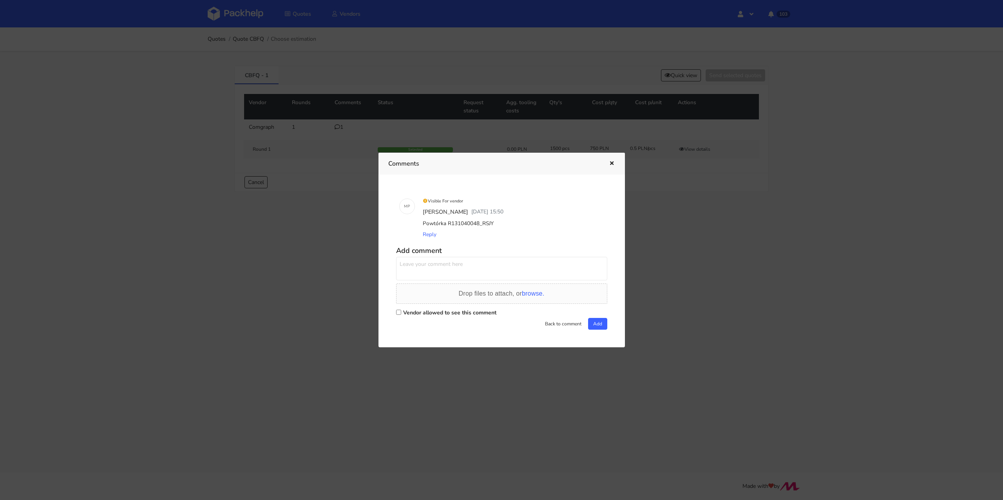
drag, startPoint x: 492, startPoint y: 221, endPoint x: 478, endPoint y: 223, distance: 14.4
click at [478, 223] on div "Powtórka R131040048_RSJY" at bounding box center [512, 223] width 183 height 11
copy div "RSJY"
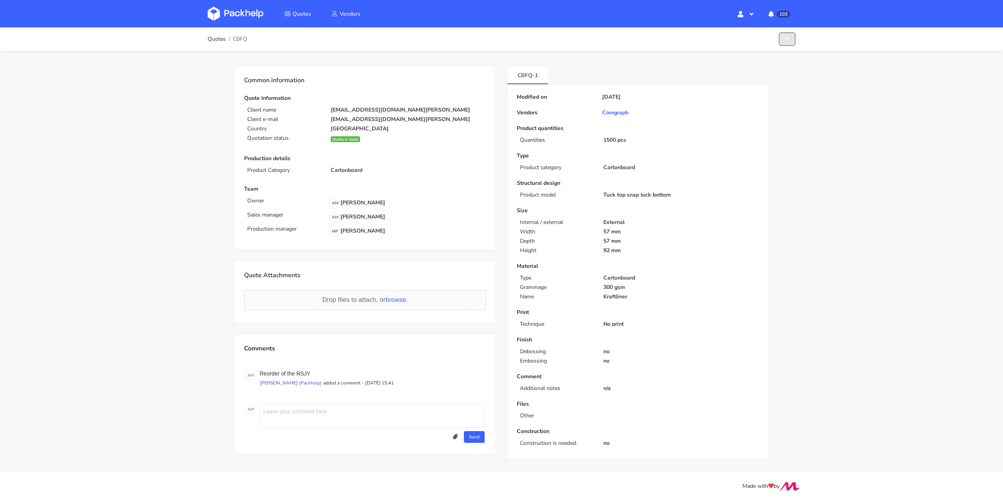
click at [790, 40] on icon "button" at bounding box center [787, 38] width 5 height 5
click at [742, 89] on link "Show estimations" at bounding box center [757, 85] width 69 height 13
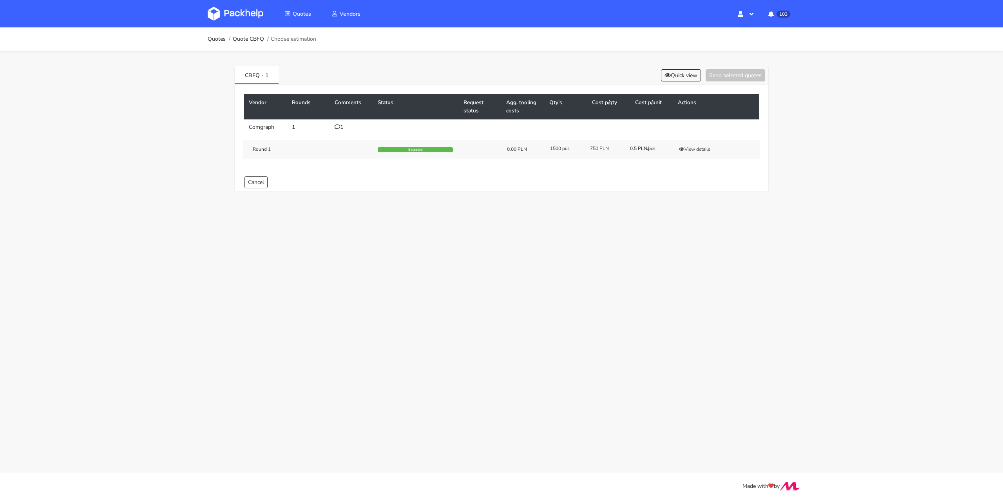
click at [335, 127] on icon at bounding box center [337, 126] width 5 height 5
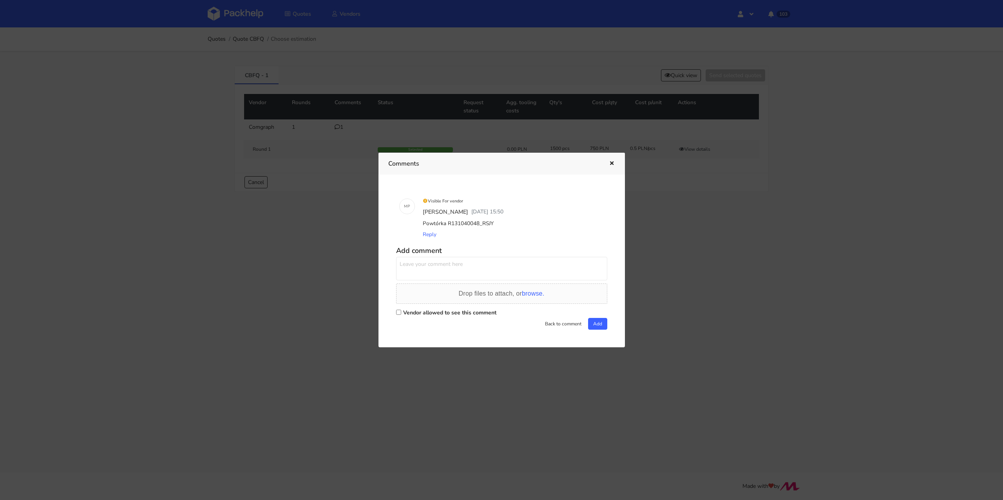
click at [609, 165] on icon "button" at bounding box center [612, 163] width 7 height 5
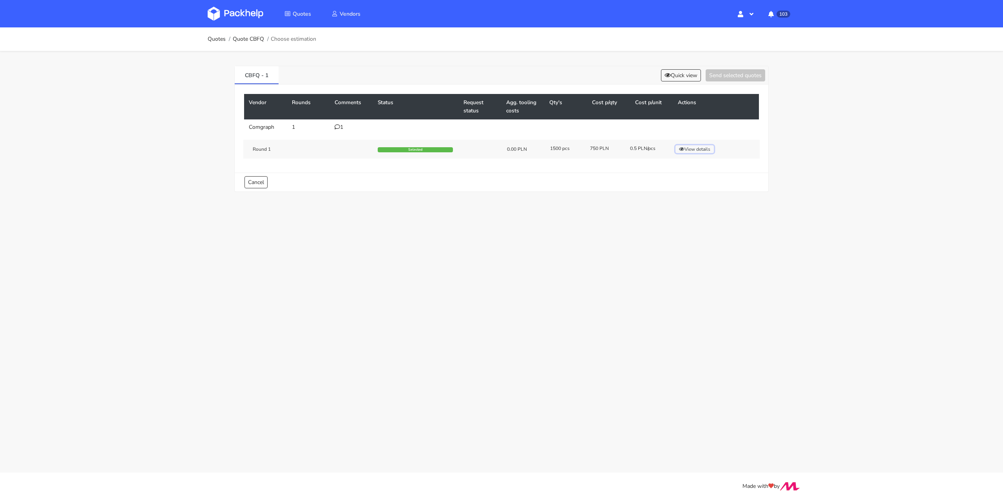
click at [699, 151] on button "View details" at bounding box center [695, 149] width 38 height 8
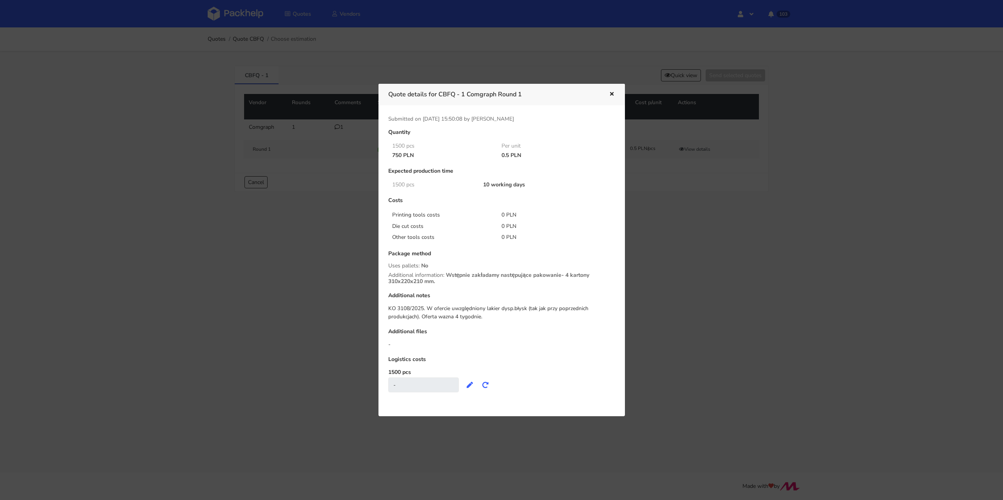
click at [612, 94] on icon "button" at bounding box center [612, 94] width 7 height 5
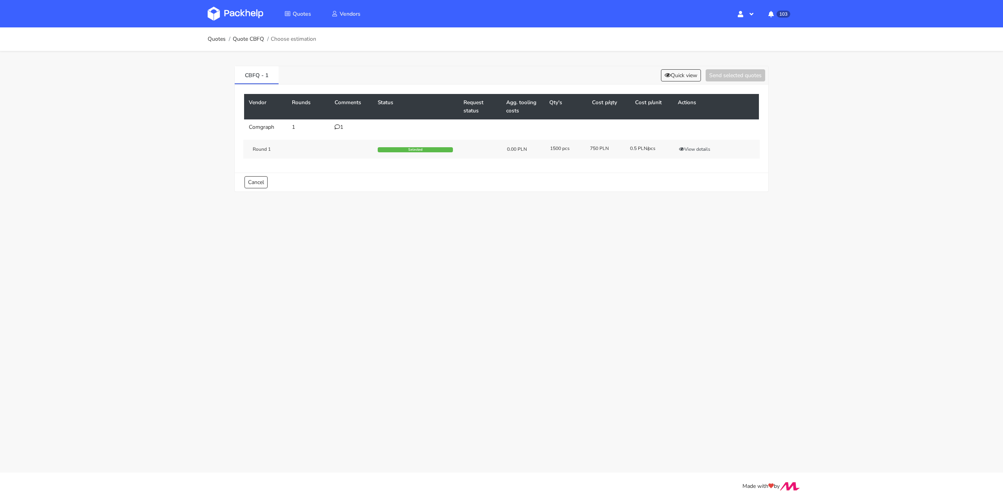
click at [337, 124] on icon at bounding box center [337, 126] width 5 height 5
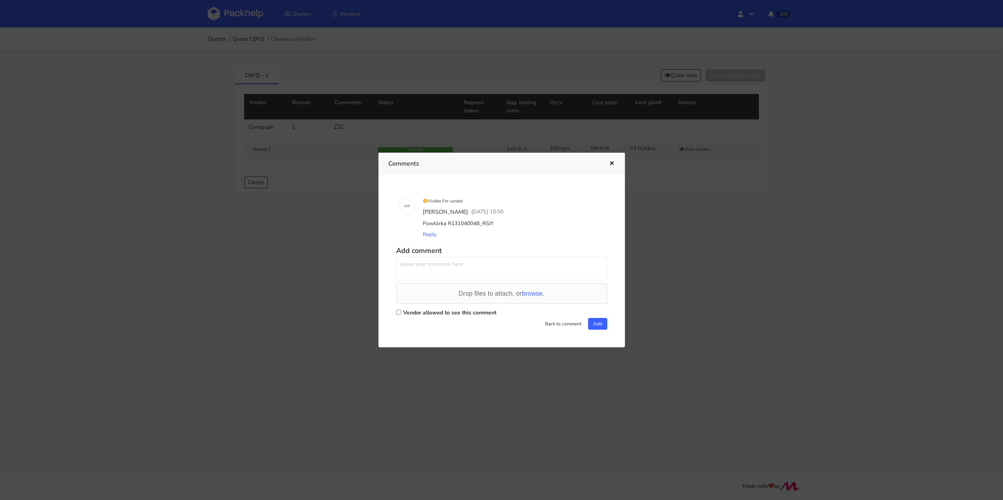
drag, startPoint x: 497, startPoint y: 221, endPoint x: 480, endPoint y: 222, distance: 17.3
click at [480, 222] on div "Powtórka R131040048_RSJY" at bounding box center [512, 223] width 183 height 11
copy div "RSJY"
click at [613, 164] on icon "button" at bounding box center [612, 163] width 7 height 5
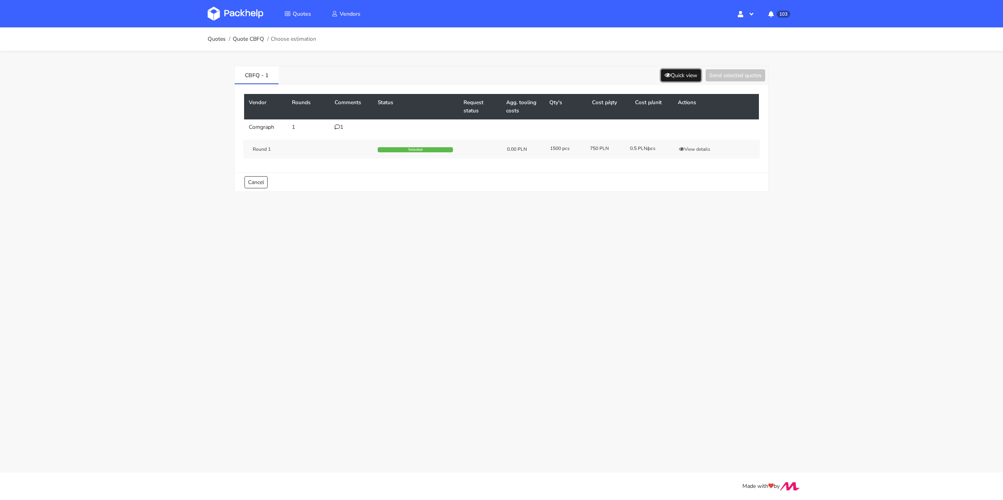
click at [687, 74] on button "Quick view" at bounding box center [681, 75] width 40 height 12
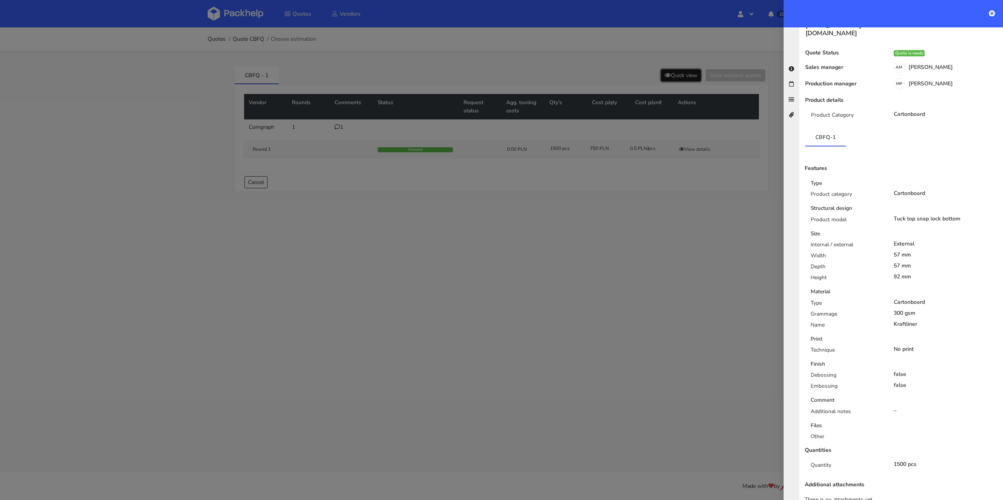
scroll to position [32, 0]
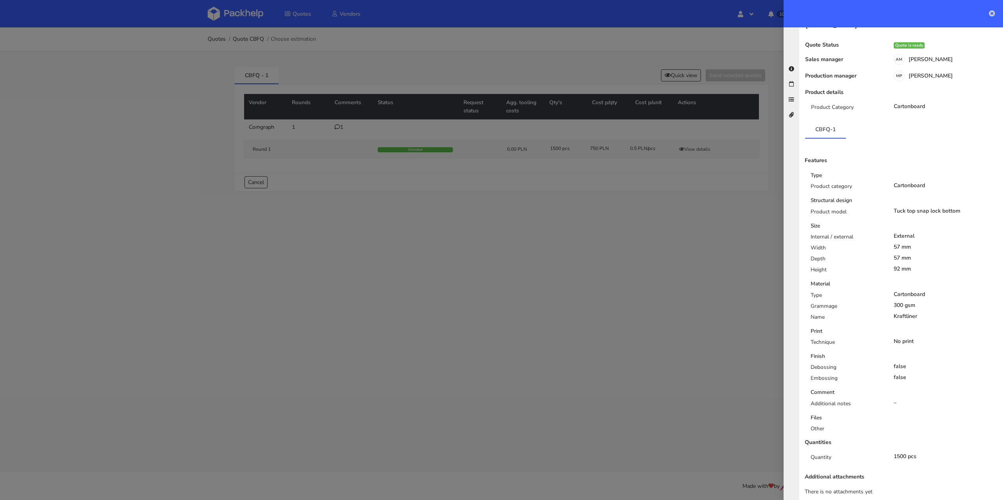
click at [994, 14] on icon at bounding box center [992, 13] width 6 height 6
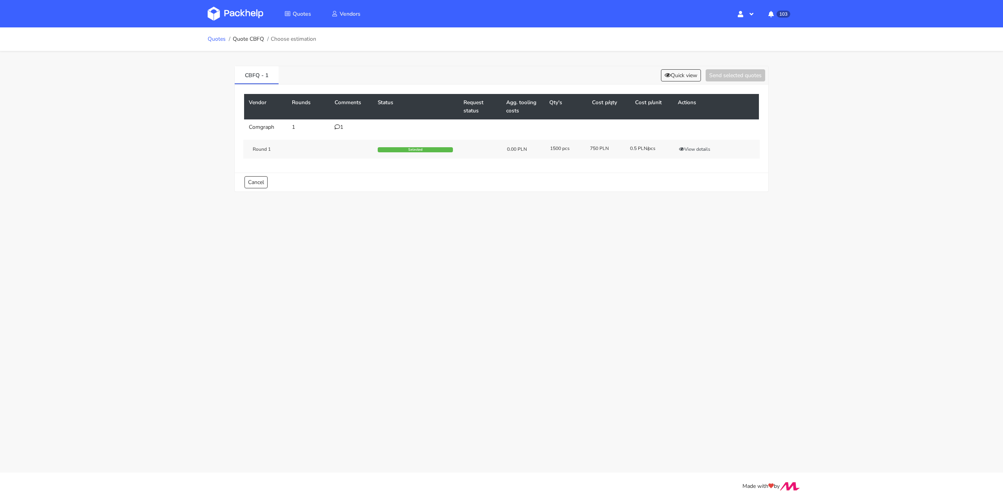
click at [214, 42] on link "Quotes" at bounding box center [217, 39] width 18 height 6
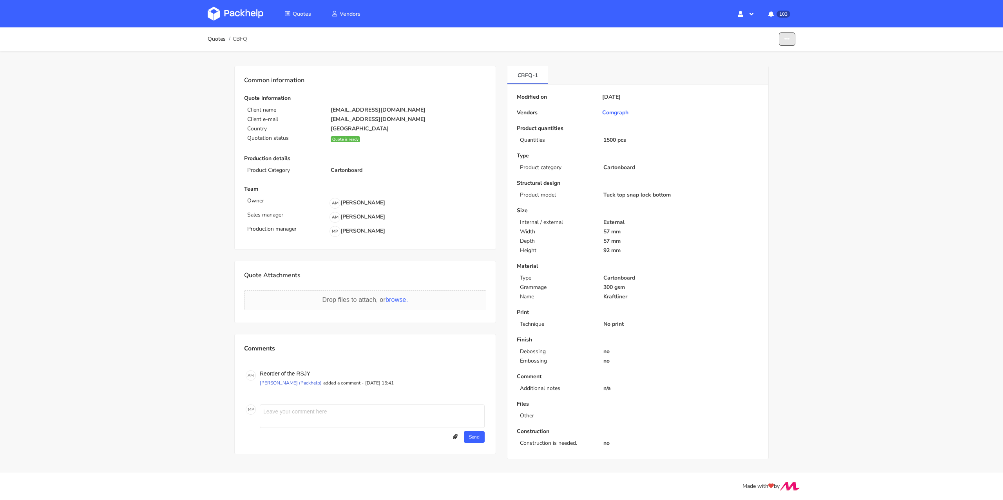
click at [782, 42] on button "button" at bounding box center [787, 40] width 16 height 14
click at [767, 81] on link "Show estimations" at bounding box center [757, 85] width 69 height 13
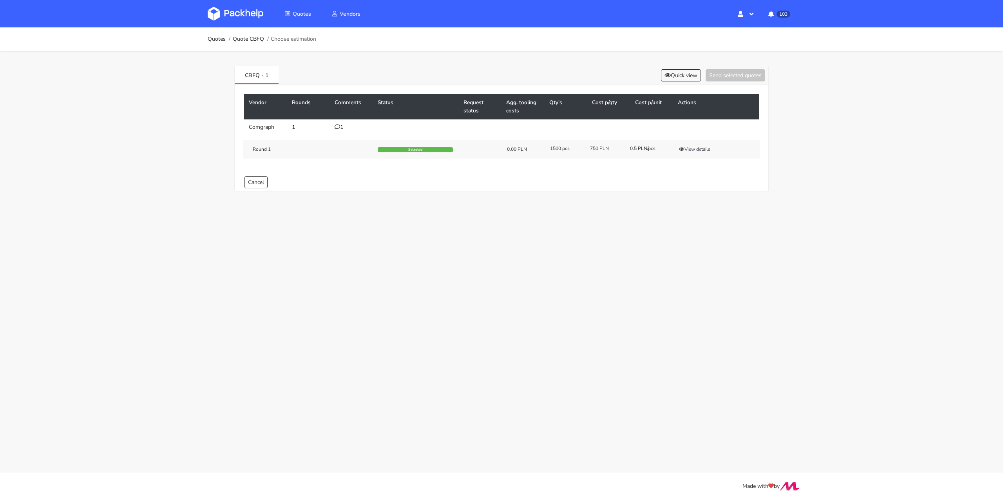
click at [342, 126] on div "1" at bounding box center [352, 127] width 34 height 6
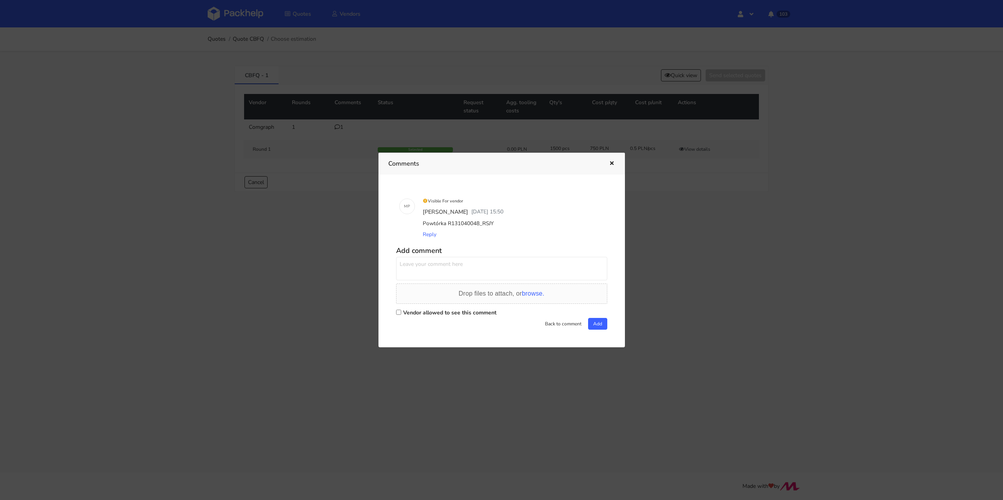
click at [614, 162] on icon "button" at bounding box center [612, 163] width 7 height 5
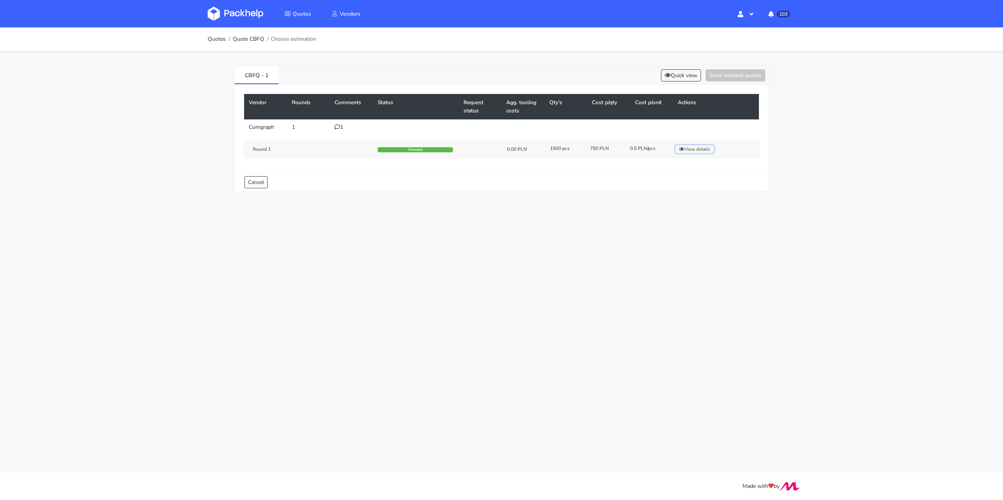
click at [693, 148] on button "View details" at bounding box center [695, 149] width 38 height 8
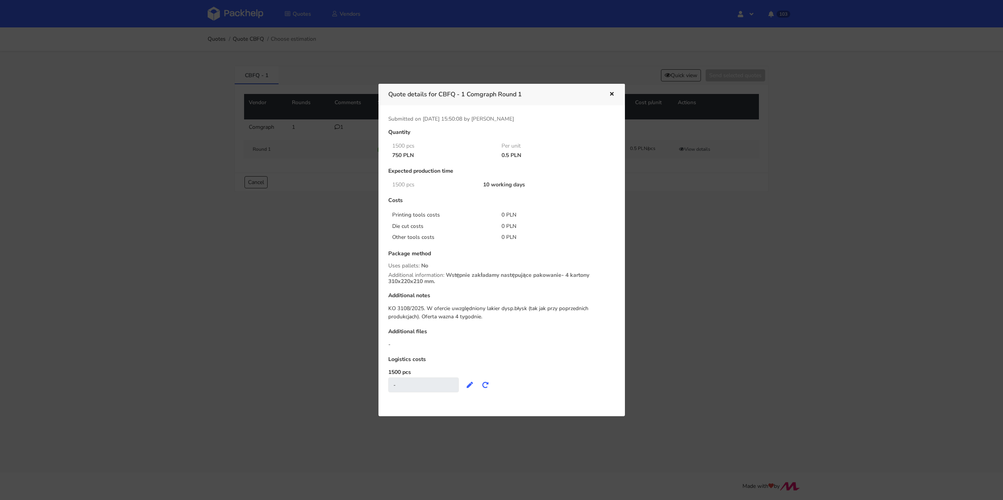
click at [612, 93] on icon "button" at bounding box center [612, 94] width 7 height 5
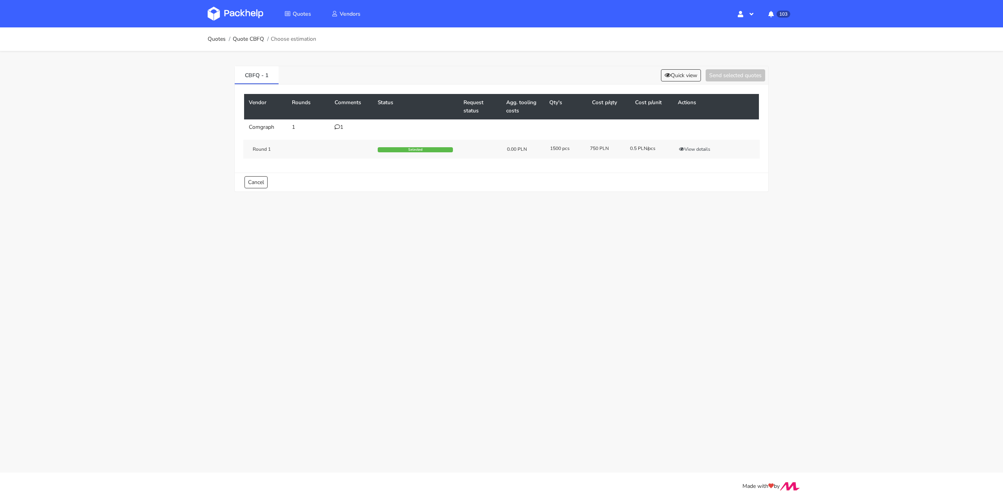
click at [342, 124] on div "1" at bounding box center [352, 127] width 34 height 6
click at [700, 150] on button "View details" at bounding box center [695, 149] width 38 height 8
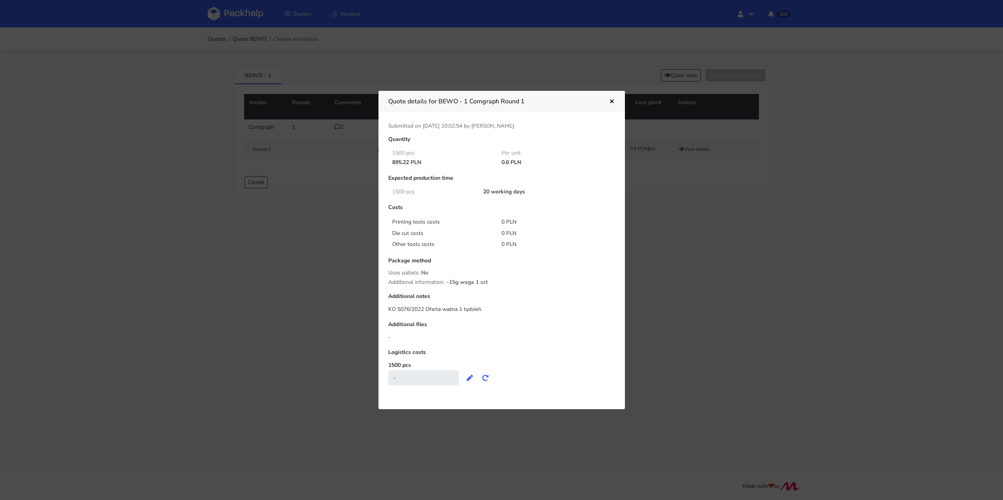
click at [611, 99] on icon "button" at bounding box center [612, 101] width 7 height 5
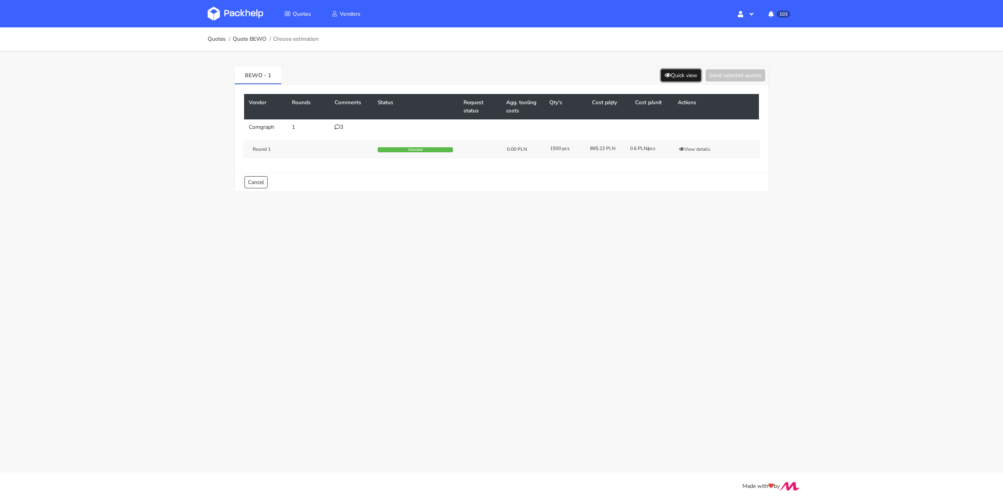
click at [680, 70] on button "Quick view" at bounding box center [681, 75] width 40 height 12
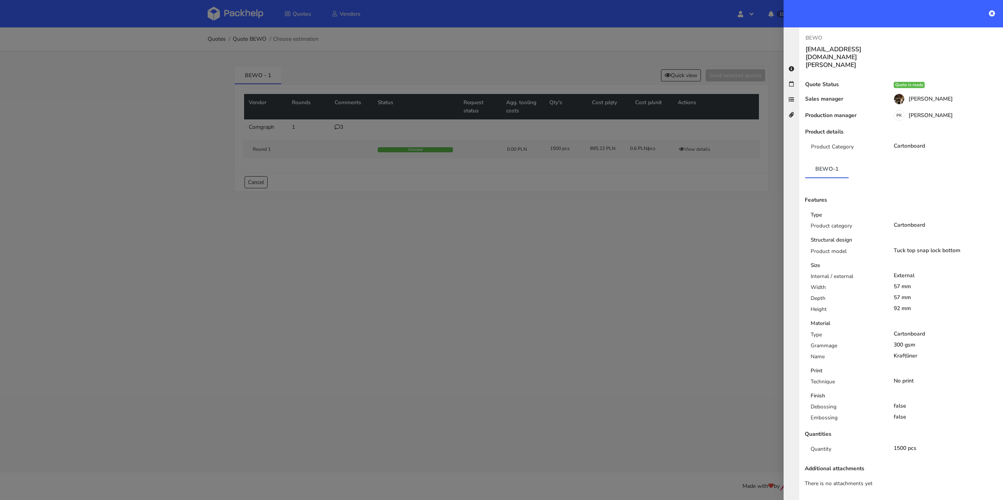
click at [549, 176] on div at bounding box center [501, 250] width 1003 height 500
click at [549, 176] on div "Cancel" at bounding box center [502, 182] width 534 height 19
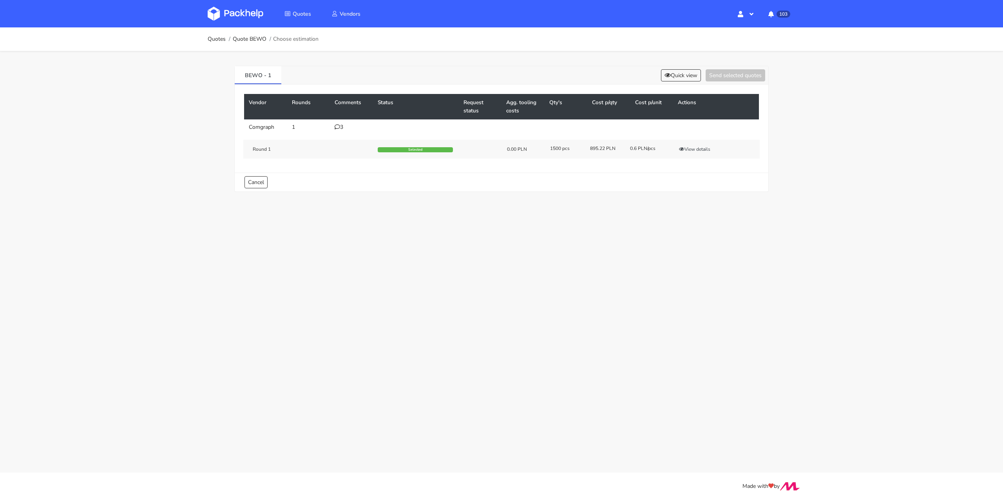
click at [345, 128] on div "3" at bounding box center [352, 127] width 34 height 6
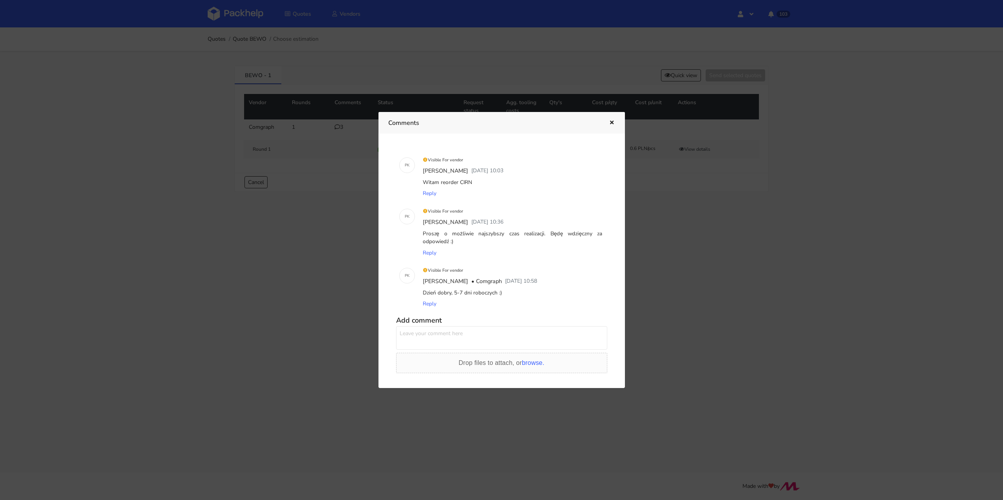
drag, startPoint x: 476, startPoint y: 183, endPoint x: 460, endPoint y: 183, distance: 15.7
click at [460, 183] on div "Witam reorder CIRN" at bounding box center [512, 182] width 183 height 11
copy div "CIRN"
click at [611, 120] on icon "button" at bounding box center [612, 122] width 7 height 5
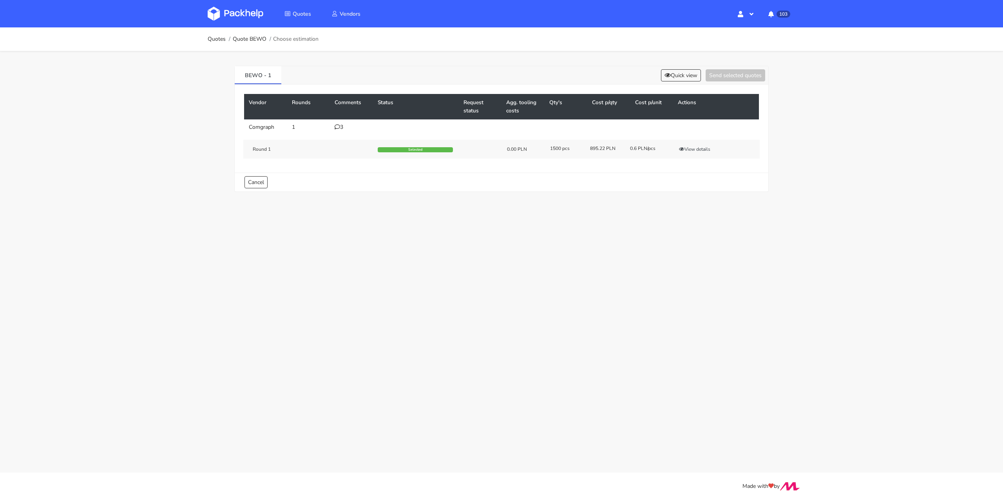
click at [337, 127] on icon at bounding box center [337, 126] width 5 height 5
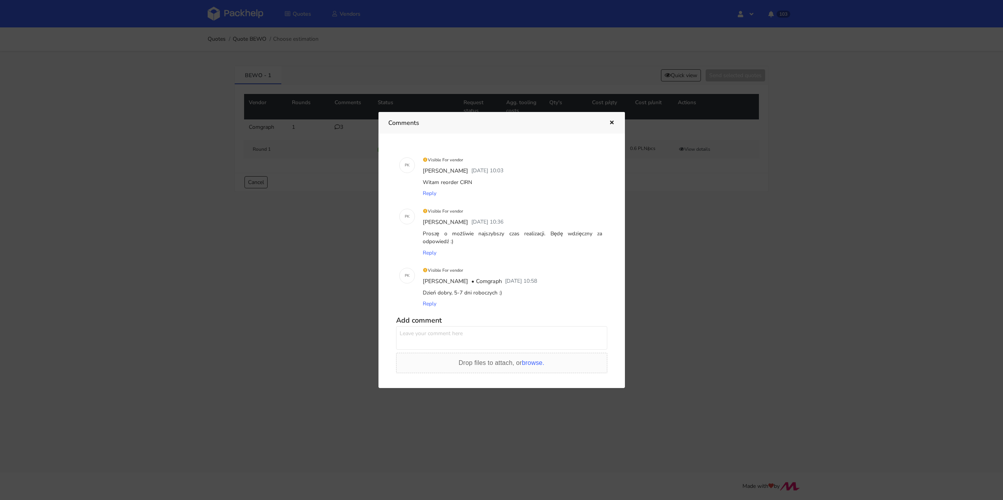
click at [609, 123] on icon "button" at bounding box center [612, 122] width 7 height 5
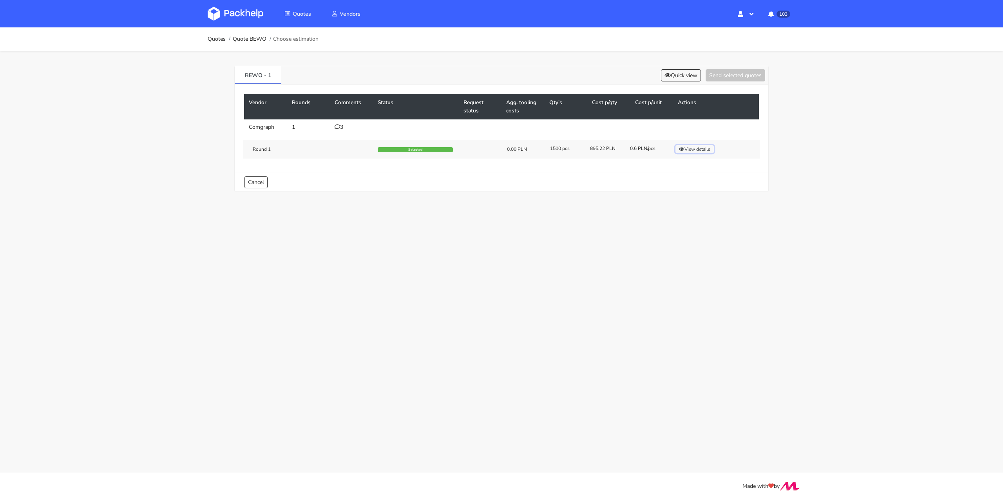
click at [691, 146] on button "View details" at bounding box center [695, 149] width 38 height 8
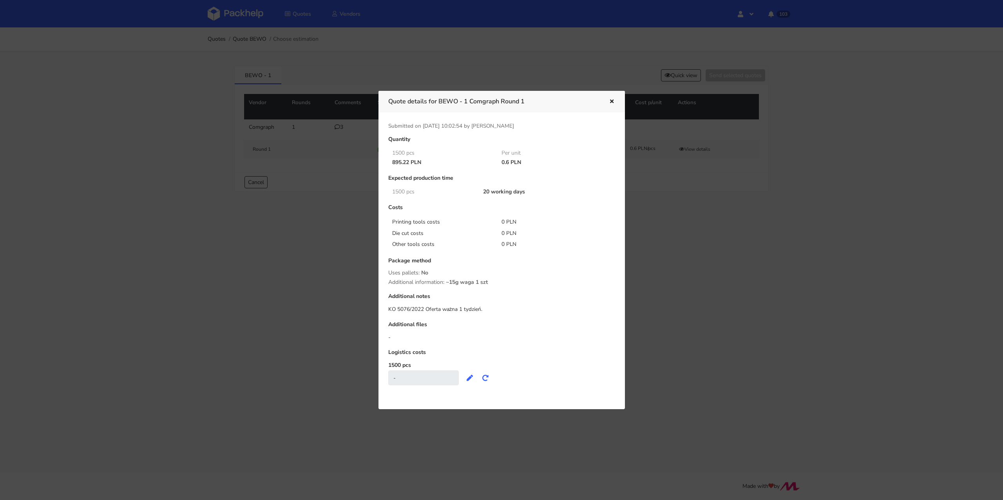
click at [611, 100] on icon "button" at bounding box center [612, 101] width 7 height 5
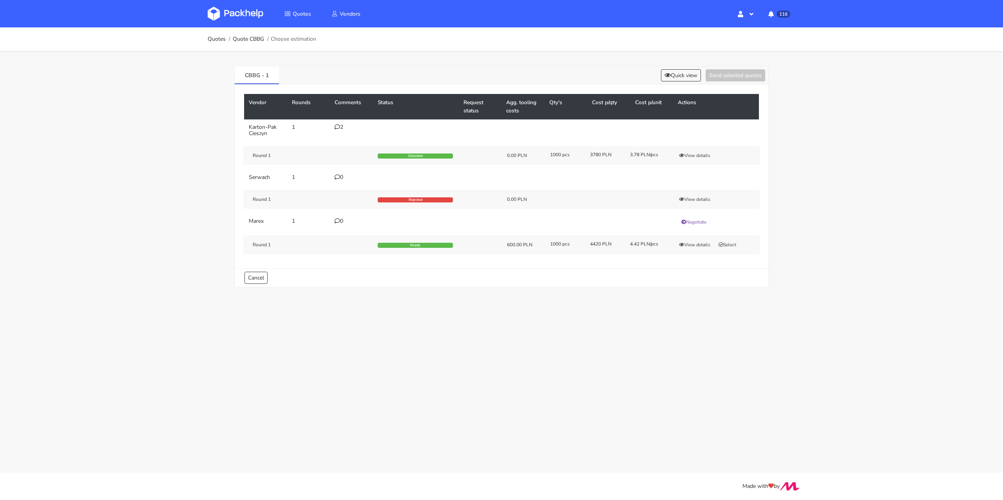
click at [341, 127] on div "2" at bounding box center [352, 127] width 34 height 6
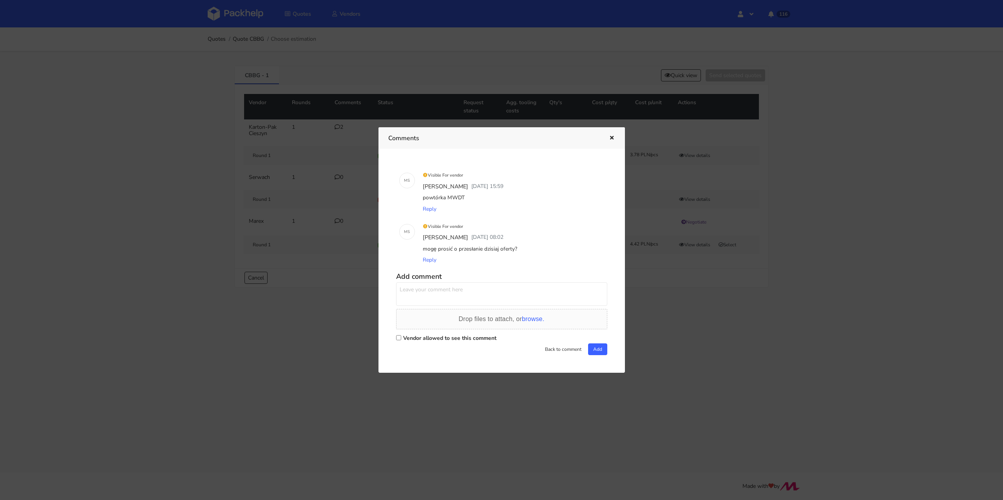
click at [161, 179] on div at bounding box center [501, 250] width 1003 height 500
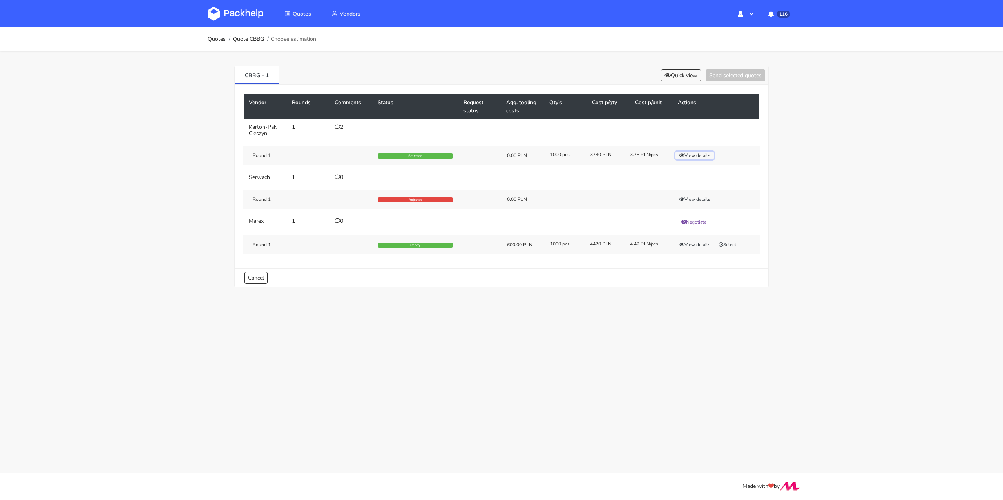
click at [708, 155] on button "View details" at bounding box center [695, 156] width 38 height 8
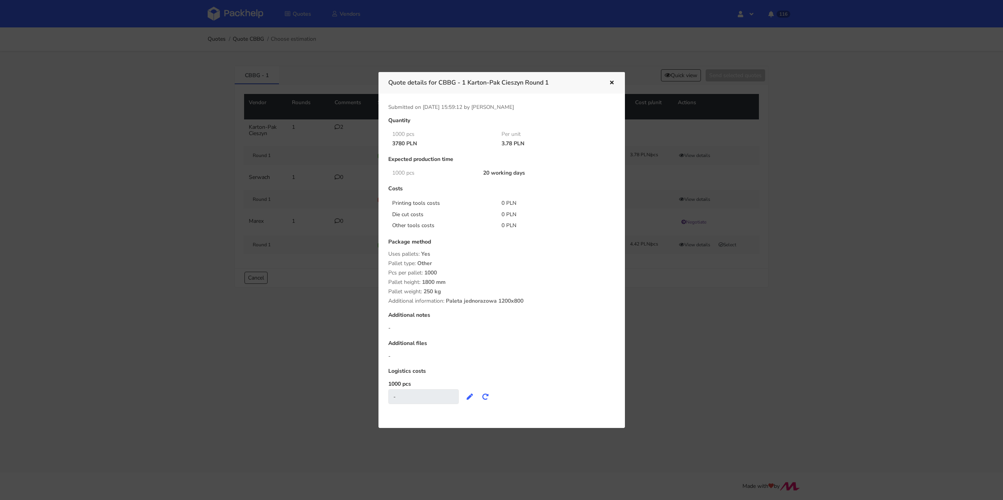
drag, startPoint x: 500, startPoint y: 143, endPoint x: 511, endPoint y: 141, distance: 11.5
click at [511, 141] on div "3.78 PLN" at bounding box center [551, 144] width 110 height 6
click at [511, 142] on div "3.78 PLN" at bounding box center [551, 144] width 110 height 6
drag, startPoint x: 502, startPoint y: 144, endPoint x: 512, endPoint y: 144, distance: 10.2
click at [512, 144] on div "3.78 PLN" at bounding box center [551, 144] width 110 height 6
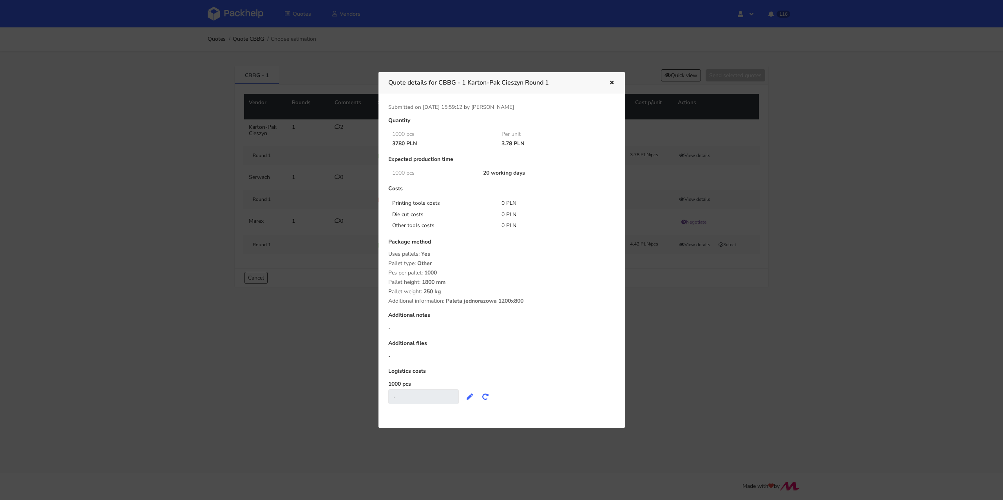
copy div "3.78"
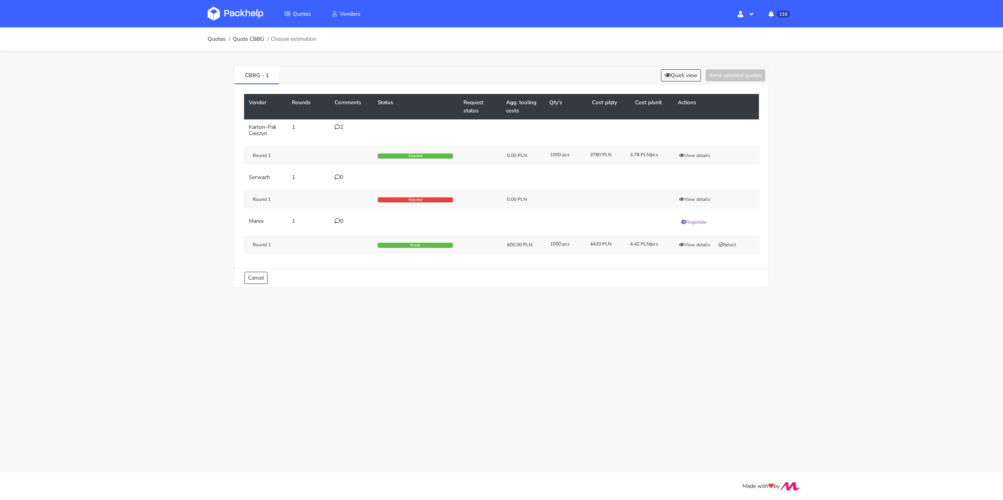
click at [338, 127] on icon at bounding box center [337, 126] width 5 height 5
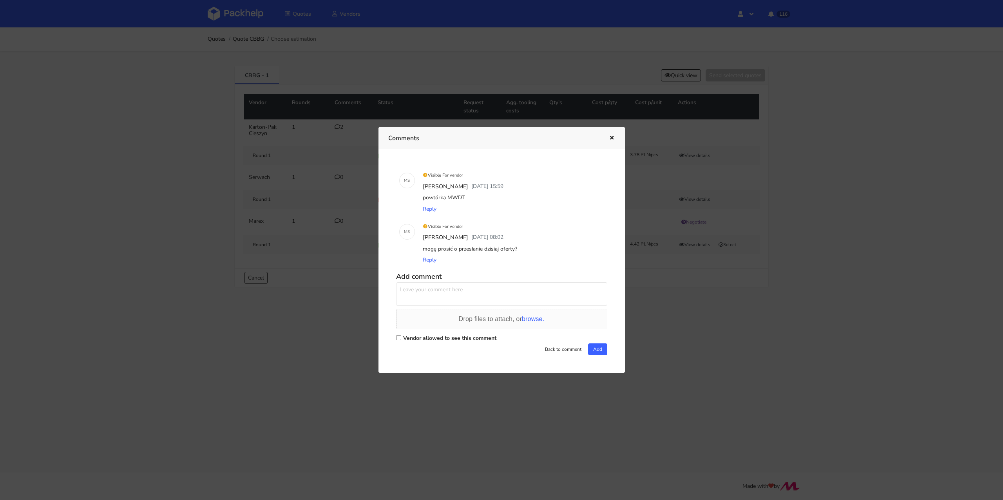
drag, startPoint x: 468, startPoint y: 196, endPoint x: 447, endPoint y: 198, distance: 21.2
click at [447, 198] on div "powtórka MWDT" at bounding box center [512, 197] width 183 height 11
copy div "MWDT"
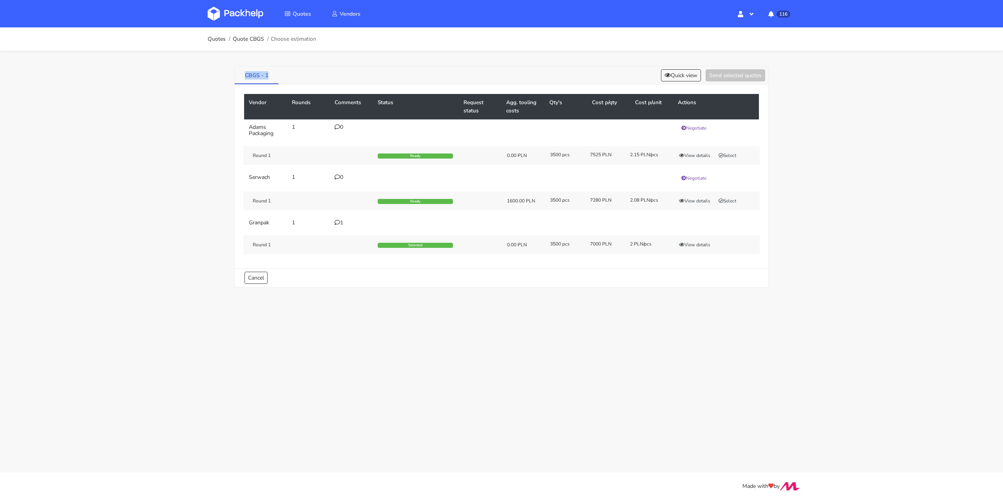
drag, startPoint x: 243, startPoint y: 77, endPoint x: 265, endPoint y: 79, distance: 22.5
click at [265, 79] on link "CBGS - 1" at bounding box center [257, 74] width 44 height 17
copy link "CBGS - 1"
click at [689, 245] on button "View details" at bounding box center [695, 245] width 38 height 8
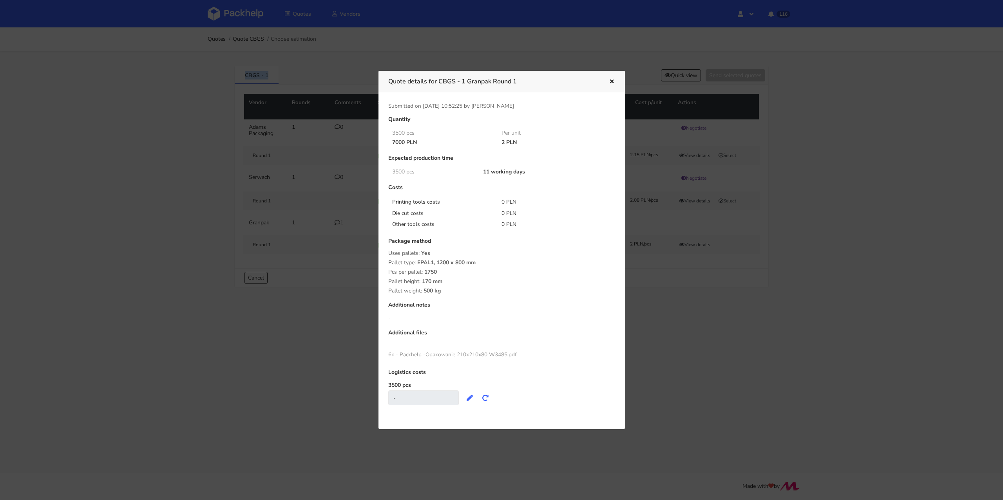
click at [609, 80] on icon "button" at bounding box center [612, 81] width 7 height 5
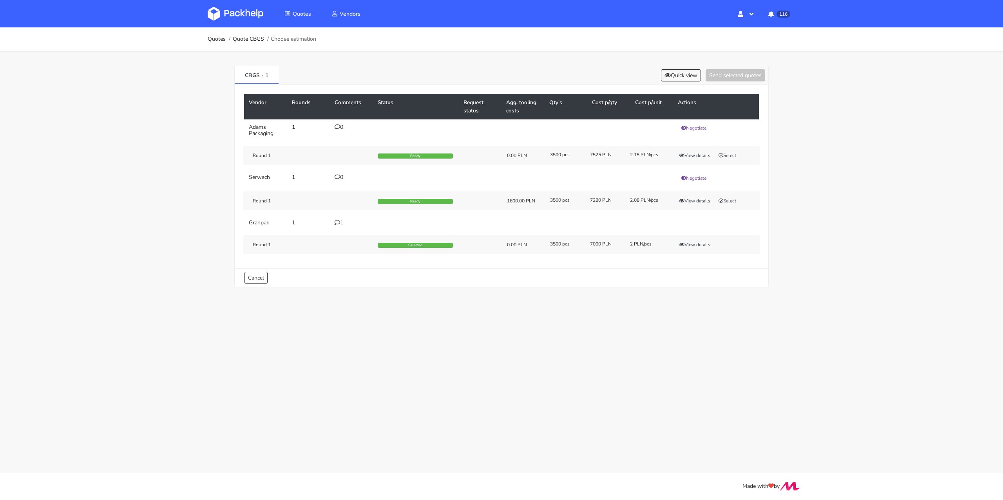
click at [337, 220] on icon at bounding box center [337, 222] width 5 height 5
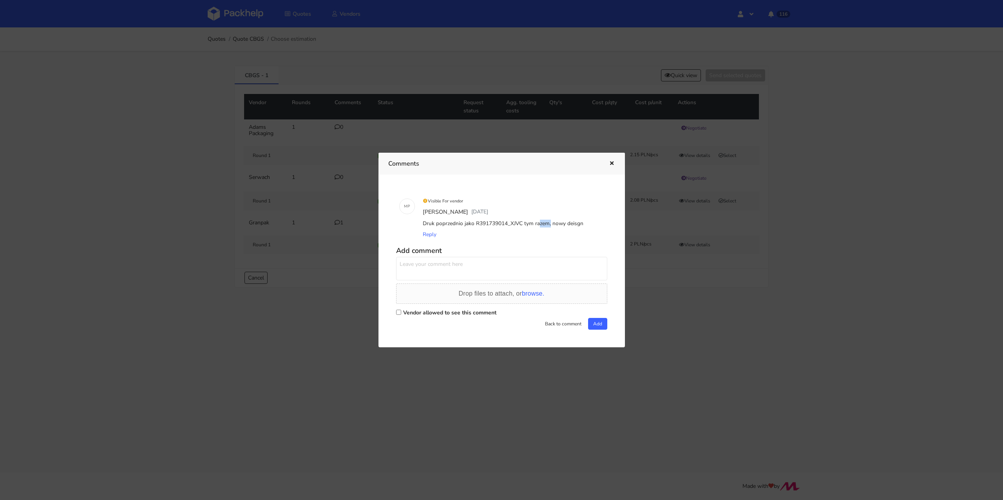
drag, startPoint x: 509, startPoint y: 223, endPoint x: 519, endPoint y: 224, distance: 10.2
click at [519, 224] on div "Druk poprzednio jako R391739014_XJVC tym razem, nowy deisgn" at bounding box center [512, 223] width 183 height 11
copy div "XJVC"
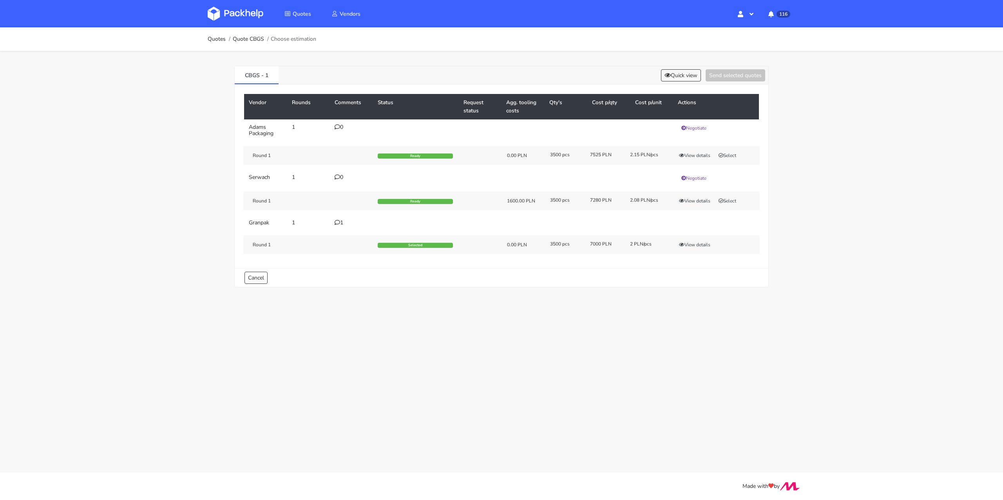
click at [337, 220] on icon at bounding box center [337, 222] width 5 height 5
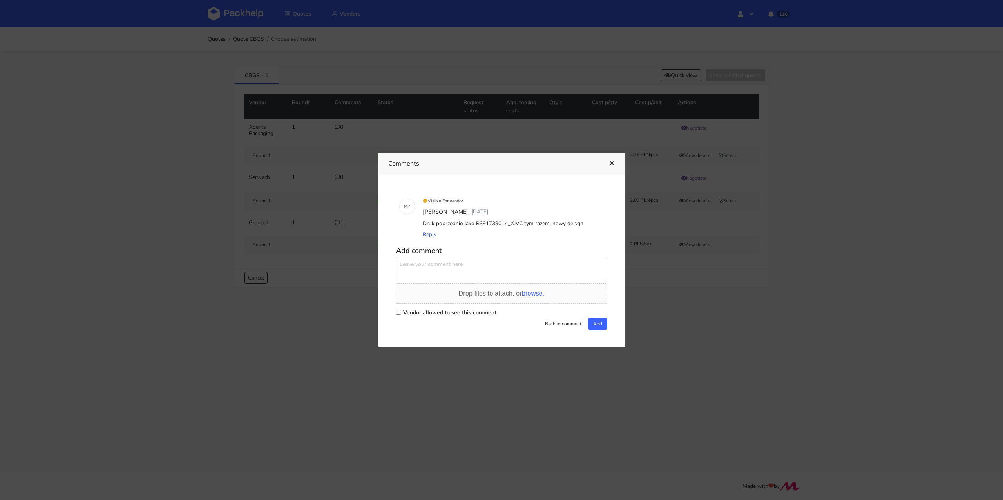
click at [614, 165] on icon "button" at bounding box center [612, 163] width 7 height 5
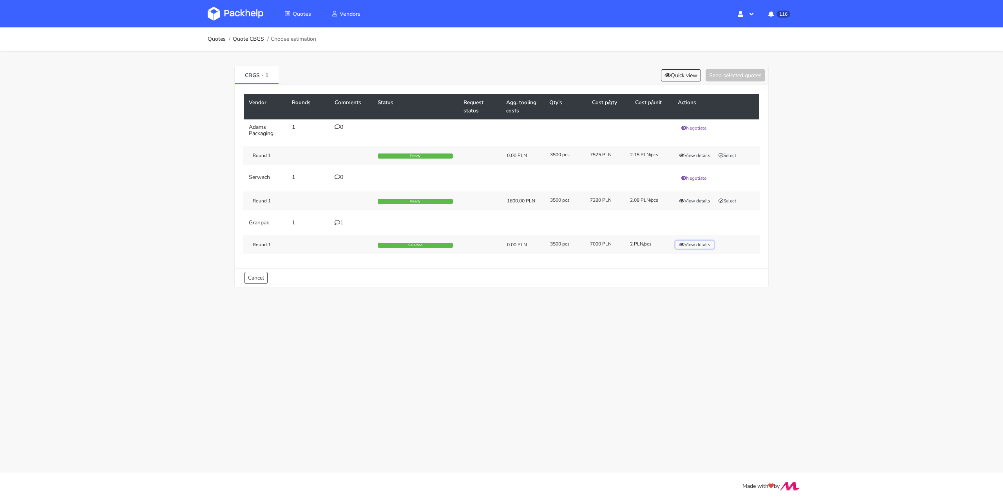
click at [689, 242] on button "View details" at bounding box center [695, 245] width 38 height 8
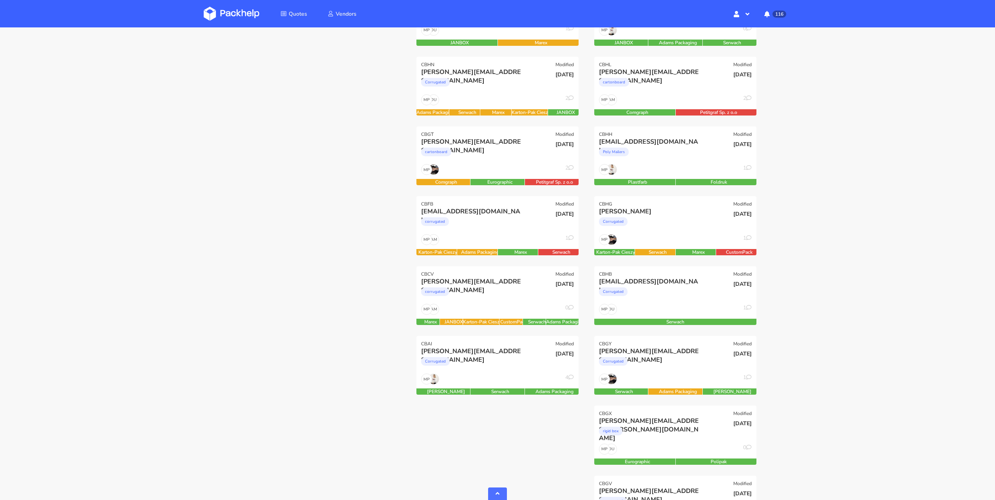
scroll to position [512, 0]
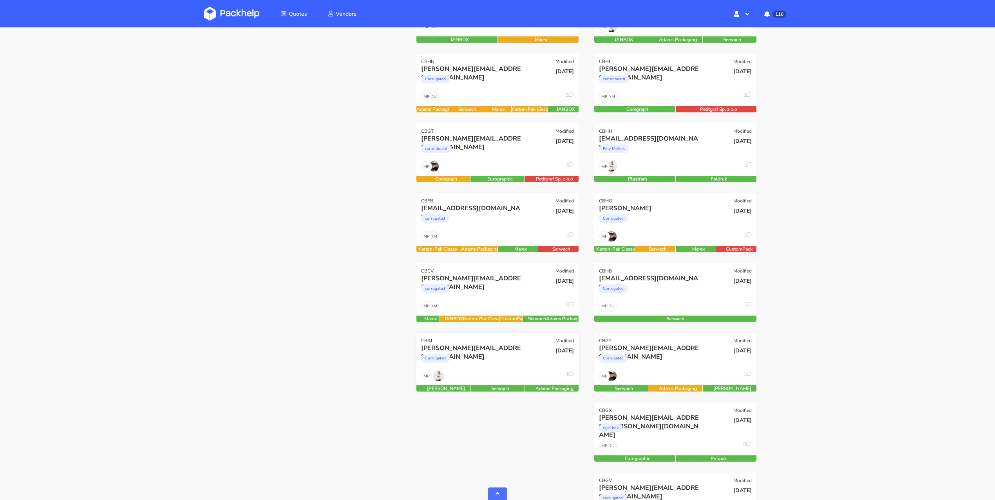
click at [498, 373] on div "MP 4" at bounding box center [498, 378] width 162 height 15
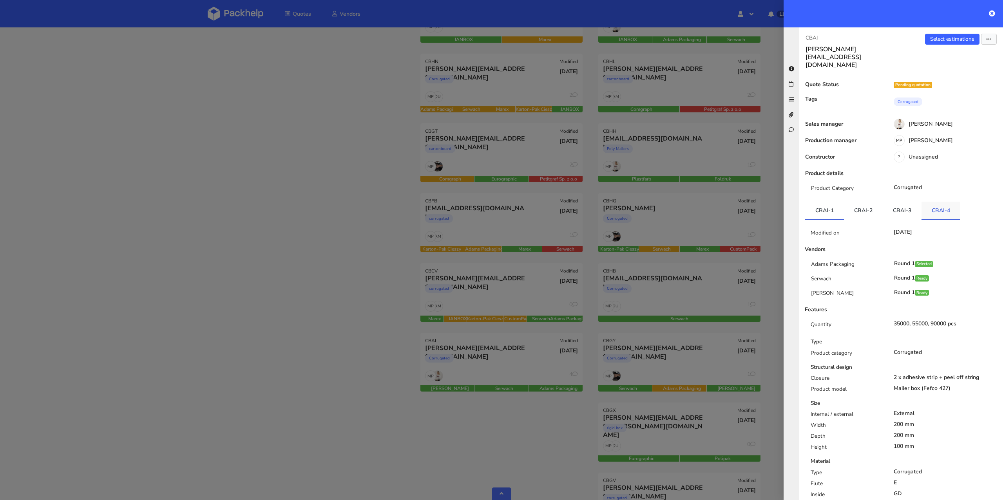
click at [943, 202] on link "CBAI-4" at bounding box center [941, 210] width 39 height 17
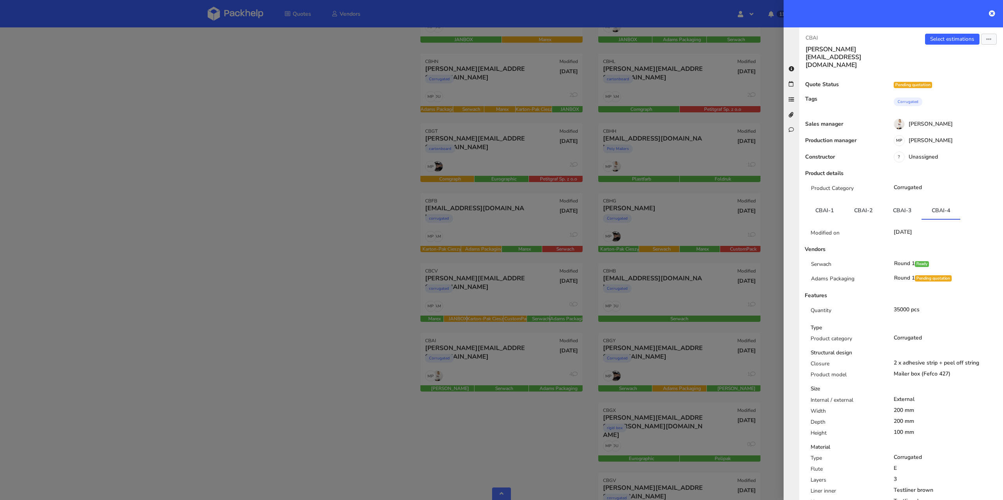
click at [195, 103] on div at bounding box center [501, 250] width 1003 height 500
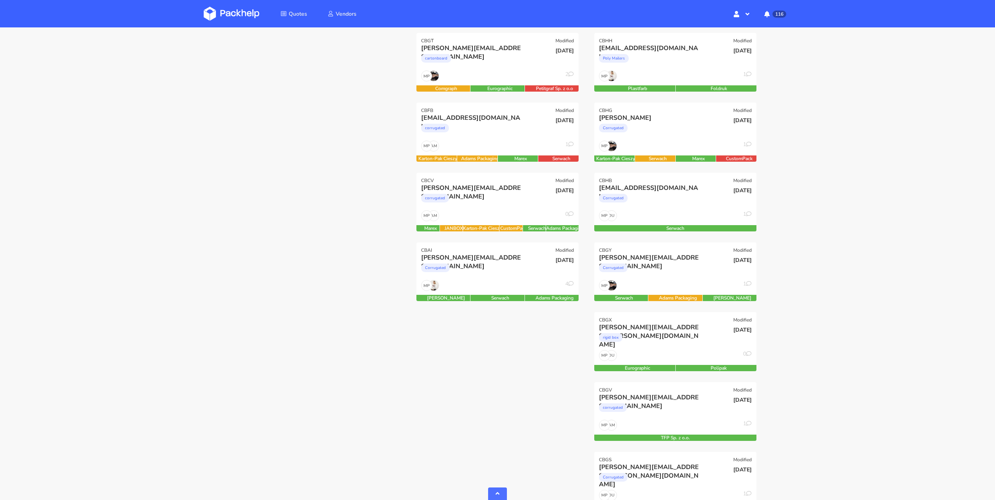
scroll to position [662, 0]
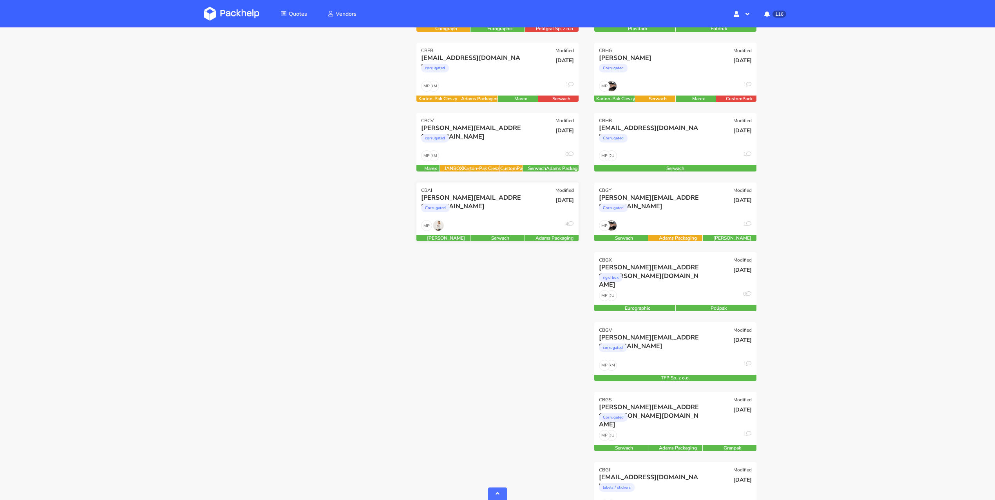
click at [479, 205] on div "Corrugated" at bounding box center [473, 210] width 104 height 16
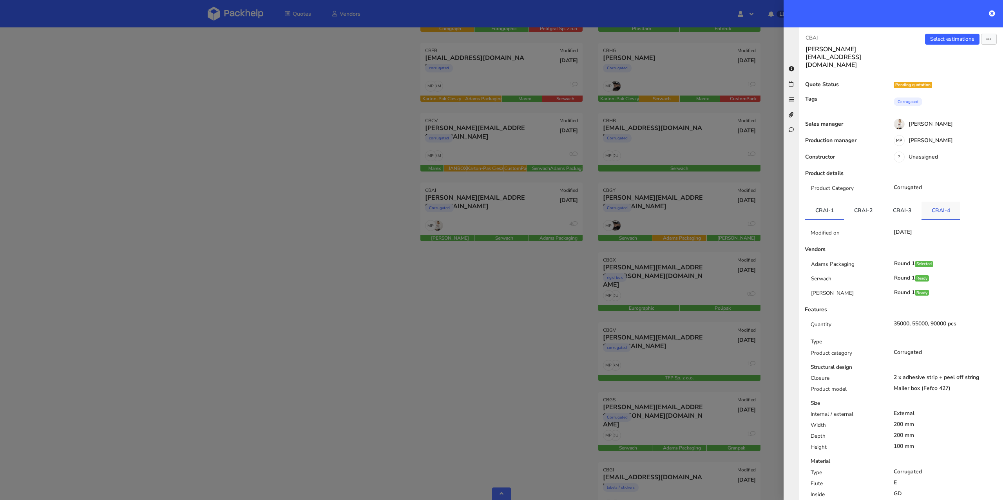
click at [941, 202] on link "CBAI-4" at bounding box center [941, 210] width 39 height 17
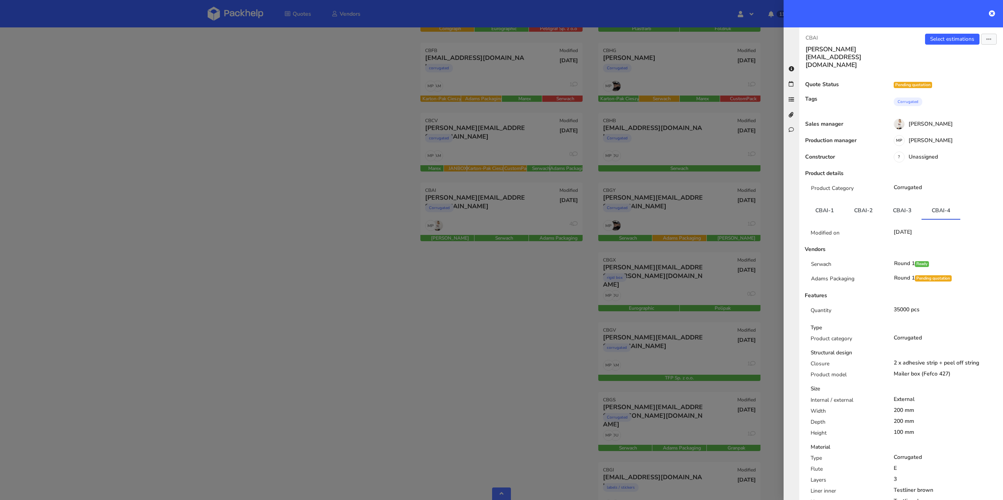
click at [552, 314] on div at bounding box center [501, 250] width 1003 height 500
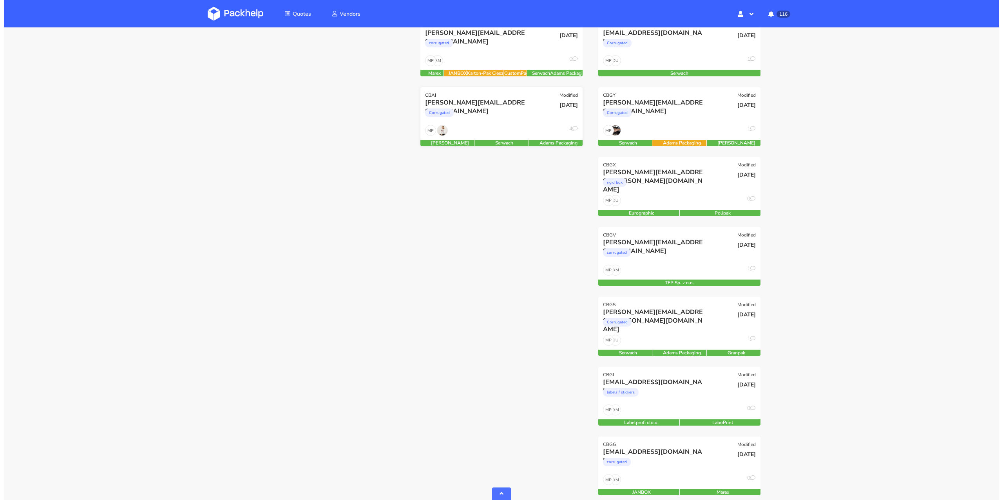
scroll to position [629, 0]
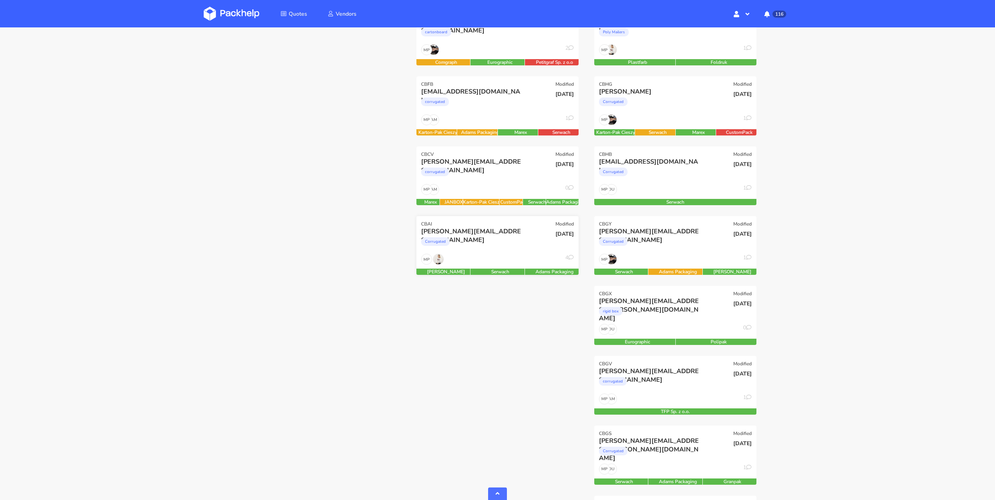
click at [493, 239] on div "Corrugated" at bounding box center [473, 244] width 104 height 16
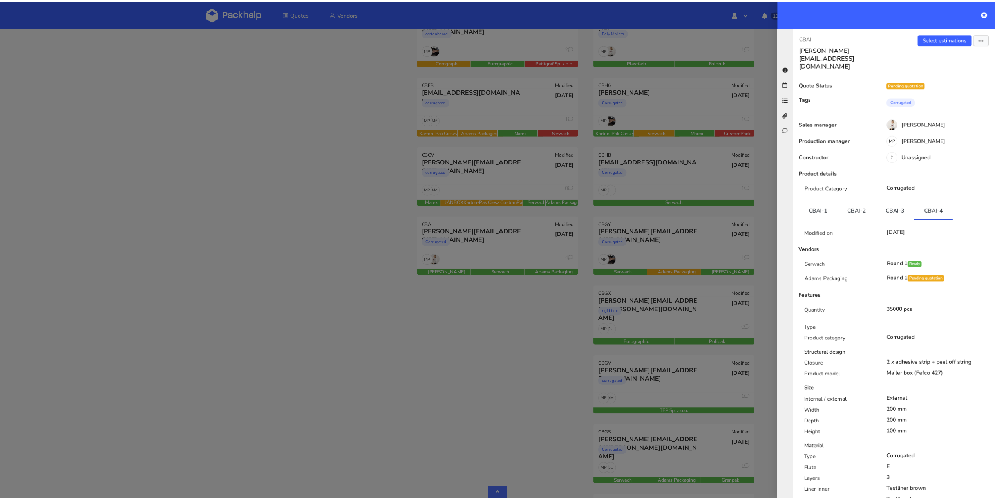
scroll to position [629, 0]
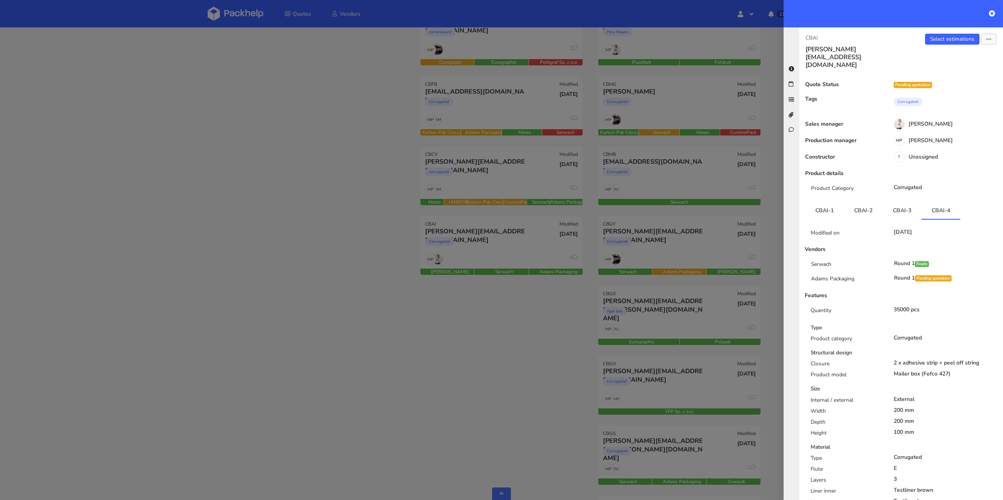
click at [348, 62] on div at bounding box center [501, 250] width 1003 height 500
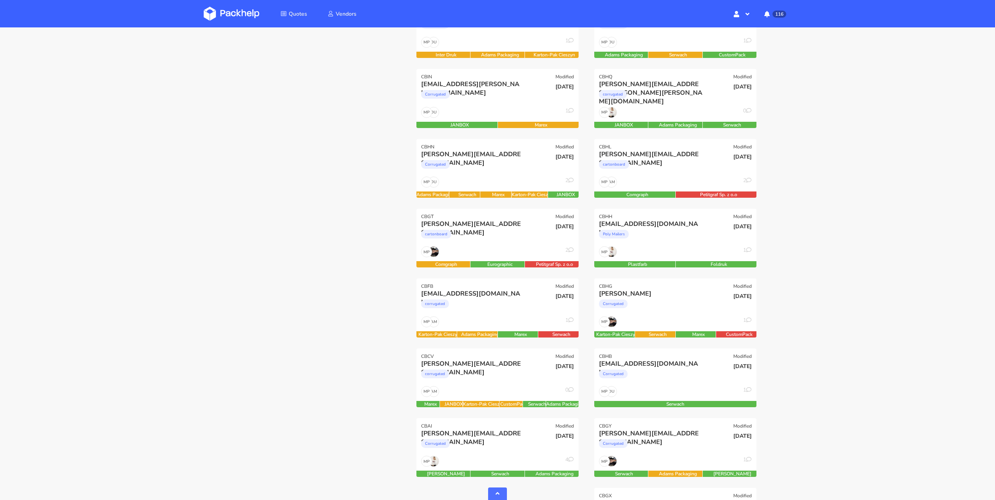
scroll to position [275, 0]
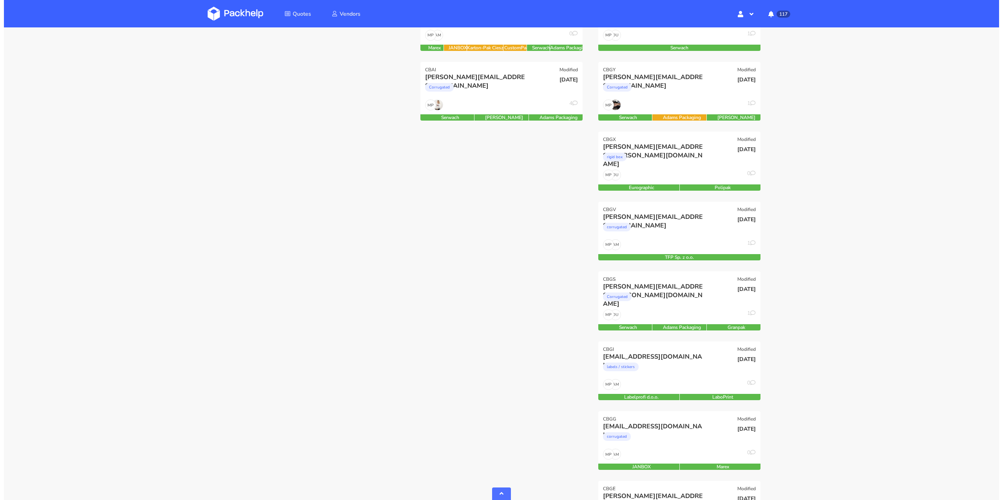
scroll to position [636, 0]
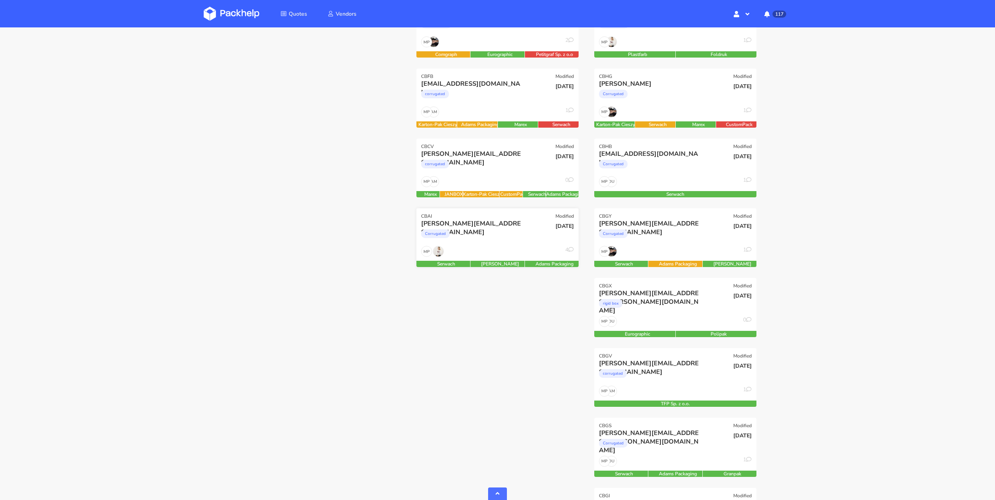
click at [496, 246] on div "MP 4" at bounding box center [498, 253] width 162 height 15
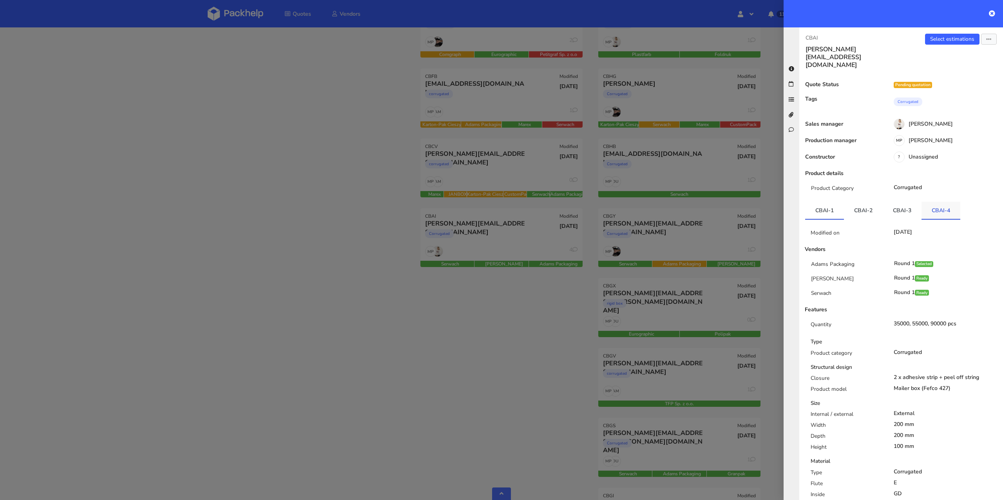
click at [945, 202] on link "CBAI-4" at bounding box center [941, 210] width 39 height 17
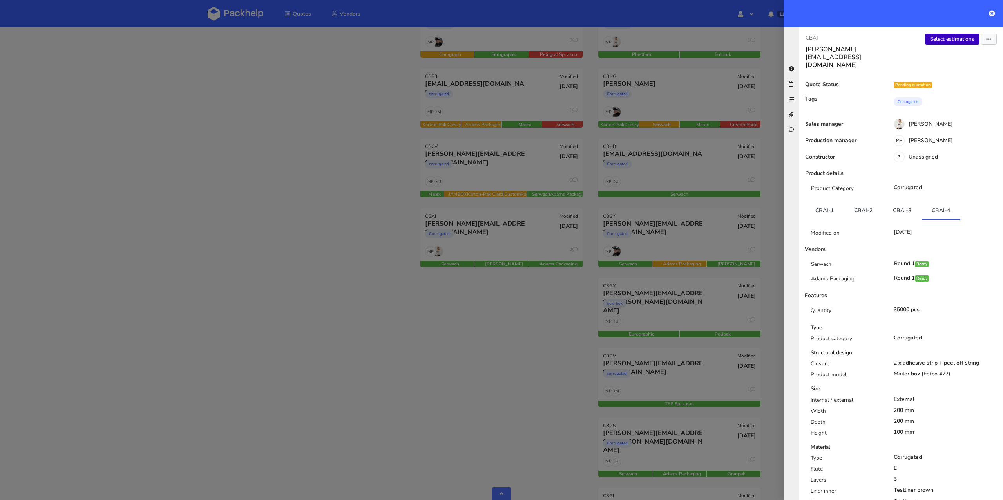
click at [949, 43] on link "Select estimations" at bounding box center [952, 39] width 54 height 11
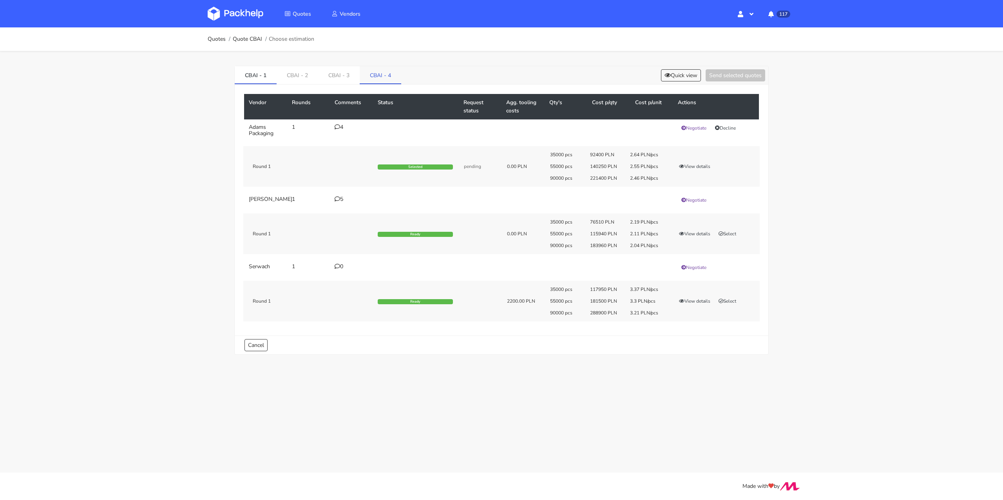
click at [366, 74] on link "CBAI - 4" at bounding box center [381, 74] width 42 height 17
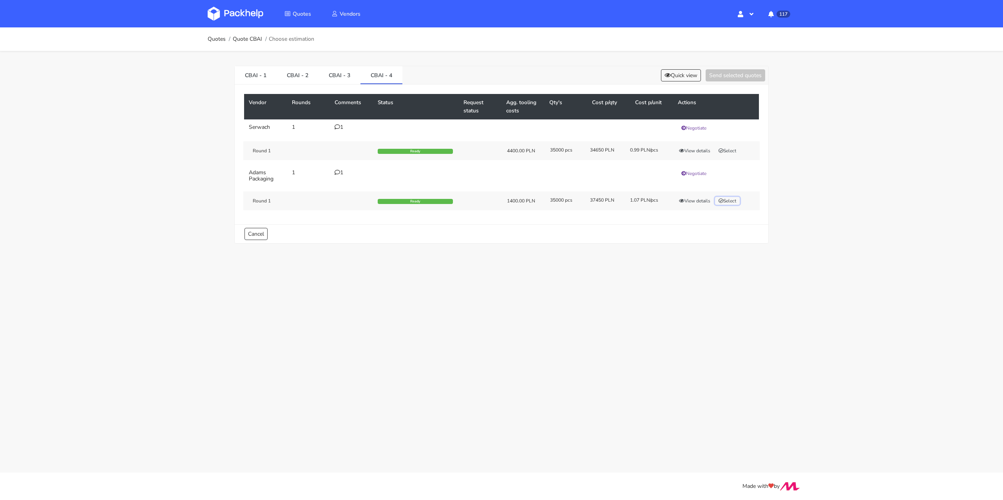
click at [728, 199] on button "Select" at bounding box center [727, 201] width 25 height 8
click at [726, 73] on button "Send selected quotes ( 1 )" at bounding box center [730, 75] width 71 height 12
click at [216, 42] on link "Quotes" at bounding box center [217, 39] width 18 height 6
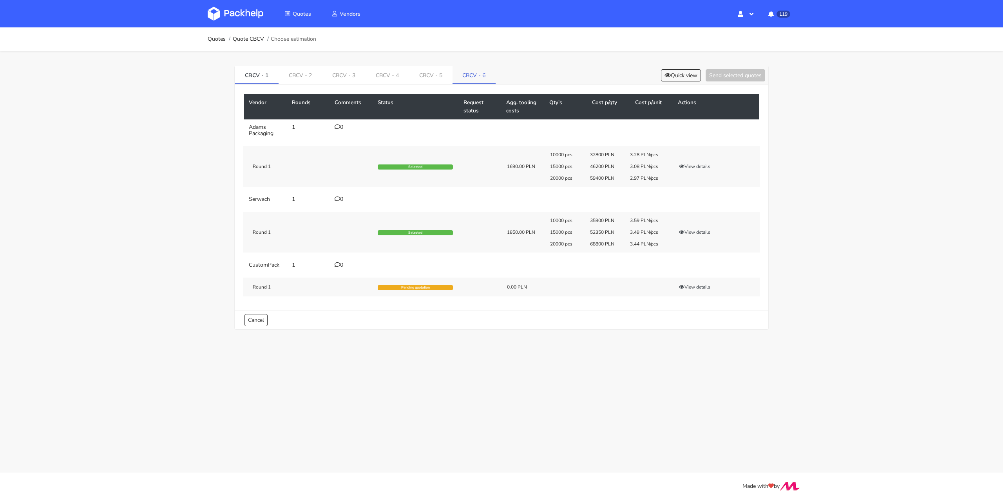
click at [477, 73] on link "CBCV - 6" at bounding box center [475, 74] width 44 height 17
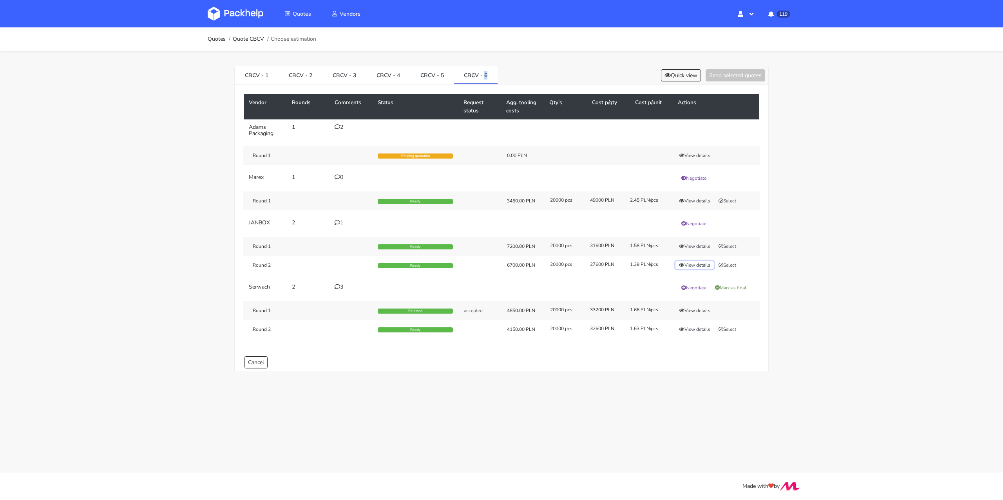
click at [705, 265] on button "View details" at bounding box center [695, 265] width 38 height 8
click at [0, 0] on div at bounding box center [0, 0] width 0 height 0
click at [705, 265] on button "View details" at bounding box center [695, 265] width 38 height 8
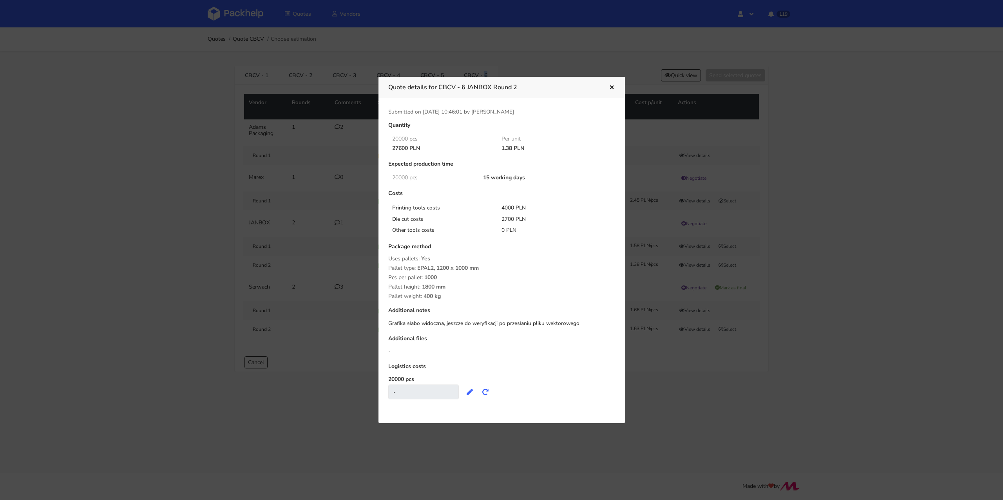
click at [613, 85] on icon "button" at bounding box center [612, 87] width 7 height 5
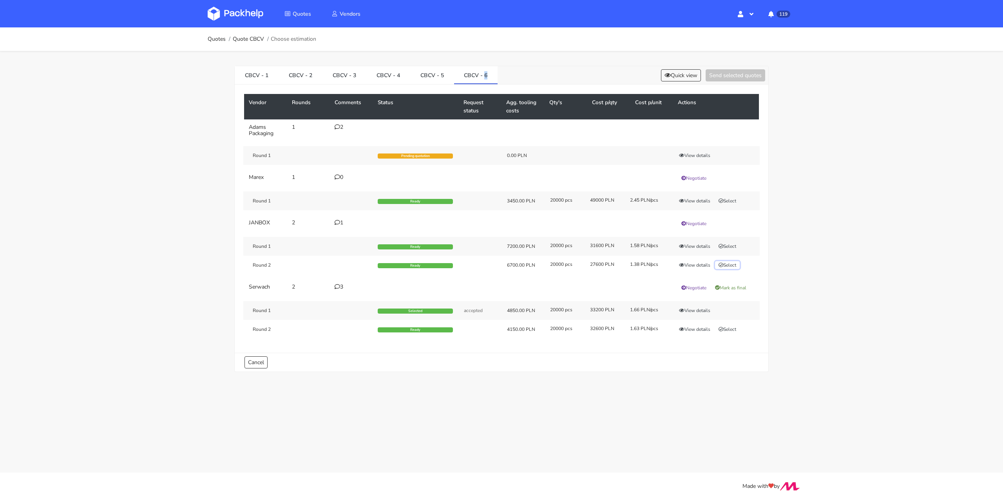
click at [725, 265] on button "Select" at bounding box center [727, 265] width 25 height 8
click at [723, 74] on button "Send selected quotes ( 1 )" at bounding box center [730, 75] width 71 height 12
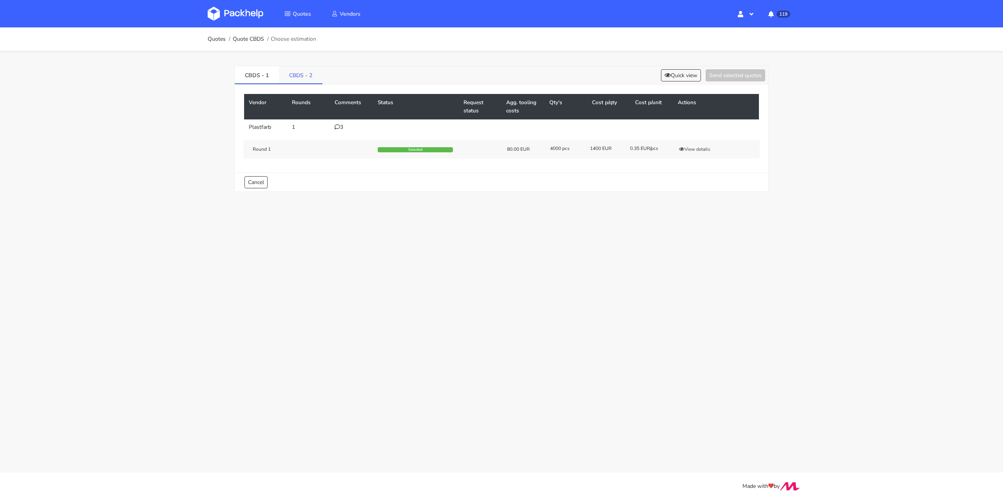
click at [308, 74] on link "CBDS - 2" at bounding box center [301, 74] width 44 height 17
click at [696, 148] on button "View details" at bounding box center [695, 149] width 38 height 8
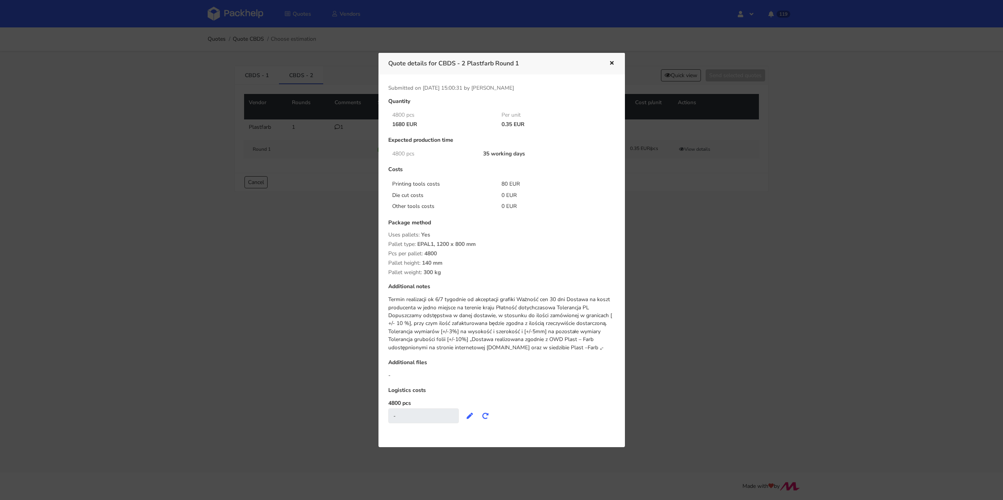
drag, startPoint x: 501, startPoint y: 125, endPoint x: 513, endPoint y: 124, distance: 11.4
click at [513, 124] on div "0.35 EUR" at bounding box center [551, 124] width 110 height 6
copy div "0.35"
drag, startPoint x: 502, startPoint y: 184, endPoint x: 508, endPoint y: 184, distance: 5.5
click at [508, 184] on div "80 EUR" at bounding box center [551, 184] width 110 height 8
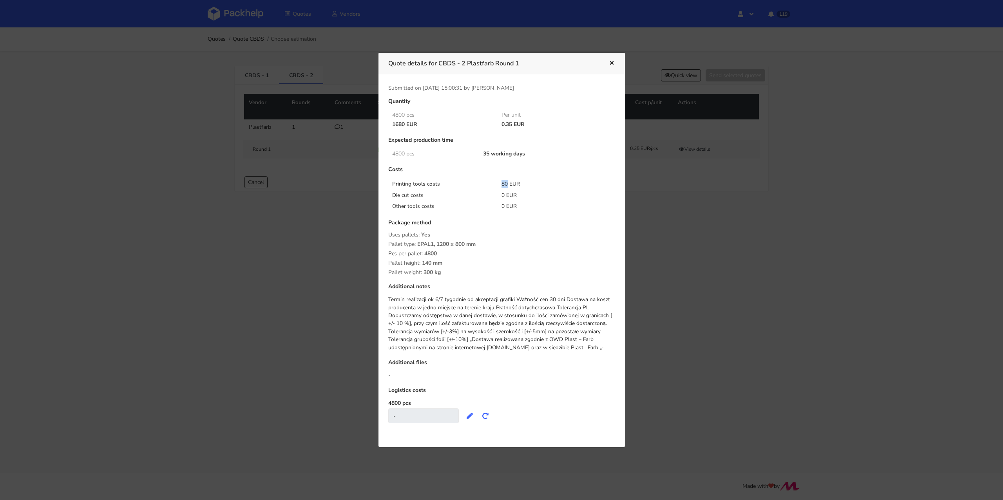
copy div "80"
drag, startPoint x: 441, startPoint y: 62, endPoint x: 458, endPoint y: 67, distance: 18.0
click at [465, 63] on h3 "Quote details for CBDS - 2 Plastfarb Round 1" at bounding box center [492, 63] width 209 height 11
copy h3 "CBDS - 2"
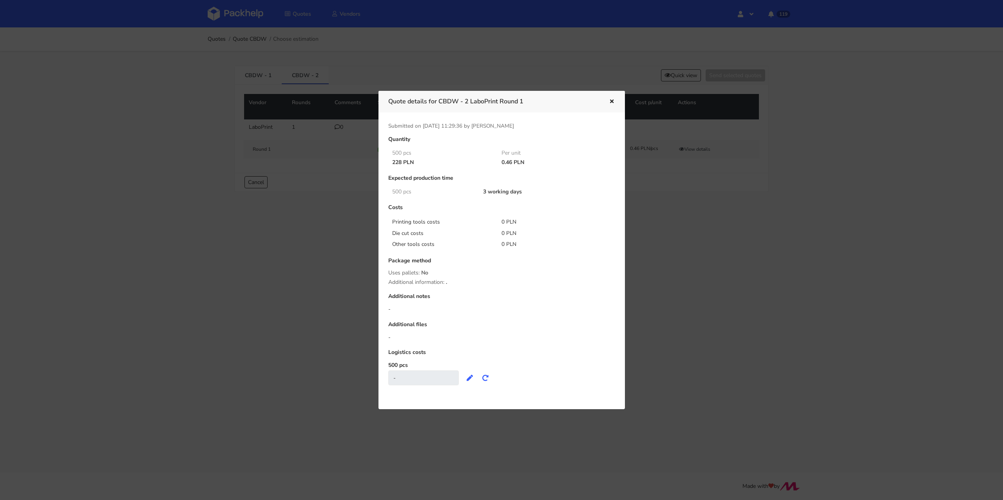
drag, startPoint x: 503, startPoint y: 164, endPoint x: 512, endPoint y: 165, distance: 9.1
click at [512, 165] on div "0.46 PLN" at bounding box center [551, 163] width 110 height 6
copy div "0.46"
click at [466, 108] on div "Quote details for CBDW - 2 LaboPrint Round 1" at bounding box center [502, 102] width 247 height 22
drag, startPoint x: 442, startPoint y: 99, endPoint x: 468, endPoint y: 98, distance: 26.7
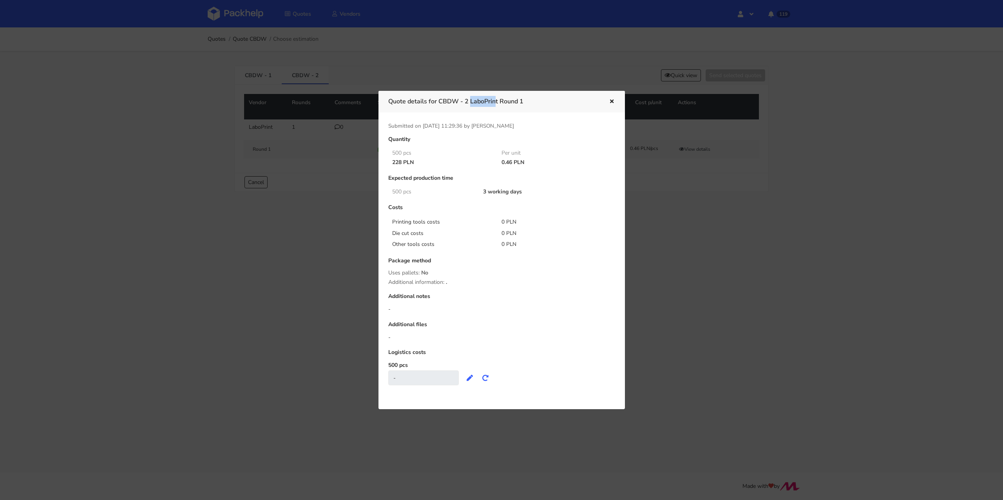
click at [468, 98] on h3 "Quote details for CBDW - 2 LaboPrint Round 1" at bounding box center [492, 101] width 209 height 11
copy h3 "CBDW - 2"
click at [611, 103] on icon "button" at bounding box center [612, 101] width 7 height 5
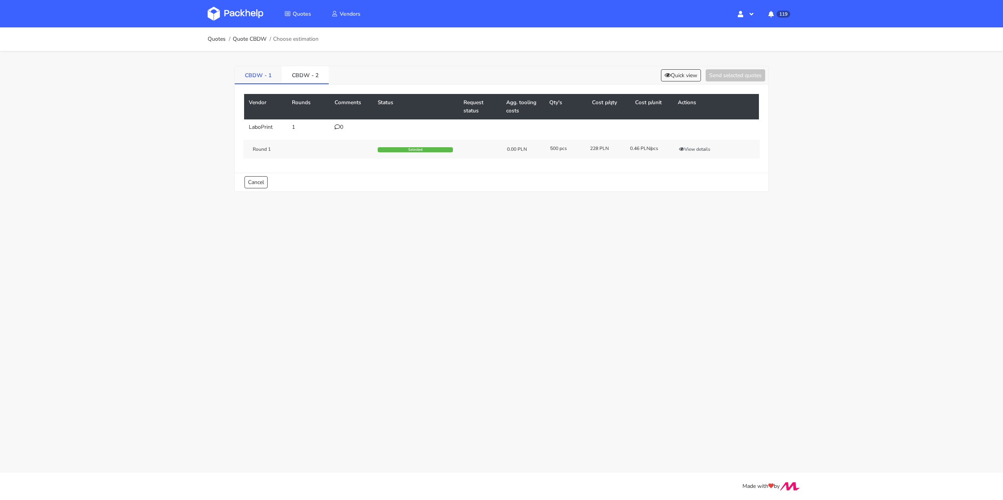
click at [254, 73] on link "CBDW - 1" at bounding box center [258, 74] width 47 height 17
click at [345, 126] on div "3" at bounding box center [352, 127] width 34 height 6
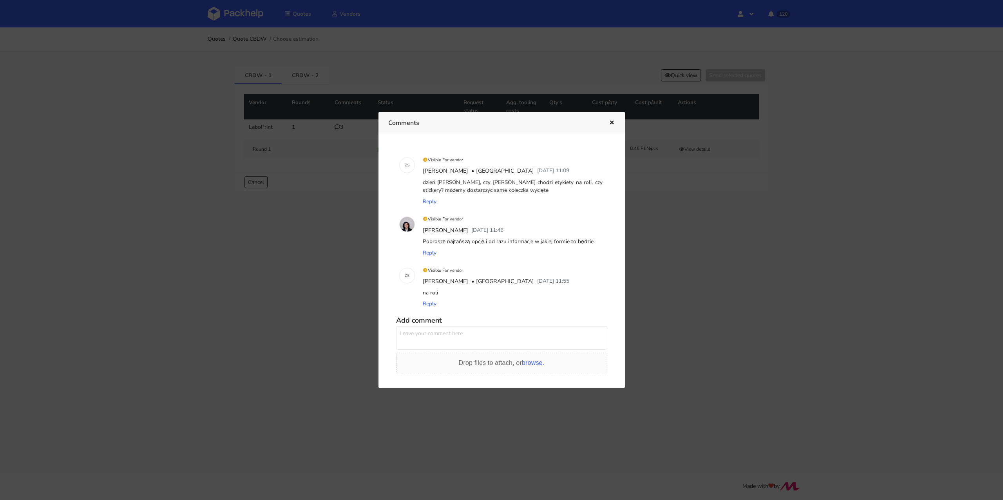
click at [610, 121] on icon "button" at bounding box center [612, 122] width 7 height 5
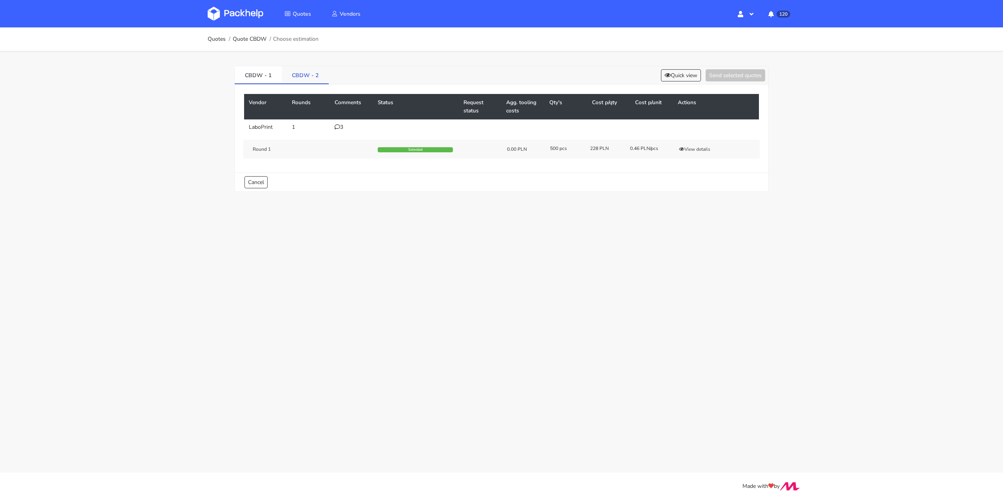
click at [296, 71] on link "CBDW - 2" at bounding box center [305, 74] width 47 height 17
click at [693, 145] on button "View details" at bounding box center [695, 149] width 38 height 8
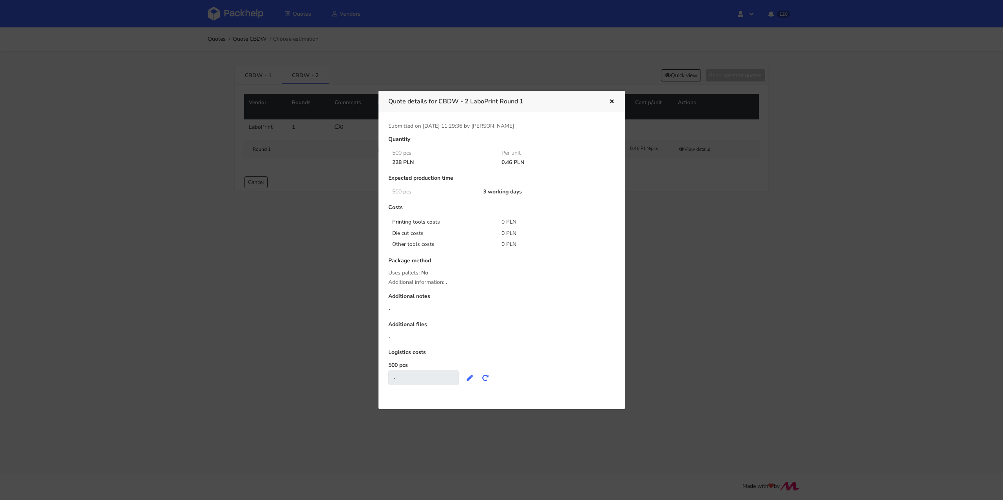
click at [610, 104] on icon "button" at bounding box center [612, 101] width 7 height 5
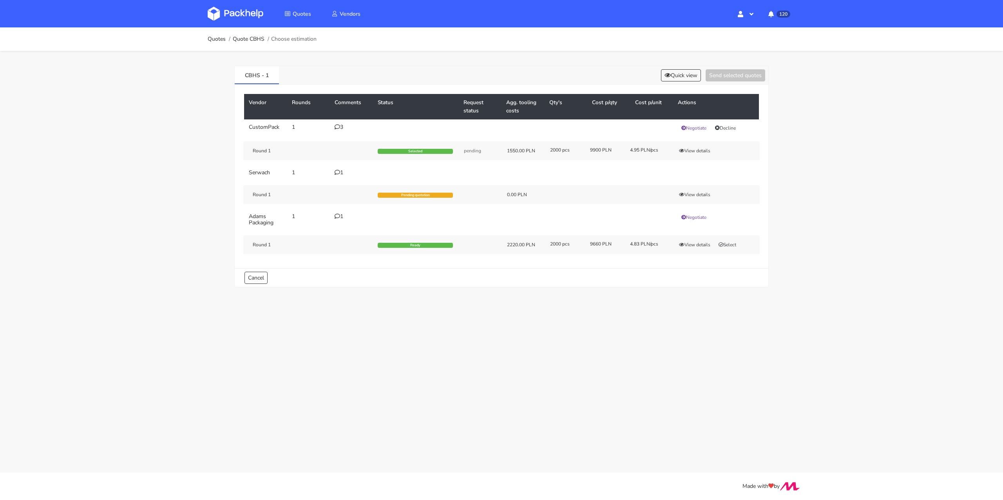
click at [344, 127] on div "3" at bounding box center [352, 127] width 34 height 6
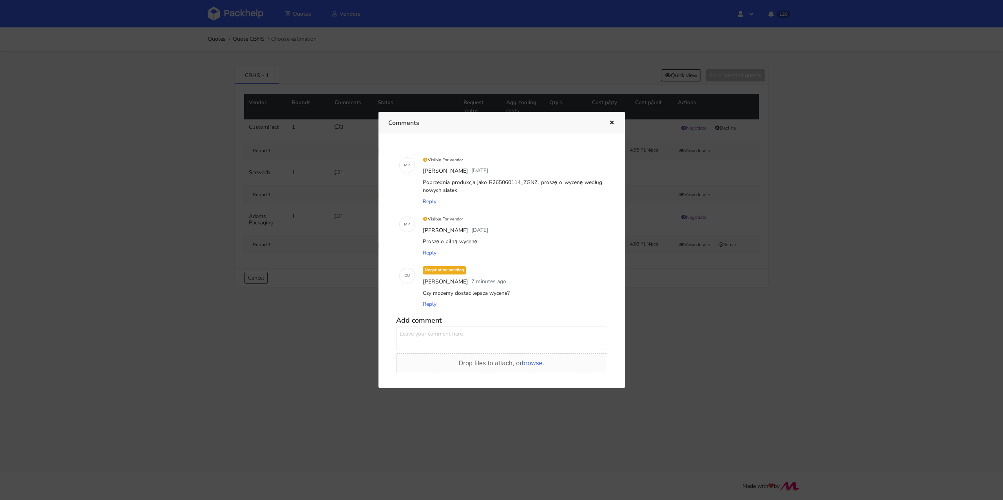
click at [168, 247] on div at bounding box center [501, 250] width 1003 height 500
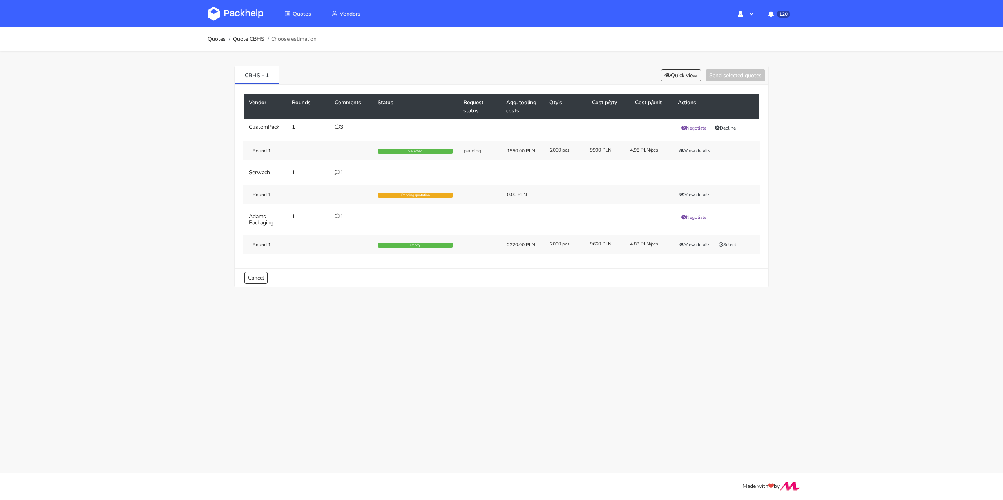
click at [339, 174] on icon at bounding box center [337, 172] width 5 height 5
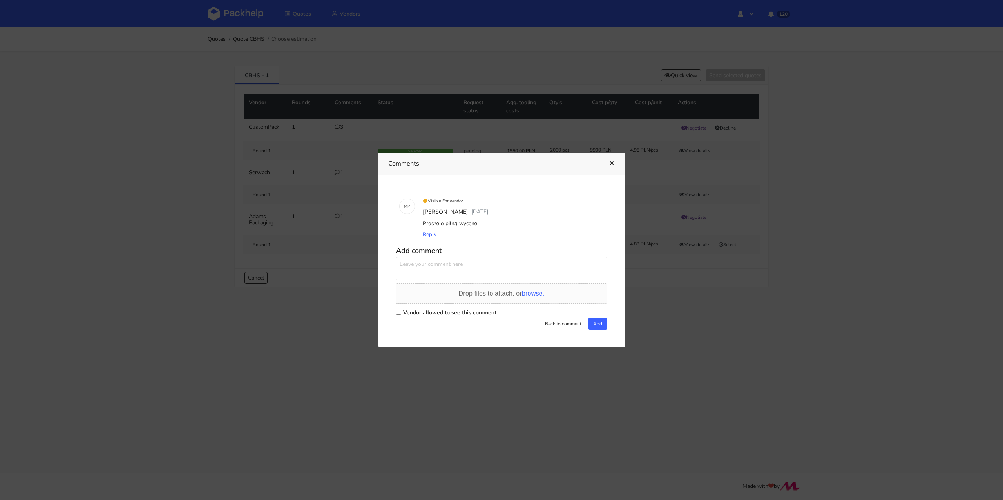
click at [615, 166] on icon "button" at bounding box center [612, 163] width 7 height 5
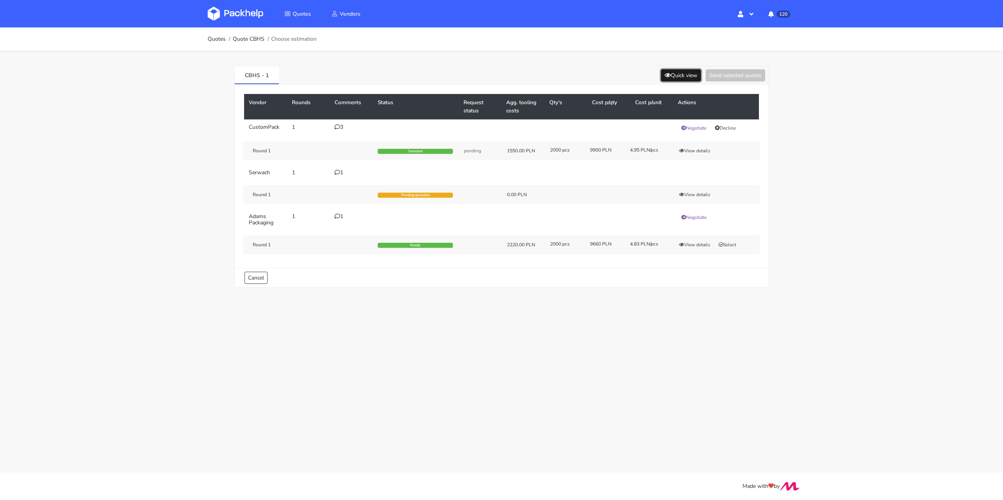
click at [668, 78] on button "Quick view" at bounding box center [681, 75] width 40 height 12
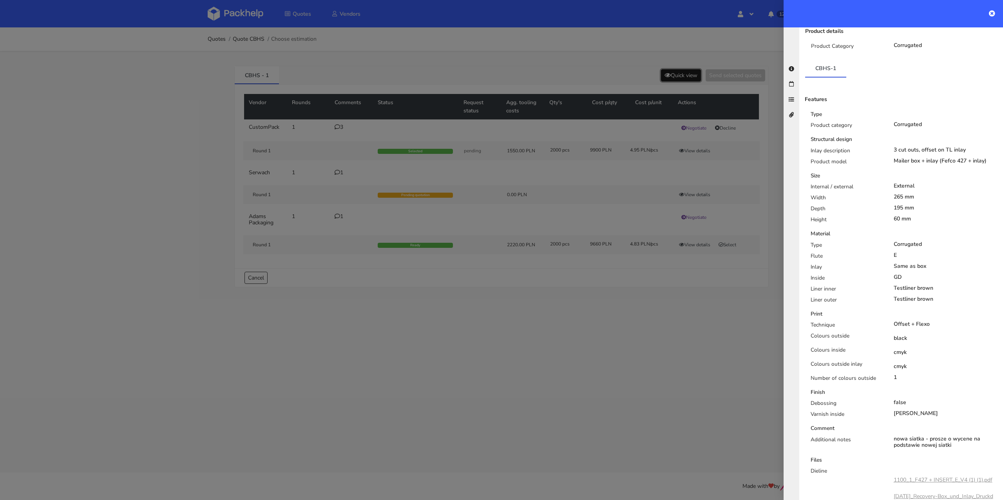
scroll to position [236, 0]
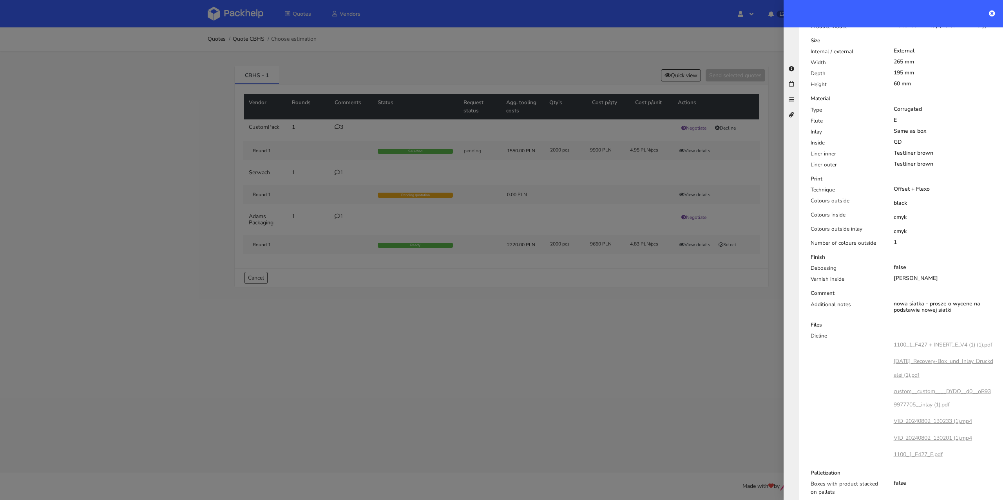
click at [628, 351] on div at bounding box center [501, 250] width 1003 height 500
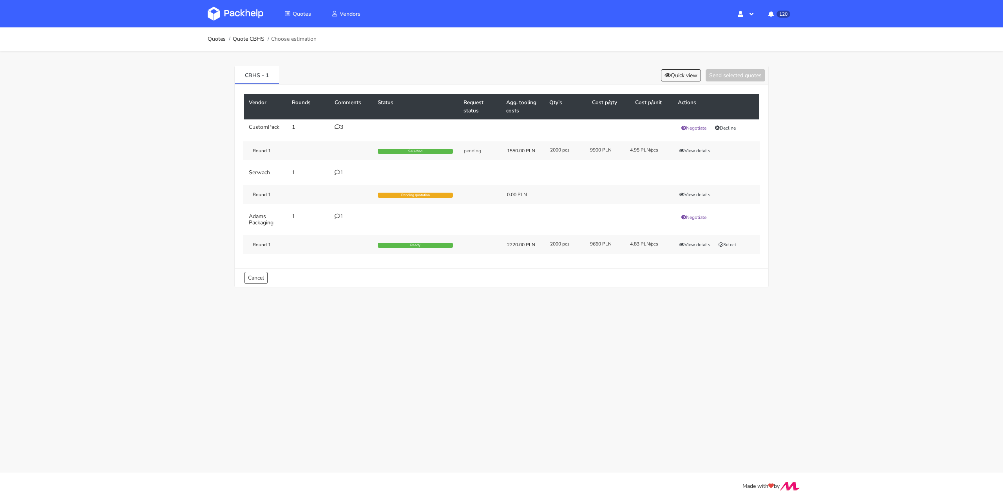
click at [341, 173] on div "1" at bounding box center [352, 173] width 34 height 6
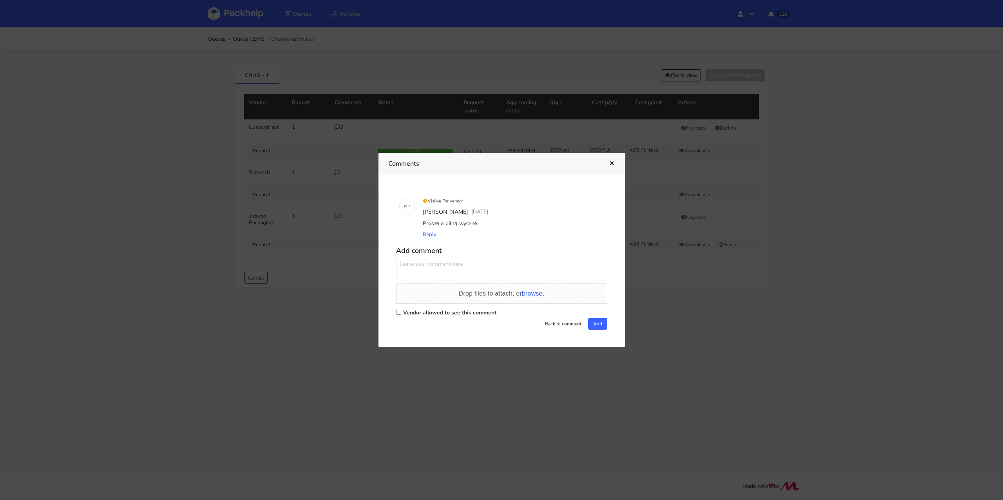
click at [421, 311] on label "Vendor allowed to see this comment" at bounding box center [449, 312] width 93 height 7
click at [401, 311] on input "Vendor allowed to see this comment" at bounding box center [398, 312] width 5 height 5
checkbox input "true"
click at [437, 274] on textarea at bounding box center [501, 269] width 211 height 24
type textarea "Panie Łukaszu proszę o wycenę"
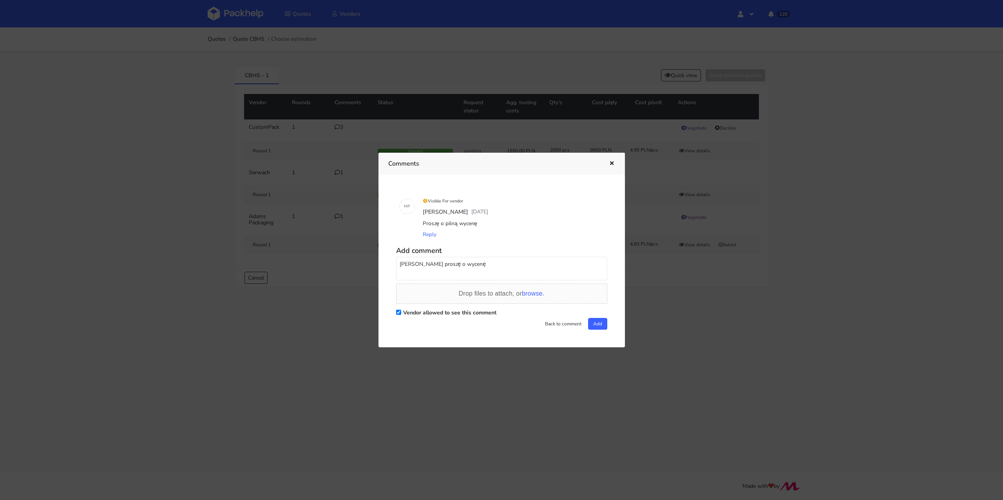
click at [607, 324] on div "M P Visible For vendor Michał Palasek 1 day ago Proszę o pilną wycenę Reply Add…" at bounding box center [501, 261] width 227 height 153
click at [589, 326] on button "Add" at bounding box center [597, 324] width 19 height 12
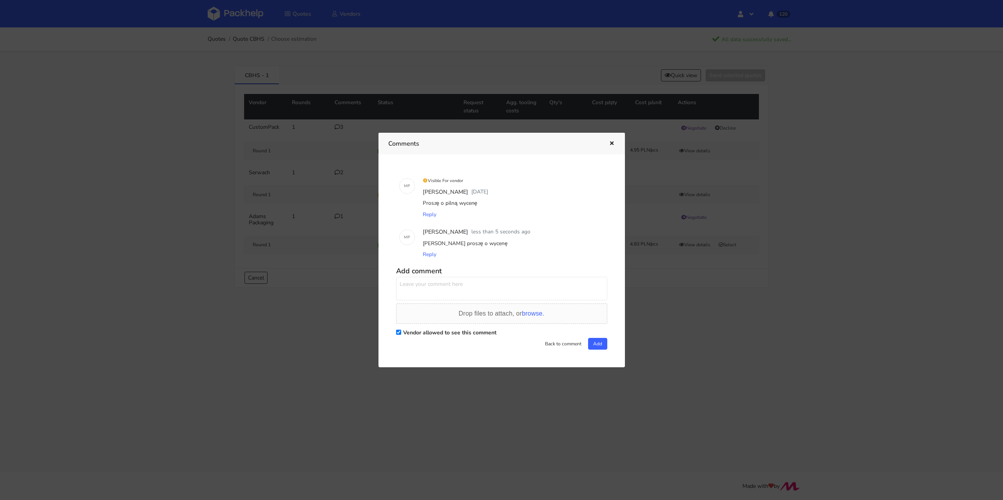
click at [604, 145] on div at bounding box center [606, 144] width 18 height 10
click at [613, 146] on icon "button" at bounding box center [612, 143] width 7 height 5
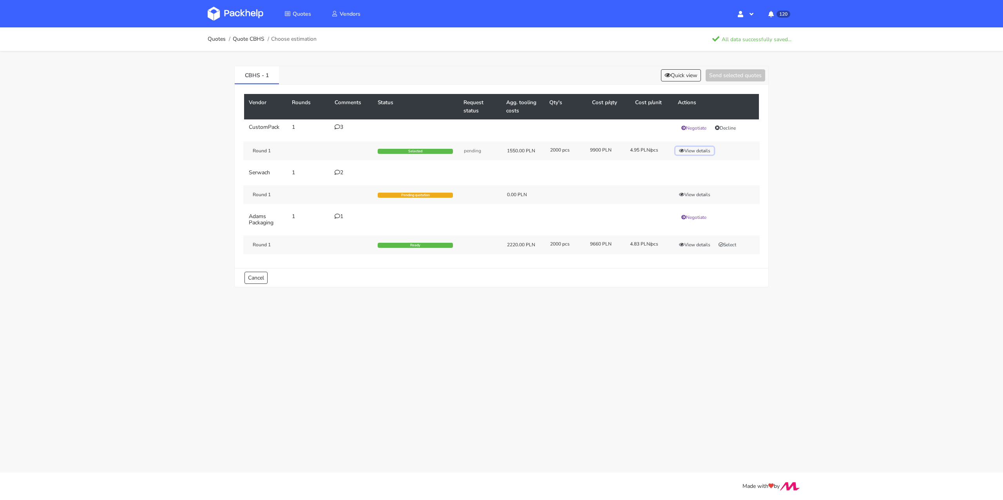
click at [694, 149] on button "View details" at bounding box center [695, 151] width 38 height 8
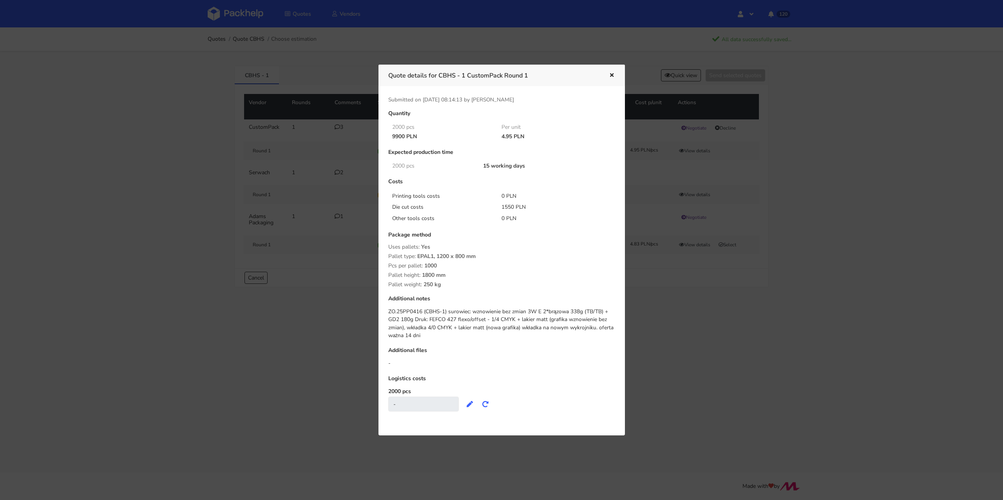
click at [609, 78] on button "button" at bounding box center [611, 76] width 9 height 10
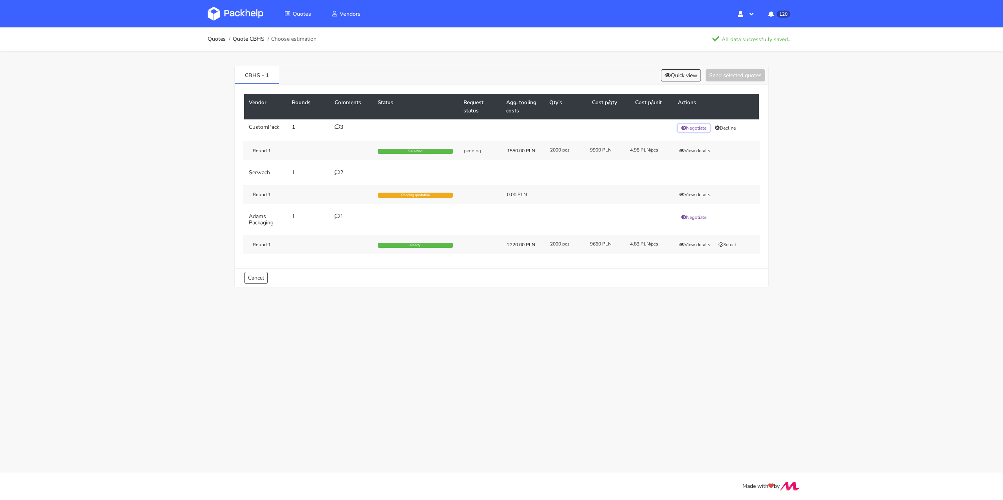
click at [697, 125] on button "Negotiate" at bounding box center [694, 128] width 32 height 8
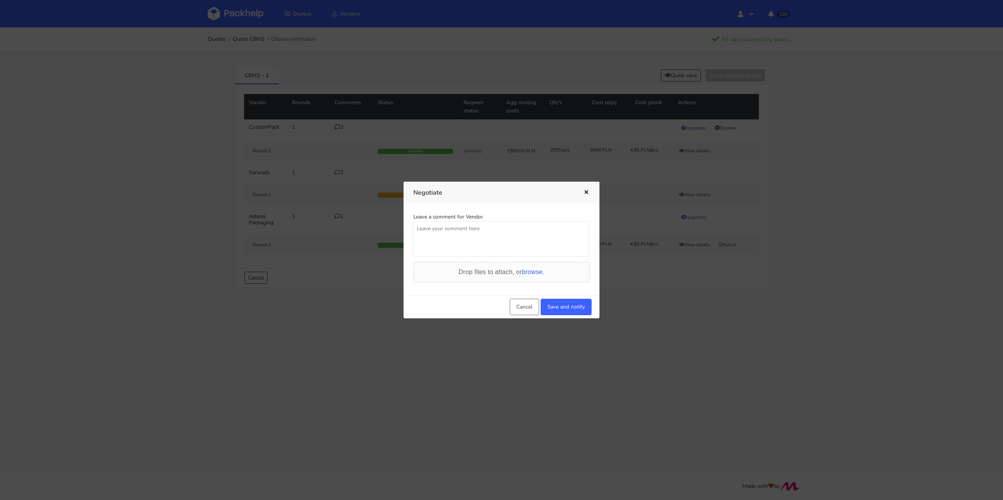
click at [482, 240] on textarea at bounding box center [501, 238] width 176 height 35
type textarea "Panie Pawle potrzebujemy lepszej ceny"
click at [566, 313] on button "Save and notify" at bounding box center [566, 307] width 51 height 16
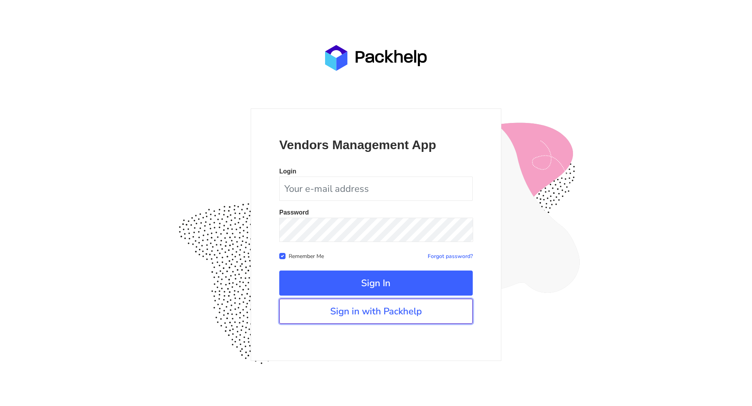
click at [358, 317] on link "Sign in with Packhelp" at bounding box center [376, 311] width 194 height 25
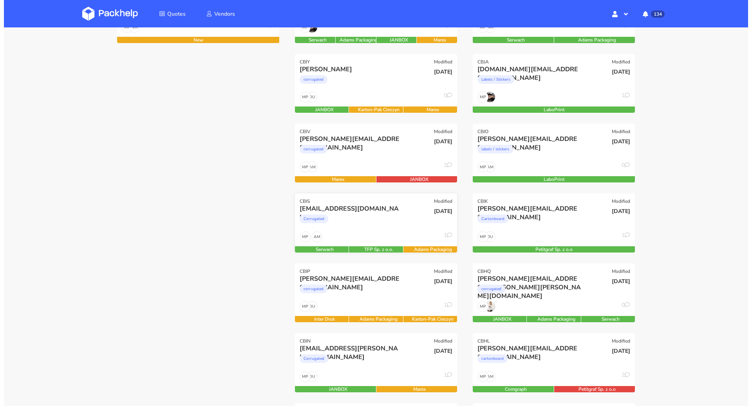
scroll to position [106, 0]
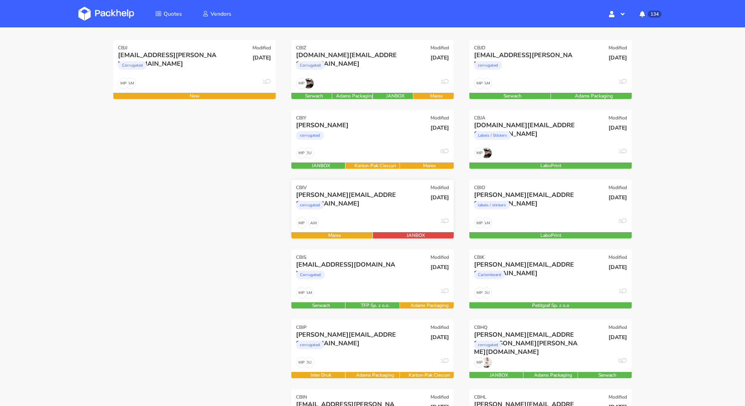
click at [369, 217] on div "[PERSON_NAME][EMAIL_ADDRESS][DOMAIN_NAME] corrugated" at bounding box center [344, 204] width 109 height 27
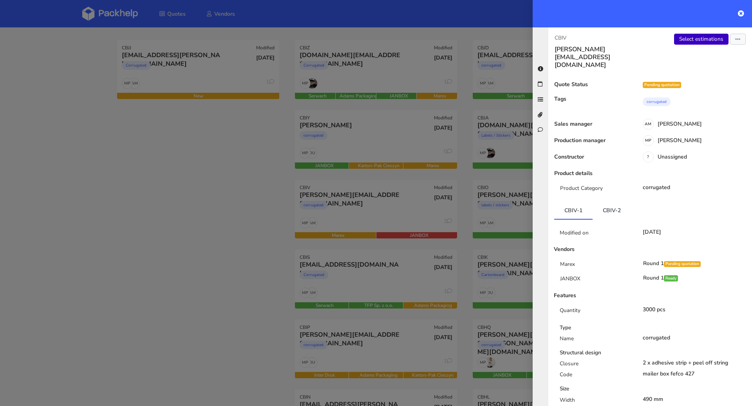
click at [696, 40] on link "Select estimations" at bounding box center [701, 39] width 54 height 11
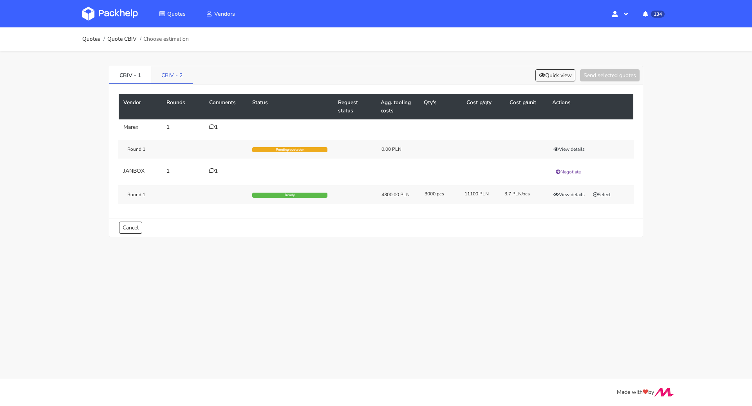
click at [172, 73] on link "CBIV - 2" at bounding box center [172, 74] width 42 height 17
click at [105, 72] on div "CBIV - 1 CBIV - 2 Quick view Send selected quotes Vendor Rounds Comments Status…" at bounding box center [376, 149] width 564 height 196
click at [131, 73] on link "CBIV - 1" at bounding box center [130, 74] width 42 height 17
click at [217, 124] on div "1" at bounding box center [226, 127] width 34 height 6
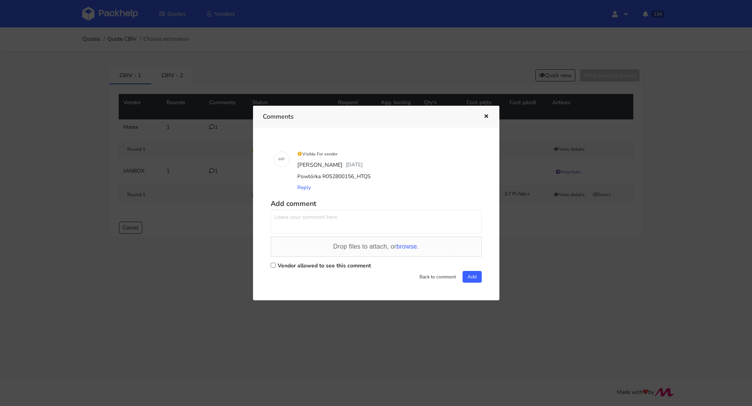
click at [486, 116] on icon "button" at bounding box center [486, 116] width 7 height 5
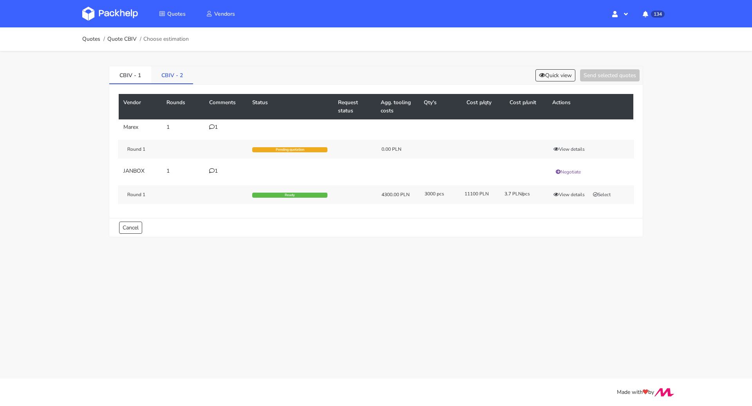
click at [171, 73] on link "CBIV - 2" at bounding box center [172, 74] width 42 height 17
click at [90, 39] on link "Quotes" at bounding box center [91, 39] width 18 height 6
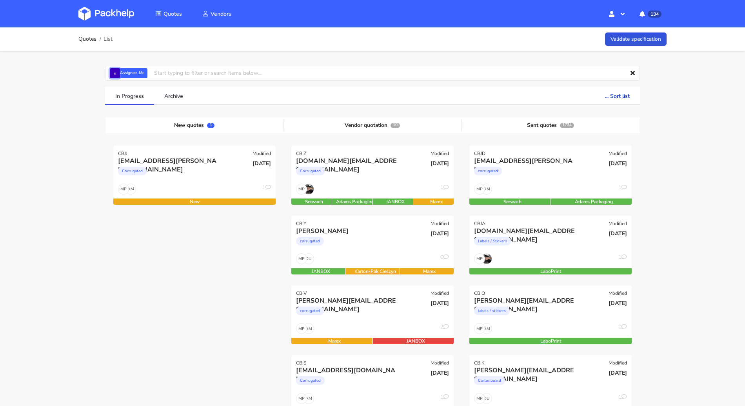
click at [116, 69] on button "×" at bounding box center [115, 73] width 10 height 10
click at [118, 71] on input "text" at bounding box center [372, 73] width 535 height 15
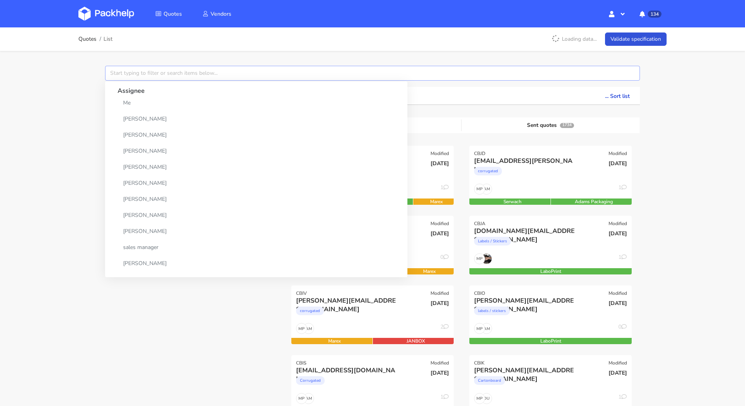
type input "s"
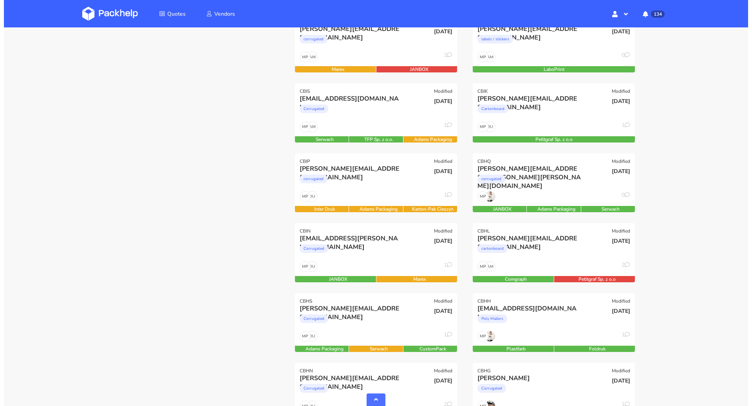
scroll to position [275, 0]
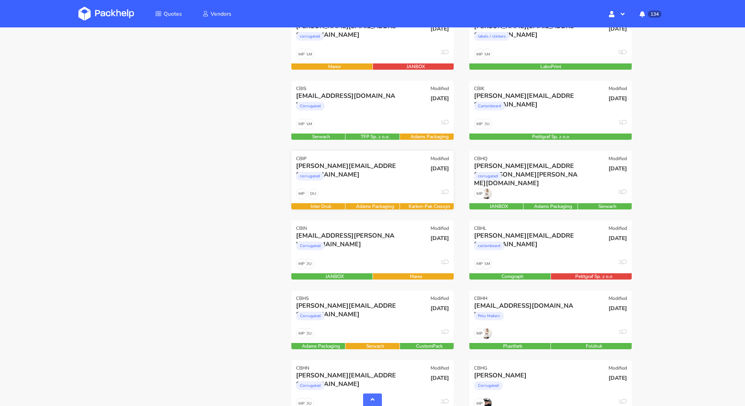
click at [370, 168] on div "[PERSON_NAME][EMAIL_ADDRESS][DOMAIN_NAME]" at bounding box center [348, 166] width 104 height 9
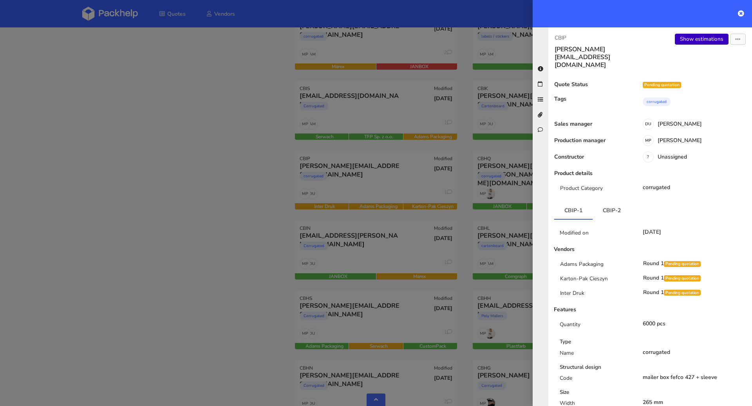
click at [688, 39] on link "Show estimations" at bounding box center [702, 39] width 54 height 11
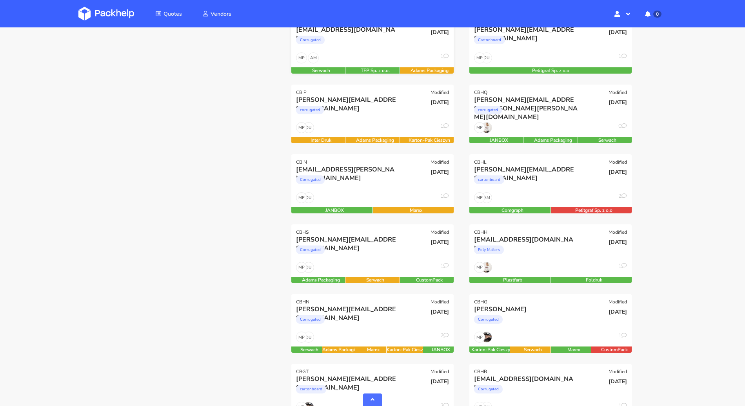
scroll to position [459, 0]
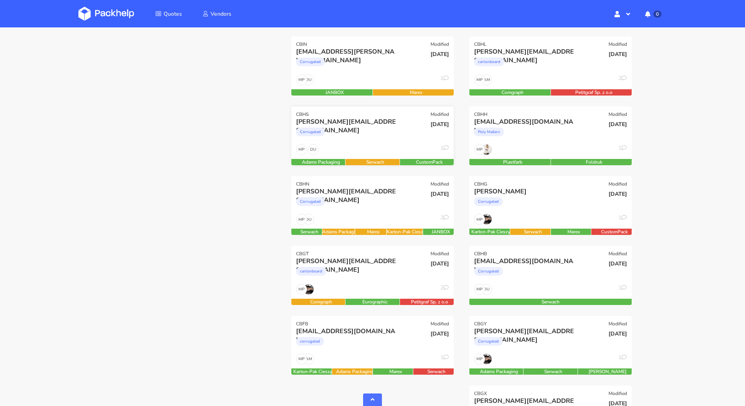
click at [385, 149] on div "DU MP 1" at bounding box center [372, 151] width 162 height 15
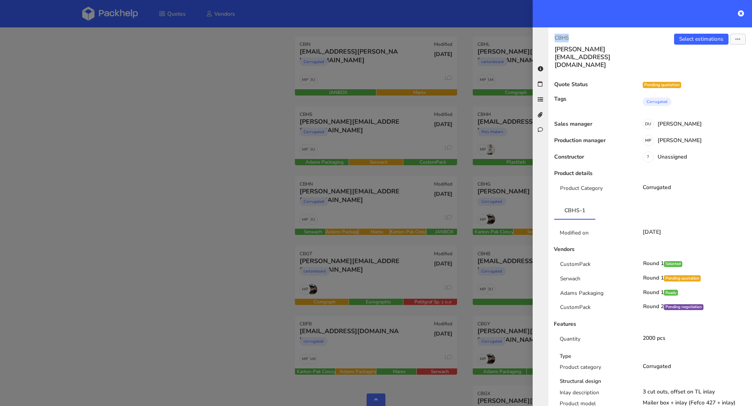
drag, startPoint x: 573, startPoint y: 36, endPoint x: 555, endPoint y: 34, distance: 17.3
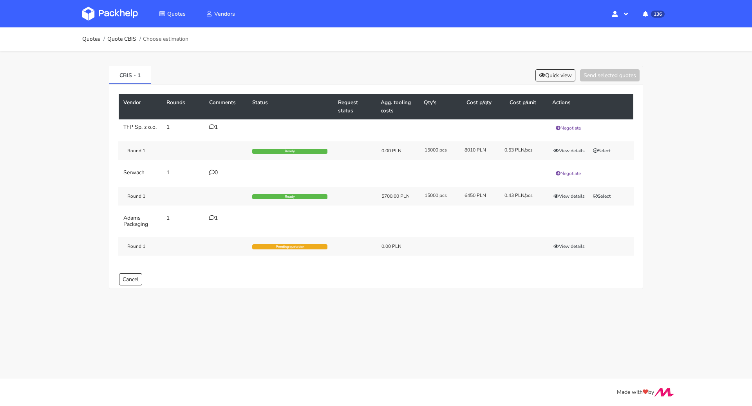
click at [214, 128] on icon at bounding box center [211, 126] width 5 height 5
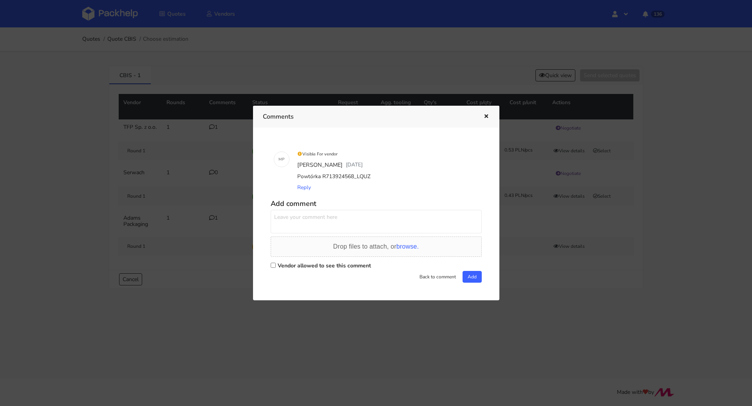
click at [173, 154] on div at bounding box center [376, 203] width 752 height 406
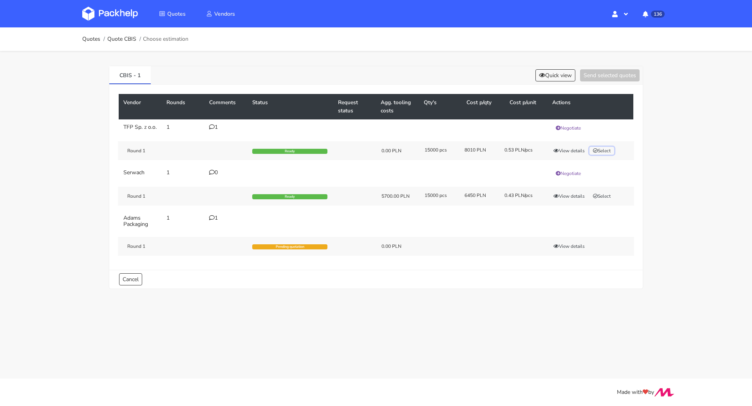
click at [607, 155] on button "Select" at bounding box center [602, 151] width 25 height 8
click at [610, 75] on button "Send selected quotes ( 1 )" at bounding box center [604, 75] width 71 height 12
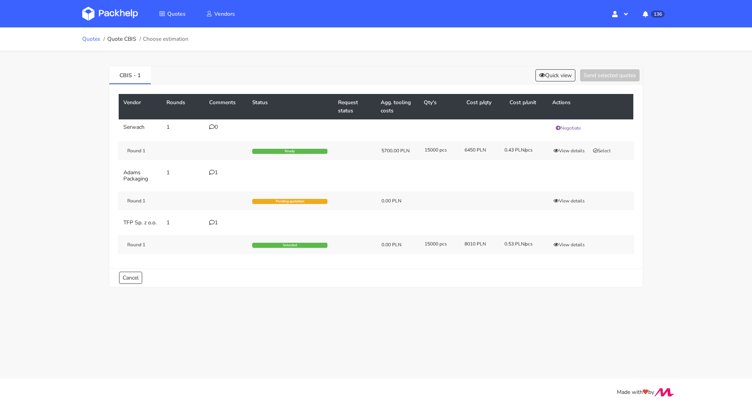
click at [85, 40] on link "Quotes" at bounding box center [91, 39] width 18 height 6
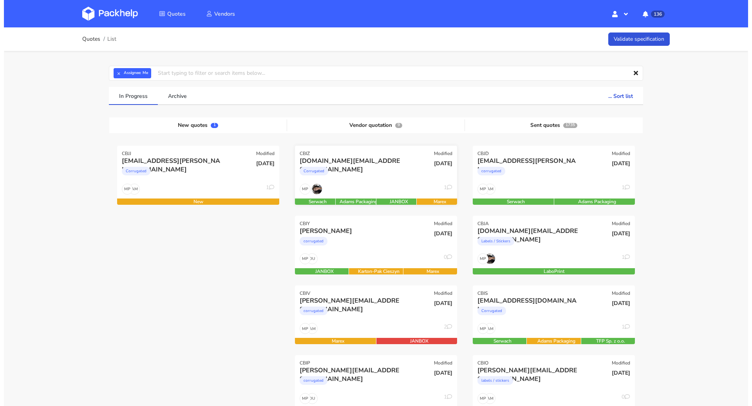
scroll to position [2, 0]
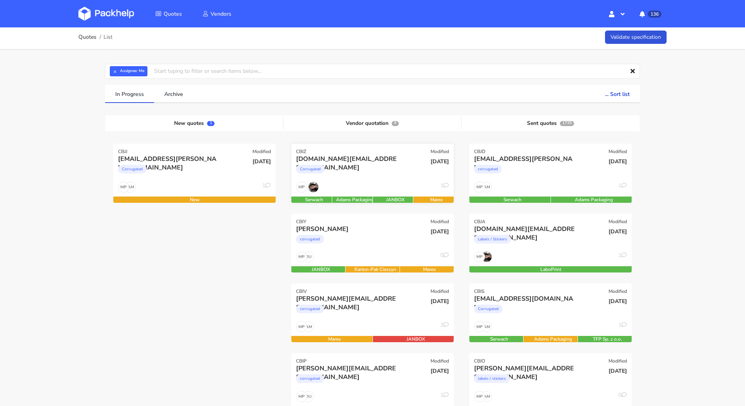
click at [383, 162] on div "[DOMAIN_NAME][EMAIL_ADDRESS][DOMAIN_NAME]" at bounding box center [348, 159] width 104 height 9
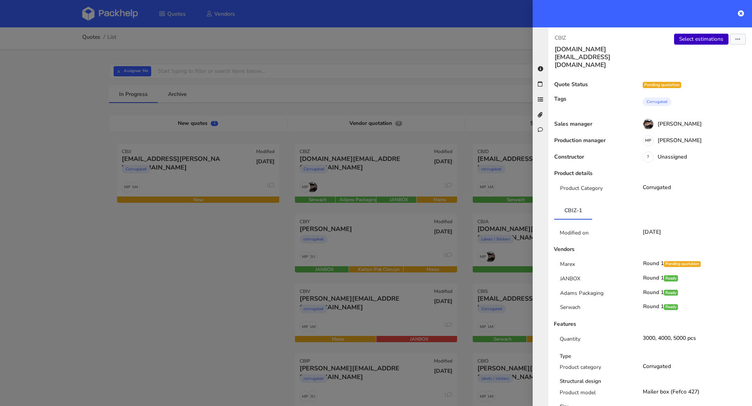
click at [695, 36] on link "Select estimations" at bounding box center [701, 39] width 54 height 11
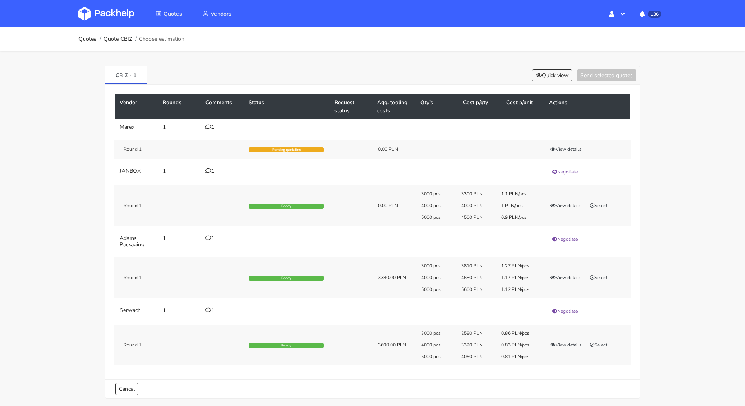
click at [209, 127] on icon at bounding box center [207, 126] width 5 height 5
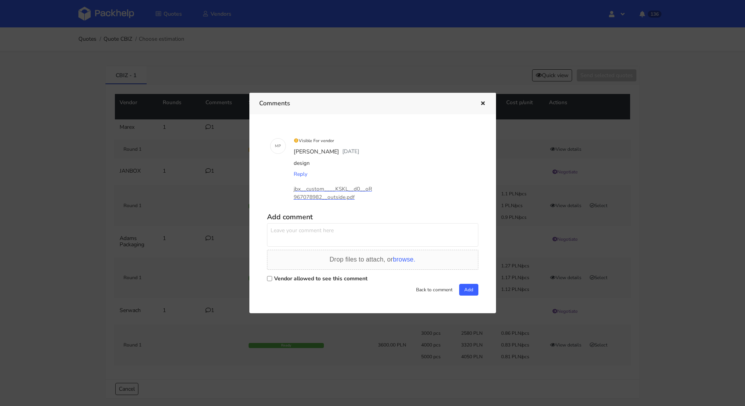
click at [199, 149] on div at bounding box center [372, 203] width 745 height 406
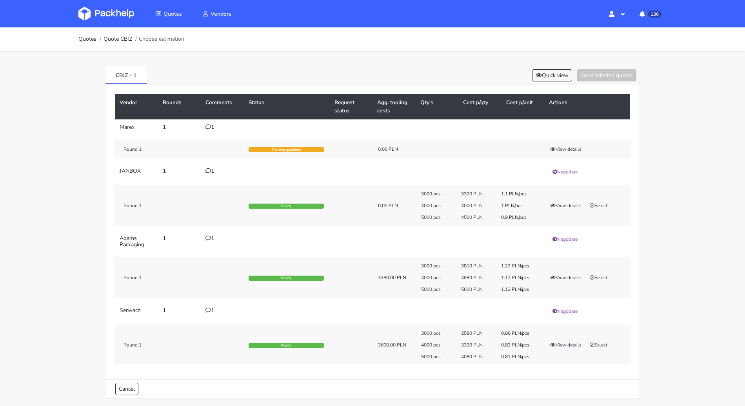
scroll to position [17, 0]
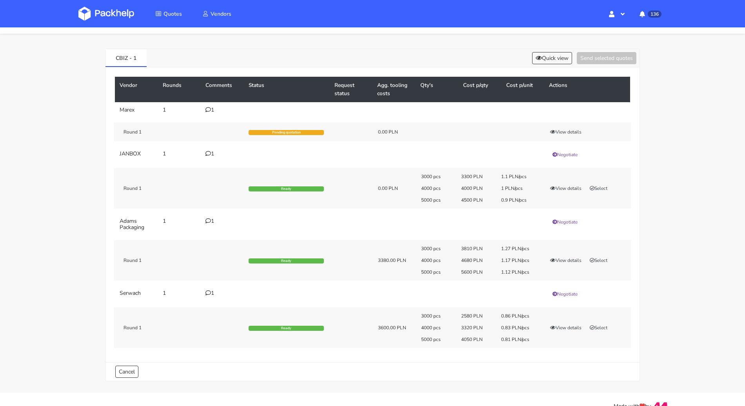
click at [211, 154] on div "1" at bounding box center [222, 154] width 34 height 6
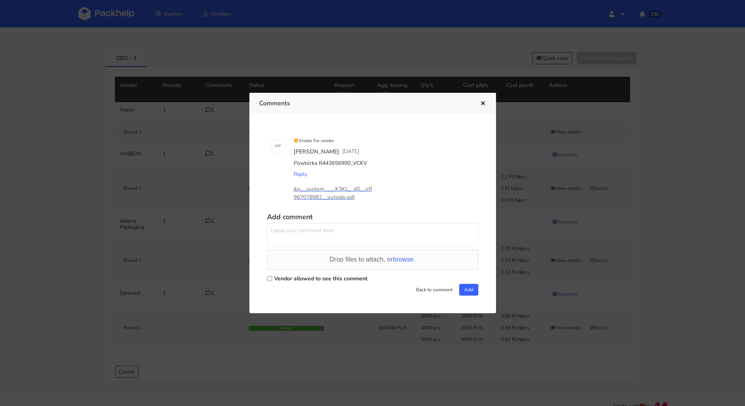
click at [197, 178] on div at bounding box center [372, 203] width 745 height 406
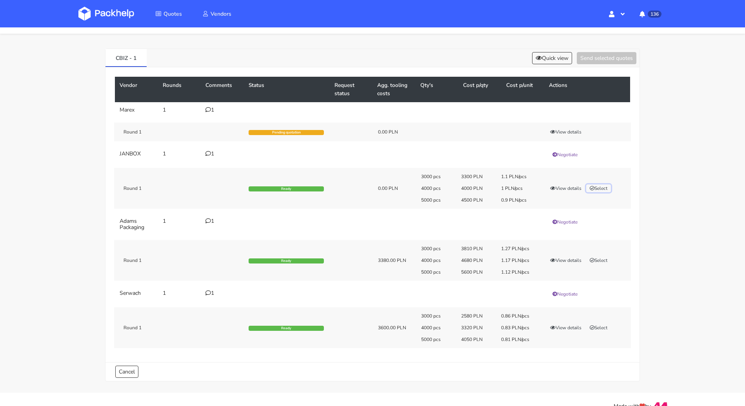
click at [607, 190] on button "Select" at bounding box center [598, 189] width 25 height 8
click at [603, 60] on button "Send selected quotes ( 1 )" at bounding box center [601, 58] width 71 height 12
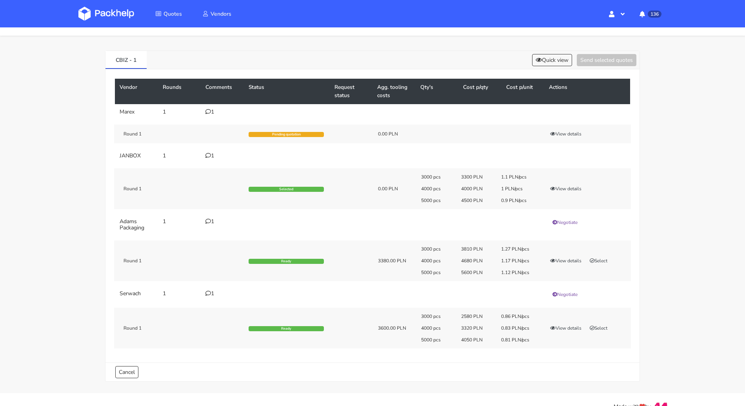
scroll to position [0, 0]
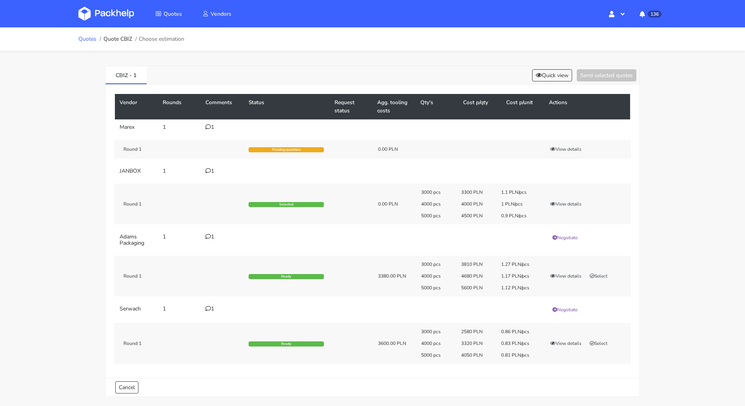
click at [88, 40] on link "Quotes" at bounding box center [87, 39] width 18 height 6
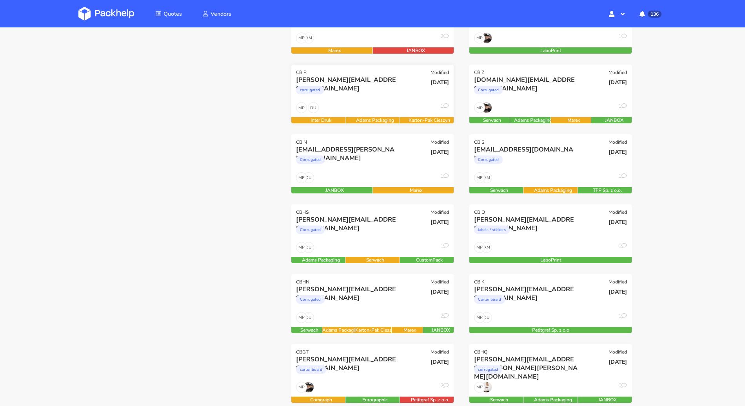
scroll to position [224, 0]
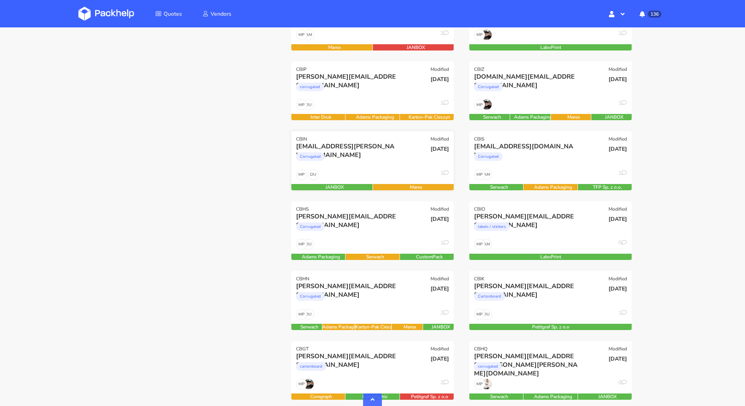
click at [376, 162] on div "Corrugated" at bounding box center [348, 159] width 104 height 16
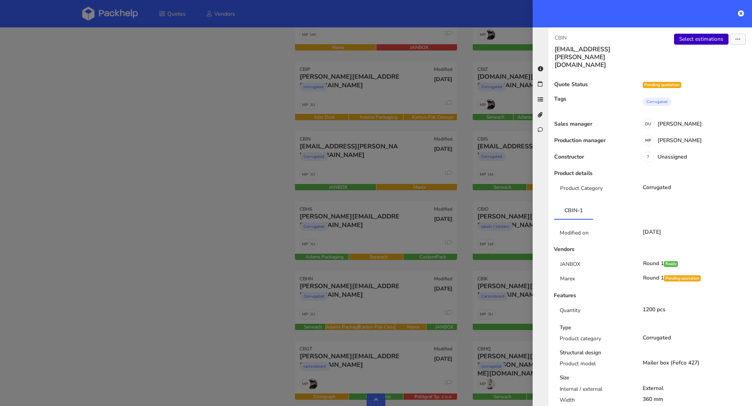
click at [699, 44] on link "Select estimations" at bounding box center [701, 39] width 54 height 11
click at [201, 163] on div at bounding box center [376, 203] width 752 height 406
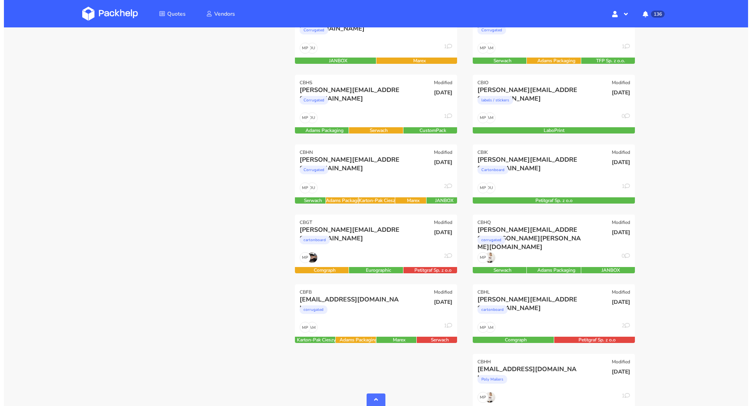
scroll to position [350, 0]
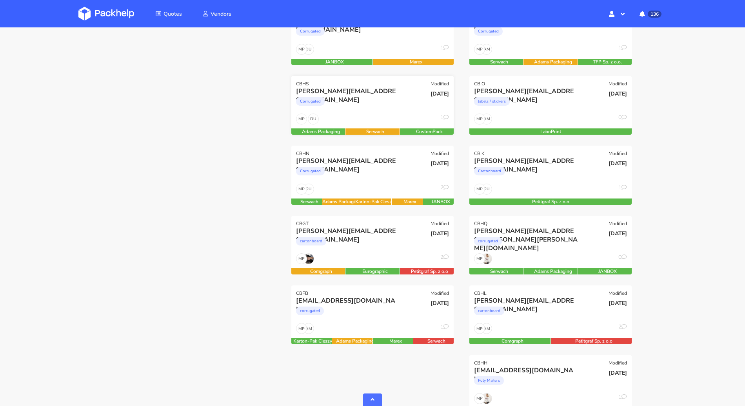
click at [377, 118] on div "DU MP 1" at bounding box center [372, 121] width 162 height 15
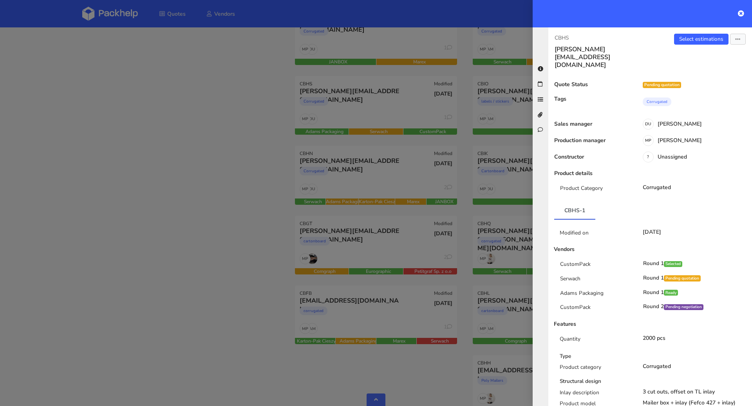
click at [236, 144] on div at bounding box center [376, 203] width 752 height 406
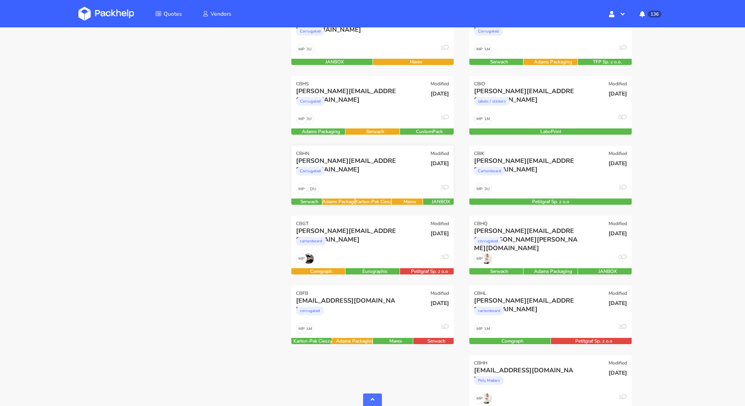
click at [346, 165] on div "[PERSON_NAME][EMAIL_ADDRESS][DOMAIN_NAME]" at bounding box center [348, 161] width 104 height 9
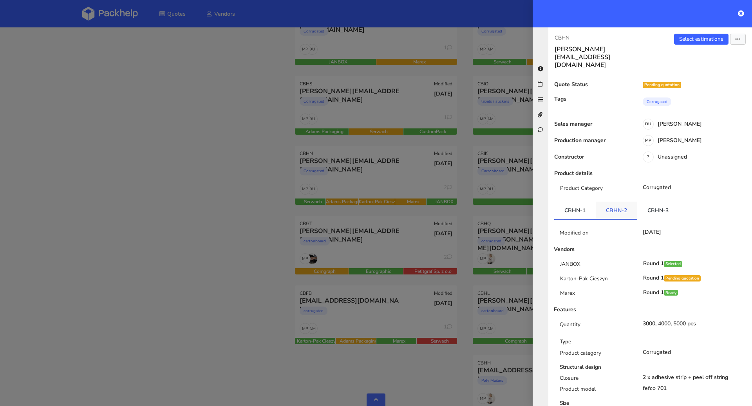
click at [622, 202] on link "CBHN-2" at bounding box center [617, 210] width 42 height 17
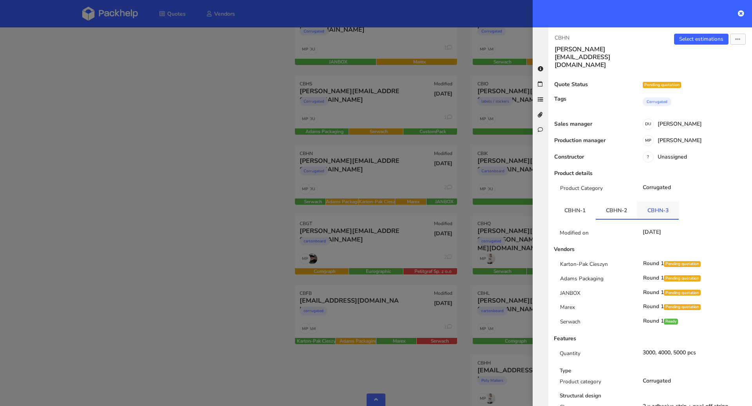
click at [640, 202] on link "CBHN-3" at bounding box center [659, 210] width 42 height 17
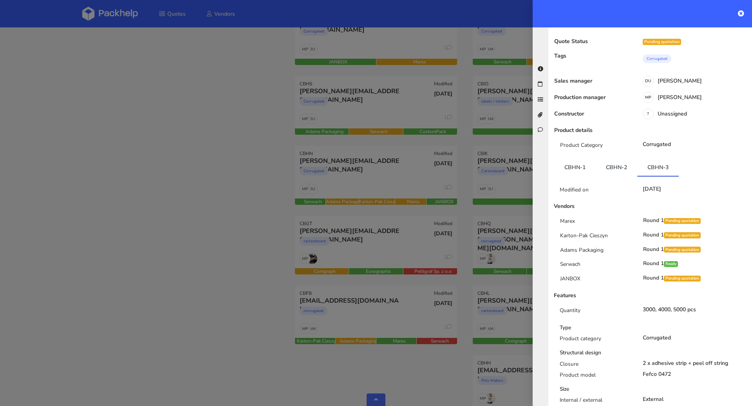
scroll to position [0, 0]
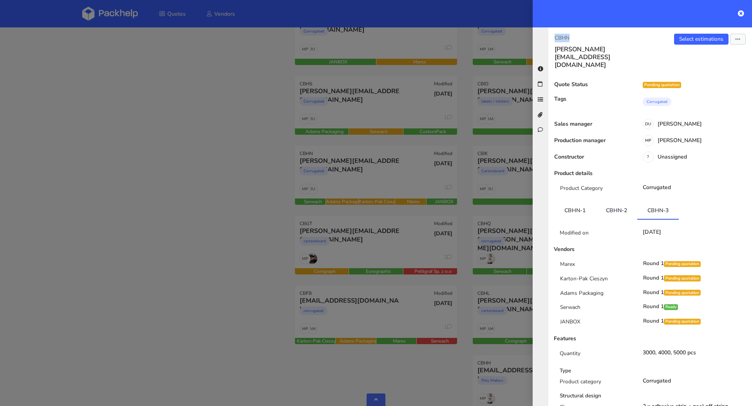
drag, startPoint x: 572, startPoint y: 39, endPoint x: 557, endPoint y: 38, distance: 15.8
click at [557, 38] on p "CBHN" at bounding box center [599, 38] width 89 height 9
copy p "CBHN"
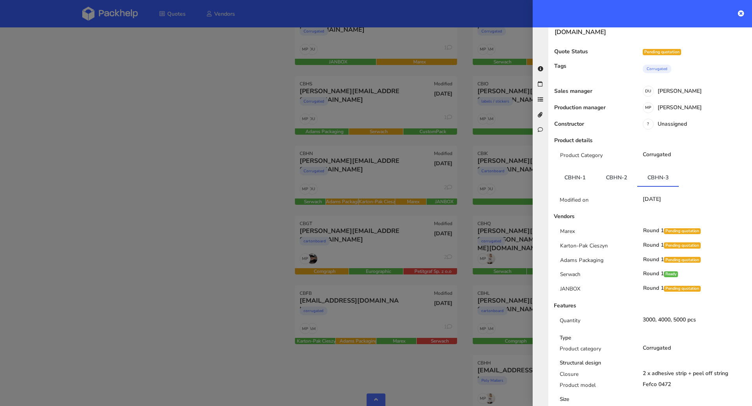
scroll to position [40, 0]
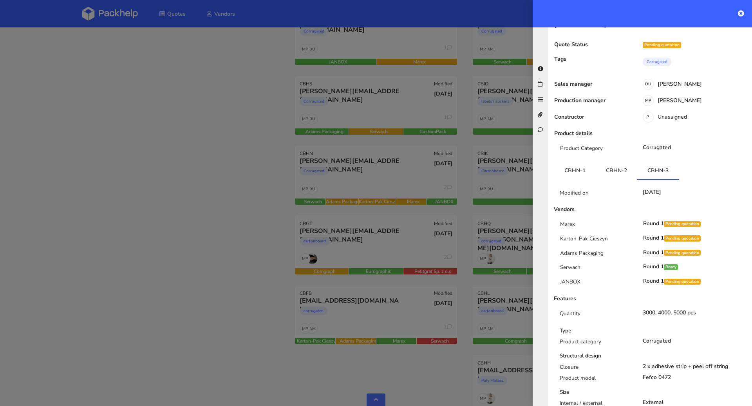
click at [224, 216] on div at bounding box center [376, 203] width 752 height 406
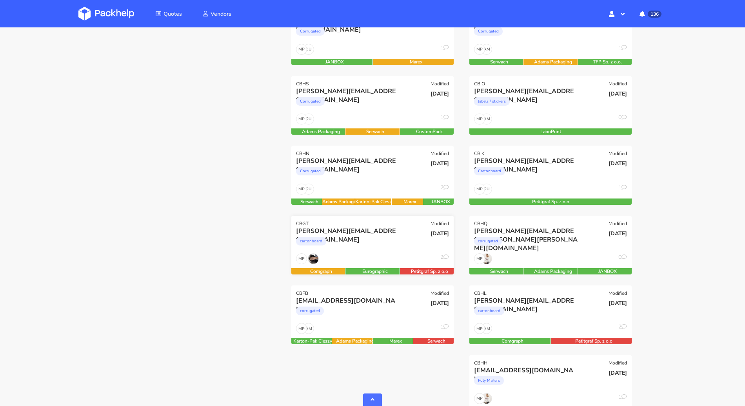
click at [386, 232] on div "[PERSON_NAME][EMAIL_ADDRESS][DOMAIN_NAME]" at bounding box center [348, 231] width 104 height 9
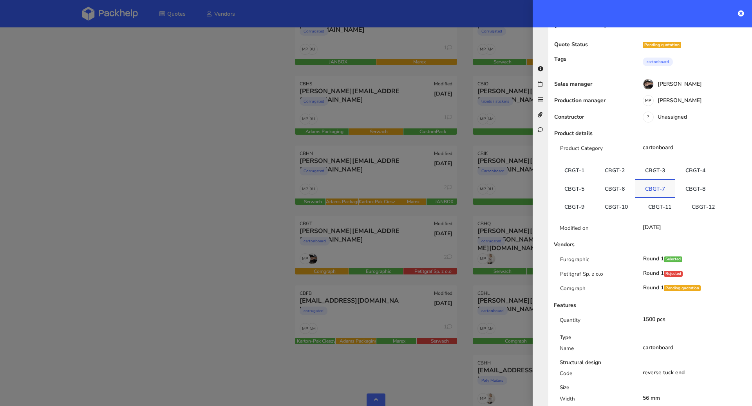
click at [645, 180] on link "CBGT-7" at bounding box center [655, 188] width 40 height 17
click at [656, 197] on link "CBGT-11" at bounding box center [660, 205] width 44 height 17
click at [580, 196] on link "CBGT-9" at bounding box center [575, 204] width 40 height 17
click at [609, 196] on link "CBGT-10" at bounding box center [617, 204] width 44 height 17
click at [642, 197] on li "CBGT-11" at bounding box center [660, 205] width 44 height 18
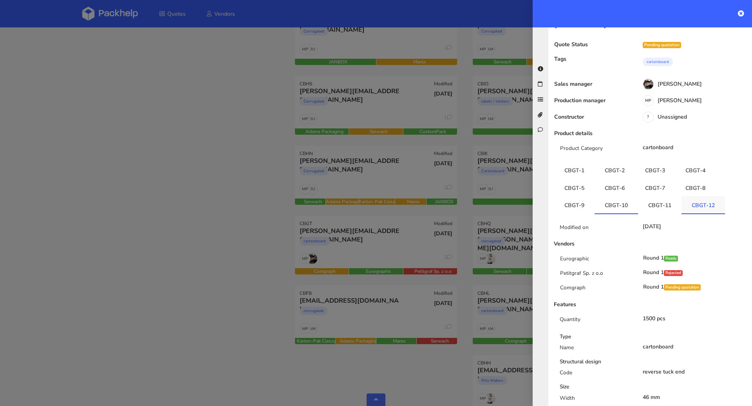
click at [682, 198] on li "CBGT-12" at bounding box center [704, 205] width 44 height 18
click at [228, 262] on div at bounding box center [376, 203] width 752 height 406
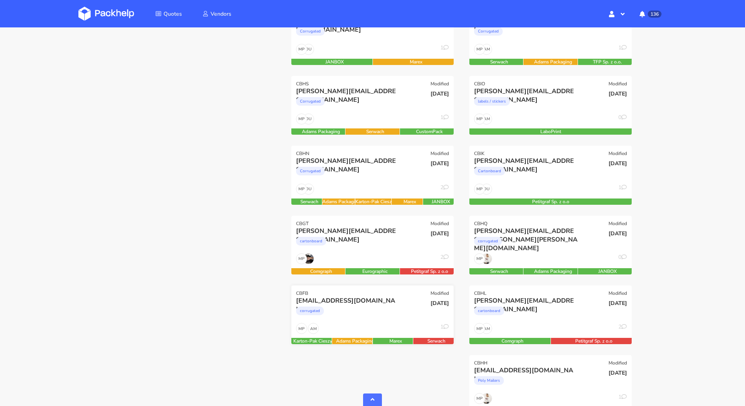
click at [357, 310] on div "corrugated" at bounding box center [348, 313] width 104 height 16
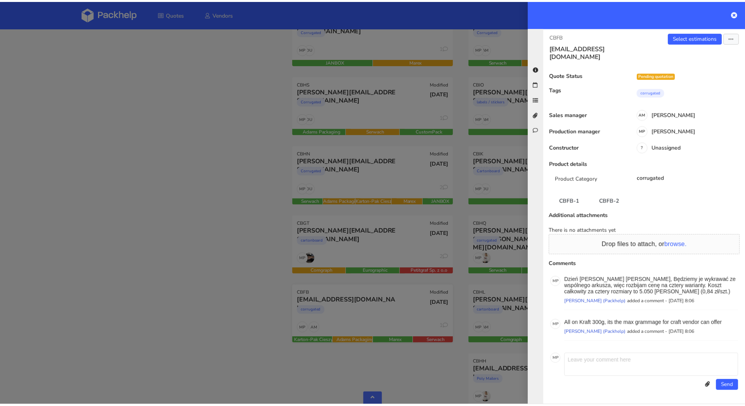
scroll to position [0, 0]
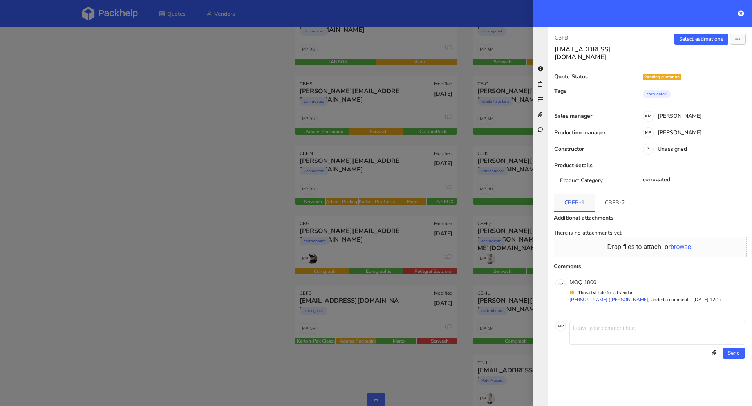
click at [579, 196] on link "CBFB-1" at bounding box center [575, 202] width 40 height 17
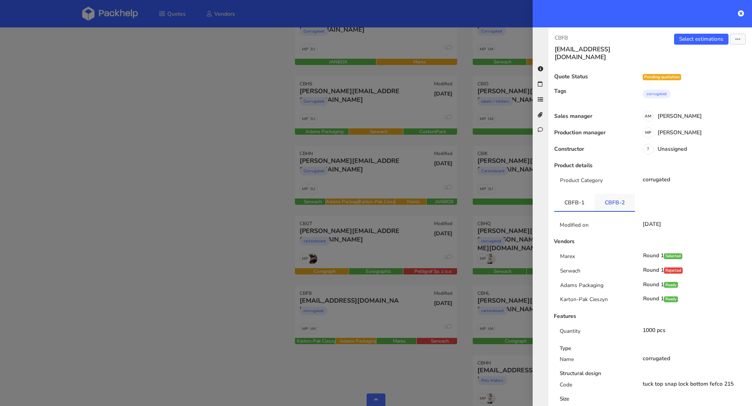
click at [602, 201] on link "CBFB-2" at bounding box center [615, 202] width 40 height 17
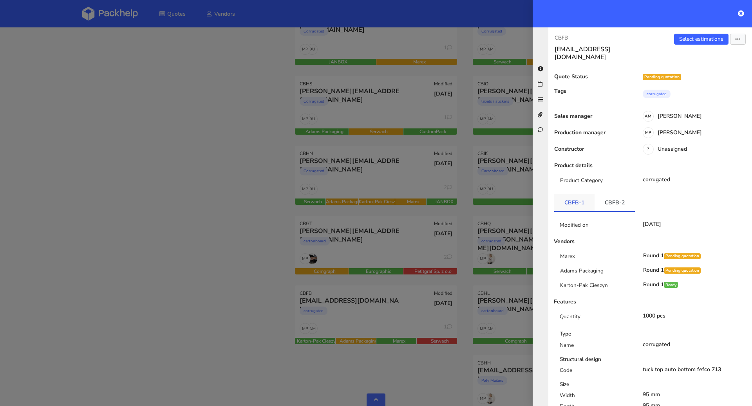
click at [576, 194] on link "CBFB-1" at bounding box center [575, 202] width 40 height 17
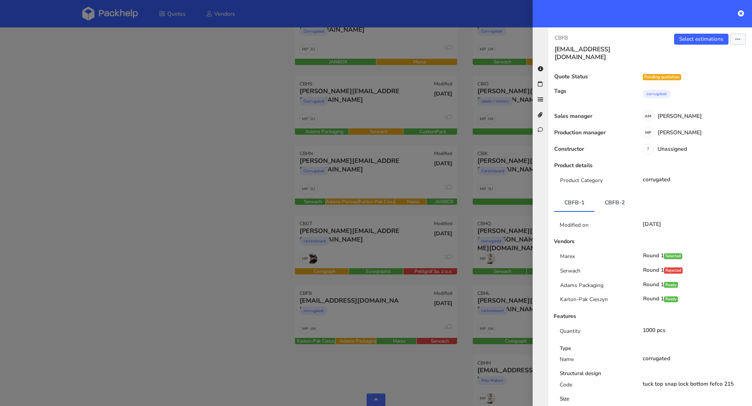
click at [240, 246] on div at bounding box center [376, 203] width 752 height 406
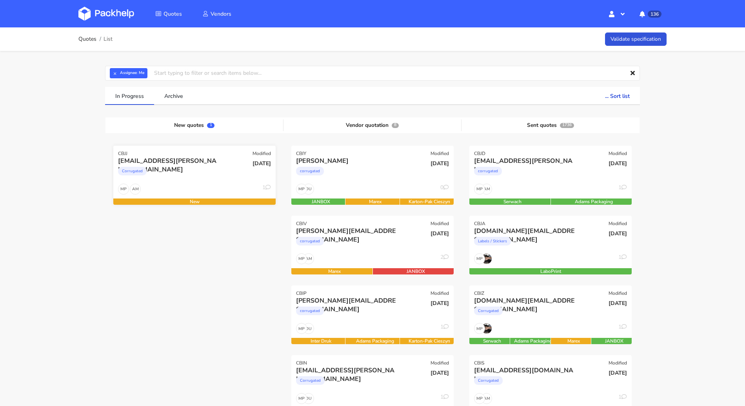
click at [178, 179] on div "Corrugated" at bounding box center [170, 173] width 104 height 16
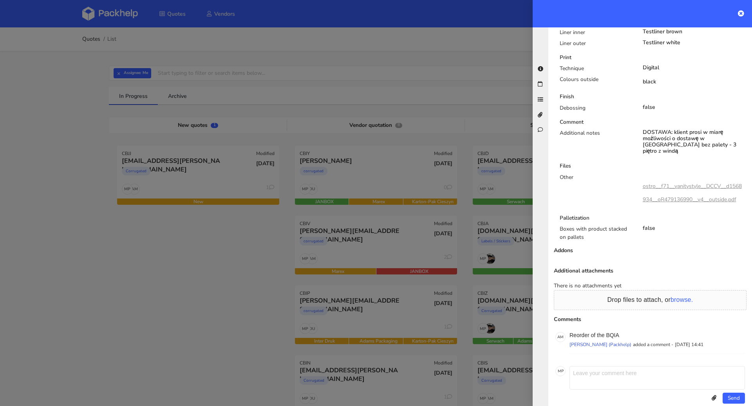
scroll to position [435, 0]
drag, startPoint x: 627, startPoint y: 324, endPoint x: 607, endPoint y: 321, distance: 19.3
click at [607, 330] on p "Reorder of the BQIA" at bounding box center [658, 333] width 176 height 6
copy p "BQIA"
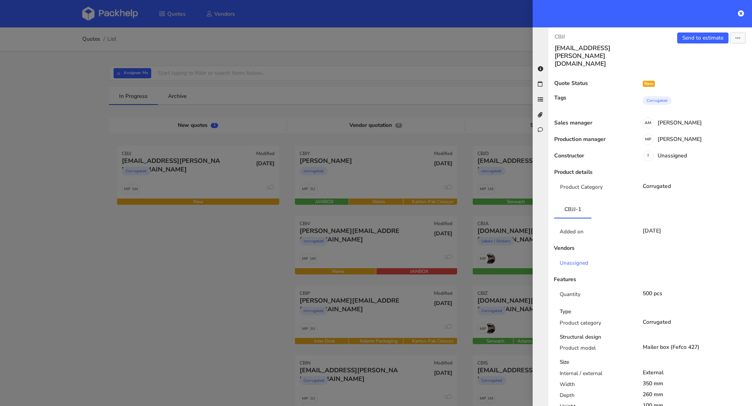
scroll to position [0, 0]
click at [690, 34] on div "Send to estimate View quote Edit quote Missing data Reject quote Export to PDF" at bounding box center [702, 51] width 102 height 35
click at [678, 36] on link "Send to estimate" at bounding box center [703, 39] width 51 height 11
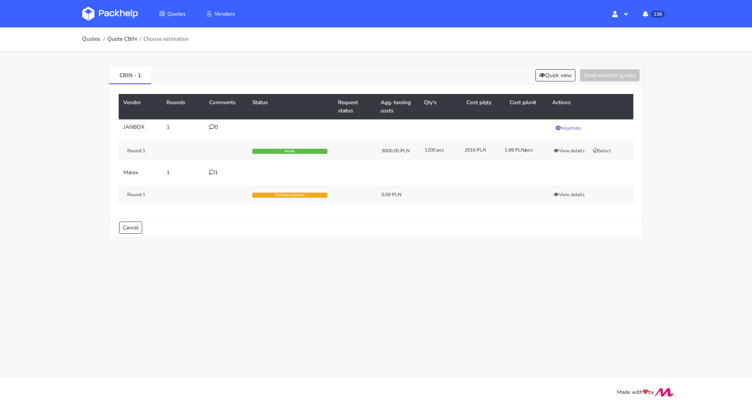
click at [215, 170] on div "1" at bounding box center [226, 173] width 34 height 6
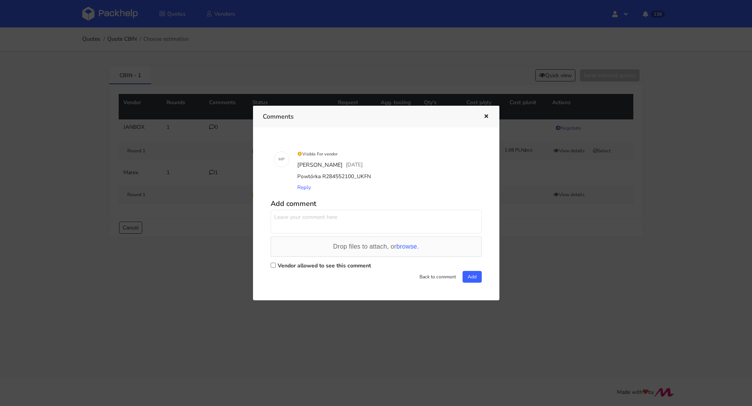
click at [229, 223] on div at bounding box center [376, 203] width 752 height 406
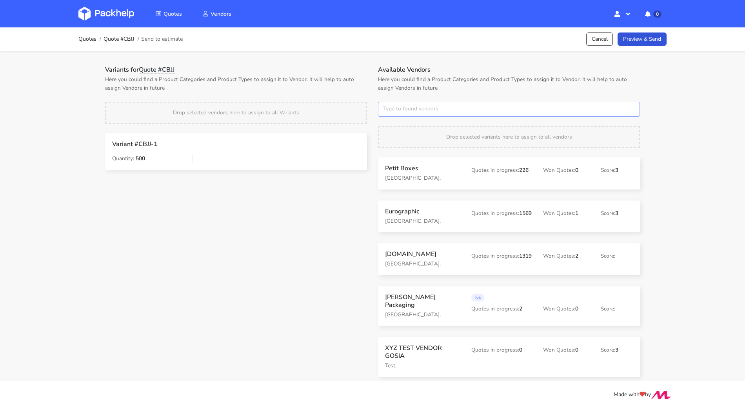
click at [394, 112] on input "text" at bounding box center [509, 109] width 262 height 15
type input "marex"
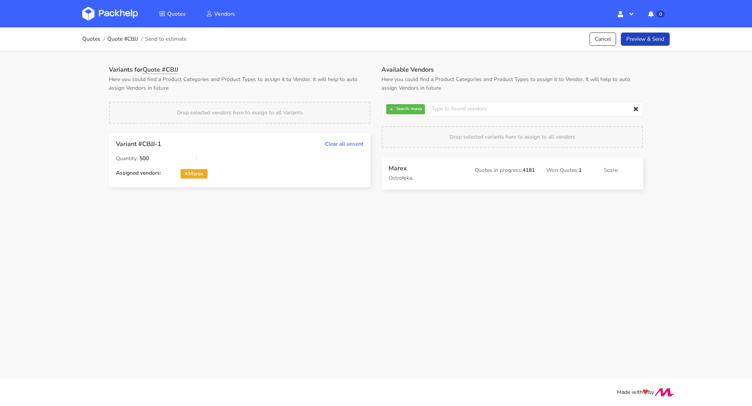
click at [654, 40] on link "Preview & Send" at bounding box center [645, 40] width 49 height 14
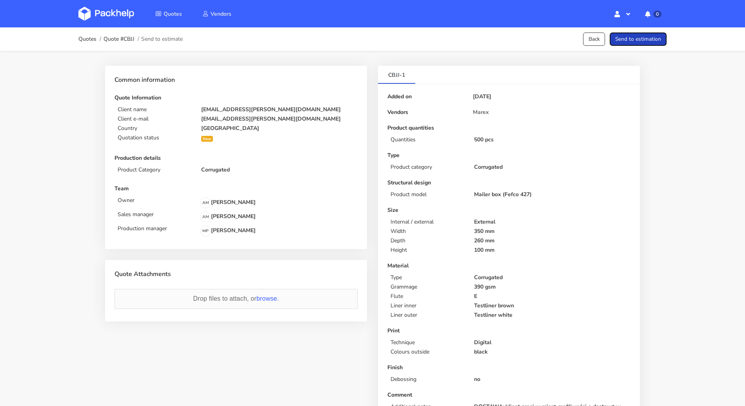
click at [654, 40] on button "Send to estimation" at bounding box center [637, 40] width 57 height 14
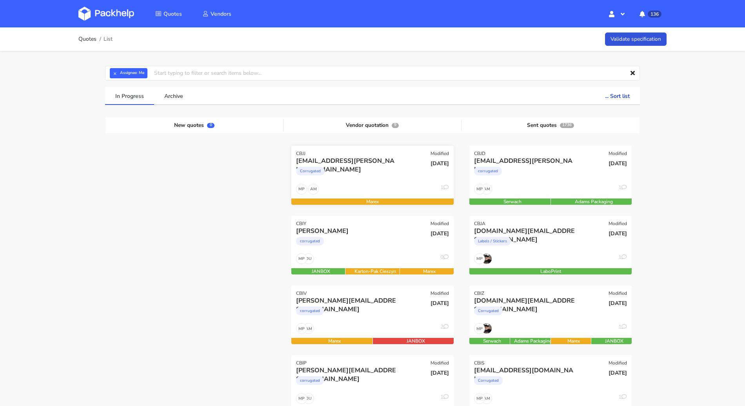
click at [380, 172] on div "Corrugated" at bounding box center [348, 173] width 104 height 16
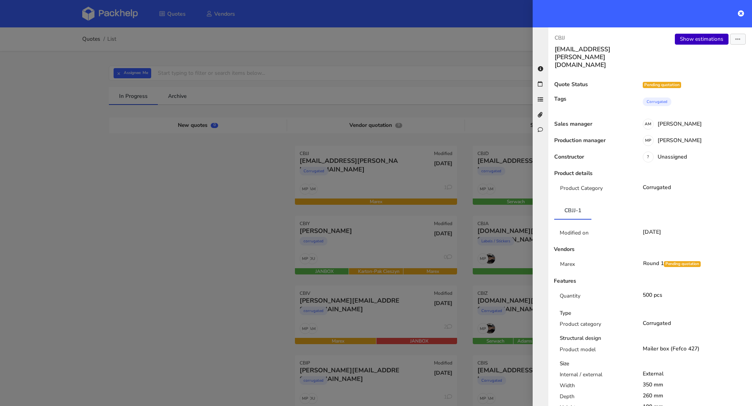
click at [696, 41] on link "Show estimations" at bounding box center [702, 39] width 54 height 11
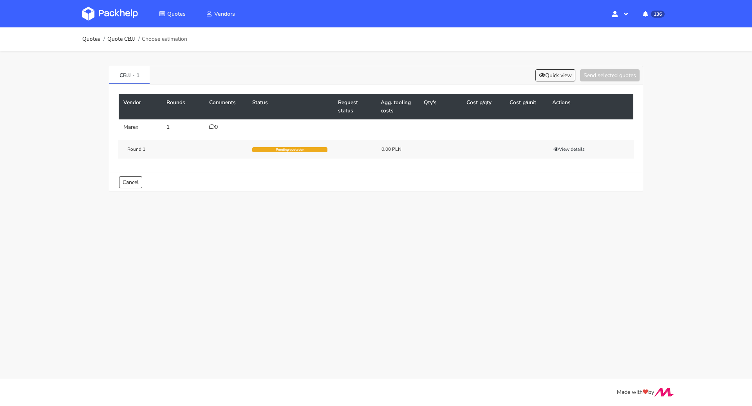
click at [210, 128] on icon at bounding box center [211, 126] width 5 height 5
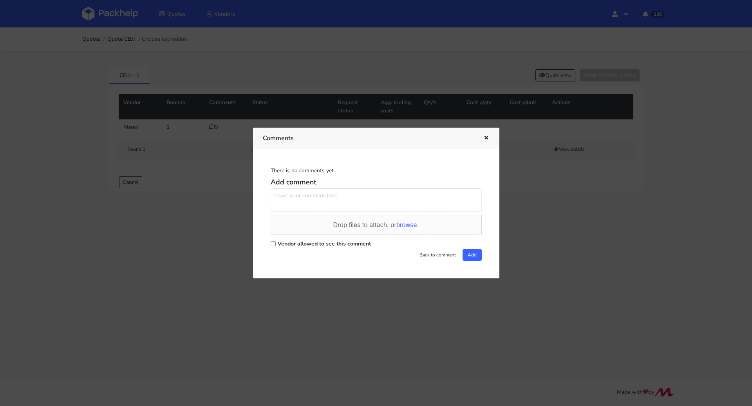
click at [306, 247] on label "Vendor allowed to see this comment" at bounding box center [324, 243] width 93 height 7
click at [276, 247] on input "Vendor allowed to see this comment" at bounding box center [273, 243] width 5 height 5
checkbox input "true"
click at [311, 206] on textarea at bounding box center [376, 201] width 211 height 24
paste textarea "R537889135BQIA"
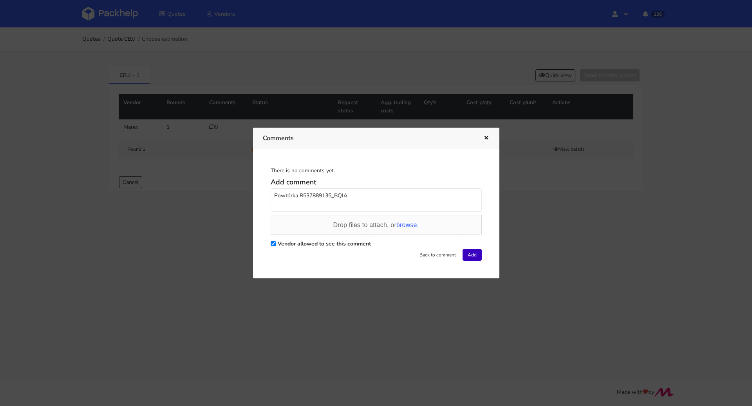
type textarea "Powtórka R537889135_BQIA"
click at [463, 254] on button "Add" at bounding box center [472, 255] width 19 height 12
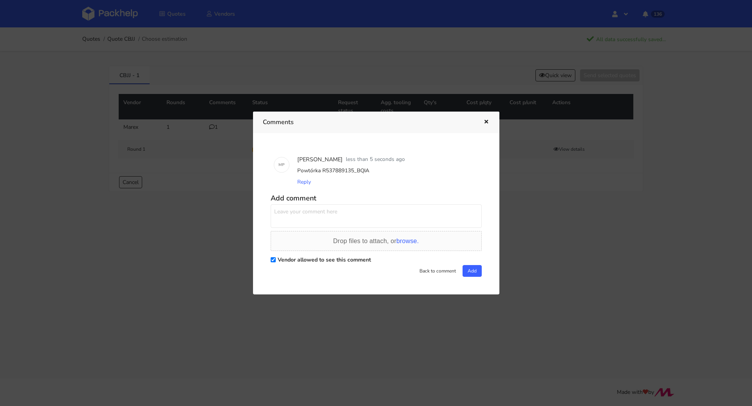
click at [484, 121] on icon "button" at bounding box center [486, 122] width 7 height 5
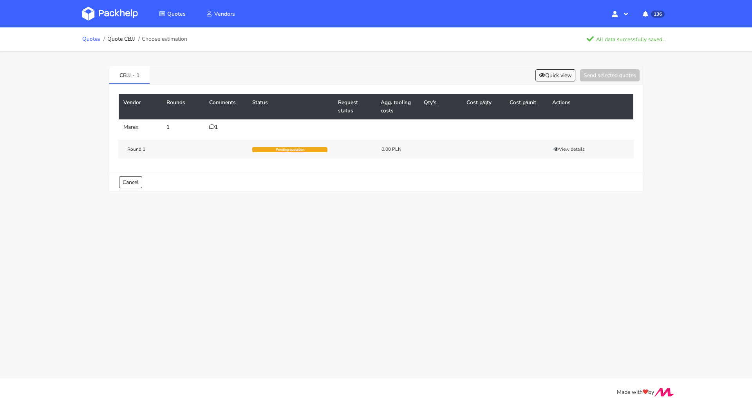
click at [89, 40] on link "Quotes" at bounding box center [91, 39] width 18 height 6
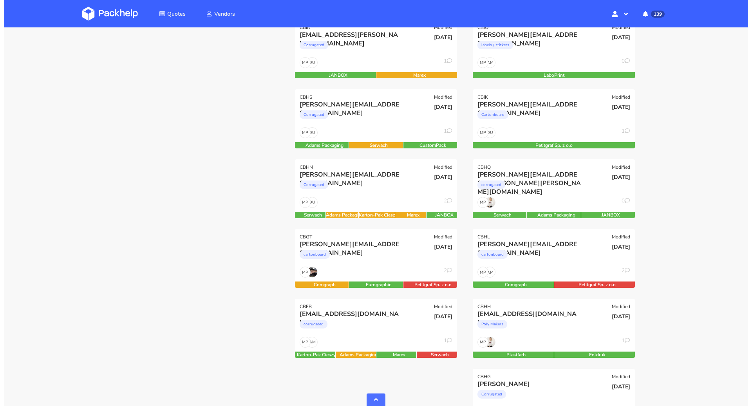
scroll to position [497, 0]
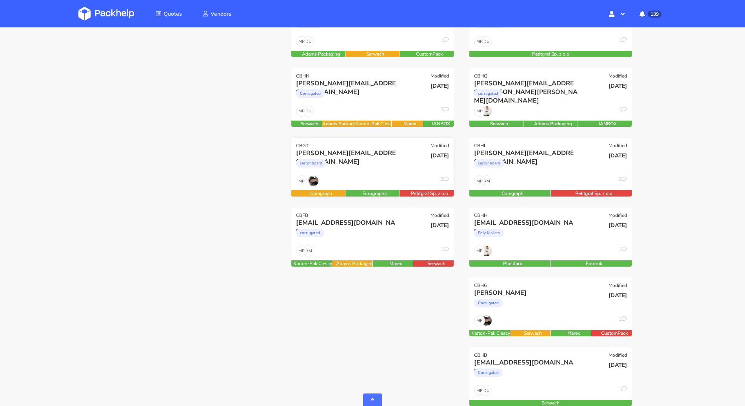
click at [364, 164] on div "cartonboard" at bounding box center [348, 166] width 104 height 16
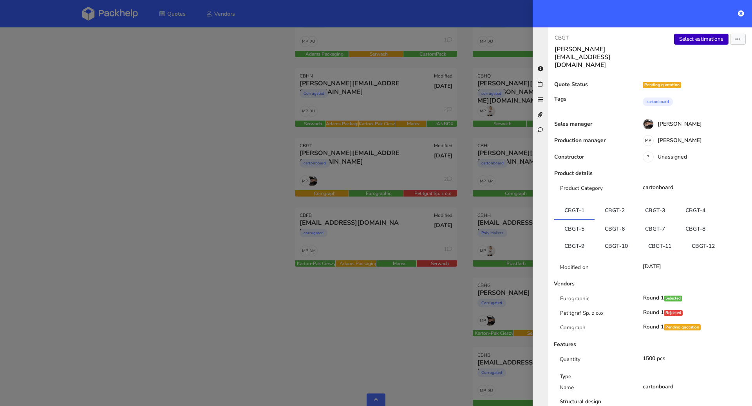
click at [692, 42] on link "Select estimations" at bounding box center [701, 39] width 54 height 11
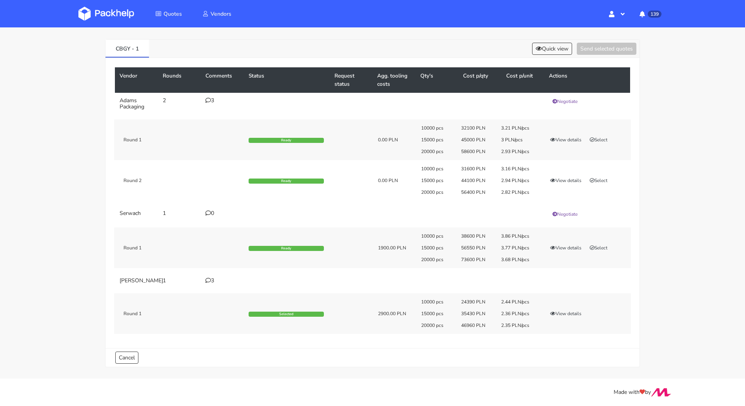
scroll to position [31, 0]
click at [207, 98] on icon at bounding box center [207, 100] width 5 height 5
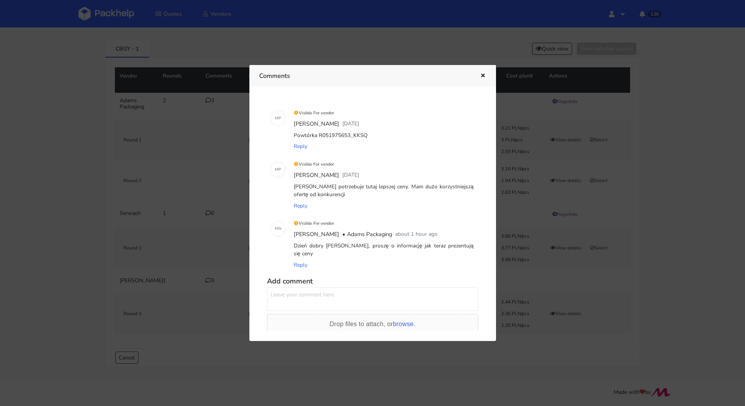
click at [40, 187] on div at bounding box center [372, 203] width 745 height 406
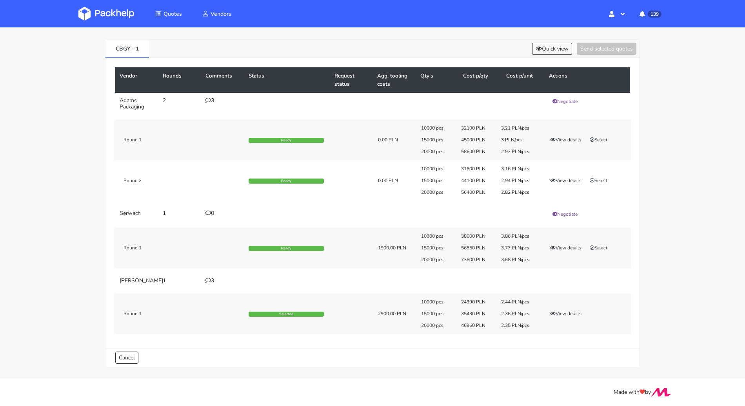
scroll to position [16, 0]
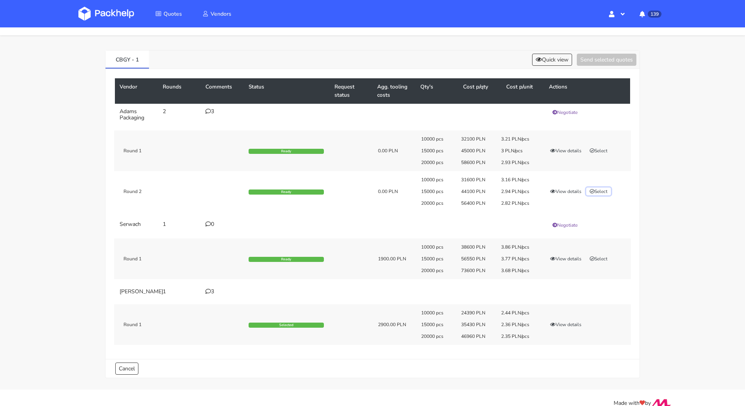
click at [608, 194] on button "Select" at bounding box center [598, 192] width 25 height 8
click at [589, 62] on button "Send selected quotes ( 1 )" at bounding box center [601, 60] width 71 height 12
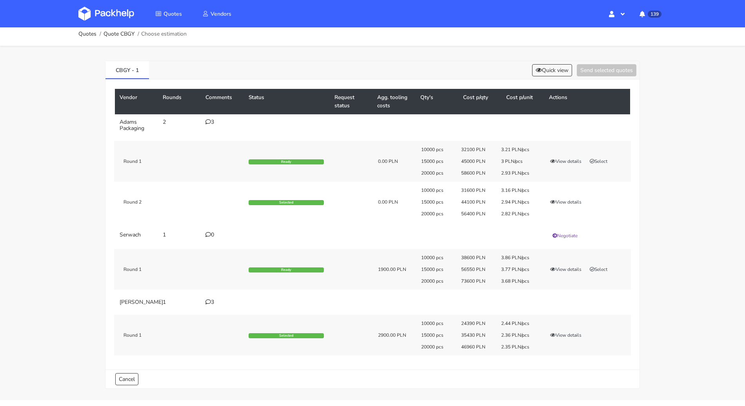
scroll to position [0, 0]
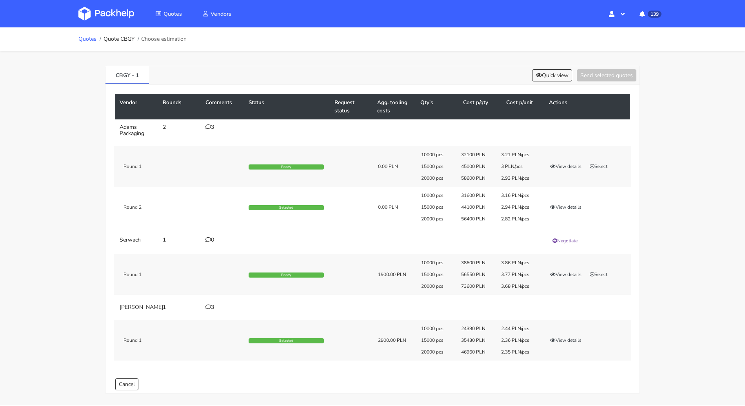
click at [80, 40] on link "Quotes" at bounding box center [87, 39] width 18 height 6
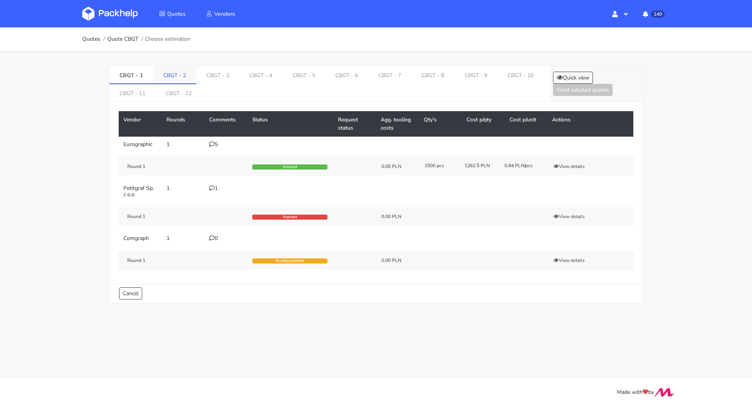
click at [177, 76] on link "CBGT - 2" at bounding box center [174, 74] width 43 height 17
click at [216, 236] on div "1" at bounding box center [226, 239] width 34 height 6
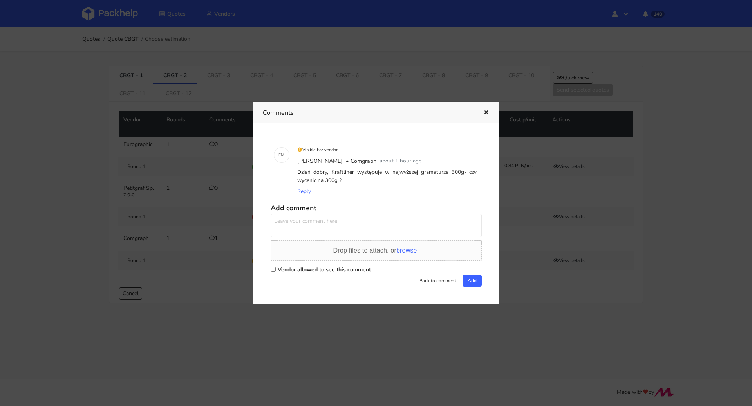
click at [332, 269] on label "Vendor allowed to see this comment" at bounding box center [324, 269] width 93 height 7
click at [276, 269] on input "Vendor allowed to see this comment" at bounding box center [273, 269] width 5 height 5
checkbox input "true"
click at [318, 230] on textarea at bounding box center [376, 226] width 211 height 24
type textarea "Tak proszę"
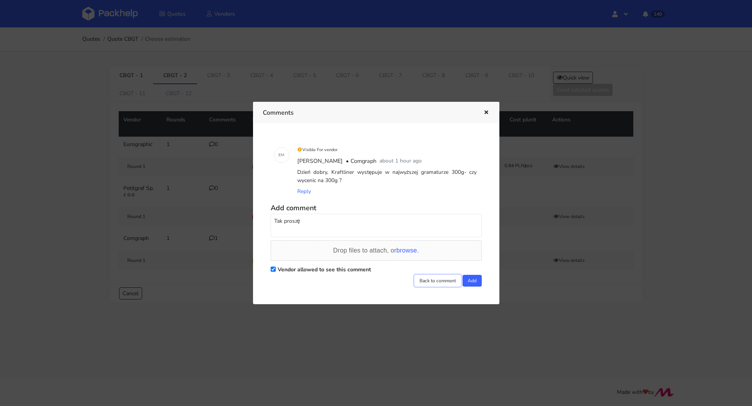
click at [457, 282] on button "Back to comment" at bounding box center [438, 281] width 47 height 12
click at [465, 283] on button "Add" at bounding box center [472, 281] width 19 height 12
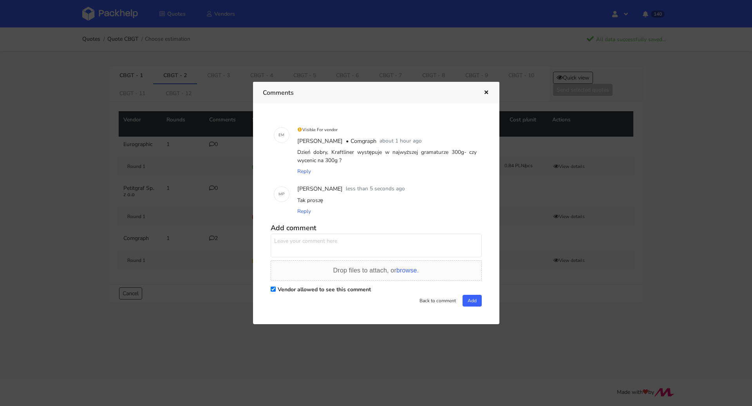
click at [486, 93] on icon "button" at bounding box center [486, 92] width 7 height 5
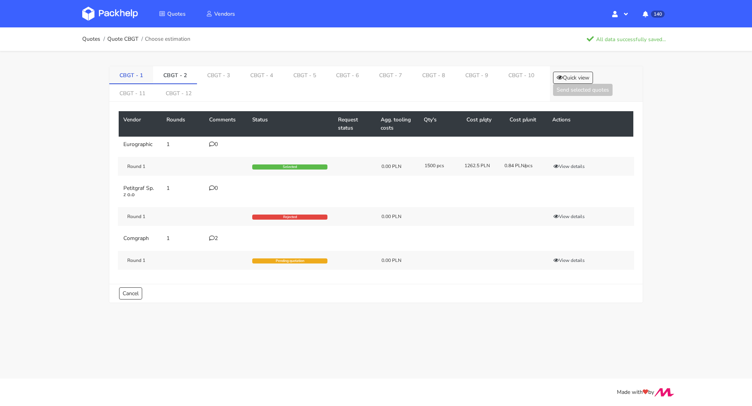
click at [136, 71] on link "CBGT - 1" at bounding box center [131, 74] width 44 height 17
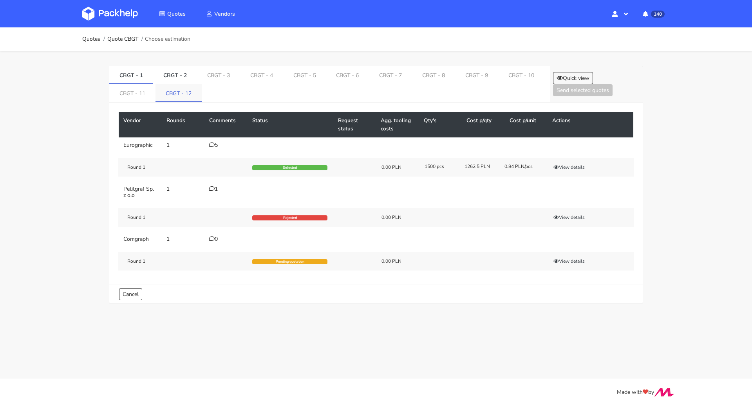
click at [192, 90] on link "CBGT - 12" at bounding box center [179, 92] width 46 height 17
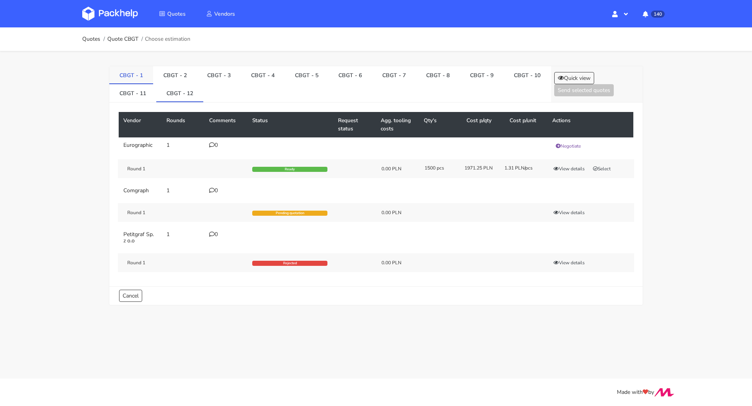
click at [128, 76] on link "CBGT - 1" at bounding box center [131, 74] width 44 height 17
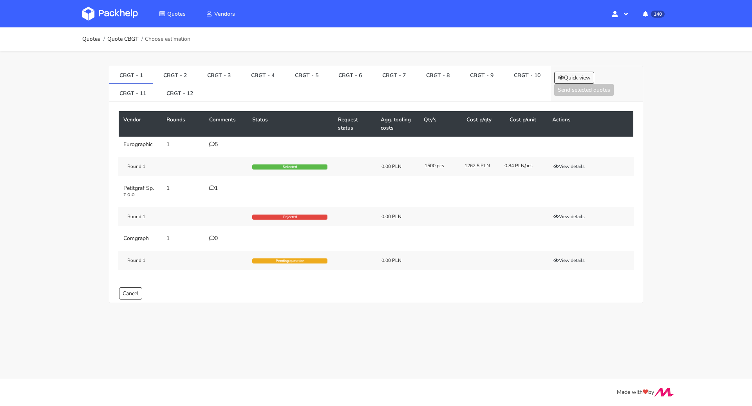
click at [87, 30] on div "Quotes Quote CBGT Choose estimation" at bounding box center [376, 39] width 627 height 24
click at [87, 34] on ol "Quotes Quote CBGT Choose estimation" at bounding box center [136, 39] width 108 height 16
click at [88, 45] on ol "Quotes Quote CBGT Choose estimation" at bounding box center [136, 39] width 108 height 16
click at [89, 42] on link "Quotes" at bounding box center [91, 39] width 18 height 6
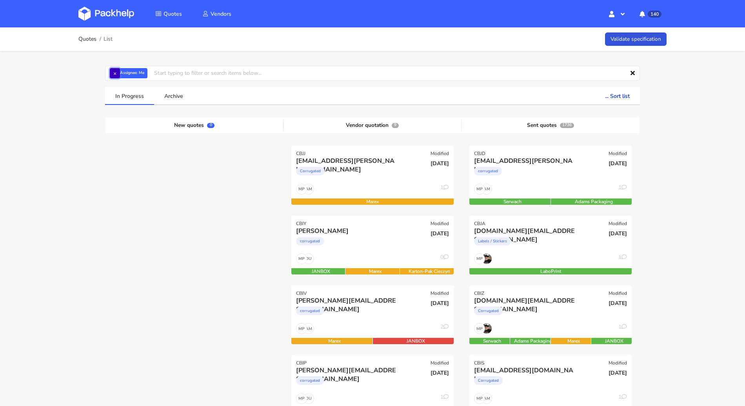
click at [119, 74] on button "×" at bounding box center [115, 73] width 10 height 10
click at [119, 74] on input "text" at bounding box center [372, 73] width 535 height 15
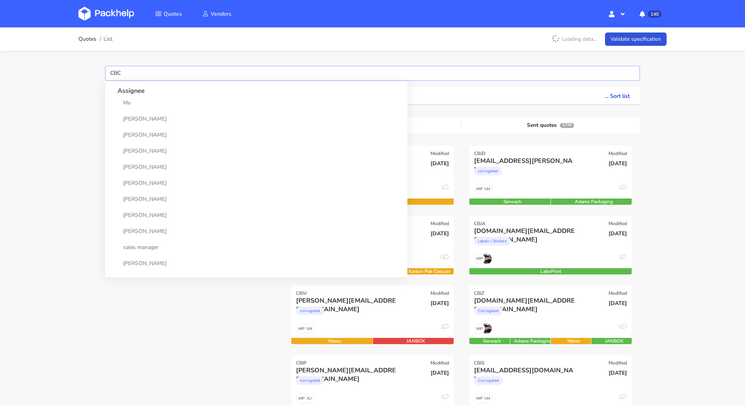
type input "CBCV"
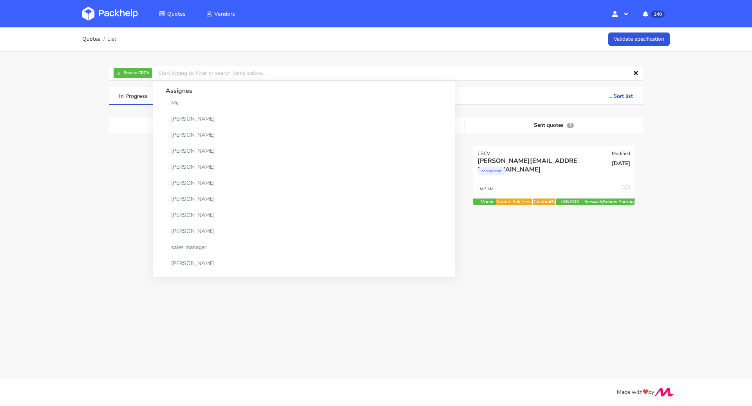
click at [50, 163] on div "Quotes List Validate specification × Search: CBCV Assignee Me Dylan Dewit Natal…" at bounding box center [376, 149] width 752 height 245
click at [545, 165] on div "cameron@claroprint.co.uk" at bounding box center [530, 161] width 104 height 9
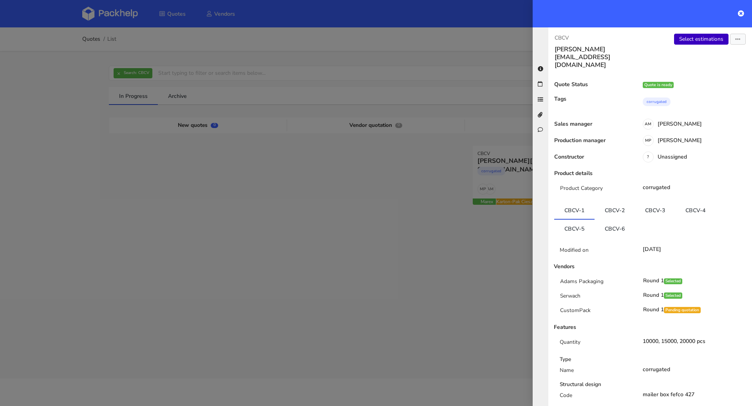
click at [685, 40] on link "Select estimations" at bounding box center [701, 39] width 54 height 11
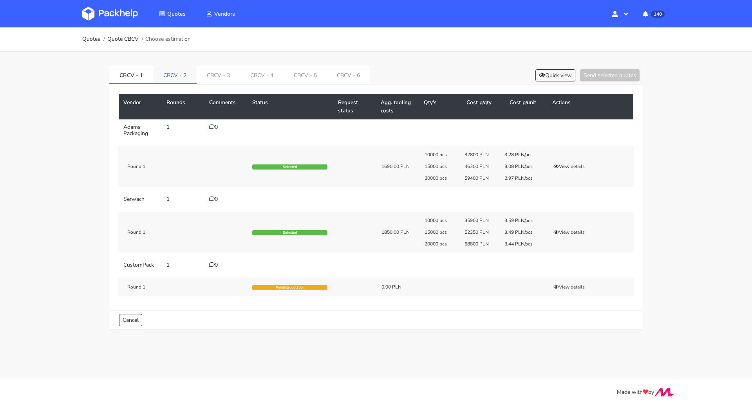
click at [171, 77] on link "CBCV - 2" at bounding box center [175, 74] width 44 height 17
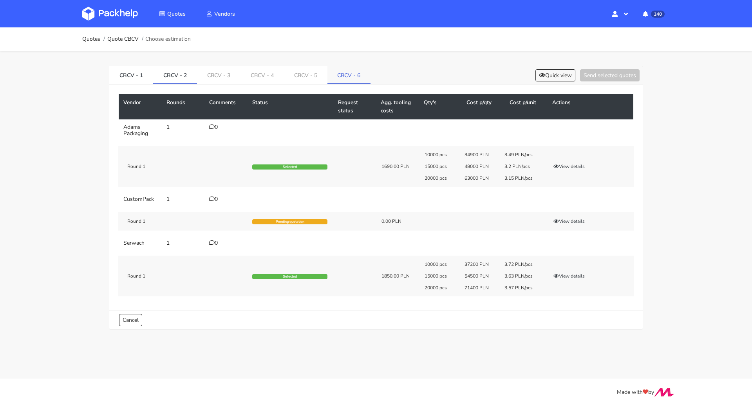
click at [330, 77] on link "CBCV - 6" at bounding box center [350, 74] width 44 height 17
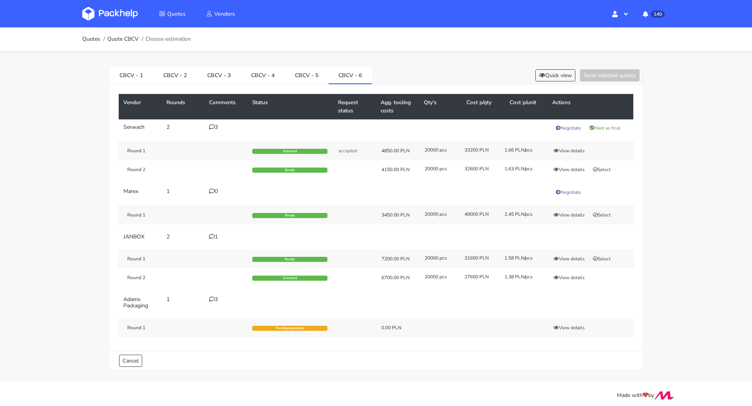
click at [211, 297] on icon at bounding box center [211, 299] width 5 height 5
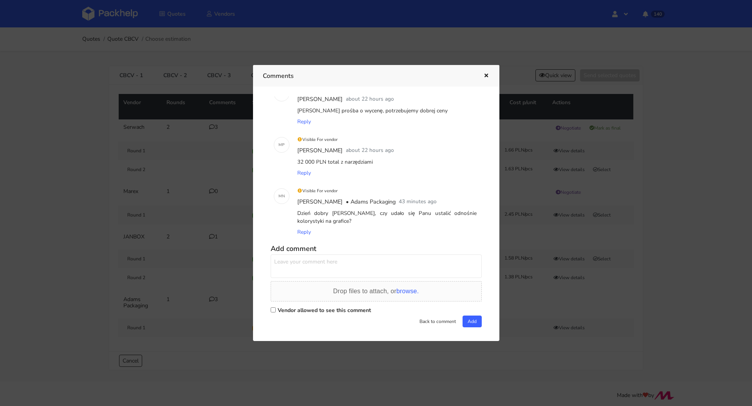
scroll to position [28, 0]
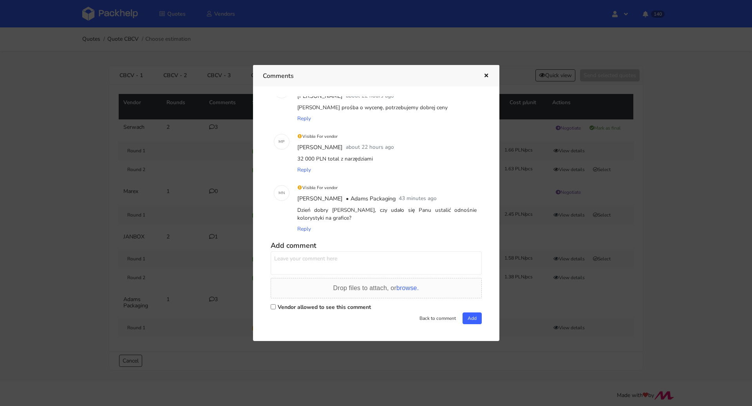
click at [303, 306] on label "Vendor allowed to see this comment" at bounding box center [324, 307] width 93 height 7
click at [276, 306] on input "Vendor allowed to see this comment" at bounding box center [273, 307] width 5 height 5
checkbox input "true"
click at [289, 266] on textarea at bounding box center [376, 264] width 211 height 24
click at [486, 71] on button "button" at bounding box center [485, 76] width 9 height 10
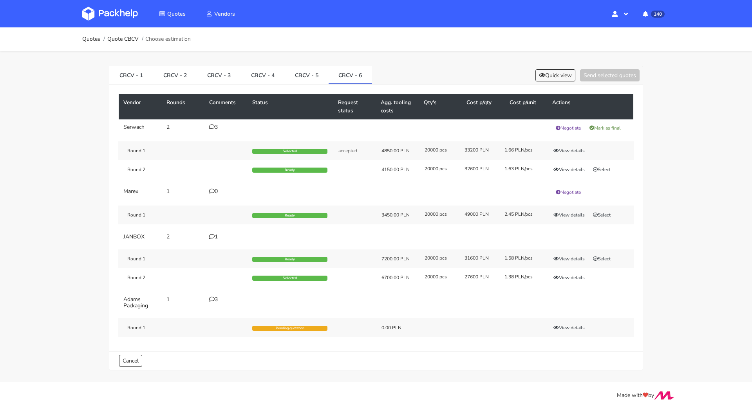
click at [215, 299] on div "3" at bounding box center [226, 300] width 34 height 6
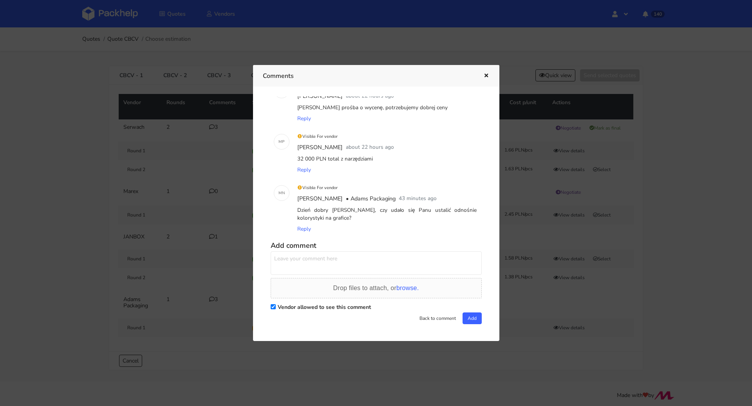
click at [324, 268] on textarea at bounding box center [376, 264] width 211 height 24
drag, startPoint x: 431, startPoint y: 263, endPoint x: 344, endPoint y: 255, distance: 87.0
click at [344, 255] on textarea "Pani [PERSON_NAME] niestety nie, prośba o odrzucenie wyceny" at bounding box center [376, 264] width 211 height 24
type textarea "[PERSON_NAME] niestety nie"
click at [471, 315] on button "Add" at bounding box center [472, 319] width 19 height 12
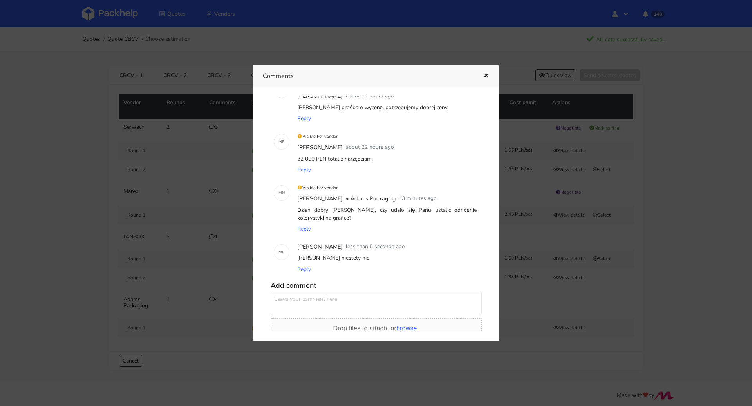
click at [487, 73] on icon "button" at bounding box center [486, 75] width 7 height 5
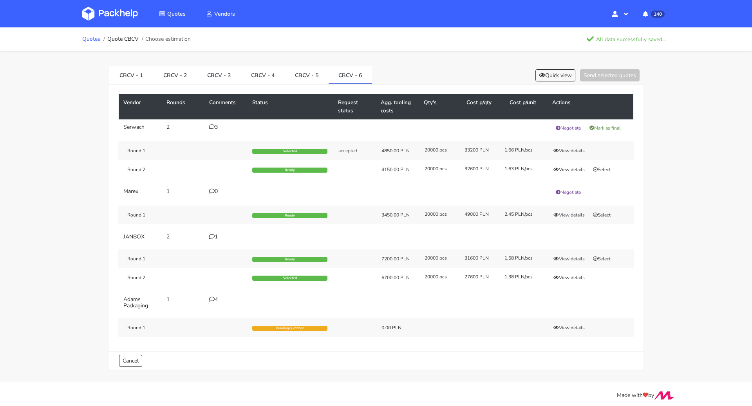
click at [94, 40] on link "Quotes" at bounding box center [91, 39] width 18 height 6
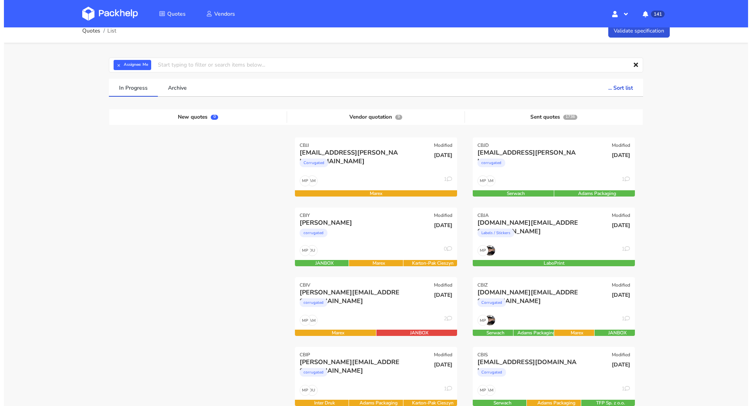
scroll to position [18, 0]
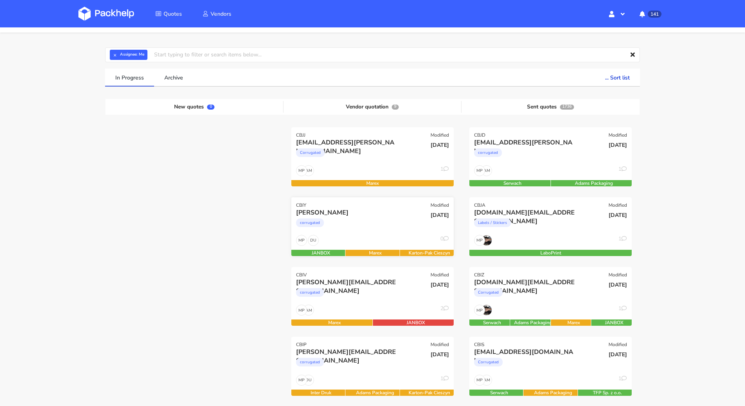
click at [373, 229] on div "corrugated" at bounding box center [348, 225] width 104 height 16
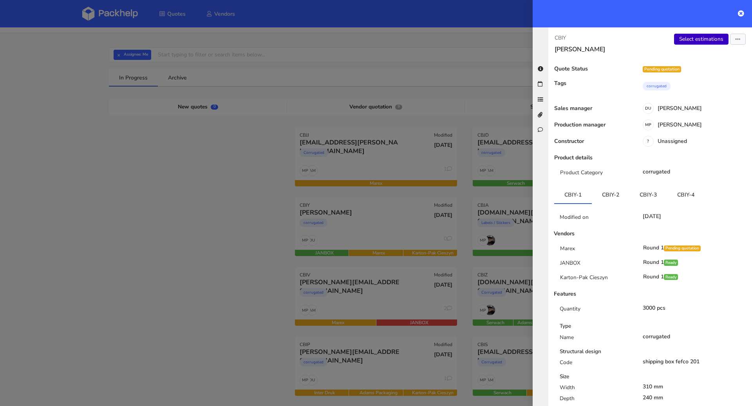
click at [702, 42] on link "Select estimations" at bounding box center [701, 39] width 54 height 11
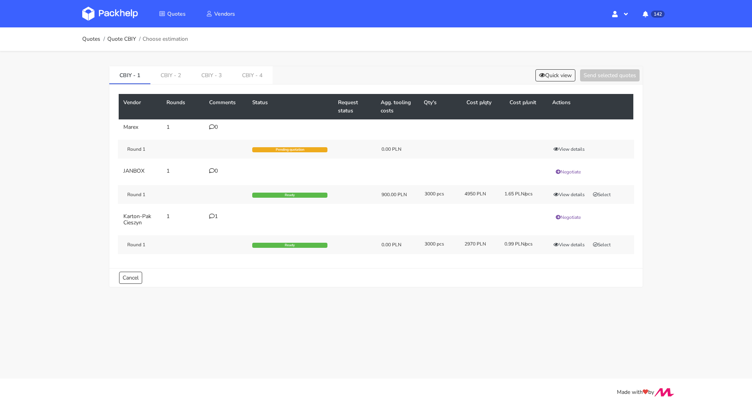
click at [168, 65] on div "CBIY - 1 CBIY - 2 CBIY - 3 CBIY - 4 Quick view Send selected quotes Vendor Roun…" at bounding box center [376, 175] width 564 height 248
click at [167, 75] on link "CBIY - 2" at bounding box center [170, 74] width 41 height 17
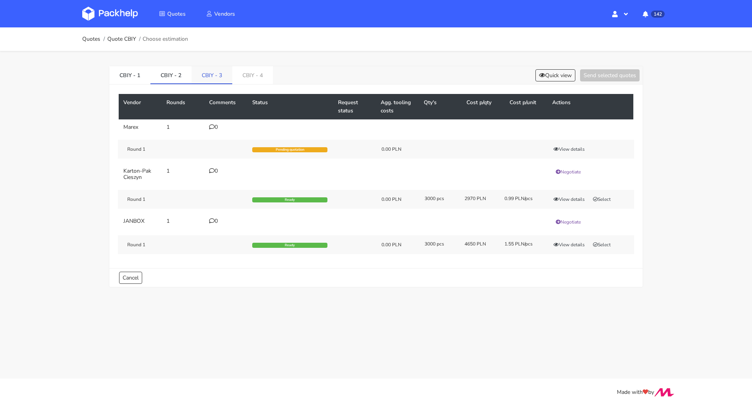
click at [209, 73] on link "CBIY - 3" at bounding box center [212, 74] width 41 height 17
click at [246, 73] on link "CBIY - 4" at bounding box center [253, 74] width 41 height 17
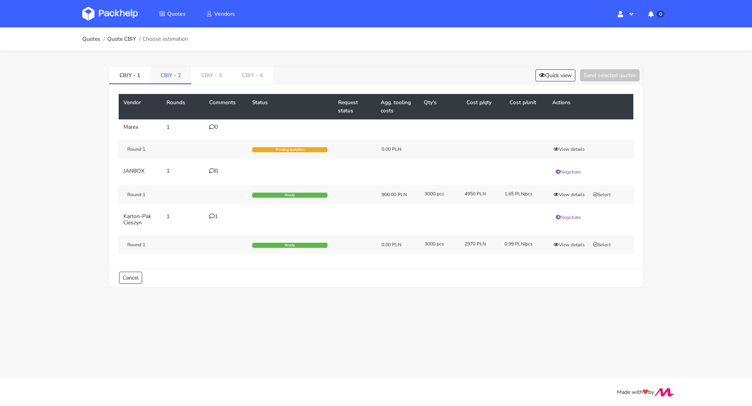
click at [176, 71] on link "CBIY - 2" at bounding box center [170, 74] width 41 height 17
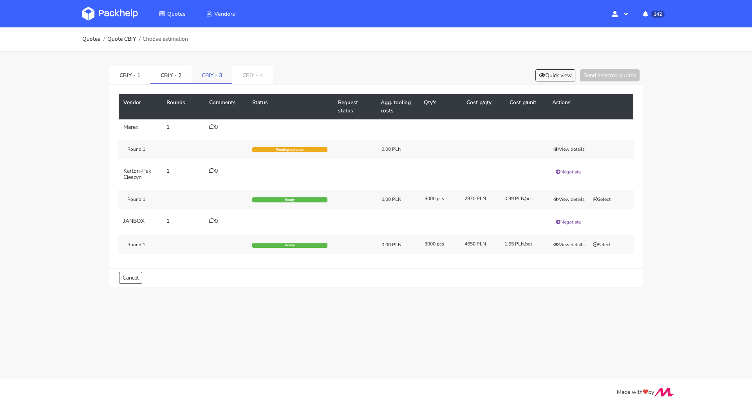
click at [206, 74] on link "CBIY - 3" at bounding box center [212, 74] width 41 height 17
click at [125, 74] on link "CBIY - 1" at bounding box center [129, 74] width 41 height 17
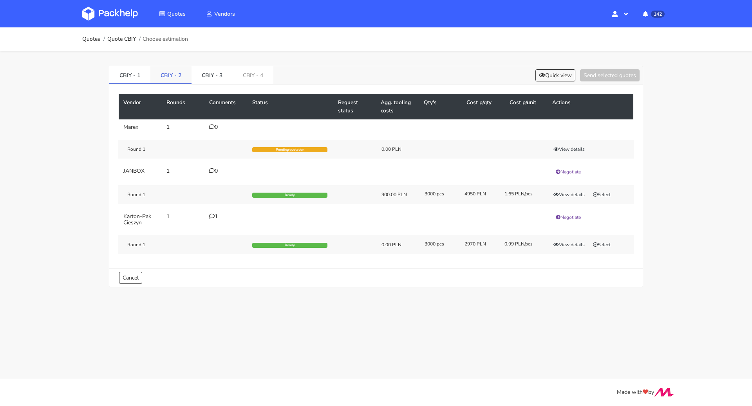
click at [154, 74] on link "CBIY - 2" at bounding box center [170, 74] width 41 height 17
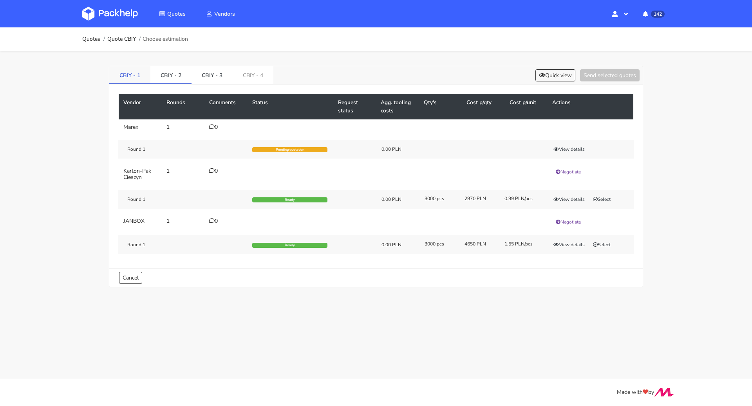
click at [118, 73] on link "CBIY - 1" at bounding box center [129, 74] width 41 height 17
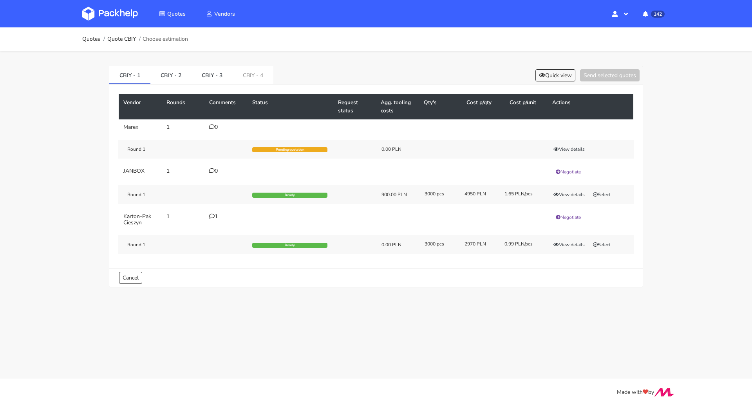
click at [214, 215] on icon at bounding box center [211, 216] width 5 height 5
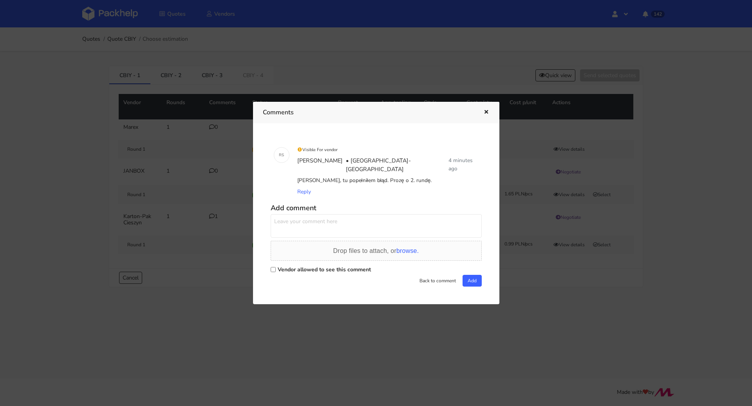
click at [486, 115] on icon "button" at bounding box center [486, 112] width 7 height 5
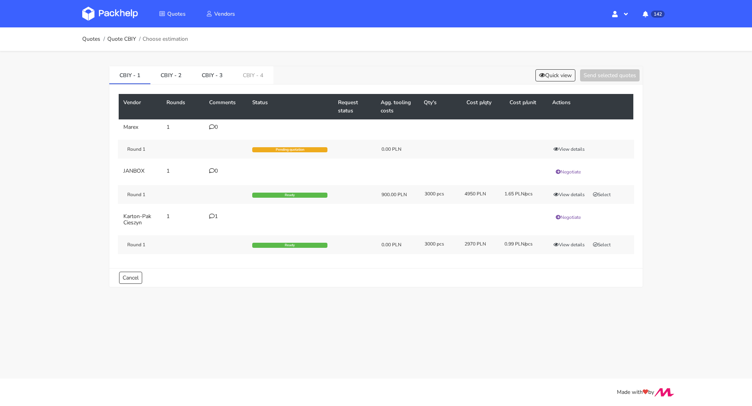
click at [575, 220] on td "Negotiate" at bounding box center [591, 220] width 86 height 22
click at [575, 218] on button "Negotiate" at bounding box center [569, 218] width 32 height 8
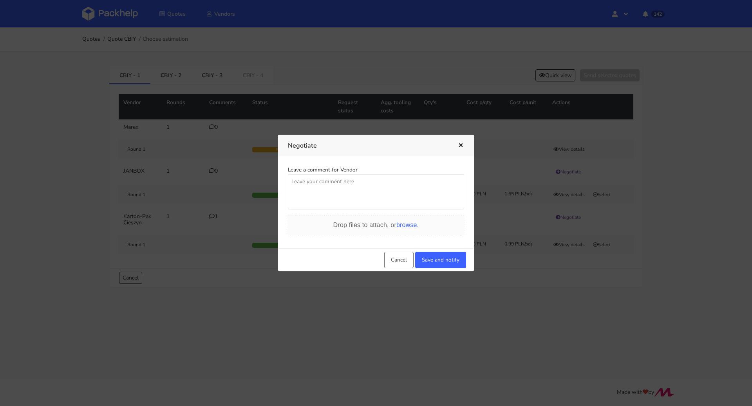
click at [339, 198] on textarea at bounding box center [376, 191] width 176 height 35
type textarea "Bardzo proszę"
click at [445, 257] on button "Save and notify" at bounding box center [440, 260] width 51 height 16
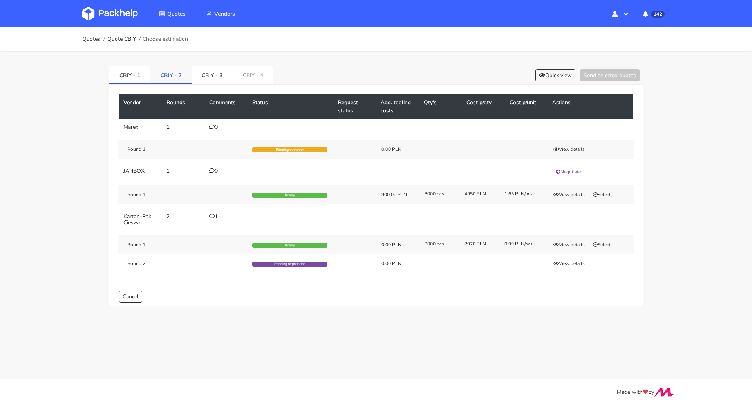
click at [184, 67] on link "CBIY - 2" at bounding box center [170, 74] width 41 height 17
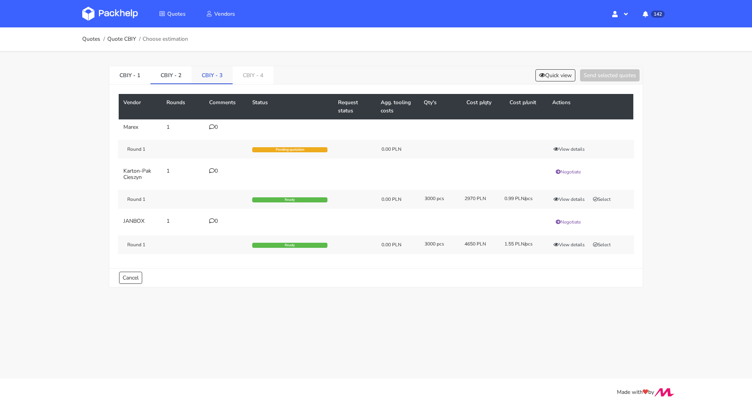
click at [199, 78] on link "CBIY - 3" at bounding box center [212, 74] width 41 height 17
click at [95, 40] on link "Quotes" at bounding box center [91, 39] width 18 height 6
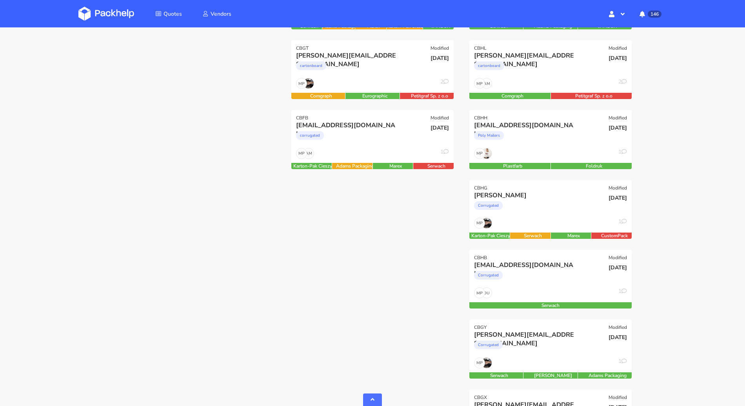
scroll to position [524, 0]
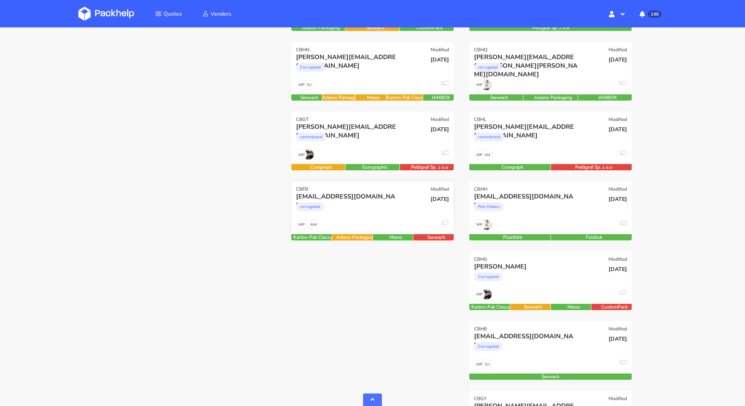
click at [369, 205] on div "corrugated" at bounding box center [348, 209] width 104 height 16
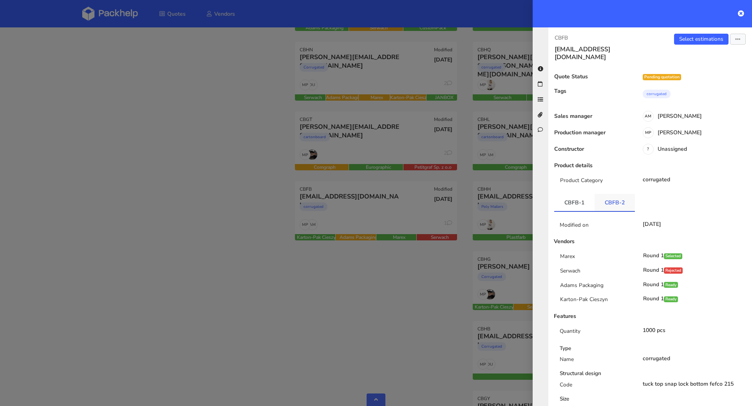
click at [607, 194] on link "CBFB-2" at bounding box center [615, 202] width 40 height 17
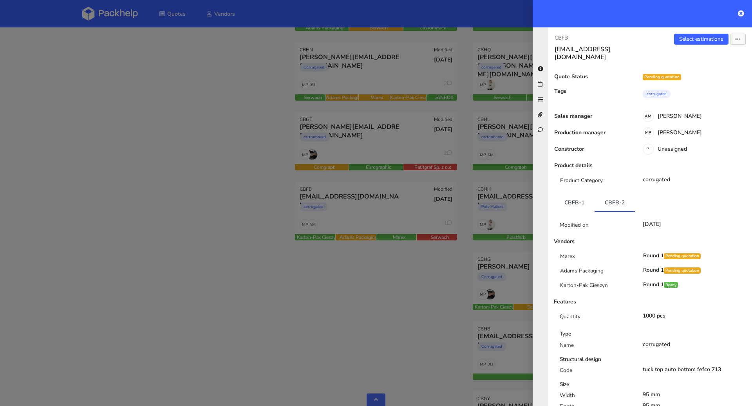
click at [244, 275] on div at bounding box center [376, 203] width 752 height 406
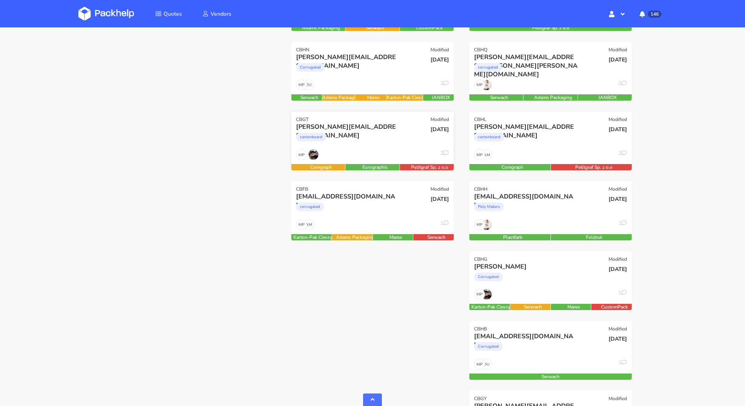
click at [357, 142] on div "cartonboard" at bounding box center [348, 139] width 104 height 16
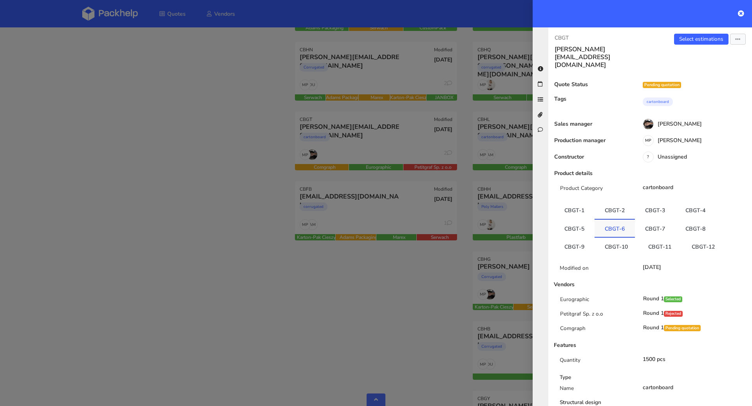
click at [609, 220] on link "CBGT-6" at bounding box center [615, 228] width 40 height 17
click at [614, 237] on link "CBGT-10" at bounding box center [617, 245] width 44 height 17
click at [221, 306] on div at bounding box center [376, 203] width 752 height 406
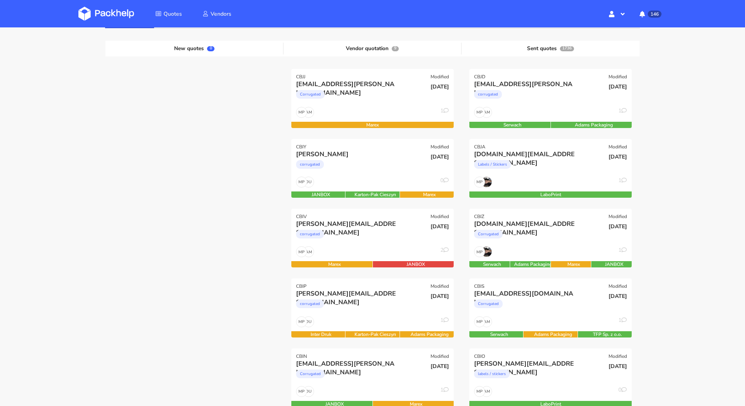
scroll to position [0, 0]
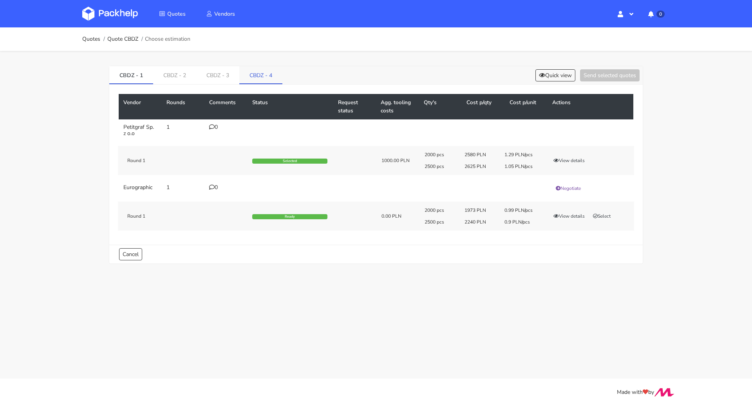
click at [259, 79] on link "CBDZ - 4" at bounding box center [260, 74] width 43 height 17
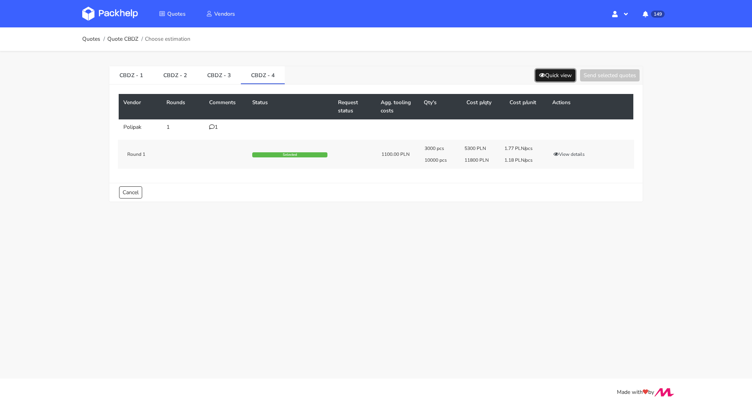
click at [553, 73] on button "Quick view" at bounding box center [556, 75] width 40 height 12
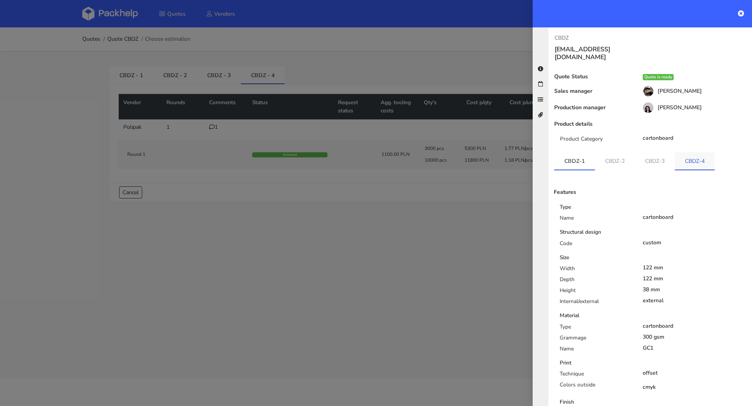
click at [687, 155] on link "CBDZ-4" at bounding box center [695, 160] width 40 height 17
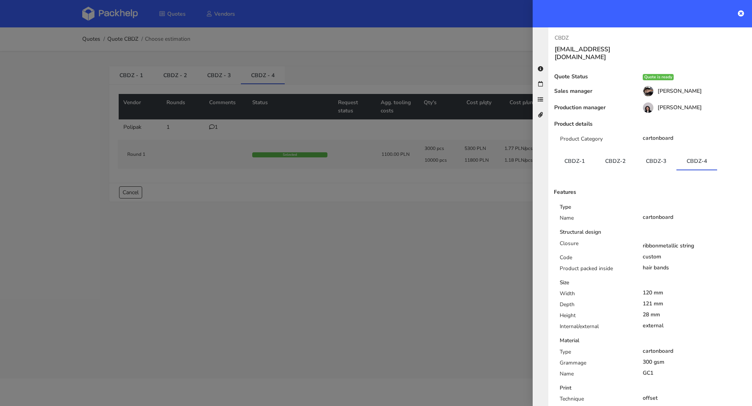
click at [410, 227] on div at bounding box center [376, 203] width 752 height 406
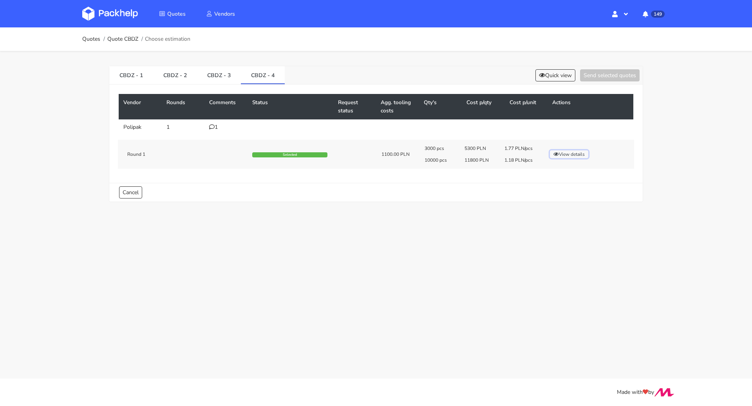
click at [573, 155] on button "View details" at bounding box center [569, 154] width 38 height 8
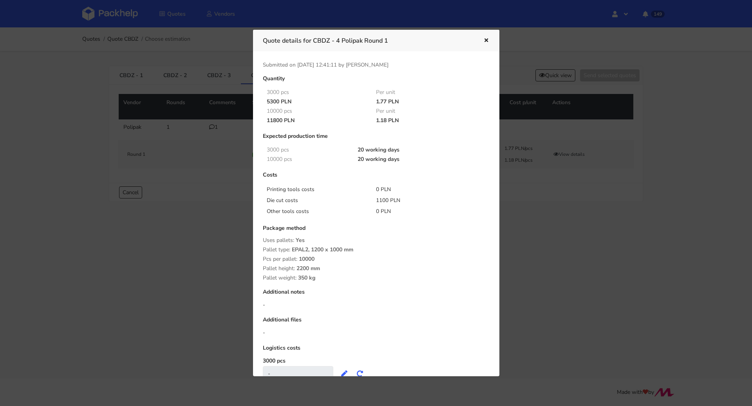
click at [488, 38] on icon "button" at bounding box center [486, 40] width 7 height 5
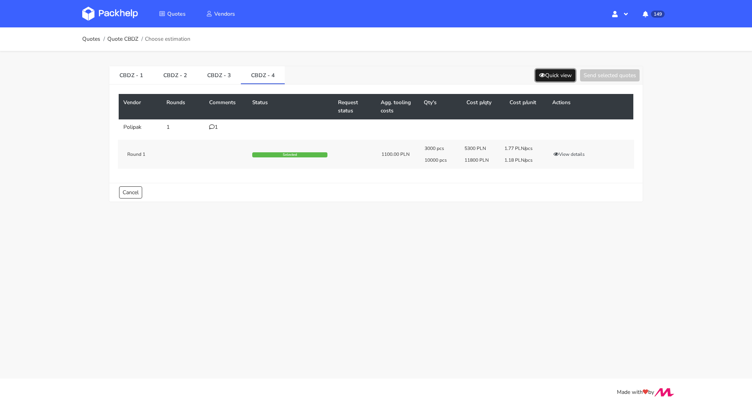
click at [566, 72] on button "Quick view" at bounding box center [556, 75] width 40 height 12
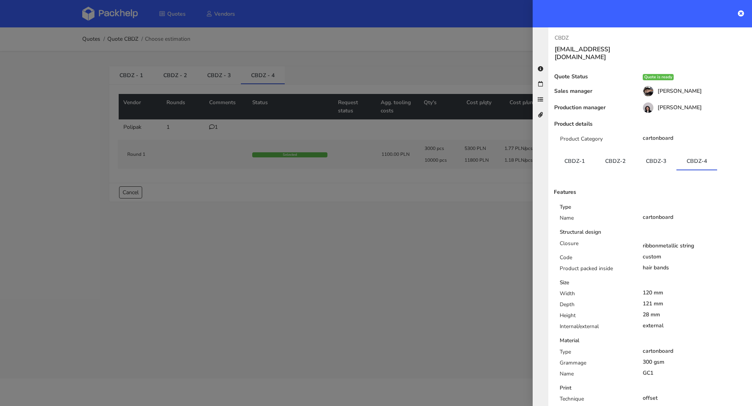
click at [408, 249] on div at bounding box center [376, 203] width 752 height 406
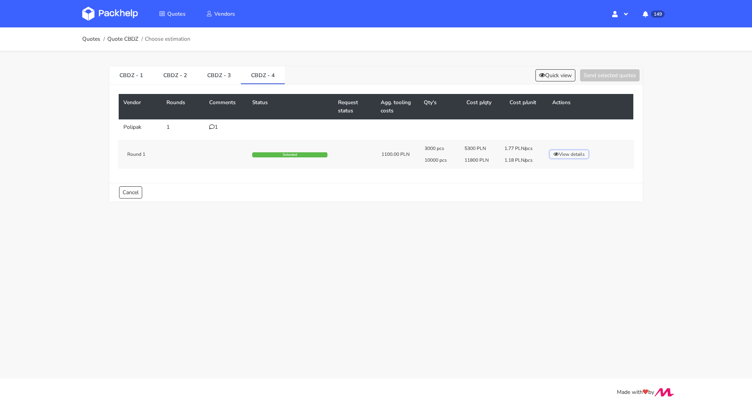
click at [569, 157] on button "View details" at bounding box center [569, 154] width 38 height 8
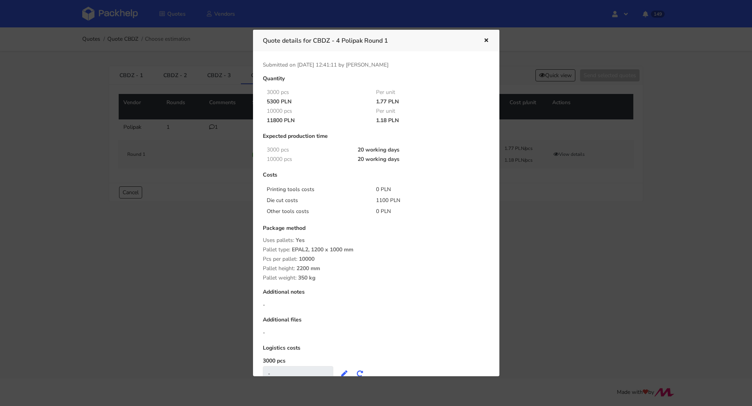
click at [487, 42] on icon "button" at bounding box center [486, 40] width 7 height 5
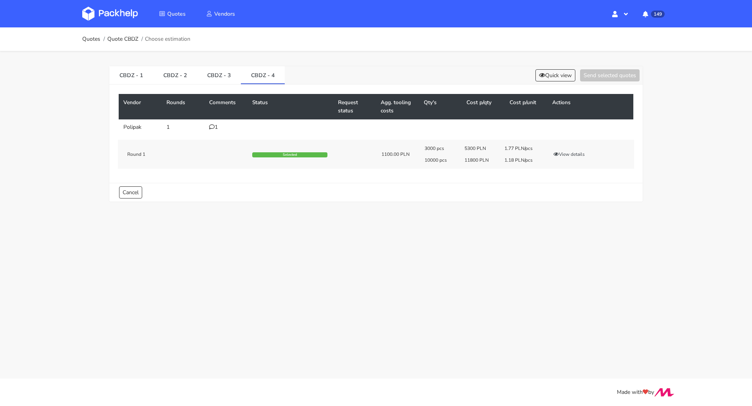
click at [210, 127] on icon at bounding box center [211, 126] width 5 height 5
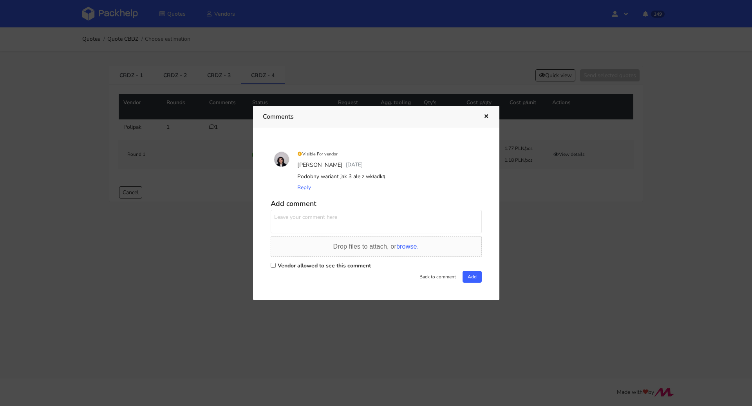
click at [218, 232] on div at bounding box center [376, 203] width 752 height 406
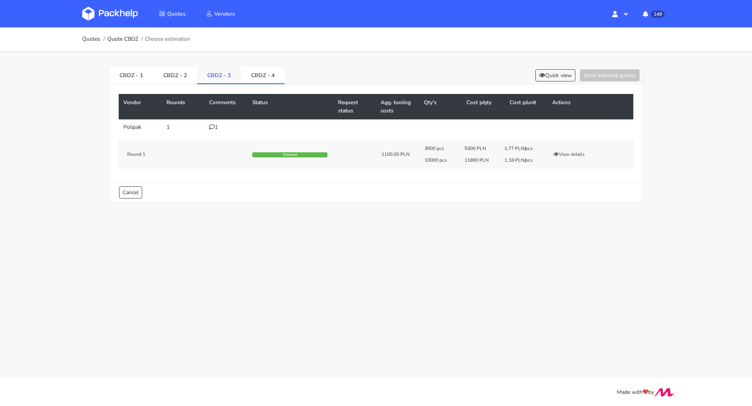
click at [212, 78] on link "CBDZ - 3" at bounding box center [219, 74] width 44 height 17
drag, startPoint x: 261, startPoint y: 74, endPoint x: 267, endPoint y: 74, distance: 6.3
click at [261, 74] on link "CBDZ - 4" at bounding box center [263, 74] width 44 height 17
click at [544, 73] on button "Quick view" at bounding box center [556, 75] width 40 height 12
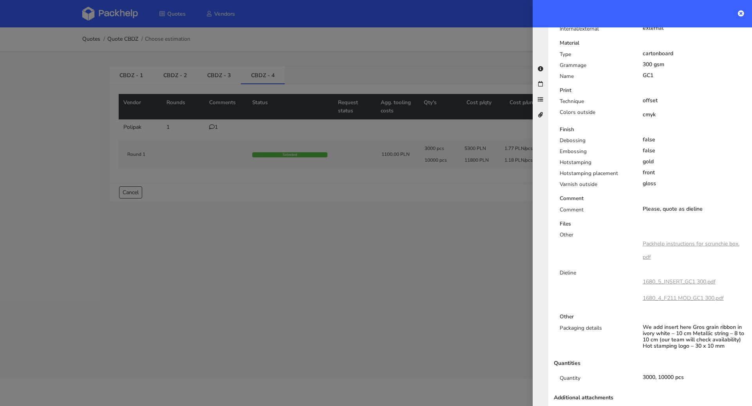
scroll to position [319, 0]
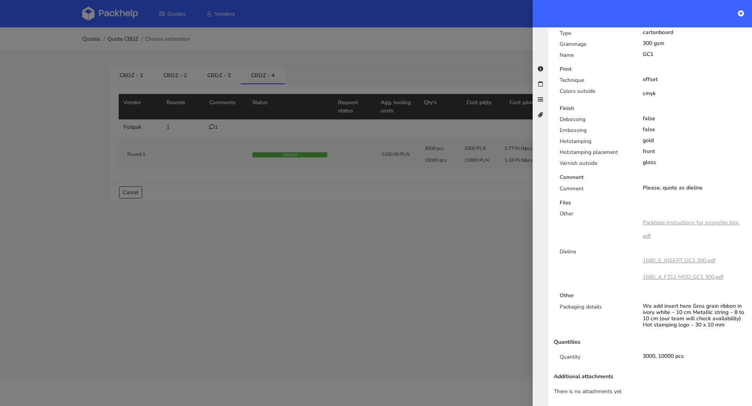
click at [683, 219] on link "Packhelp instructions for scrunchie box.pdf" at bounding box center [691, 229] width 97 height 21
click at [673, 257] on link "1680_5_INSERT_GC1 300.pdf" at bounding box center [679, 260] width 73 height 7
click at [673, 274] on link "1680_4_F211 MOD_GC1 300.pdf" at bounding box center [683, 277] width 81 height 7
click at [297, 158] on div at bounding box center [376, 203] width 752 height 406
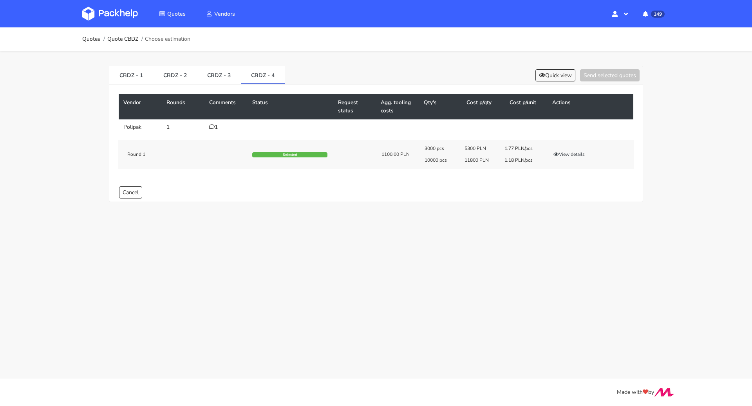
click at [577, 158] on div "3000 pcs 5300 PLN 1.77 PLN/pcs 10000 pcs 11800 PLN 1.18 PLN/pcs View details" at bounding box center [526, 154] width 215 height 18
click at [575, 156] on button "View details" at bounding box center [569, 154] width 38 height 8
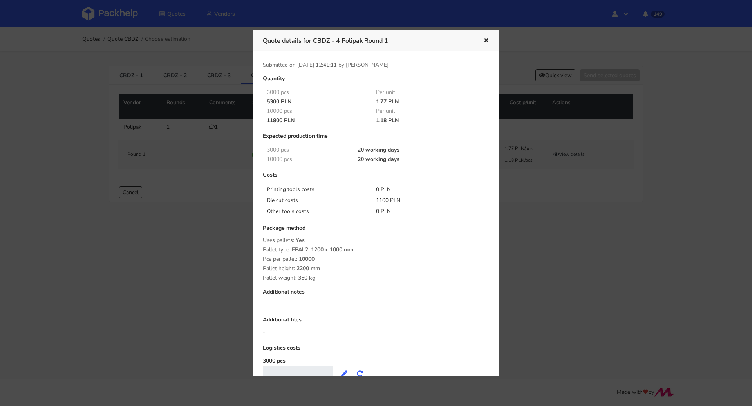
click at [129, 257] on div at bounding box center [376, 203] width 752 height 406
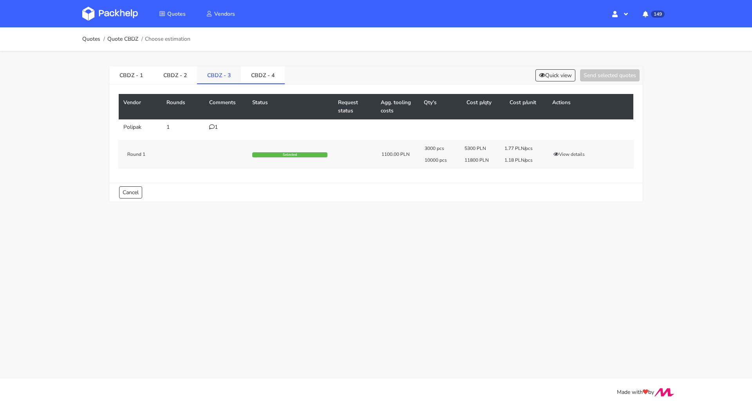
click at [211, 78] on link "CBDZ - 3" at bounding box center [219, 74] width 44 height 17
click at [571, 155] on button "View details" at bounding box center [569, 154] width 38 height 8
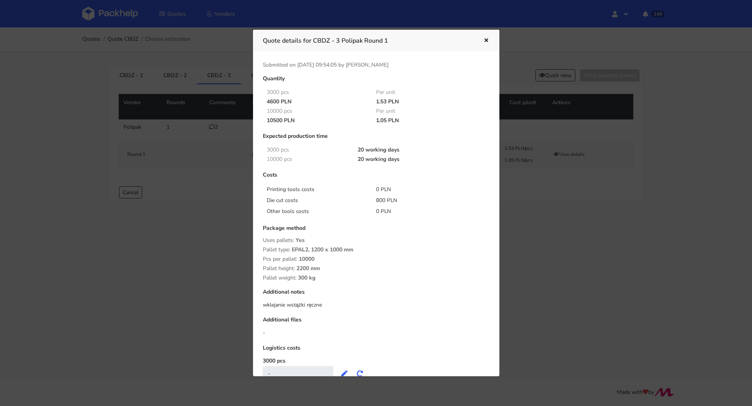
click at [197, 246] on div at bounding box center [376, 203] width 752 height 406
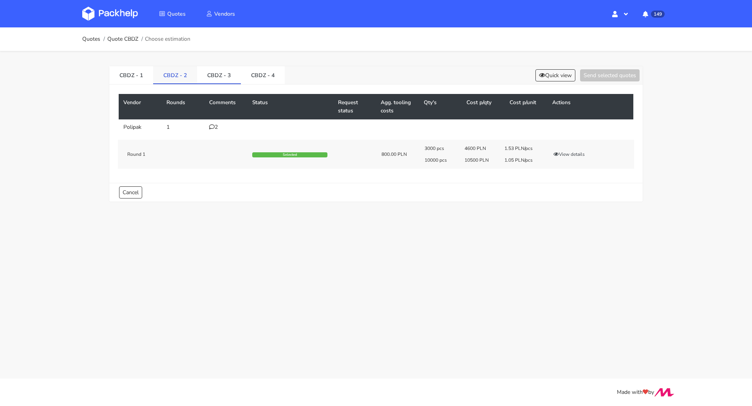
click at [185, 76] on link "CBDZ - 2" at bounding box center [175, 74] width 44 height 17
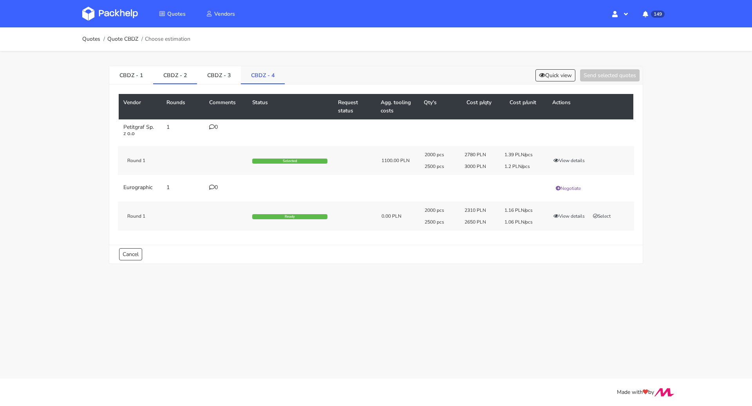
click at [253, 76] on link "CBDZ - 4" at bounding box center [263, 74] width 44 height 17
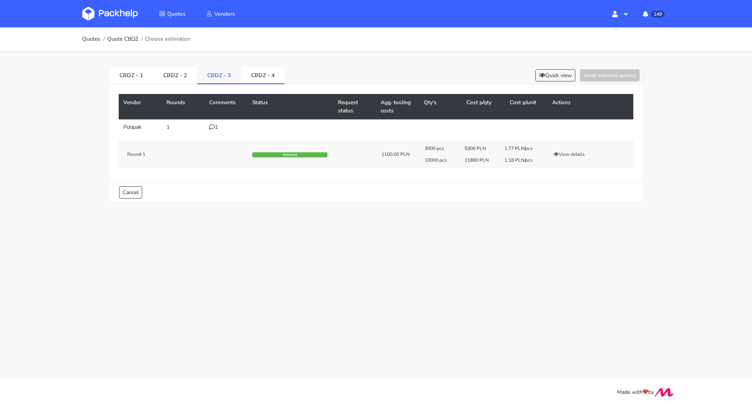
click at [224, 68] on link "CBDZ - 3" at bounding box center [219, 74] width 44 height 17
click at [212, 127] on icon at bounding box center [211, 126] width 5 height 5
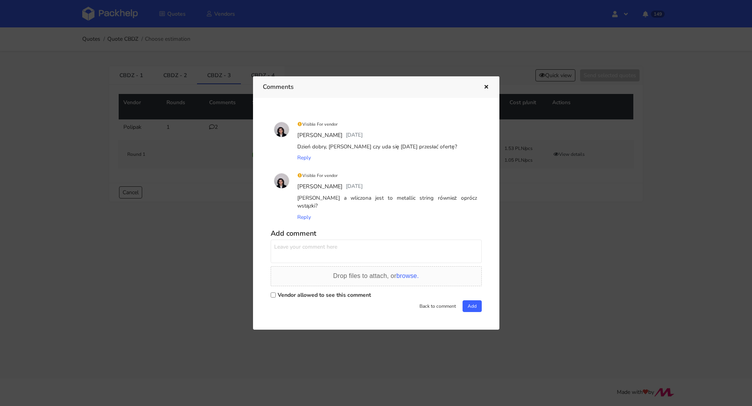
click at [205, 222] on div at bounding box center [376, 203] width 752 height 406
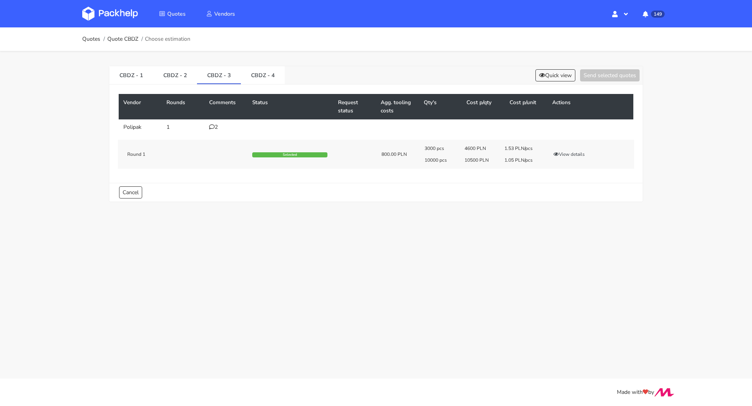
click at [221, 131] on td "2" at bounding box center [226, 128] width 43 height 16
click at [216, 130] on div "2" at bounding box center [226, 127] width 34 height 6
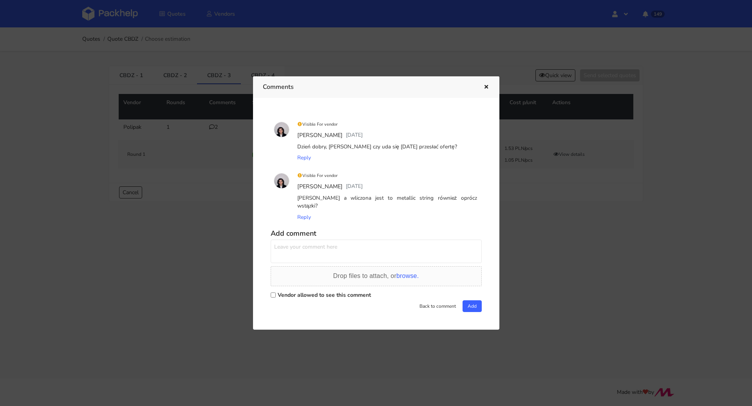
click at [167, 190] on div at bounding box center [376, 203] width 752 height 406
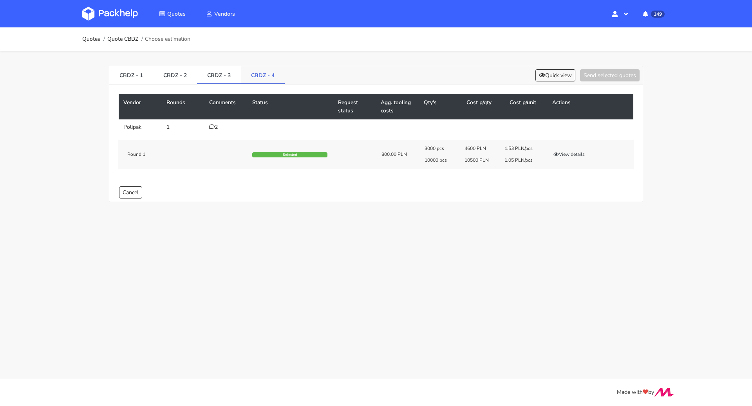
click at [260, 76] on link "CBDZ - 4" at bounding box center [263, 74] width 44 height 17
click at [218, 129] on div "1" at bounding box center [226, 127] width 34 height 6
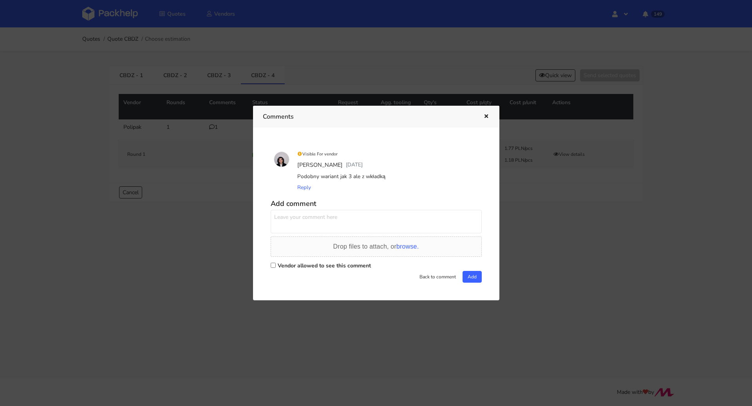
click at [218, 209] on div at bounding box center [376, 203] width 752 height 406
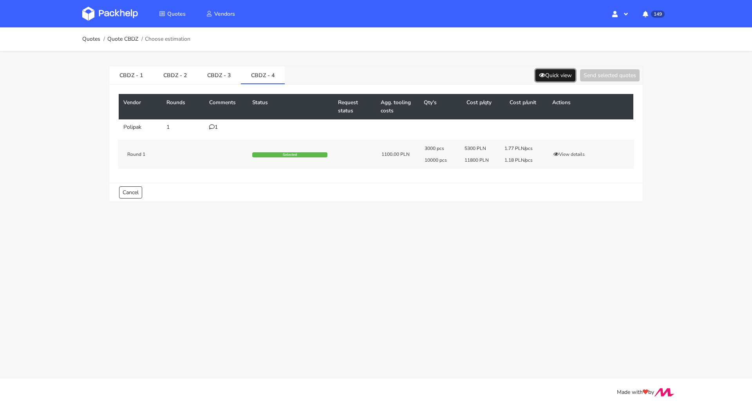
click at [544, 74] on button "Quick view" at bounding box center [556, 75] width 40 height 12
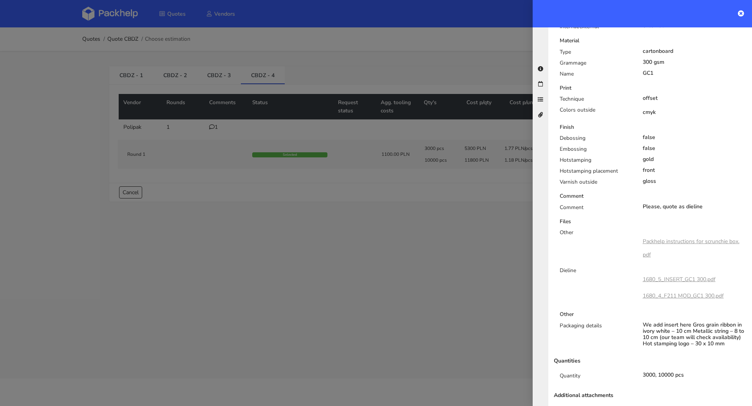
scroll to position [298, 0]
click at [742, 13] on icon at bounding box center [741, 13] width 6 height 6
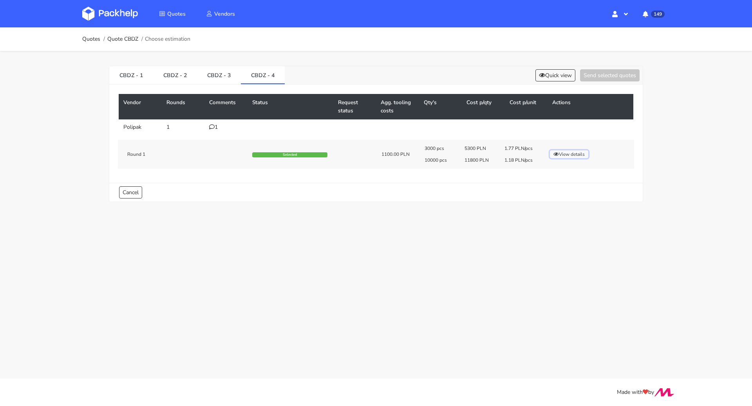
click at [562, 155] on button "View details" at bounding box center [569, 154] width 38 height 8
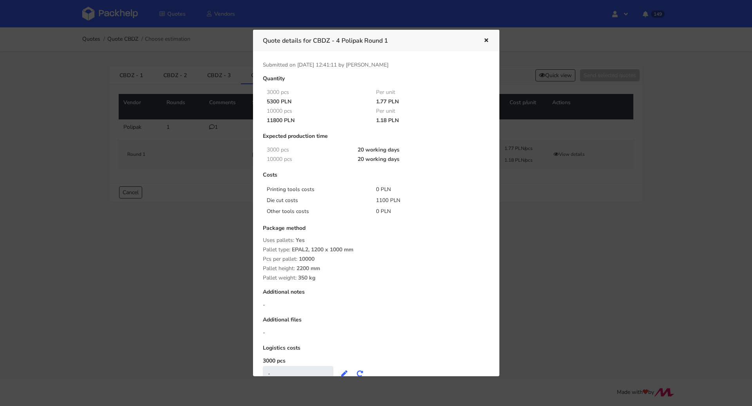
click at [548, 189] on div at bounding box center [376, 203] width 752 height 406
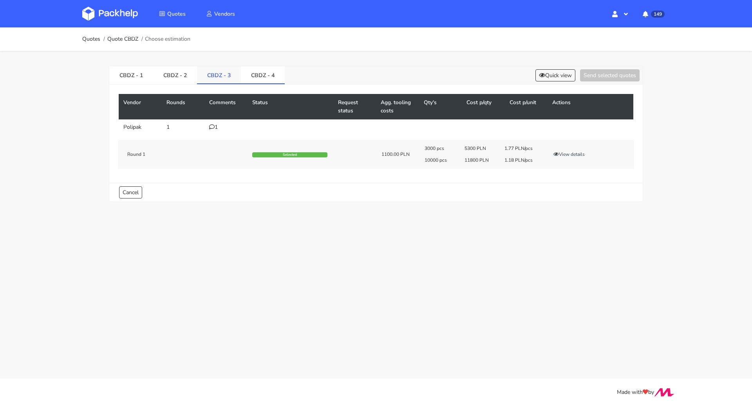
click at [217, 76] on link "CBDZ - 3" at bounding box center [219, 74] width 44 height 17
click at [576, 154] on button "View details" at bounding box center [569, 154] width 38 height 8
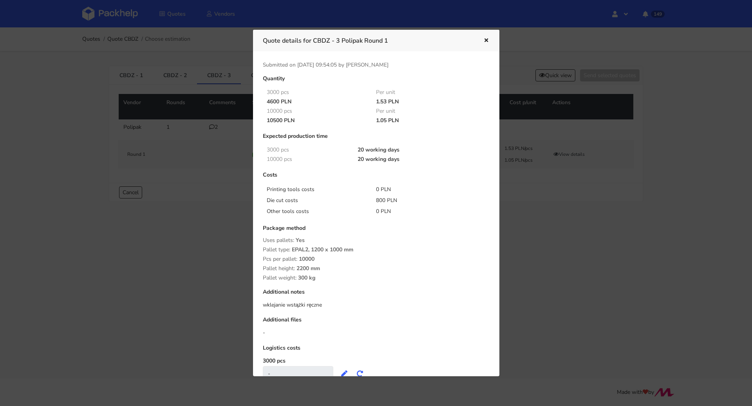
click at [548, 235] on div at bounding box center [376, 203] width 752 height 406
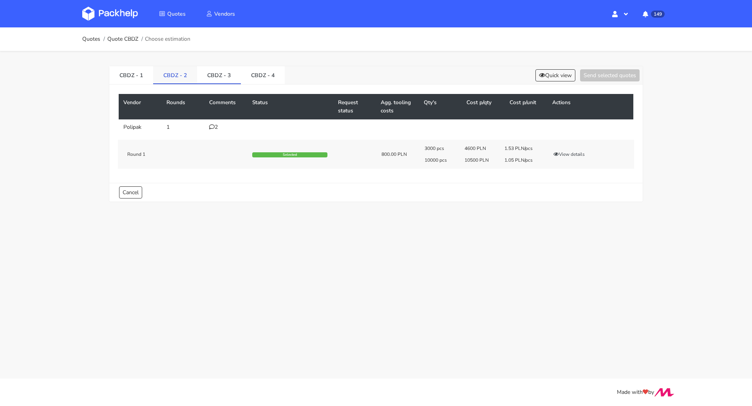
click at [169, 76] on link "CBDZ - 2" at bounding box center [175, 74] width 44 height 17
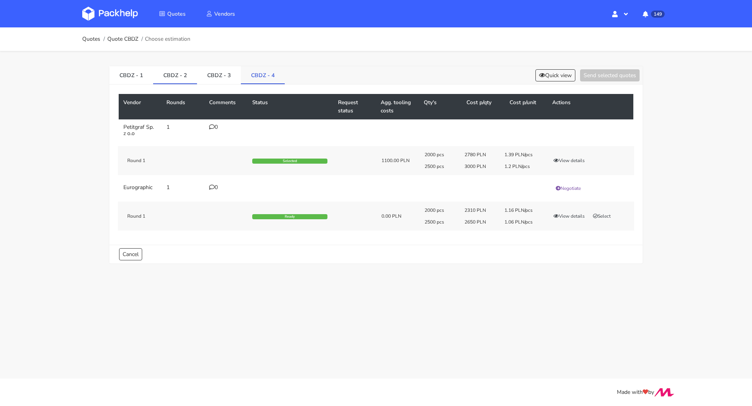
click at [264, 73] on link "CBDZ - 4" at bounding box center [263, 74] width 44 height 17
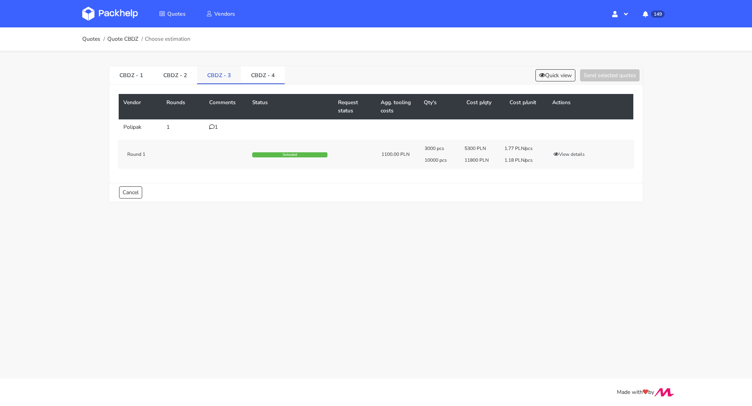
click at [215, 78] on link "CBDZ - 3" at bounding box center [219, 74] width 44 height 17
click at [181, 81] on link "CBDZ - 2" at bounding box center [175, 74] width 44 height 17
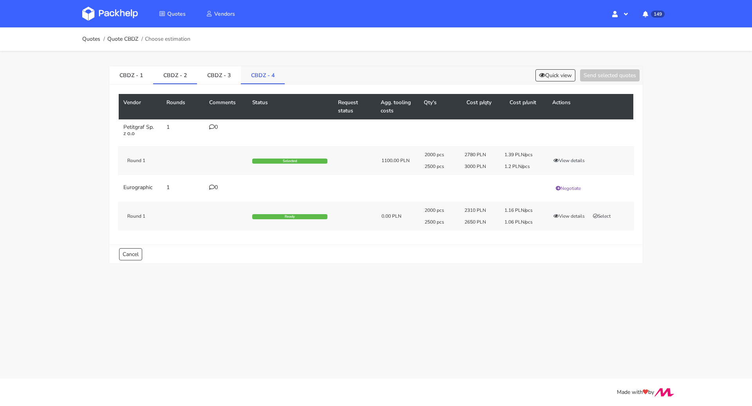
click at [276, 78] on link "CBDZ - 4" at bounding box center [263, 74] width 44 height 17
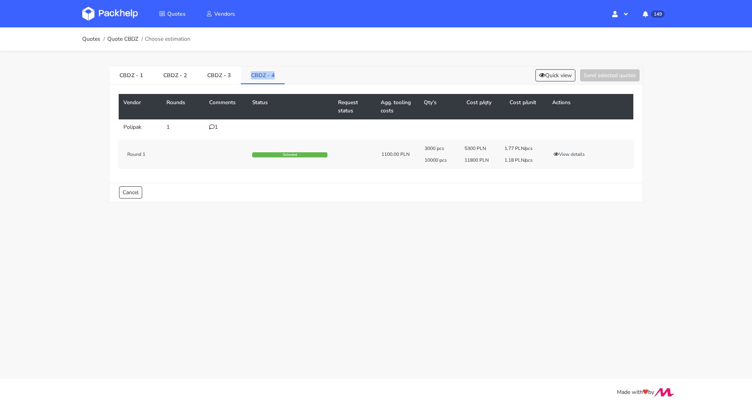
drag, startPoint x: 246, startPoint y: 75, endPoint x: 270, endPoint y: 73, distance: 24.4
click at [270, 73] on link "CBDZ - 4" at bounding box center [263, 74] width 44 height 17
copy link "CBDZ - 4"
